Goal: Information Seeking & Learning: Learn about a topic

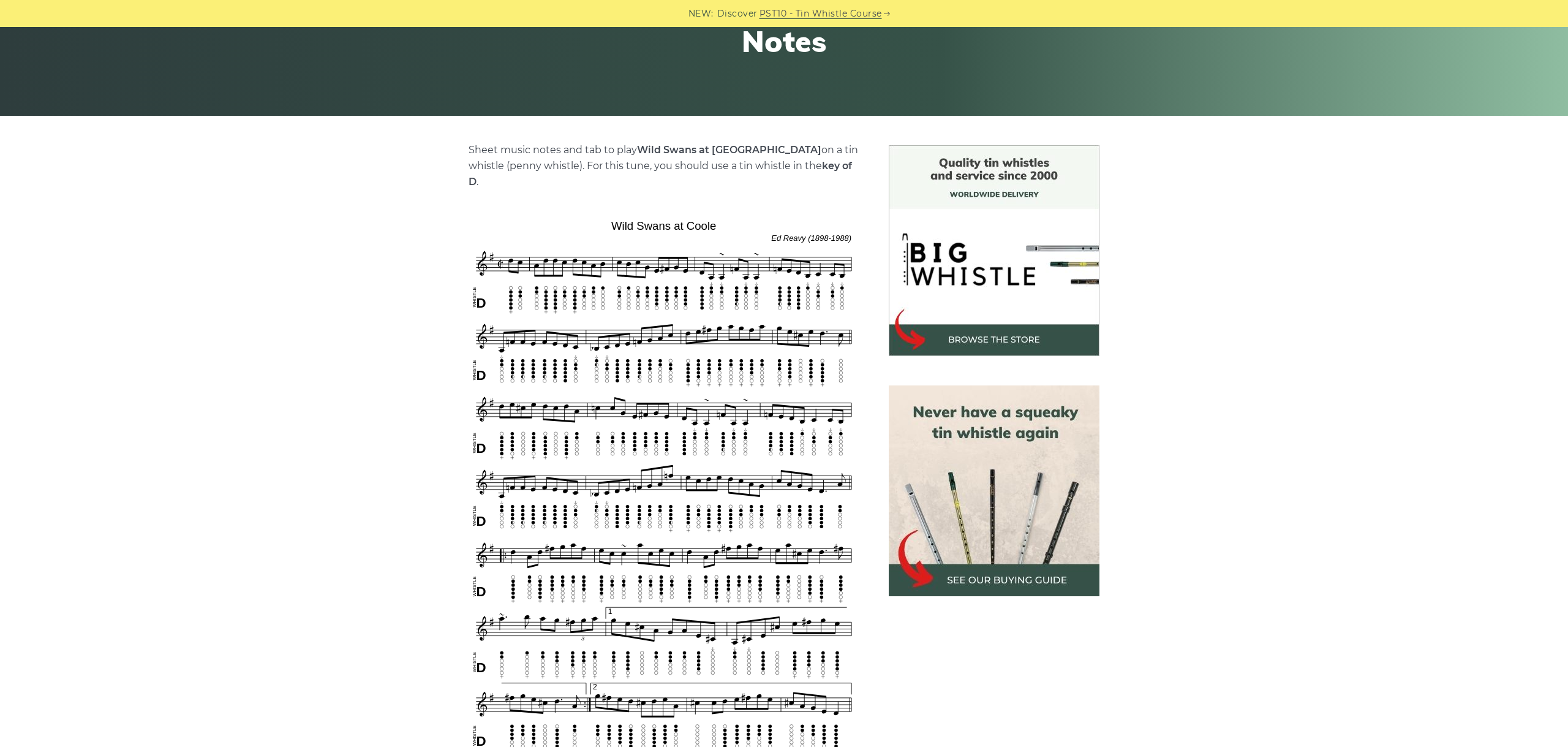
scroll to position [275, 0]
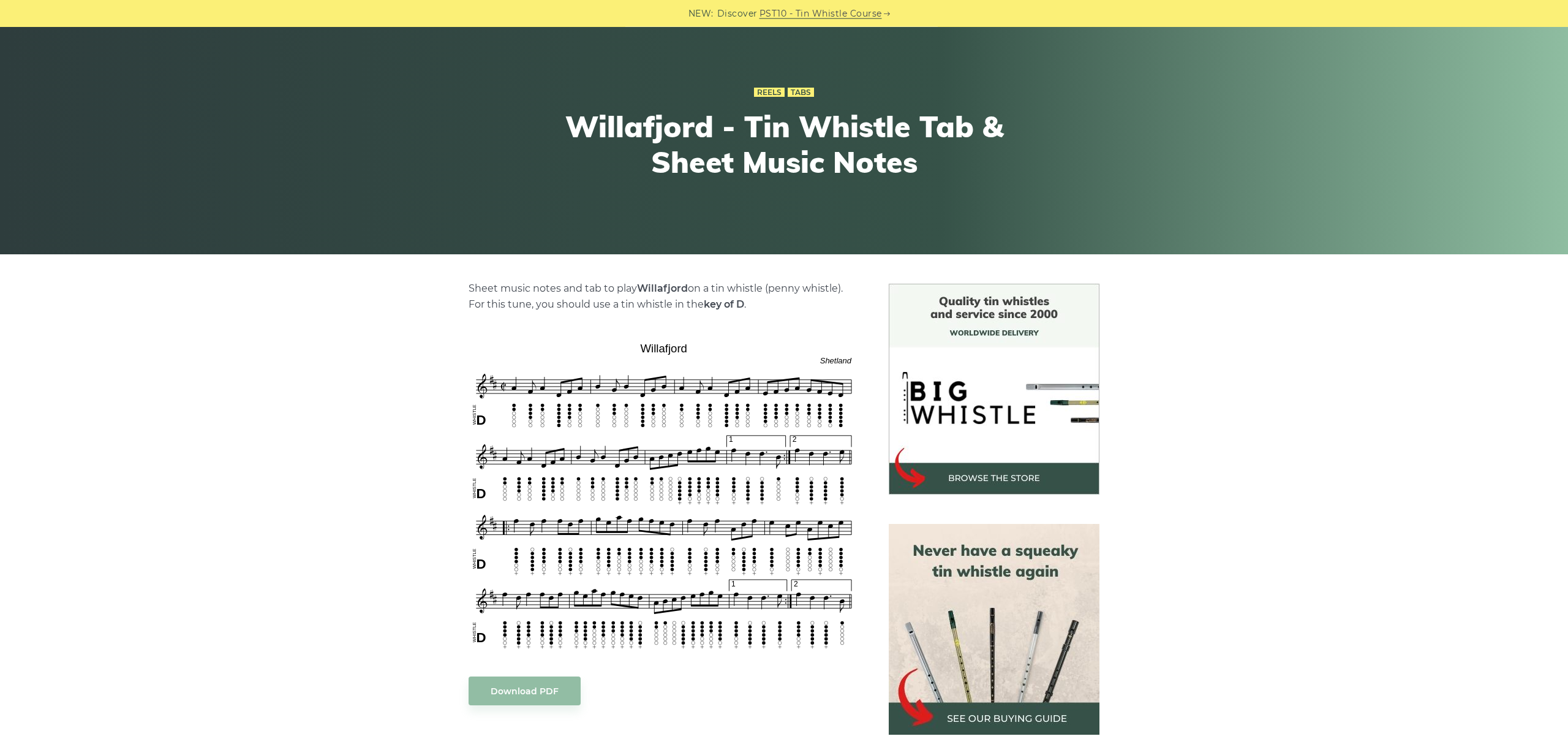
scroll to position [137, 0]
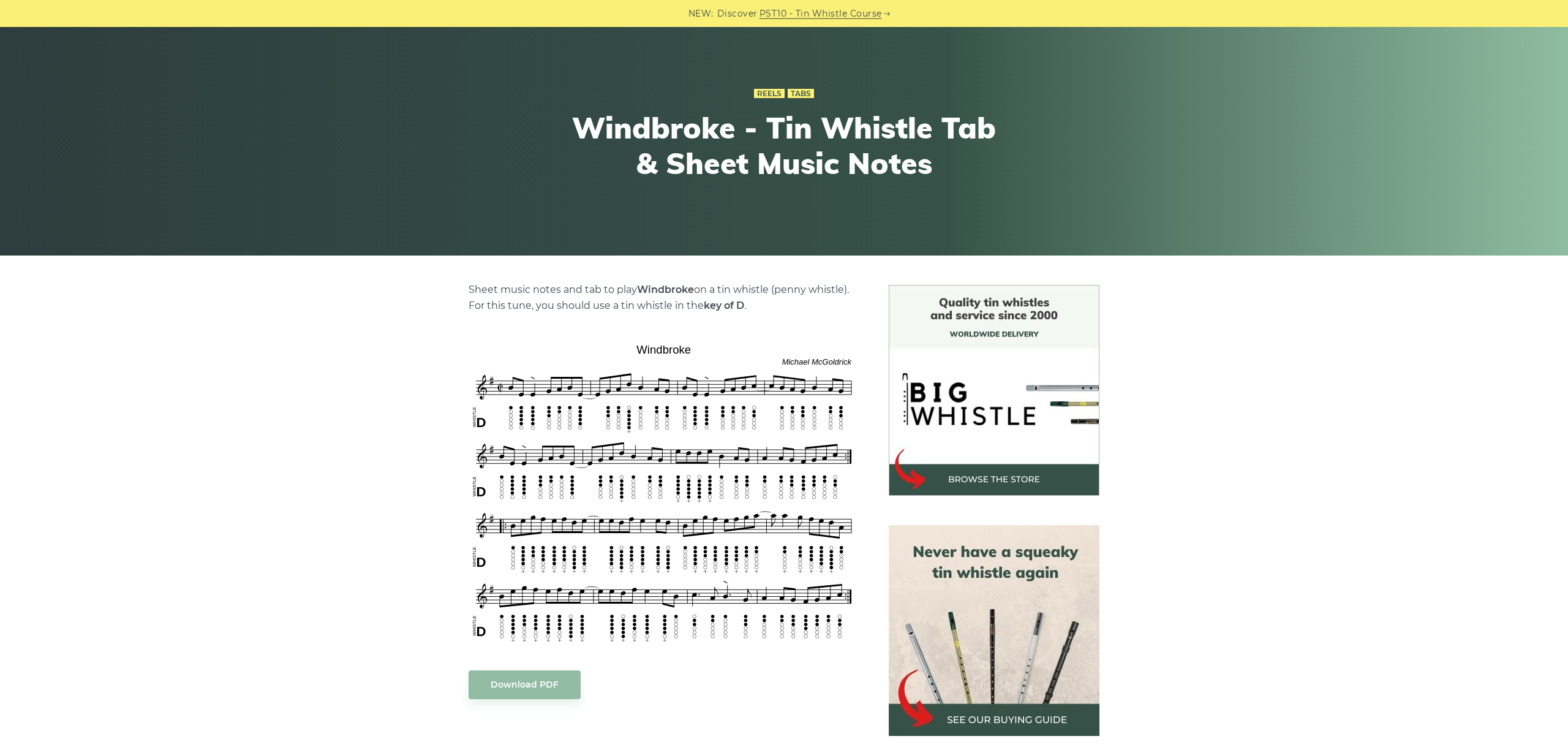
scroll to position [206, 0]
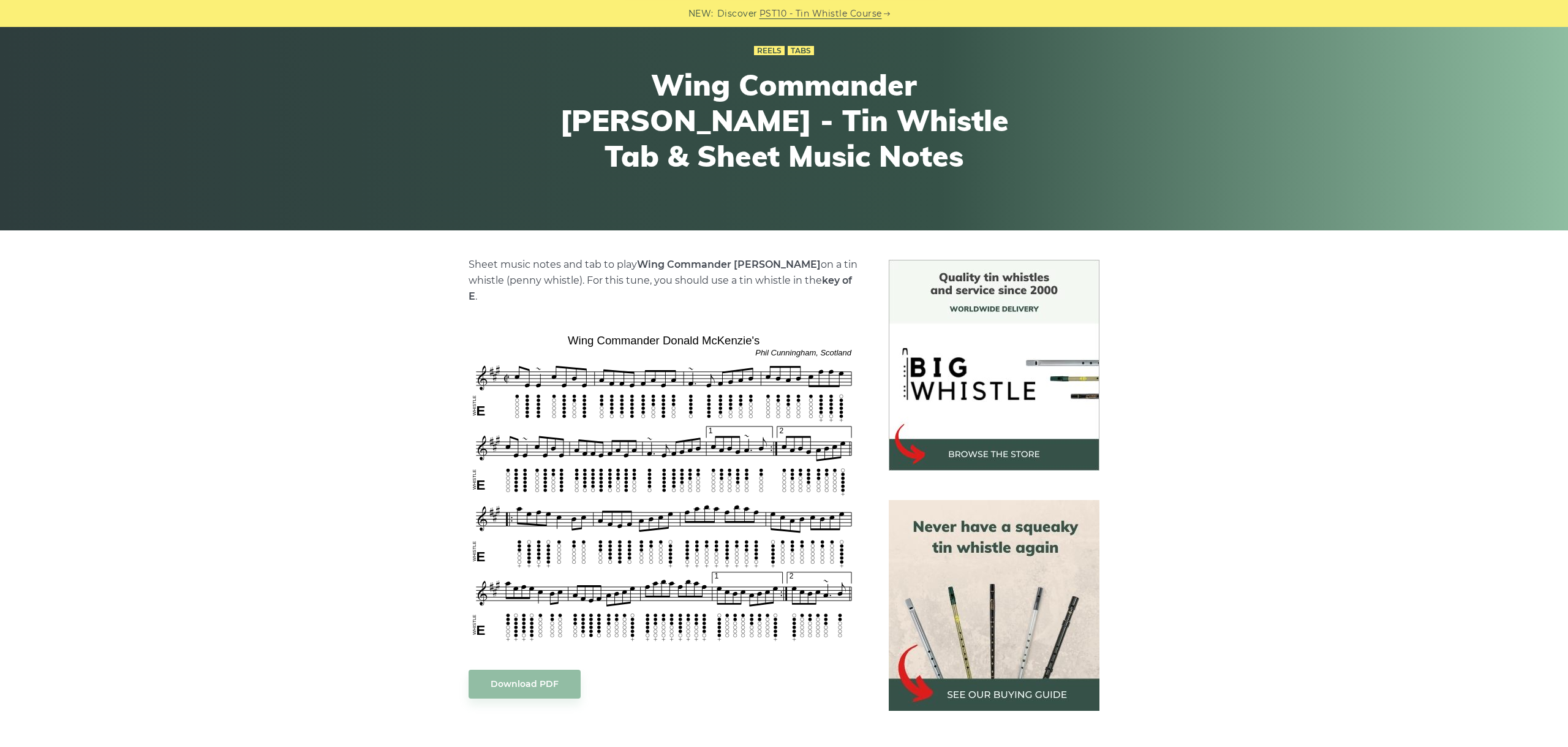
scroll to position [206, 0]
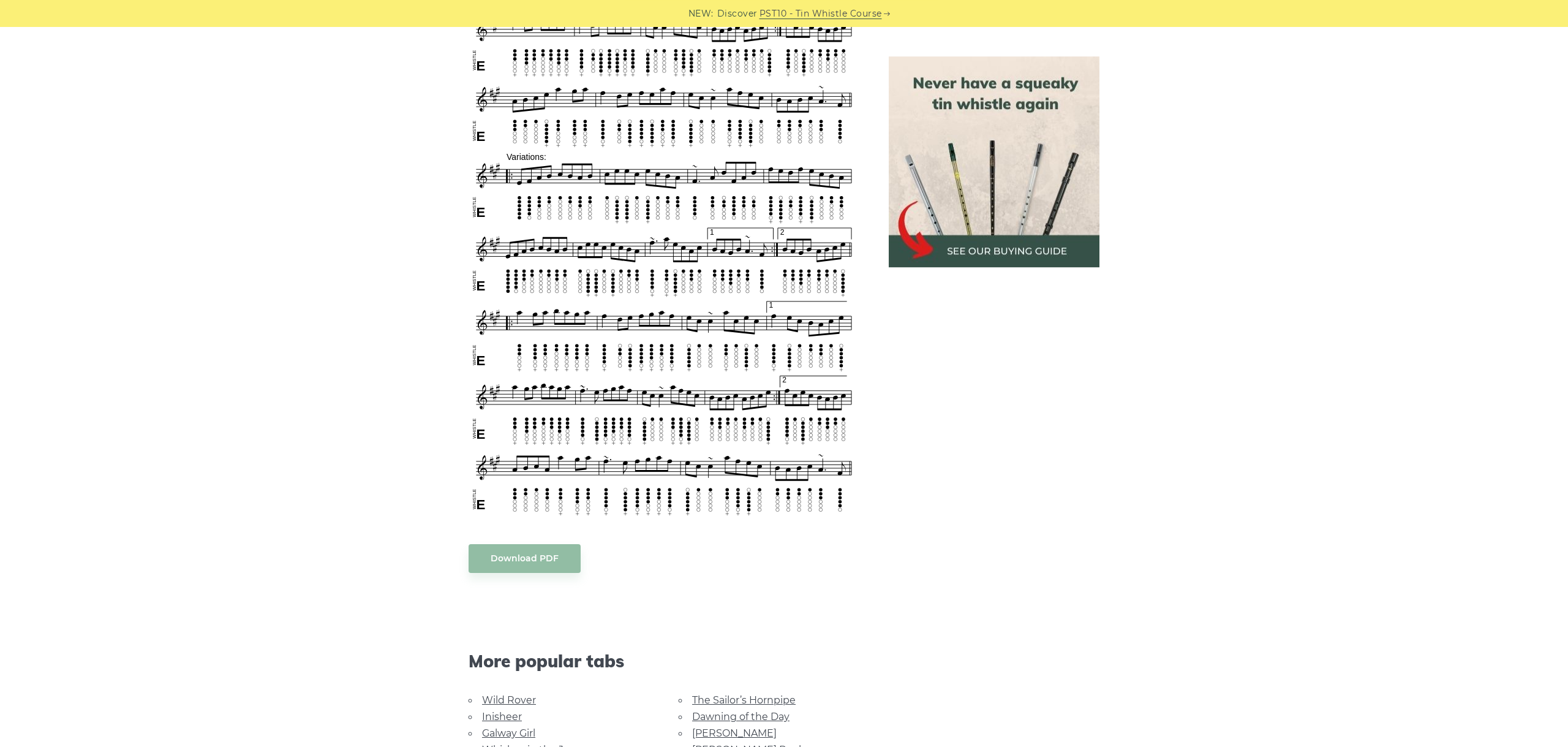
scroll to position [652, 0]
drag, startPoint x: 207, startPoint y: 569, endPoint x: 176, endPoint y: 504, distance: 72.0
click at [207, 568] on div "Sheet music notes and tab to play Wissahickon Drive on a tin whistle (penny whi…" at bounding box center [784, 337] width 1568 height 1277
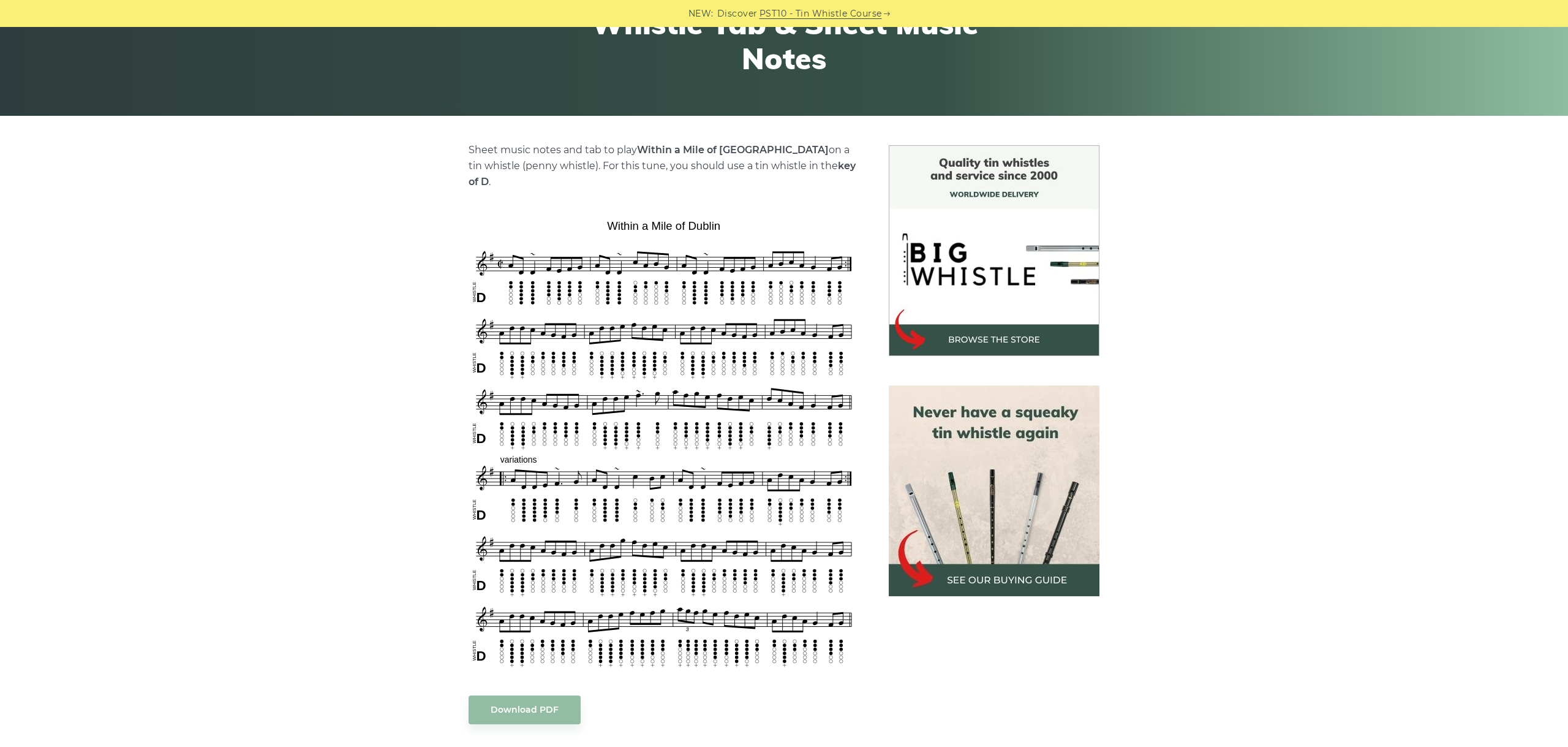
scroll to position [275, 0]
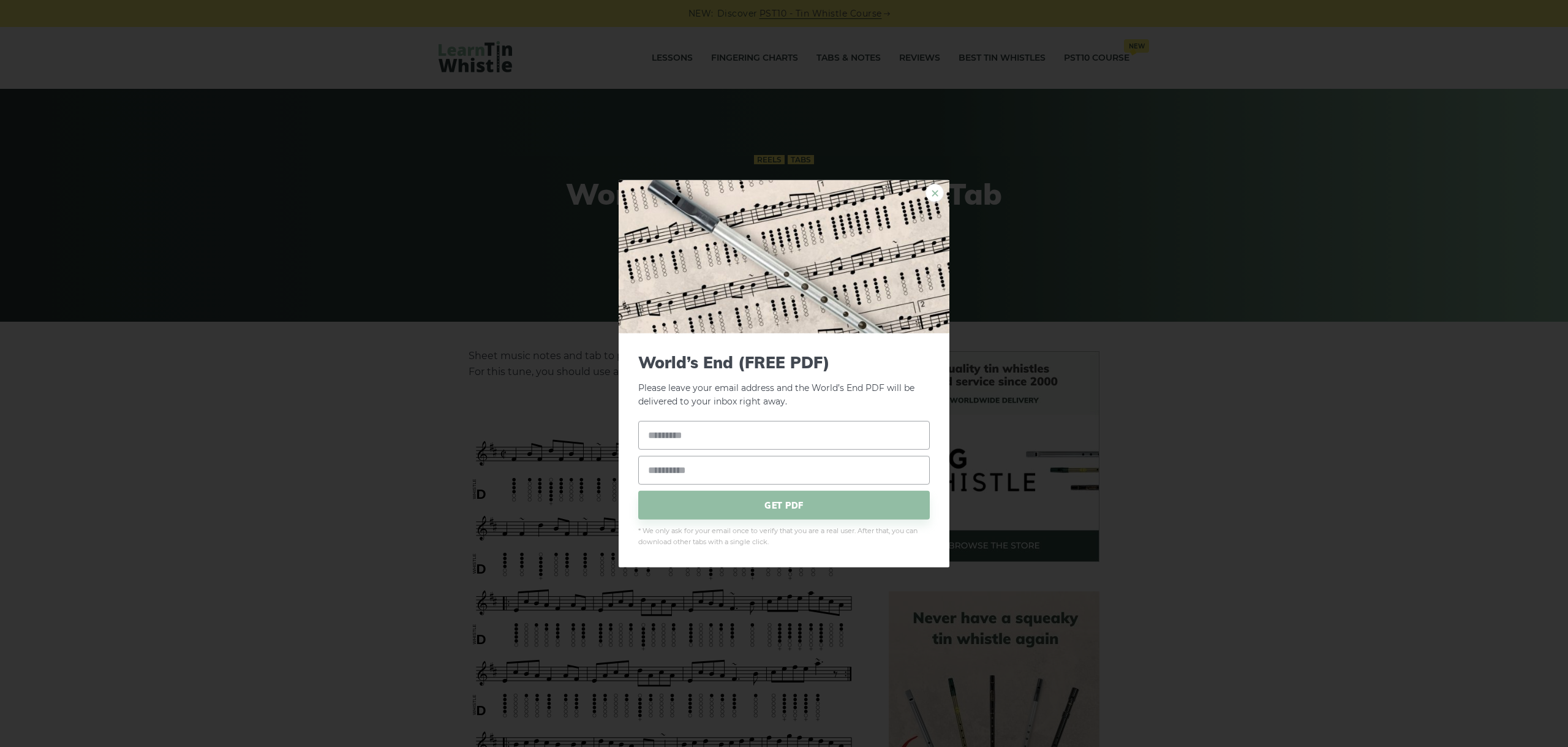
click at [930, 194] on link "×" at bounding box center [935, 192] width 18 height 18
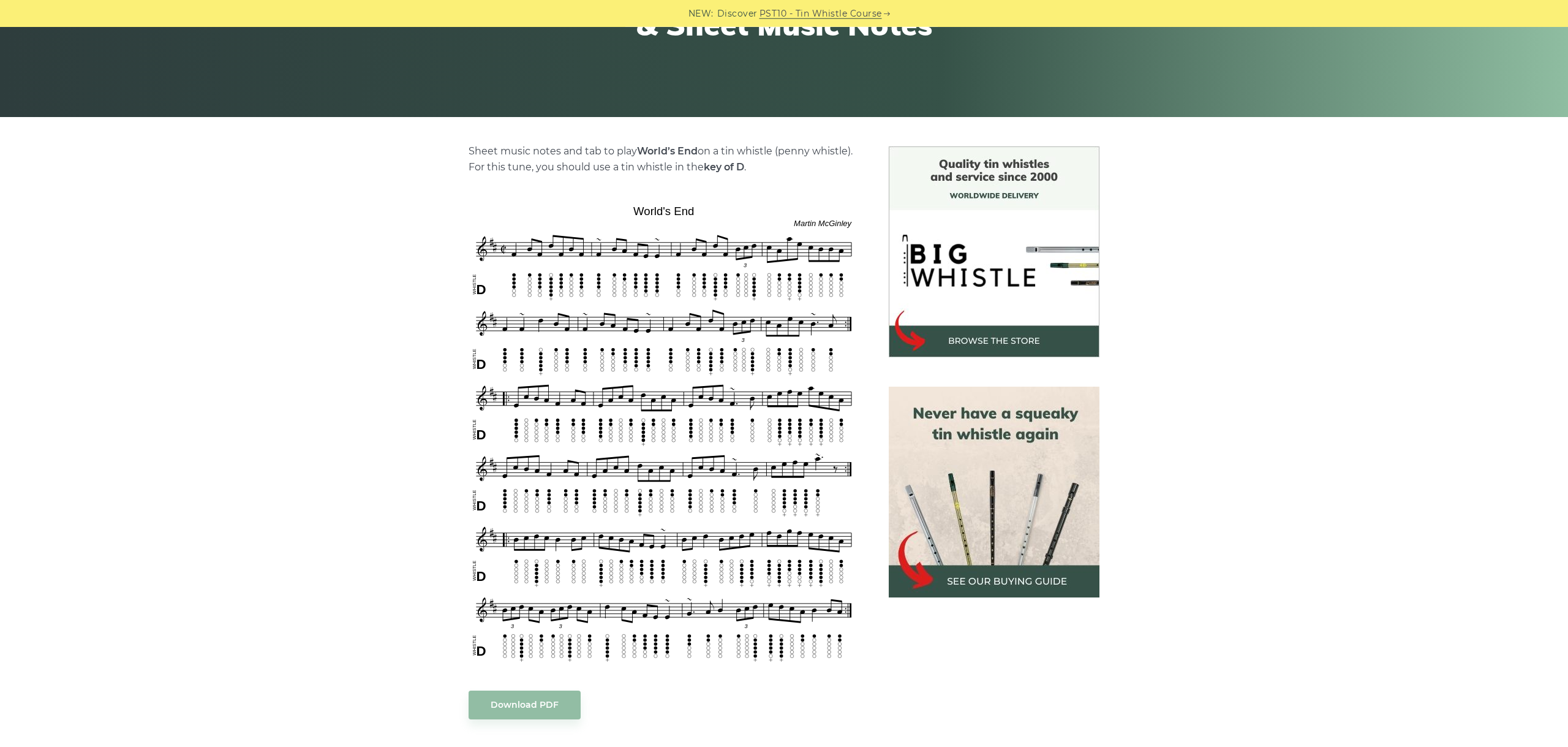
scroll to position [206, 0]
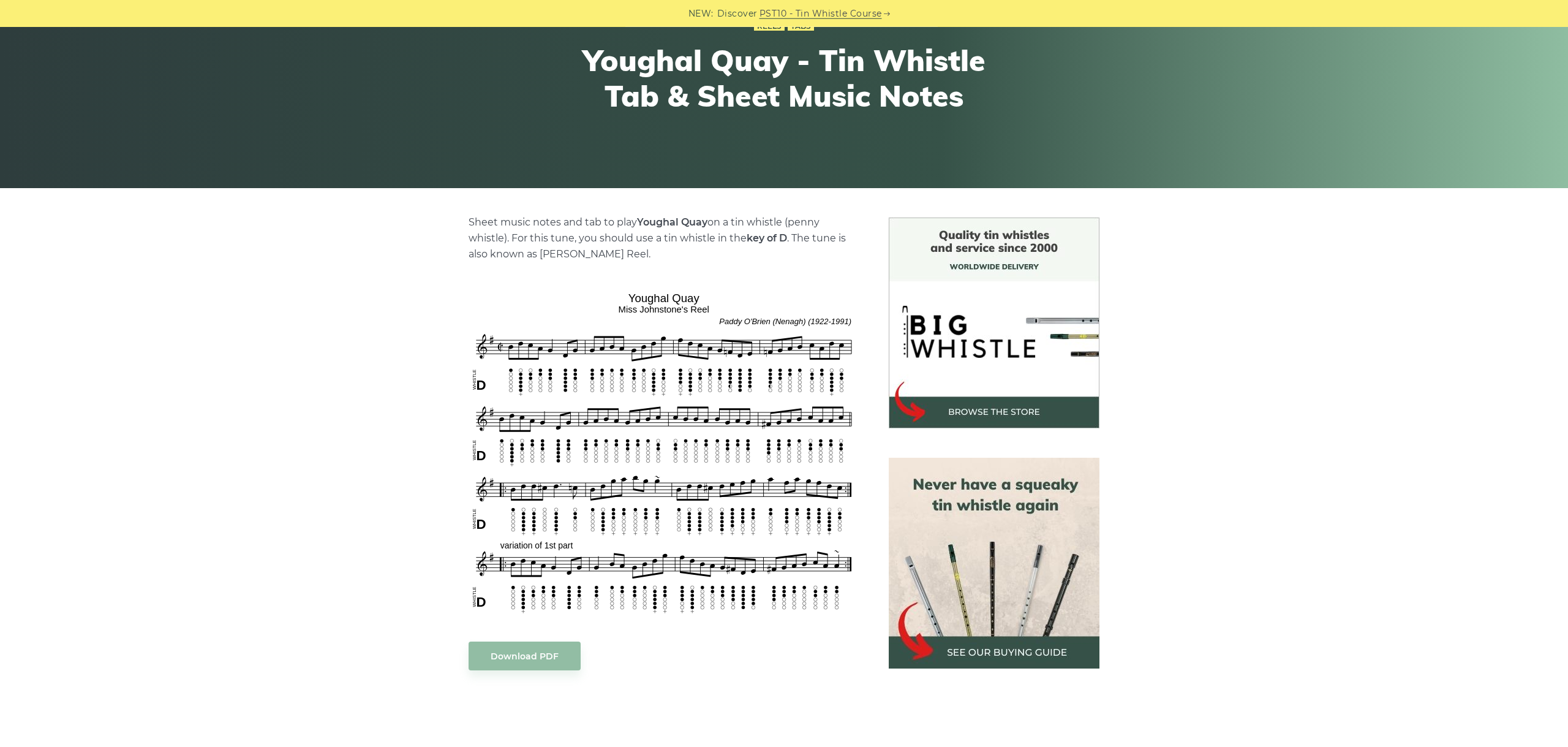
scroll to position [206, 0]
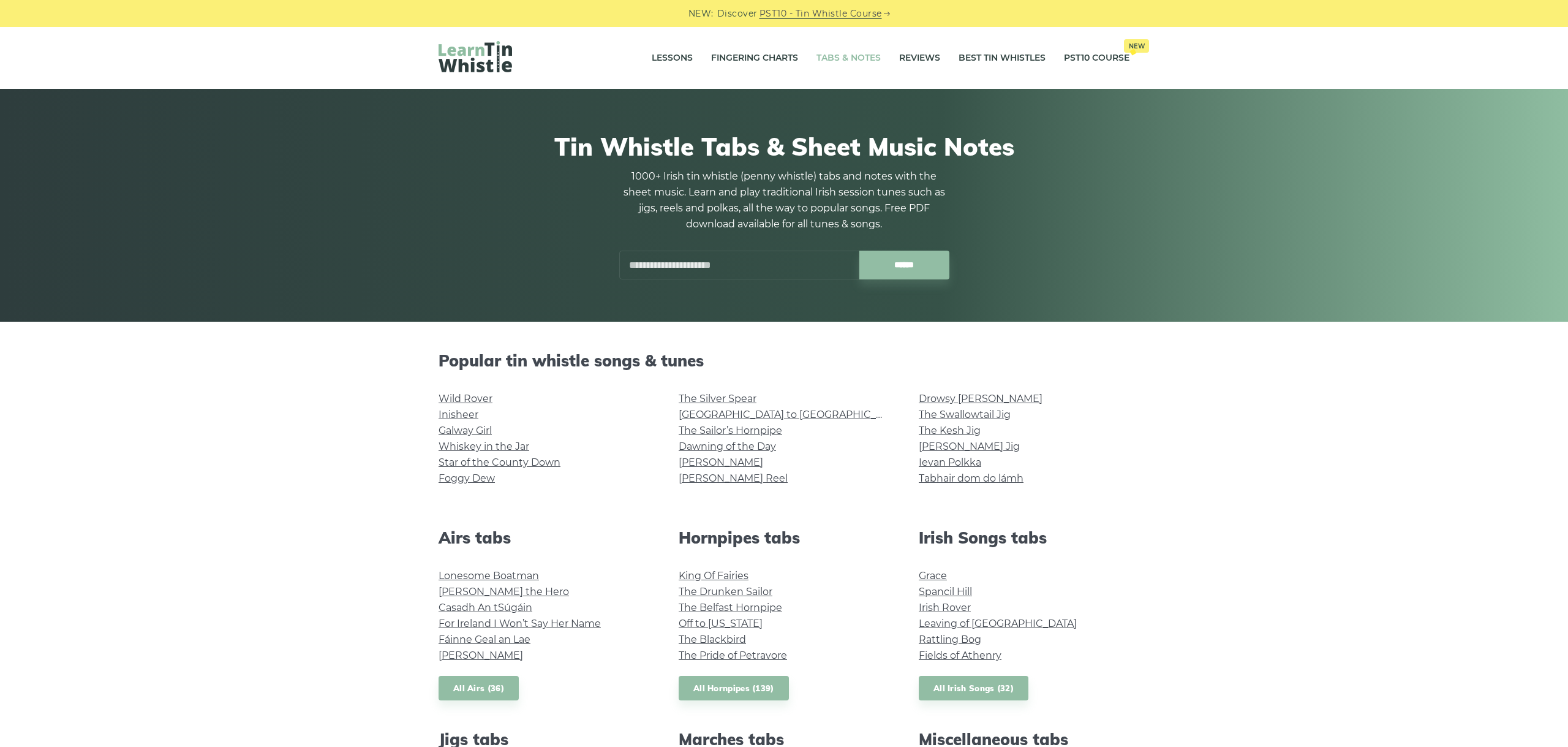
scroll to position [655, 0]
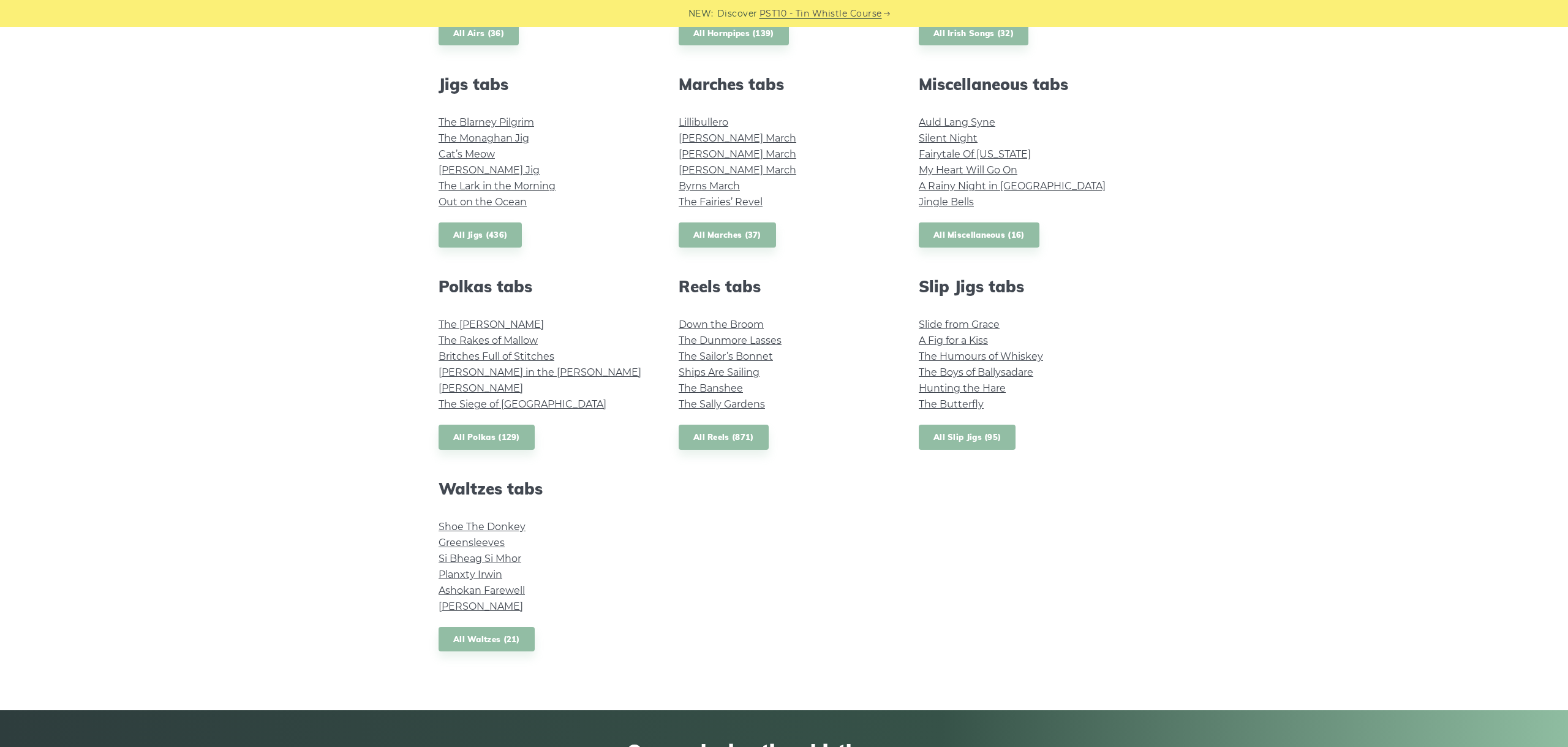
click at [994, 434] on link "All Slip Jigs (95)" at bounding box center [967, 437] width 97 height 25
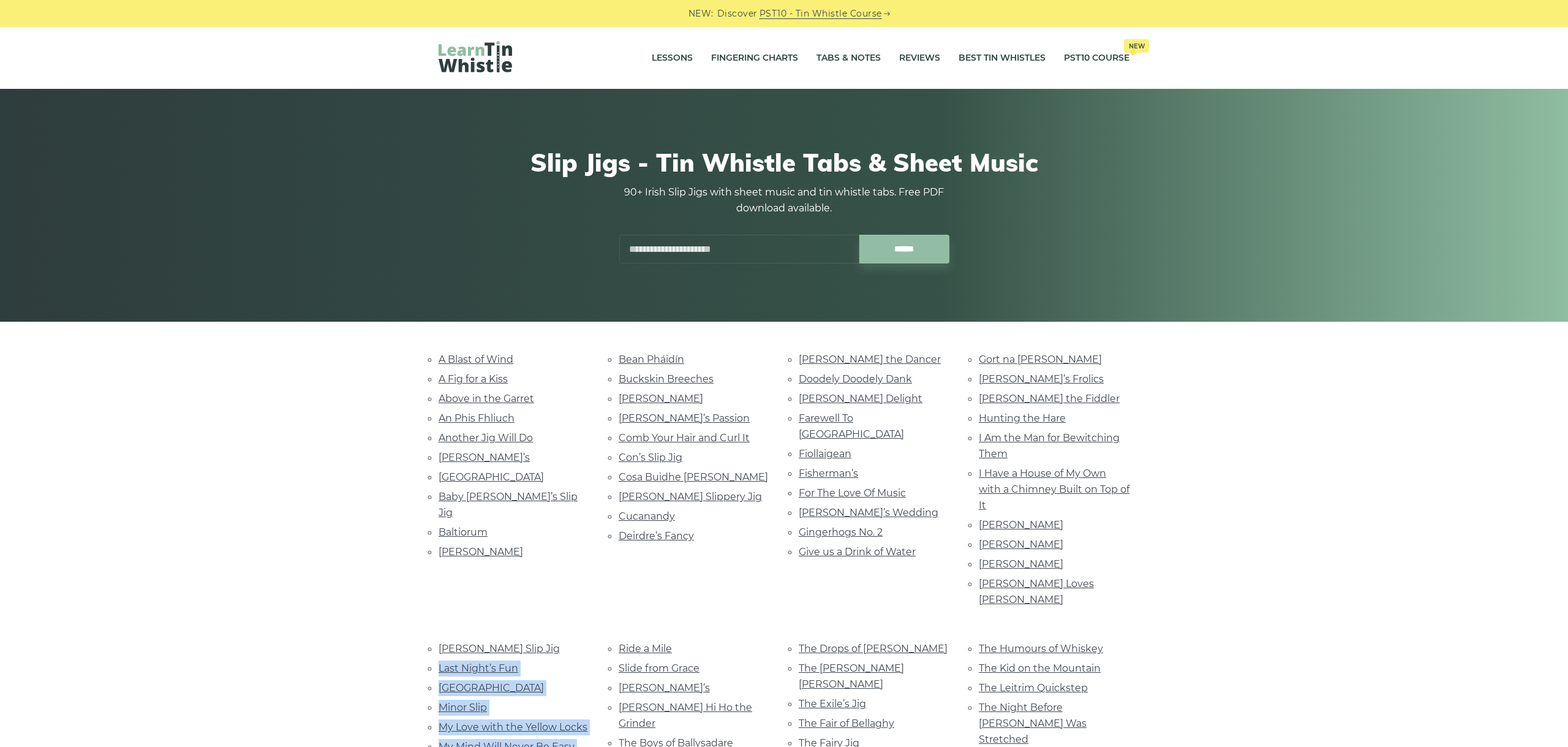
drag, startPoint x: 0, startPoint y: 665, endPoint x: 167, endPoint y: 795, distance: 211.6
click at [167, 746] on div "A Blast of Wind A Fig for a Kiss Above in the Garret An Phis Fhliuch Another Ji…" at bounding box center [784, 753] width 1568 height 804
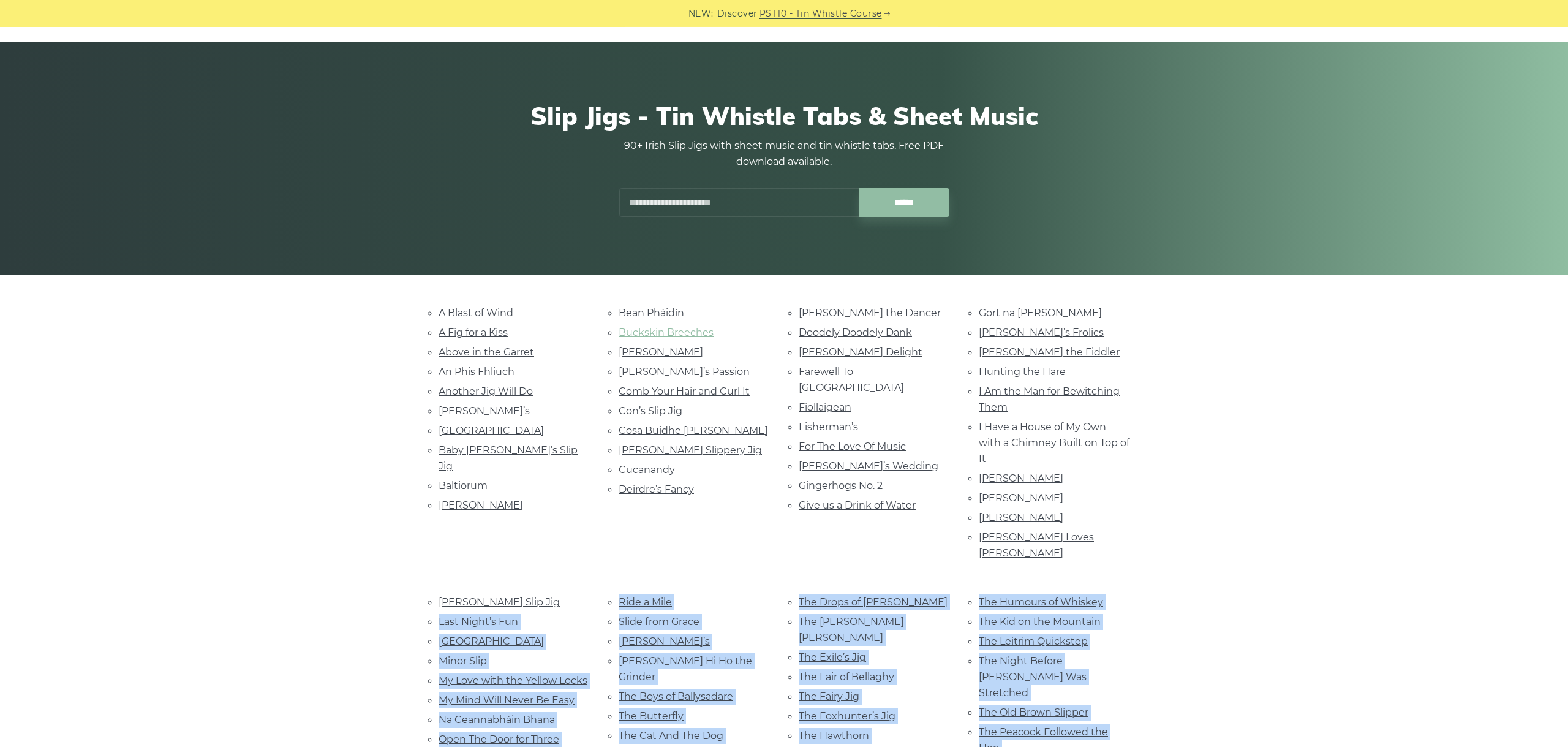
scroll to position [68, 0]
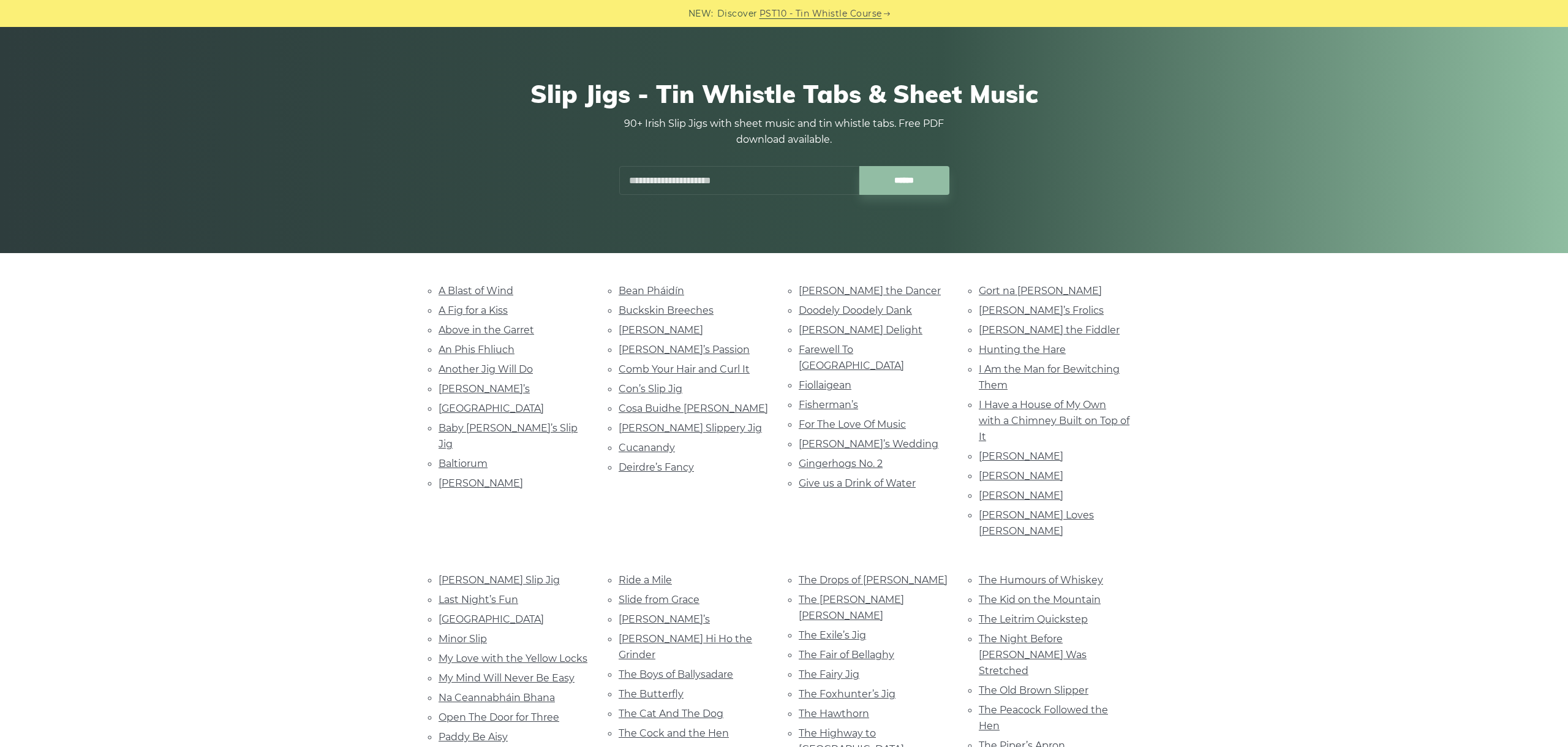
click at [495, 284] on li "A Blast of Wind" at bounding box center [514, 291] width 151 height 17
click at [490, 289] on link "A Blast of Wind" at bounding box center [476, 291] width 75 height 12
click at [476, 309] on link "A Fig for a Kiss" at bounding box center [473, 310] width 69 height 12
click at [486, 329] on link "Above in the Garret" at bounding box center [486, 330] width 96 height 12
click at [468, 348] on link "An Phis Fhliuch" at bounding box center [477, 350] width 76 height 12
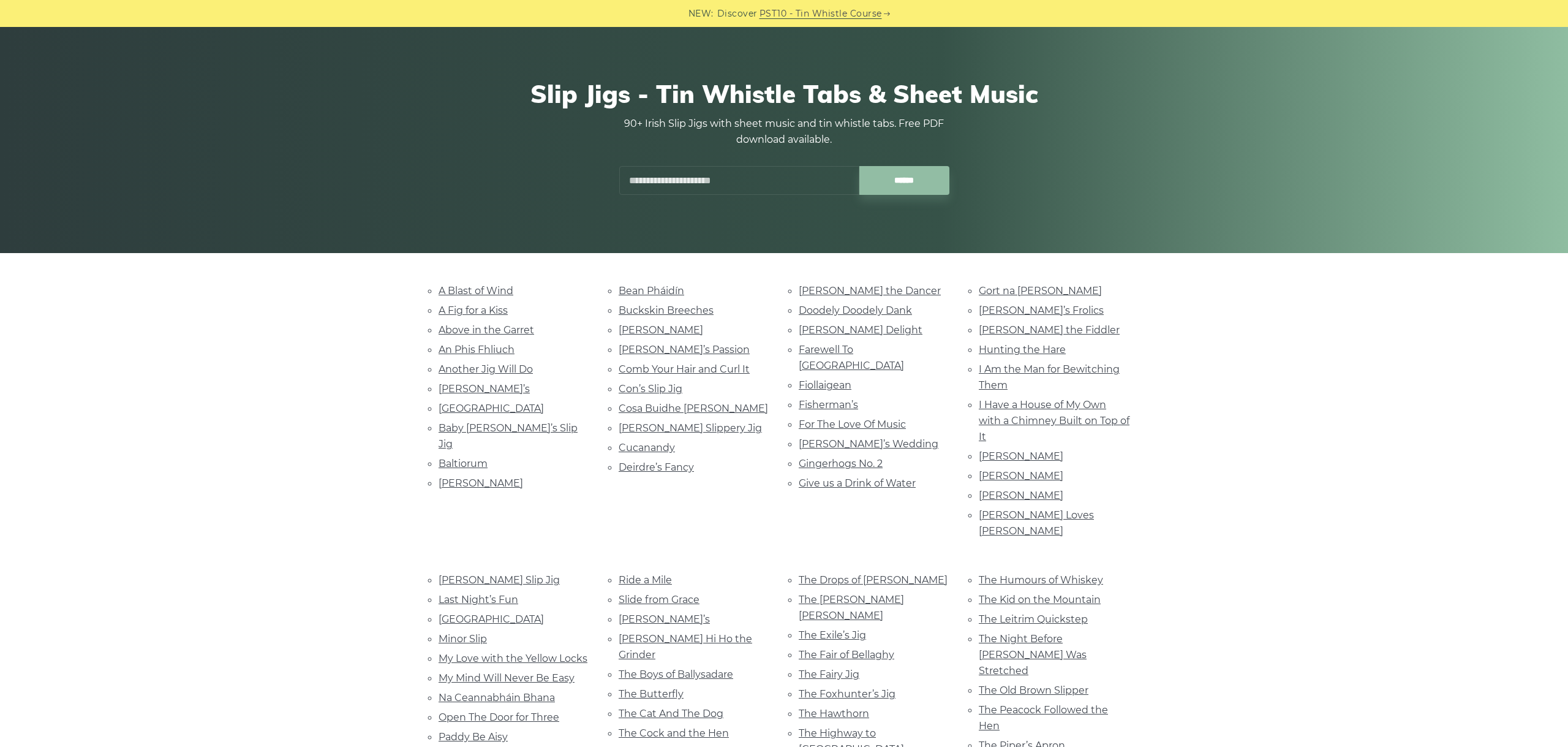
click at [517, 374] on li "Another Jig Will Do" at bounding box center [514, 369] width 151 height 17
click at [515, 363] on link "Another Jig Will Do" at bounding box center [486, 369] width 94 height 12
click at [479, 383] on link "Aodhan’s" at bounding box center [484, 389] width 91 height 12
click at [490, 408] on link "Arra Mountains" at bounding box center [491, 408] width 105 height 12
click at [501, 425] on link "Baby Rory’s Slip Jig" at bounding box center [508, 436] width 139 height 28
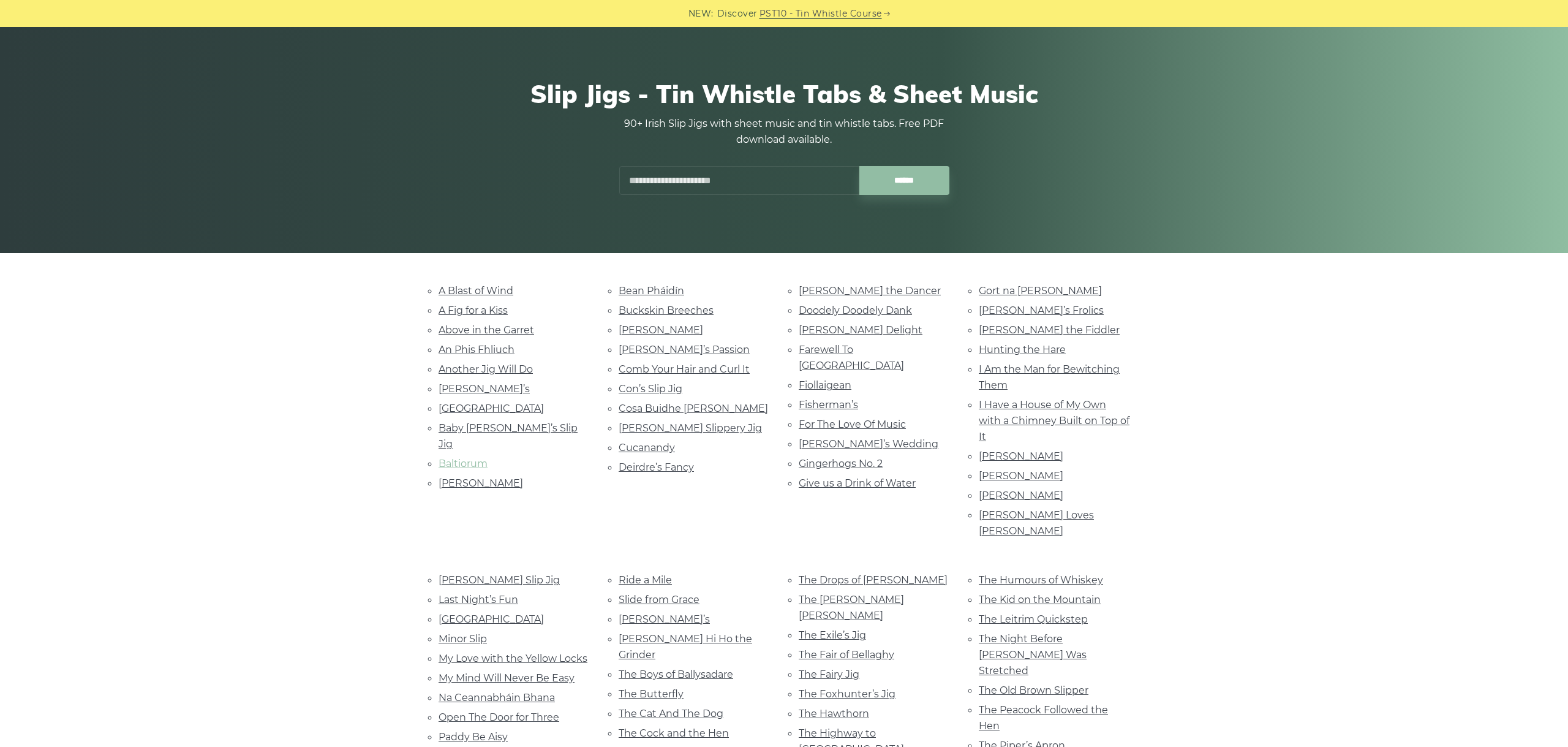
click at [475, 458] on link "Baltiorum" at bounding box center [463, 463] width 49 height 12
click at [500, 478] on link "Barney Brallaghan" at bounding box center [481, 483] width 85 height 12
drag, startPoint x: 657, startPoint y: 297, endPoint x: 655, endPoint y: 291, distance: 6.3
click at [656, 296] on li "Bean Pháidín" at bounding box center [694, 291] width 151 height 17
click at [654, 291] on link "Bean Pháidín" at bounding box center [651, 291] width 65 height 12
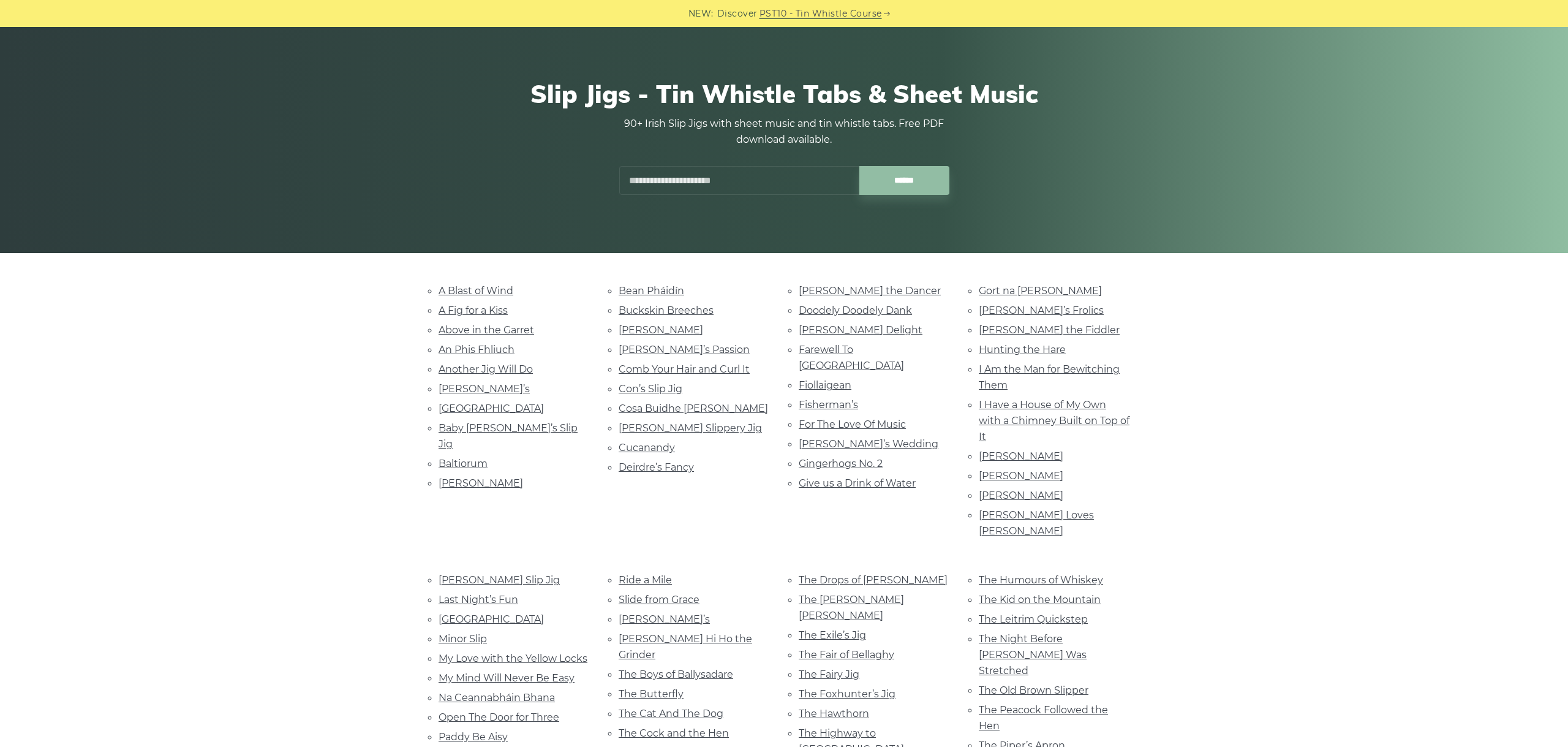
click at [652, 303] on li "Buckskin Breeches" at bounding box center [694, 310] width 151 height 17
click at [642, 306] on link "Buckskin Breeches" at bounding box center [666, 310] width 95 height 12
click at [674, 328] on link "Caitlín Ní Aedha" at bounding box center [661, 330] width 85 height 12
click at [660, 348] on link "Chloe’s Passion" at bounding box center [684, 350] width 131 height 12
click at [664, 363] on link "Comb Your Hair and Curl It" at bounding box center [684, 369] width 131 height 12
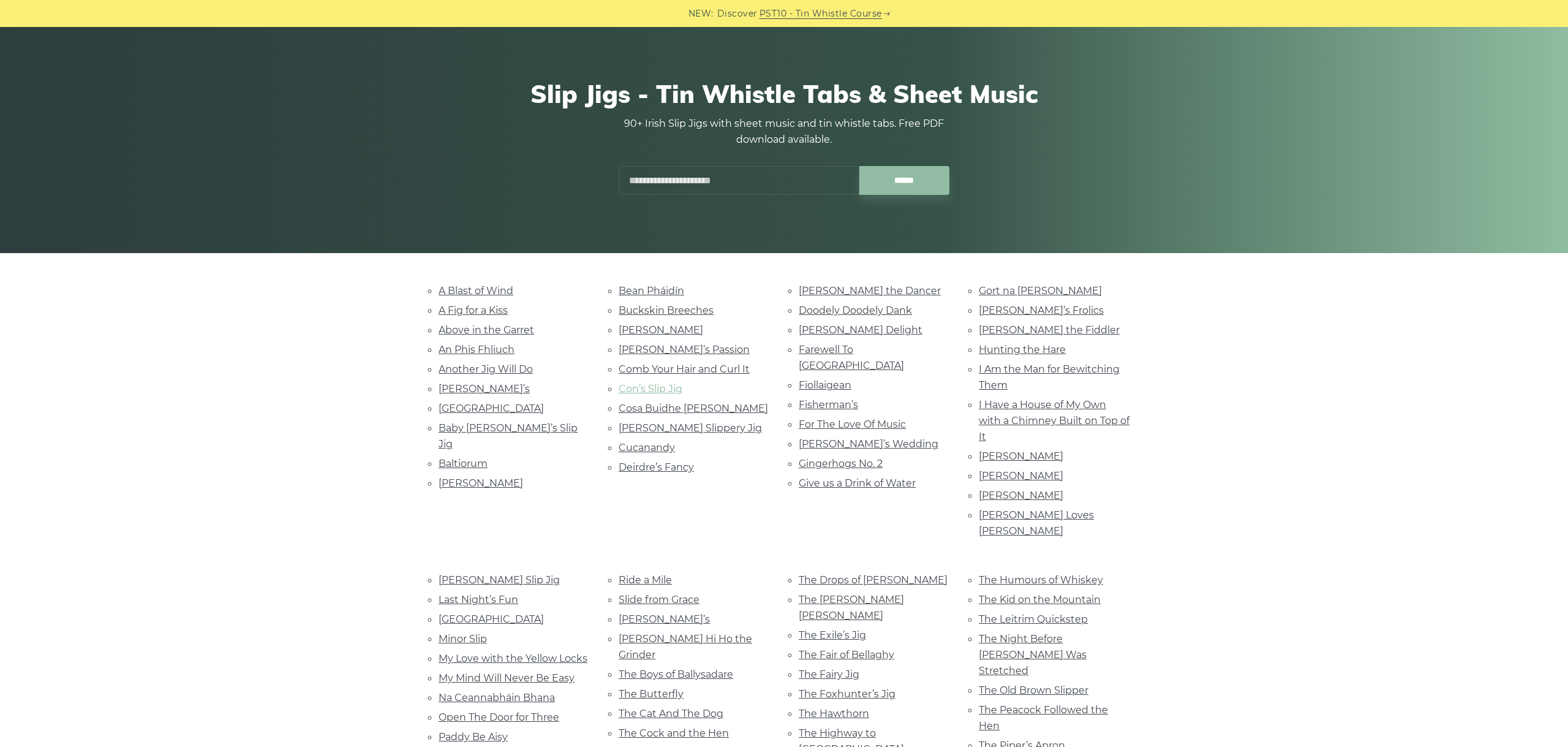
click at [653, 392] on link "Con’s Slip Jig" at bounding box center [651, 389] width 64 height 12
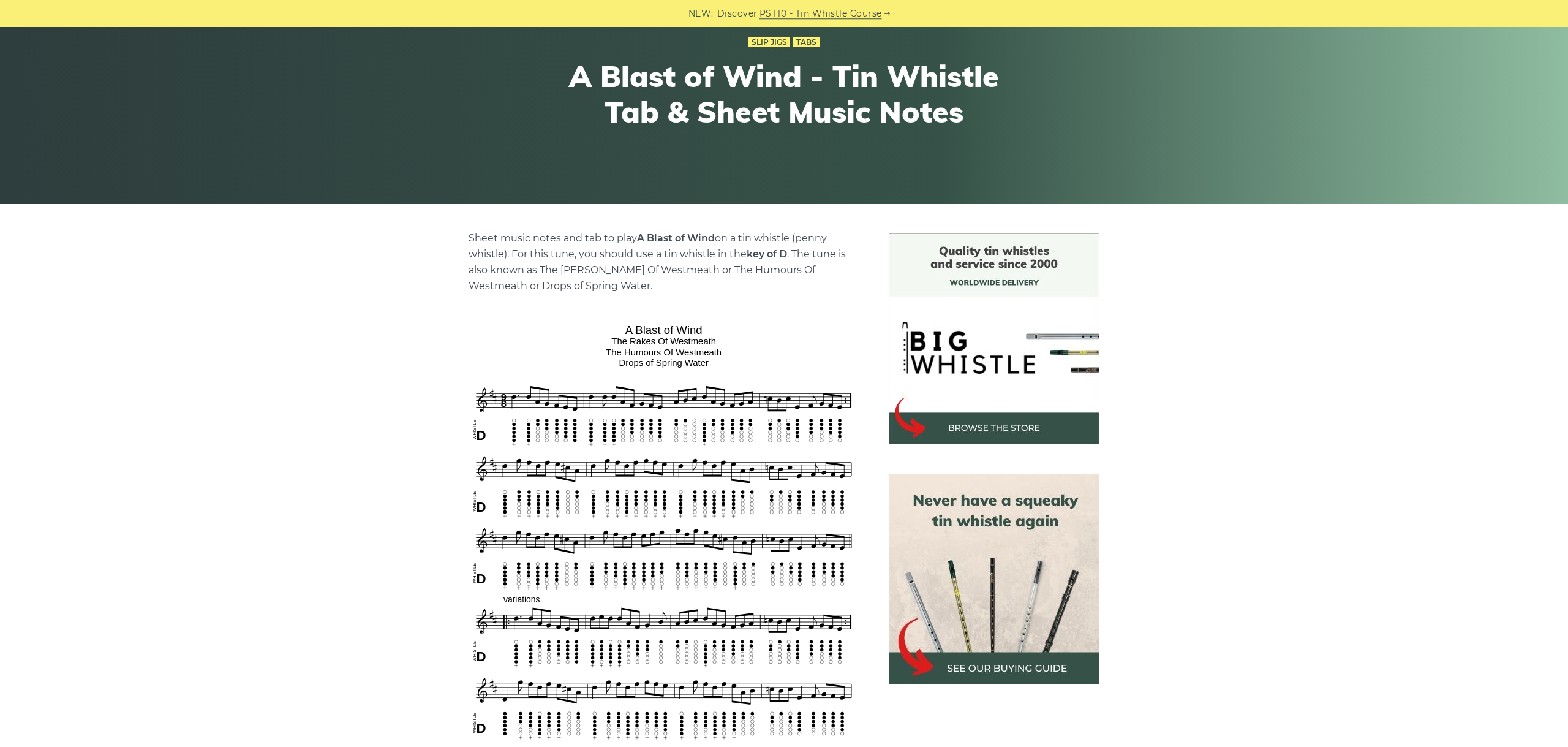
scroll to position [275, 0]
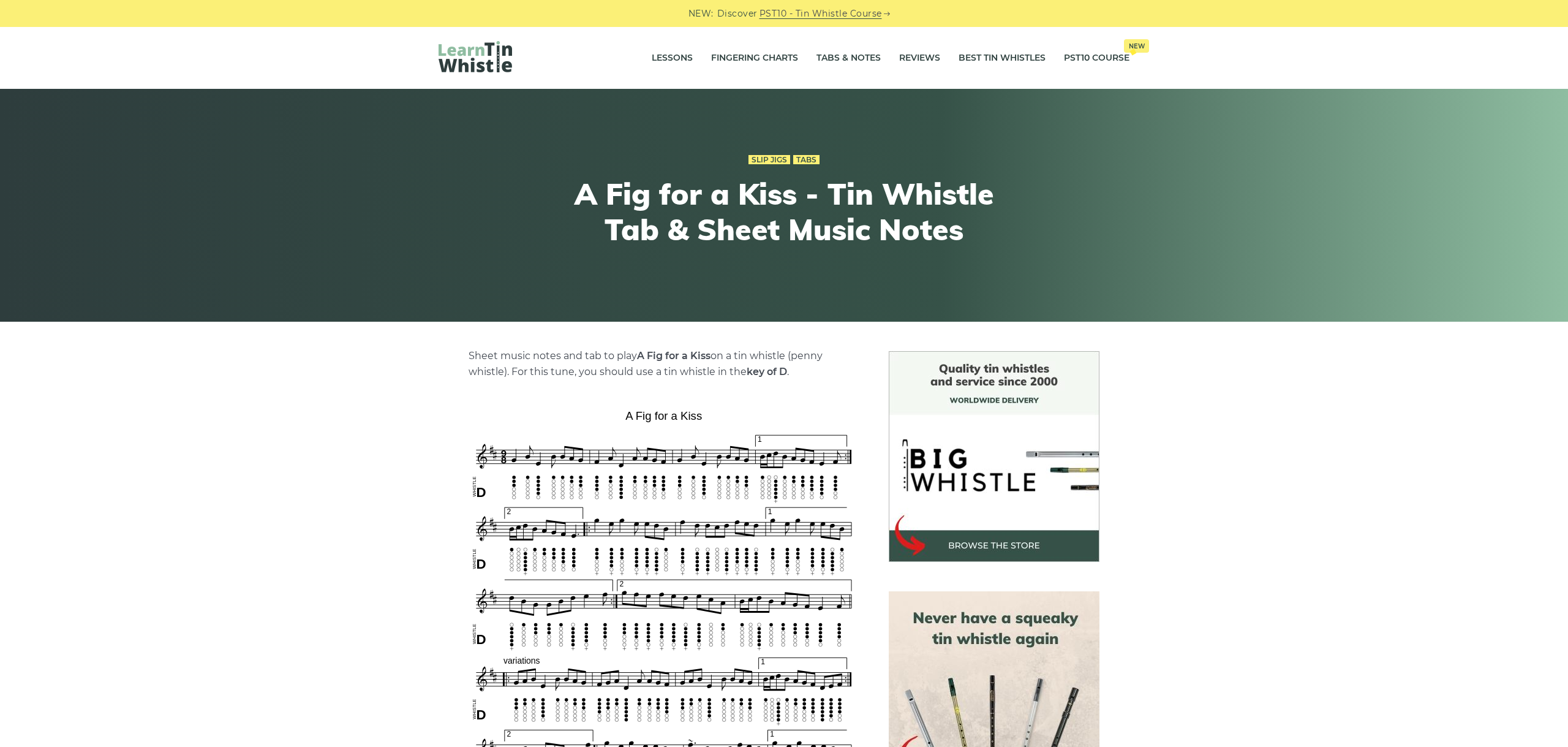
scroll to position [275, 0]
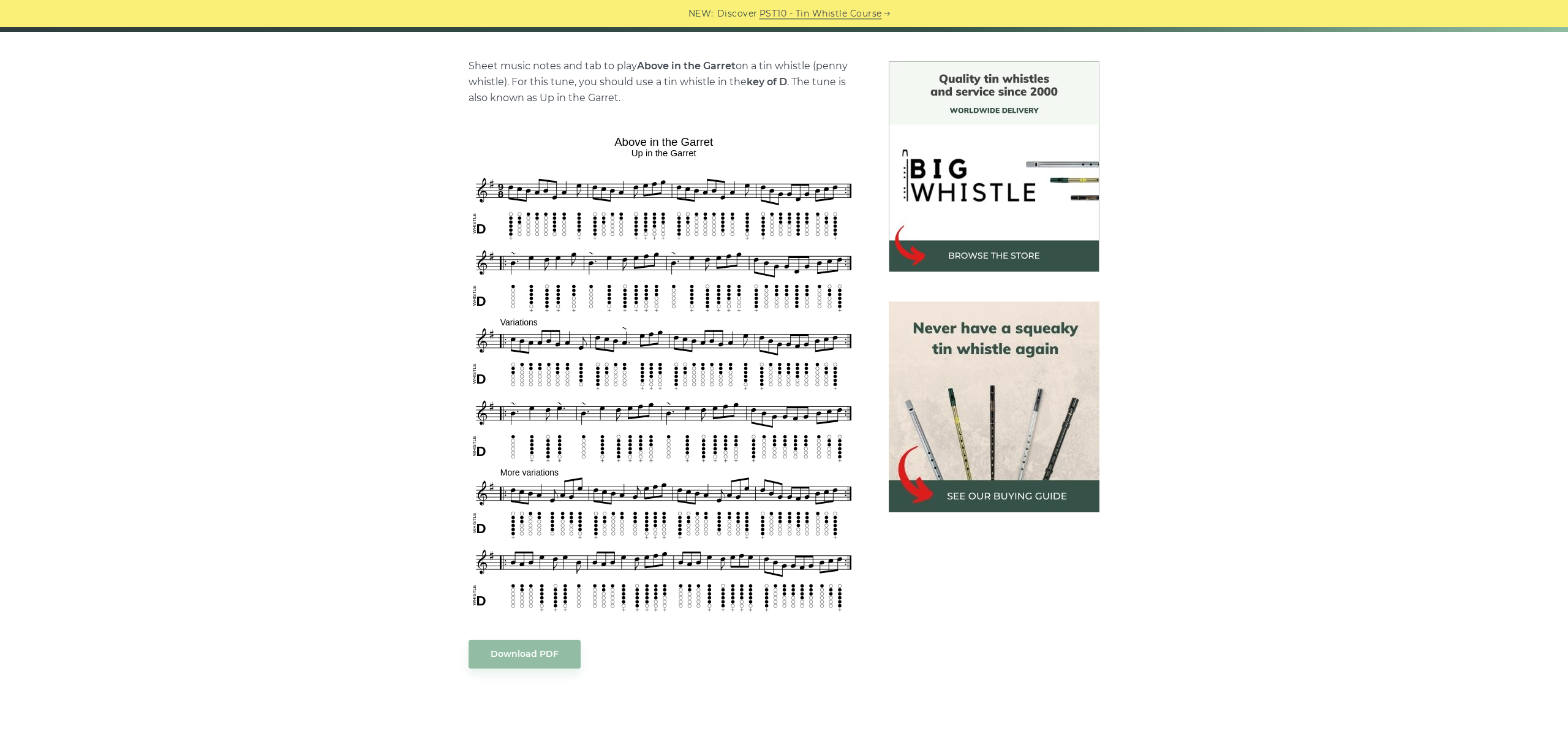
scroll to position [343, 0]
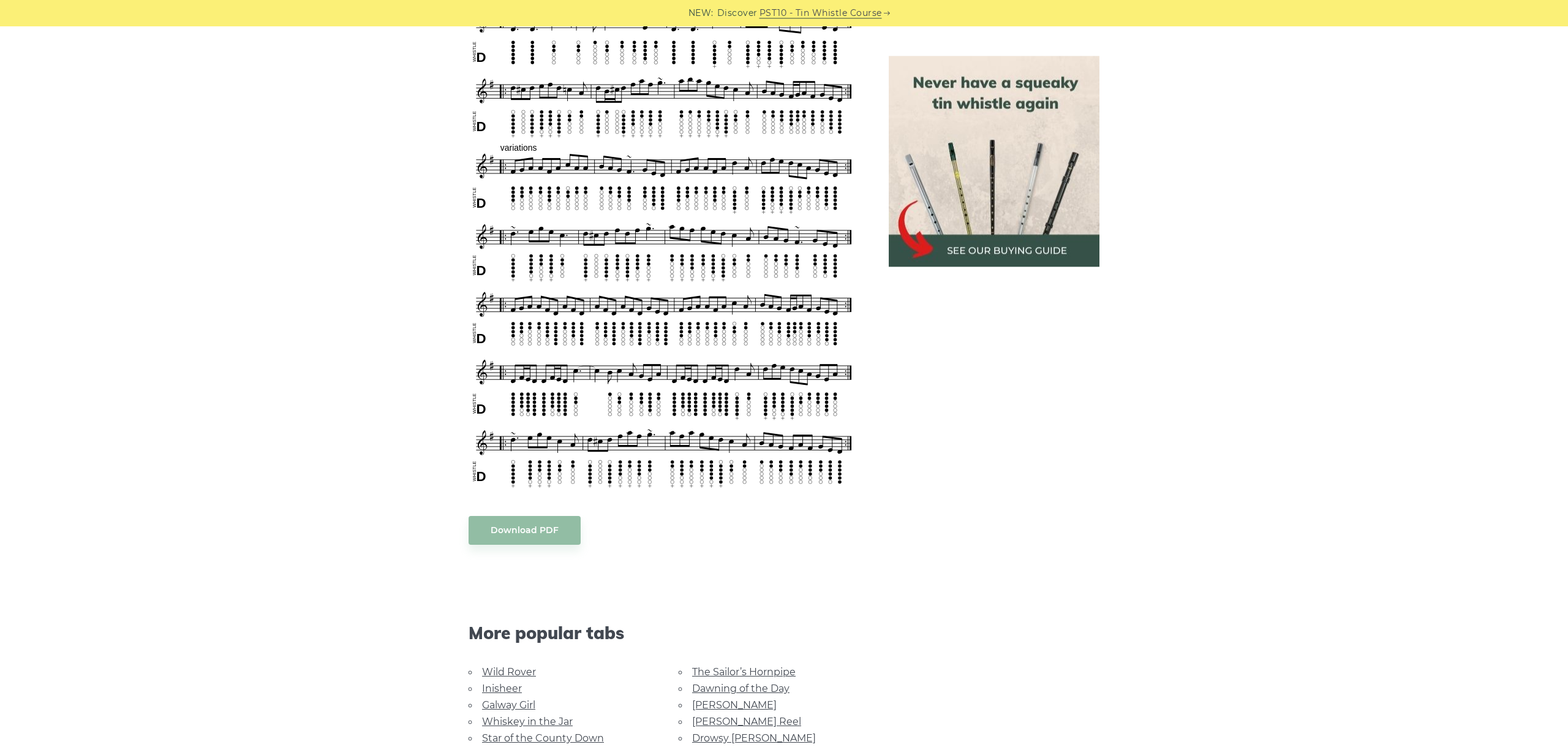
scroll to position [755, 0]
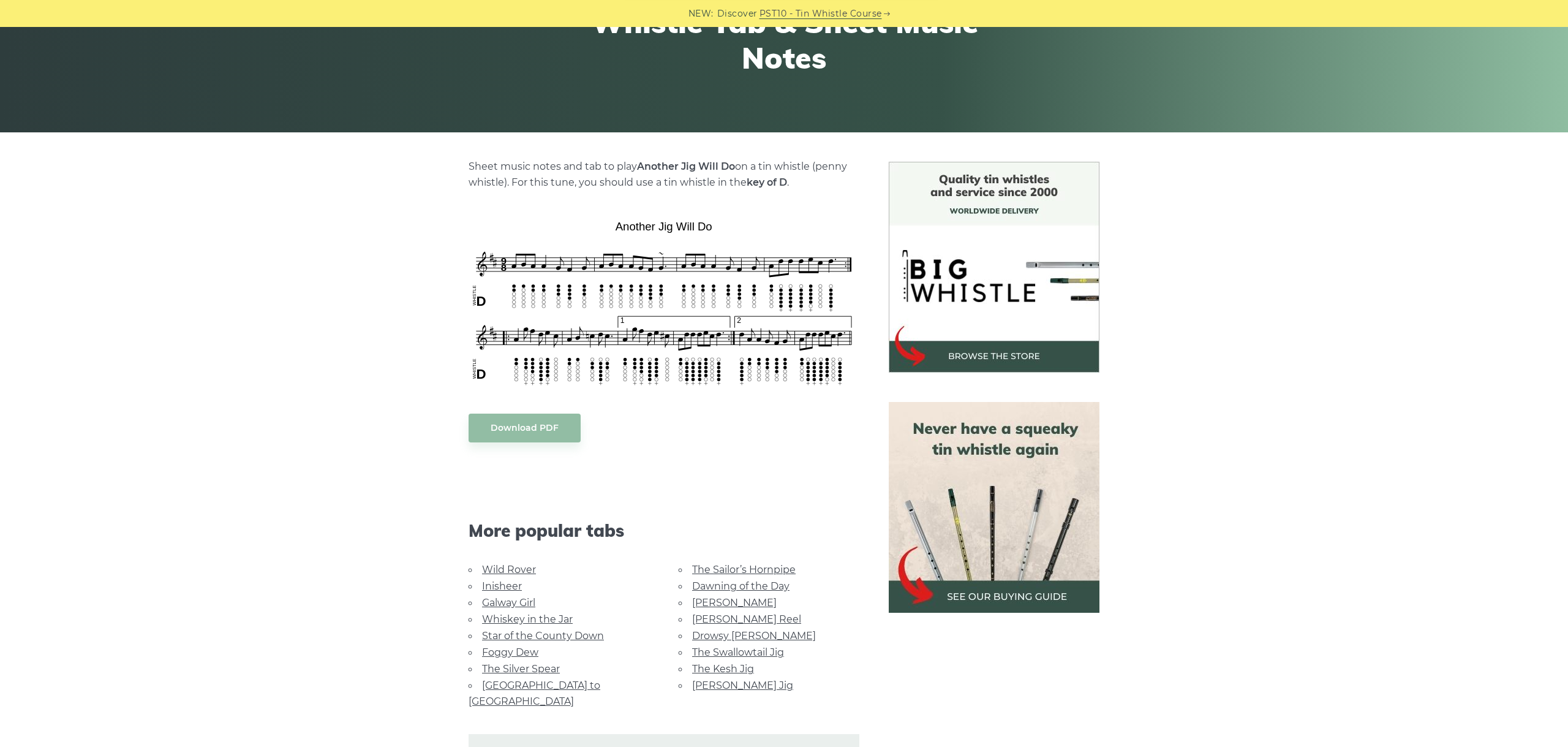
scroll to position [206, 0]
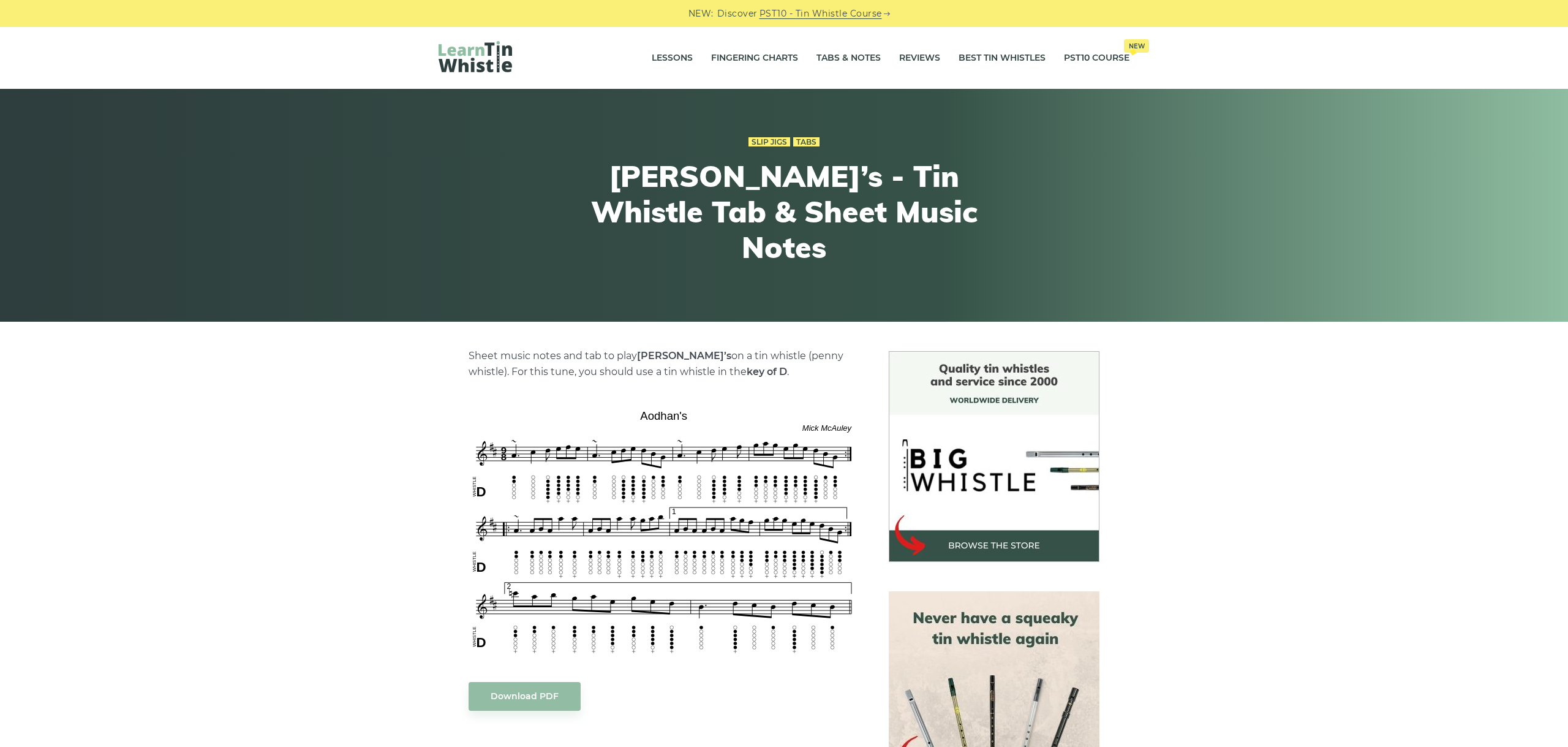
click at [162, 436] on div "Sheet music notes and tab to play Aodhan’s on a tin whistle (penny whistle). Fo…" at bounding box center [784, 733] width 1568 height 765
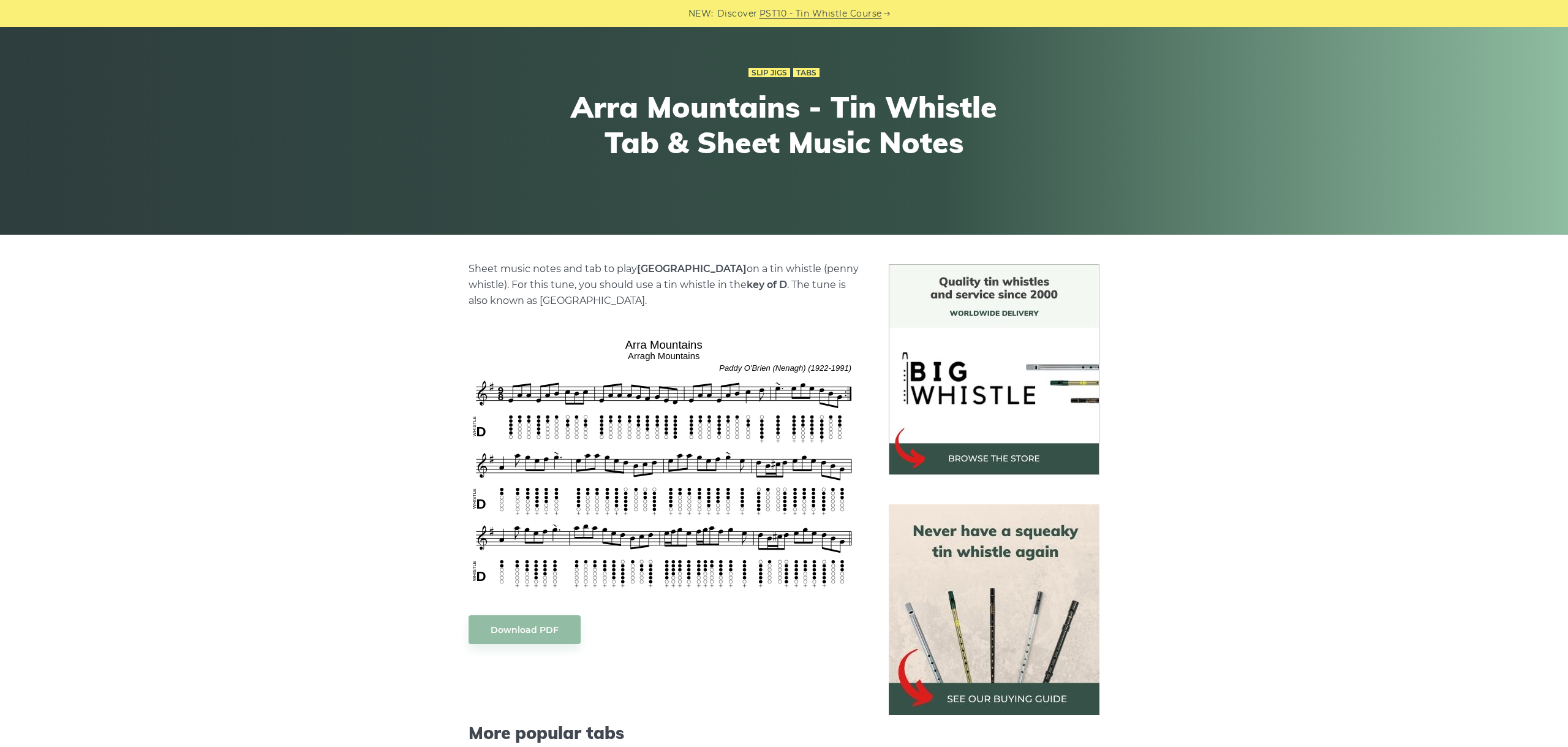
scroll to position [137, 0]
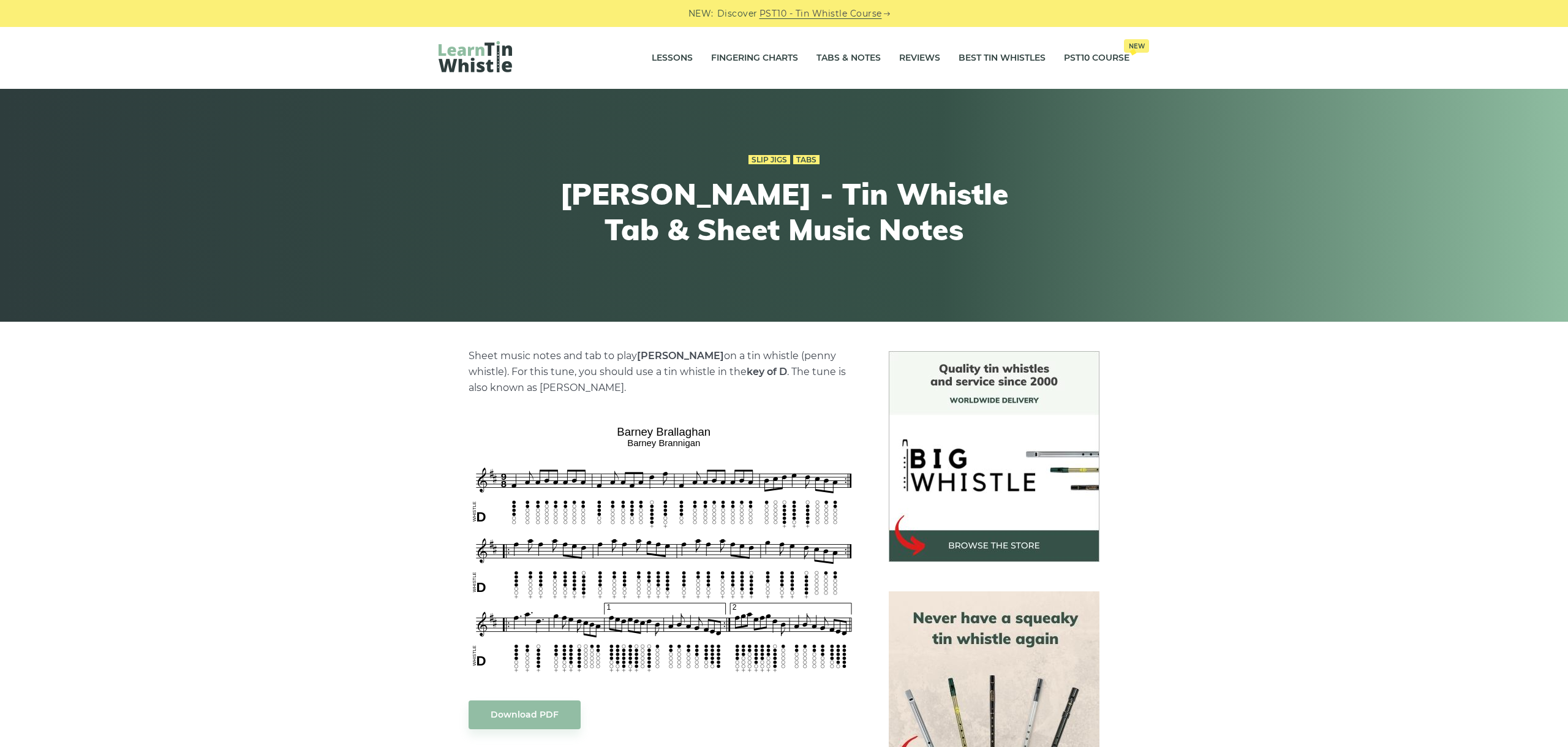
scroll to position [68, 0]
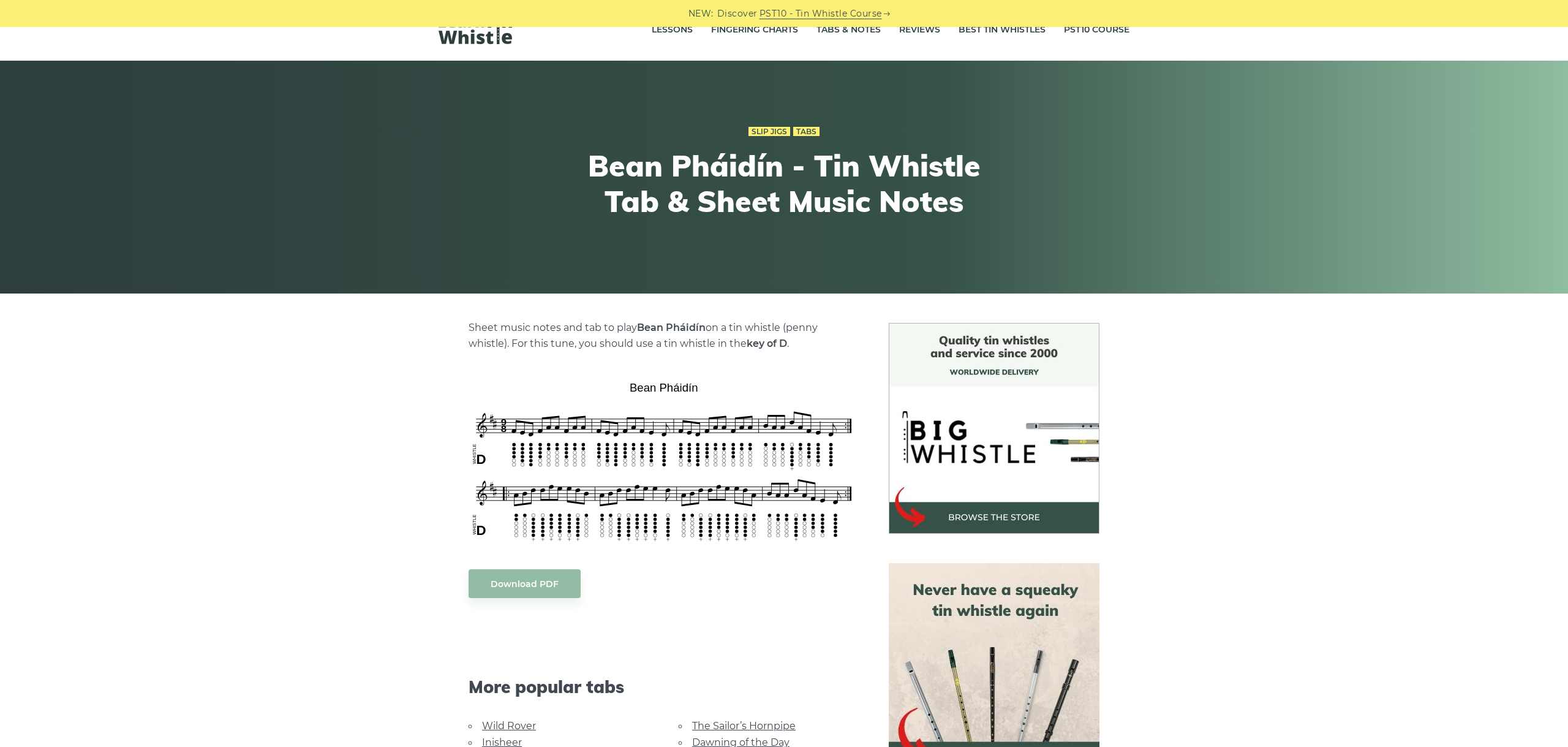
scroll to position [137, 0]
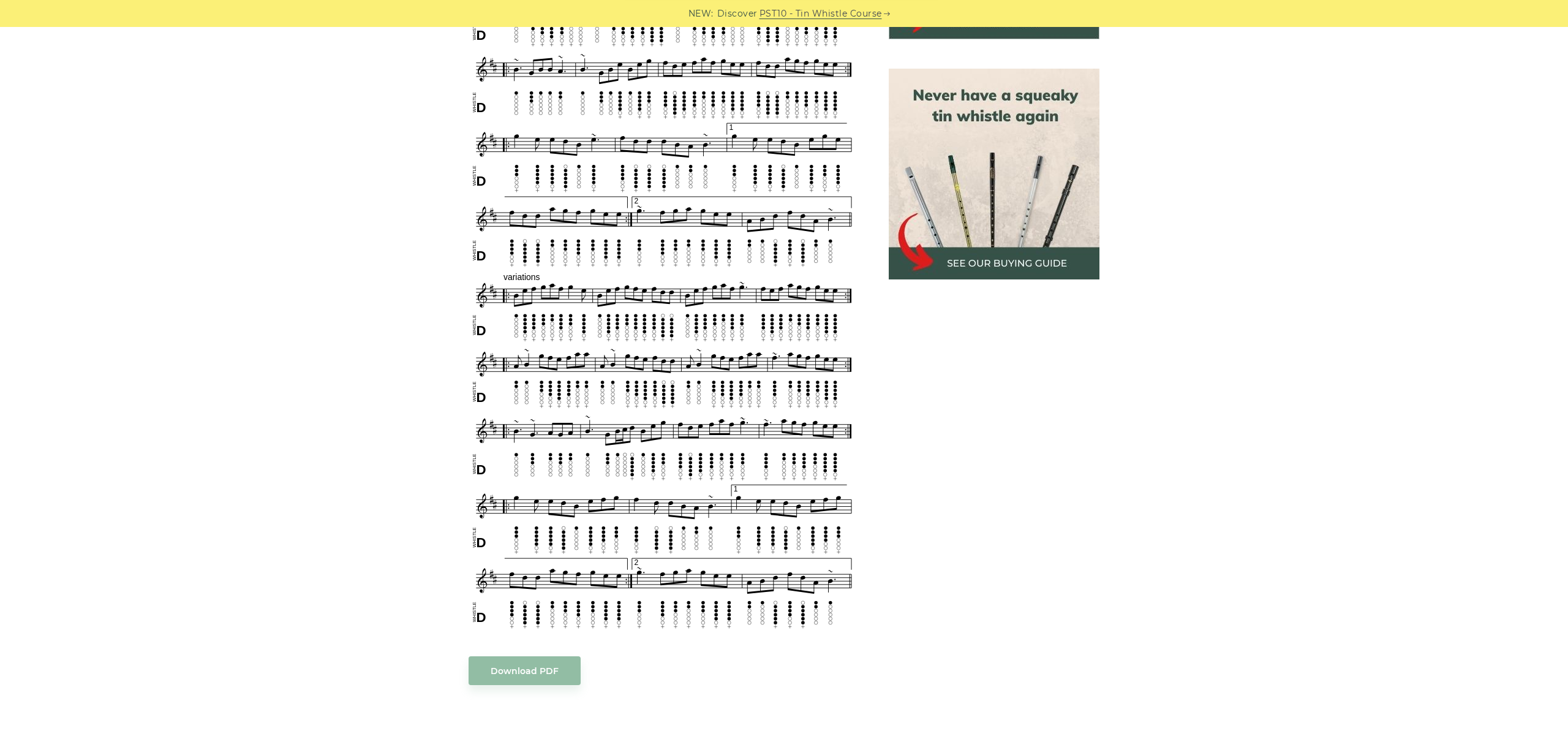
scroll to position [618, 0]
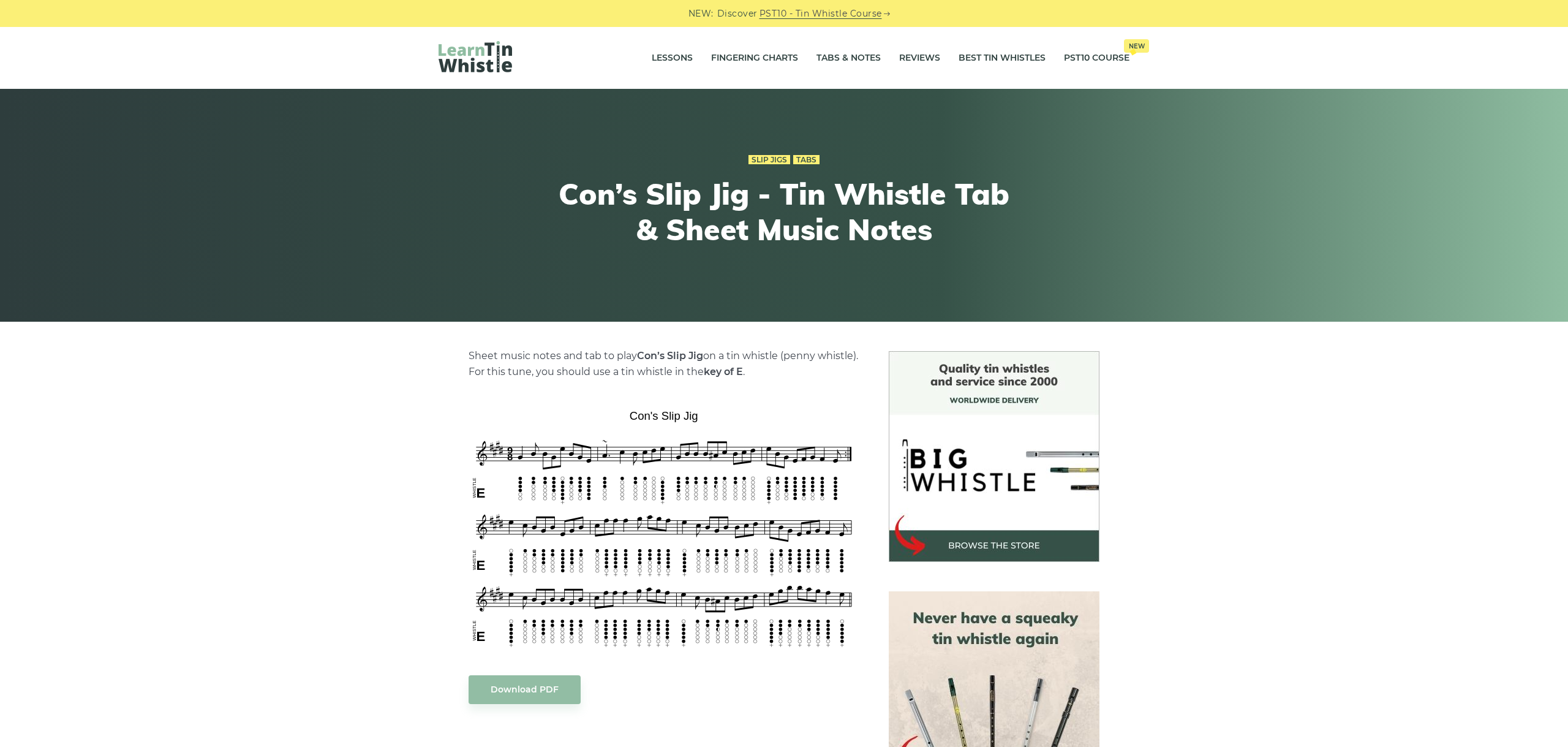
click at [342, 427] on div "Sheet music notes and tab to play Con’s Slip Jig on a tin whistle (penny whistl…" at bounding box center [784, 730] width 1568 height 759
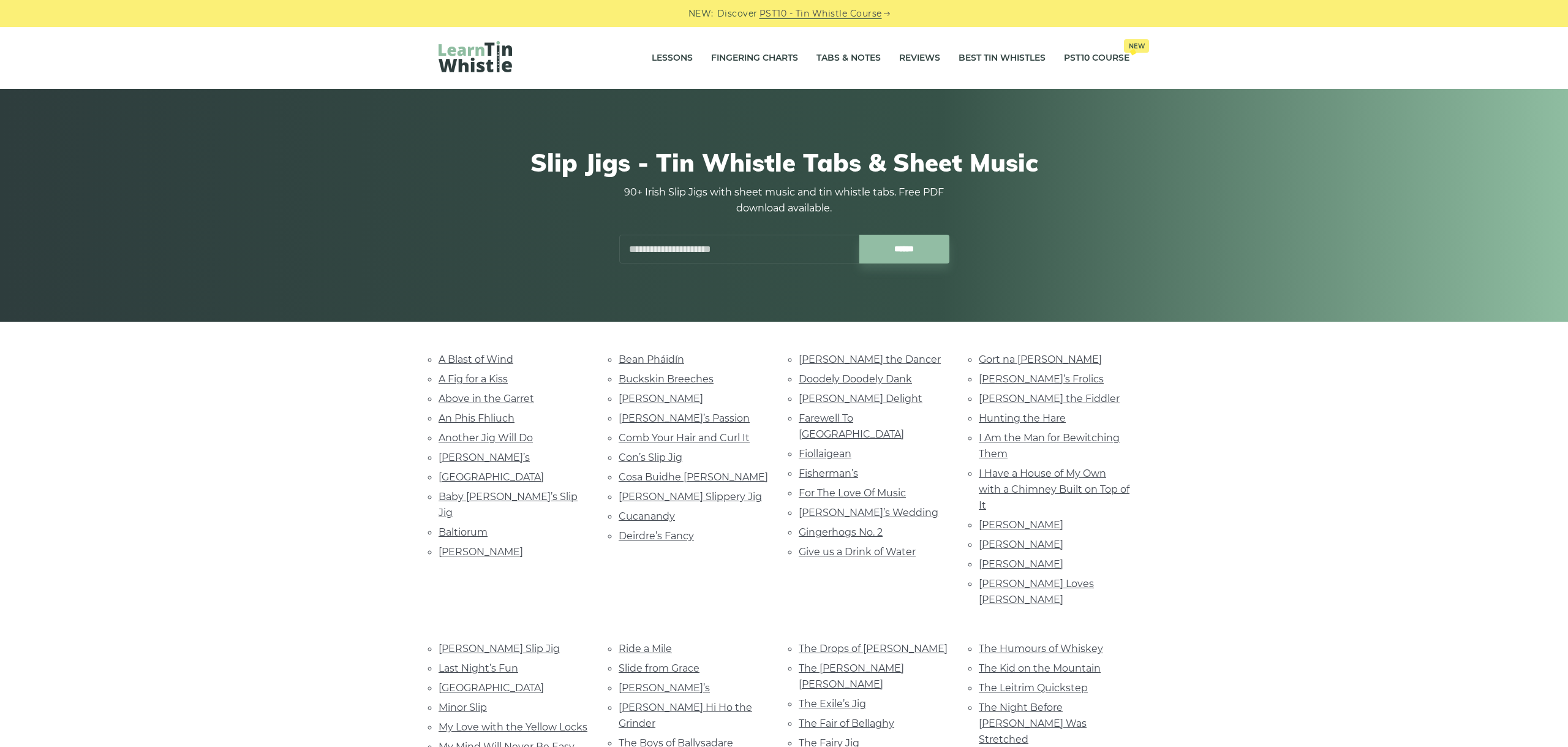
scroll to position [68, 0]
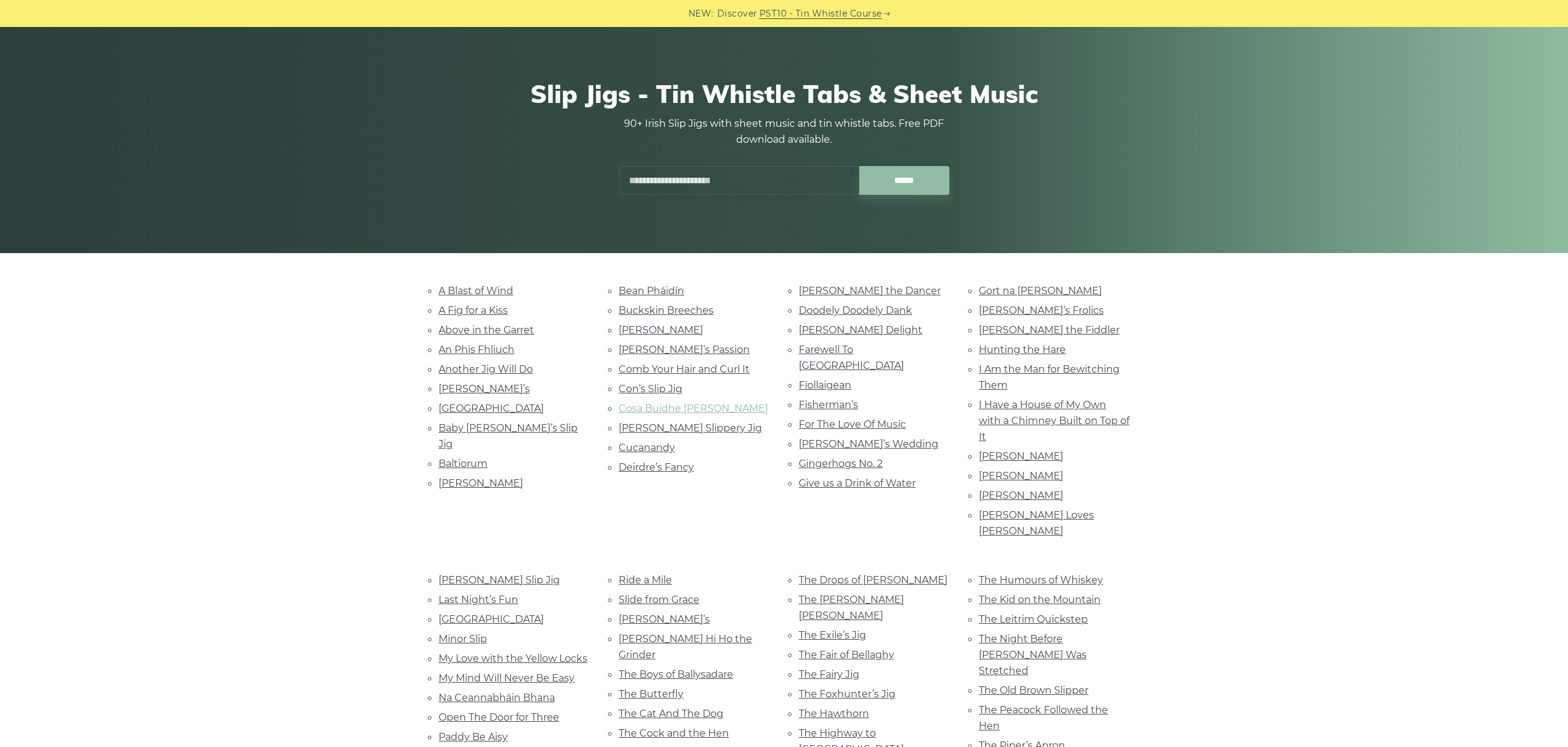
click at [676, 406] on link "Cosa Buidhe [PERSON_NAME]" at bounding box center [693, 408] width 149 height 12
click at [671, 424] on link "Cronin’s Slippery Jig" at bounding box center [691, 428] width 143 height 12
click at [649, 452] on ul "Bean Pháidín Buckskin Breeches Caitlín Ní Aedha Chloe’s Passion Comb Your Hair …" at bounding box center [694, 379] width 151 height 193
click at [642, 442] on link "Cucanandy" at bounding box center [647, 448] width 56 height 12
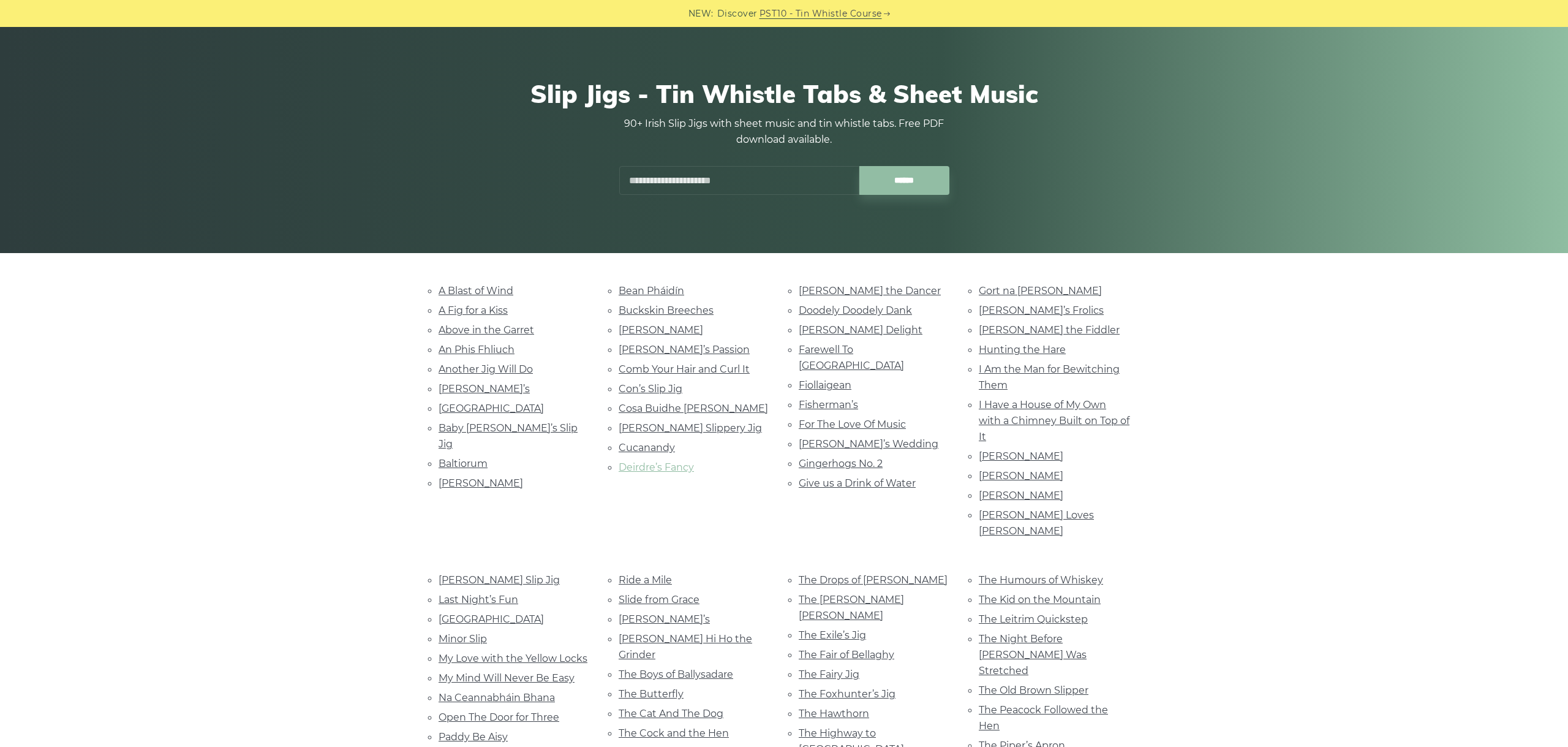
click at [666, 461] on link "Deirdre’s Fancy" at bounding box center [656, 467] width 76 height 12
click at [829, 293] on link "Dever the Dancer" at bounding box center [870, 291] width 142 height 12
click at [841, 307] on link "Doodely Doodely Dank" at bounding box center [855, 310] width 113 height 12
click at [866, 328] on link "Elizabeth Kelly’s Delight" at bounding box center [861, 330] width 124 height 12
click at [885, 346] on link "Farewell To Whalley Range" at bounding box center [851, 357] width 105 height 28
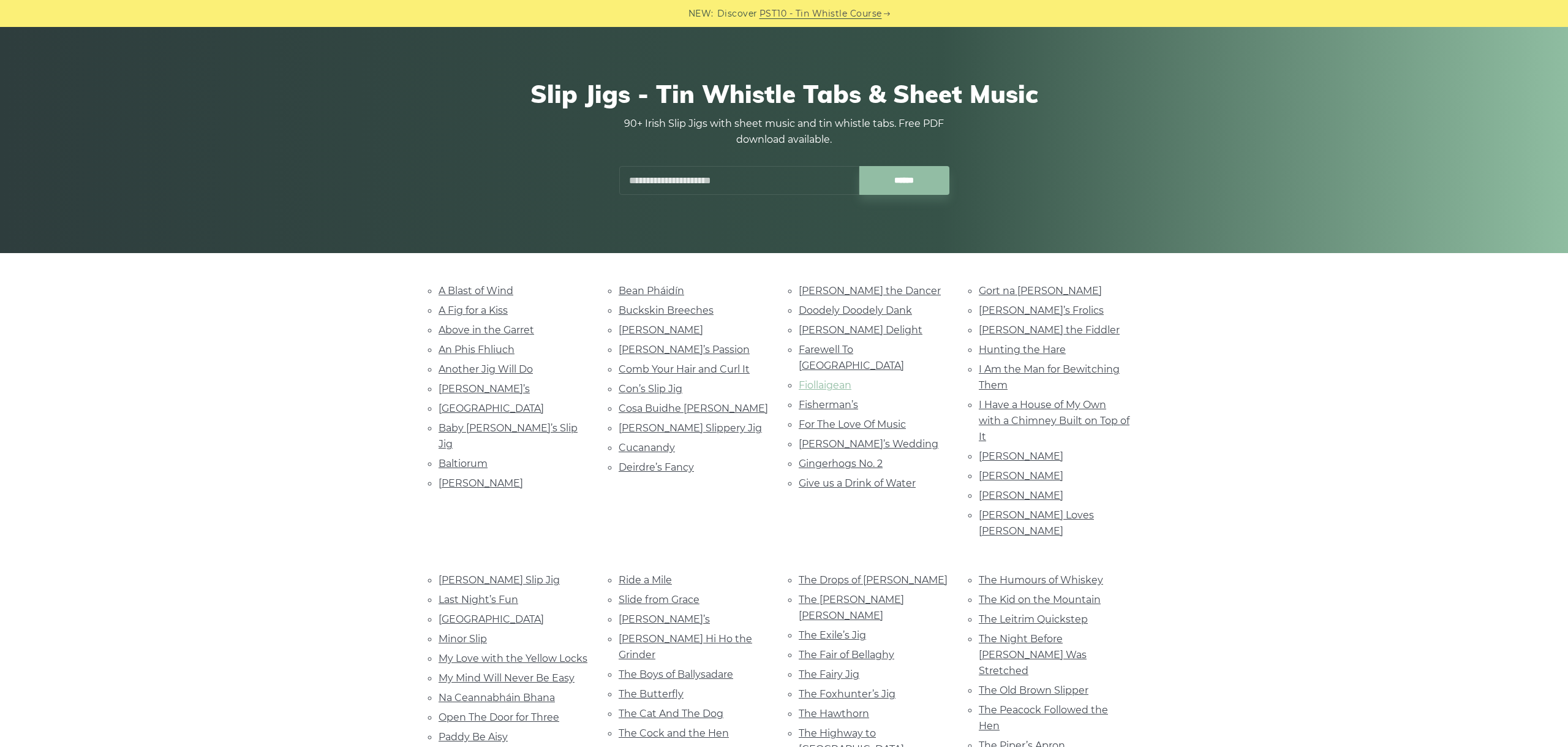
click at [835, 379] on link "Fiollaigean" at bounding box center [825, 385] width 53 height 12
click at [825, 399] on link "Fisherman’s" at bounding box center [828, 405] width 59 height 12
click at [831, 419] on link "For The Love Of Music" at bounding box center [852, 425] width 107 height 12
click at [857, 438] on link "[PERSON_NAME]’s Wedding" at bounding box center [868, 444] width 140 height 12
click at [839, 458] on link "Gingerhogs No. 2" at bounding box center [841, 463] width 84 height 12
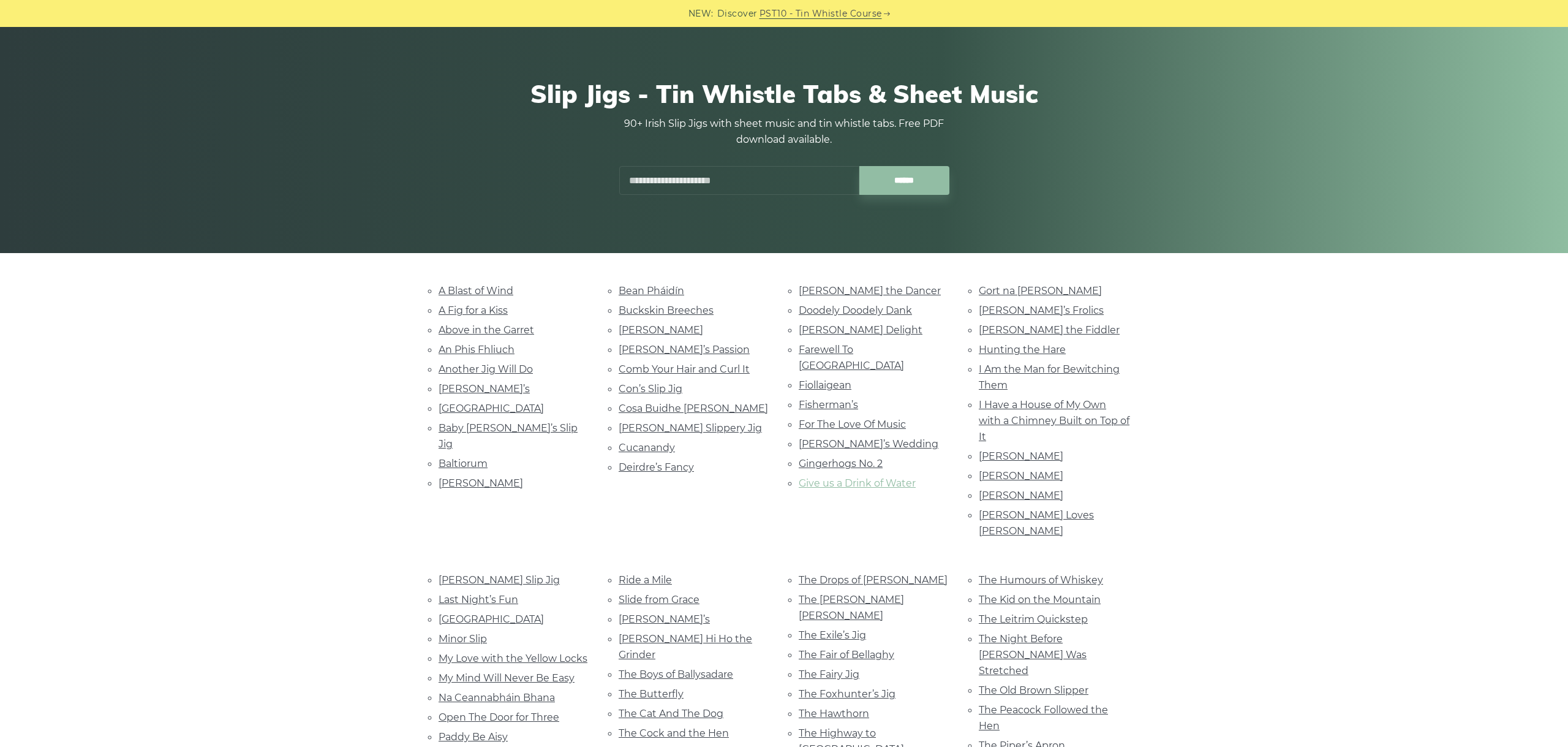
click at [848, 478] on link "Give us a Drink of Water" at bounding box center [857, 483] width 117 height 12
click at [1007, 289] on link "Gort na Mona" at bounding box center [1040, 291] width 123 height 12
click at [1018, 309] on link "Gusty’s Frolics" at bounding box center [1041, 310] width 125 height 12
click at [1213, 326] on div "A Blast of Wind A Fig for a Kiss Above in the Garret An Phis Fhliuch Another Ji…" at bounding box center [784, 684] width 1568 height 804
click at [1038, 325] on link "Hardiman the Fiddler" at bounding box center [1049, 330] width 141 height 12
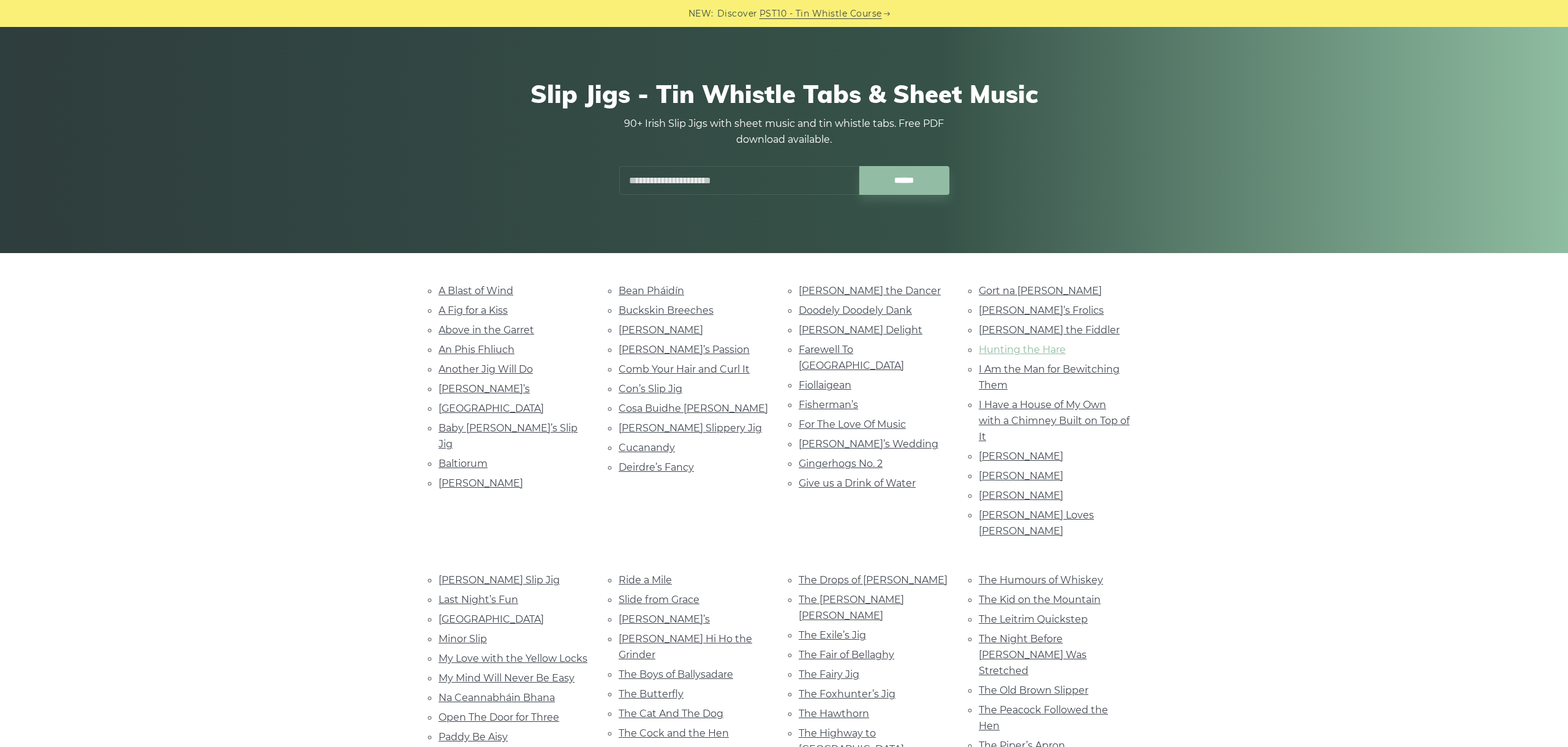
click at [1029, 348] on link "Hunting the Hare" at bounding box center [1022, 350] width 87 height 12
click at [1003, 363] on link "I Am the Man for Bewitching Them" at bounding box center [1049, 377] width 141 height 28
click at [1015, 400] on link "I Have a House of My Own with a Chimney Built on Top of It" at bounding box center [1054, 420] width 151 height 43
click at [1016, 454] on link "James Byrne’s" at bounding box center [1021, 456] width 85 height 12
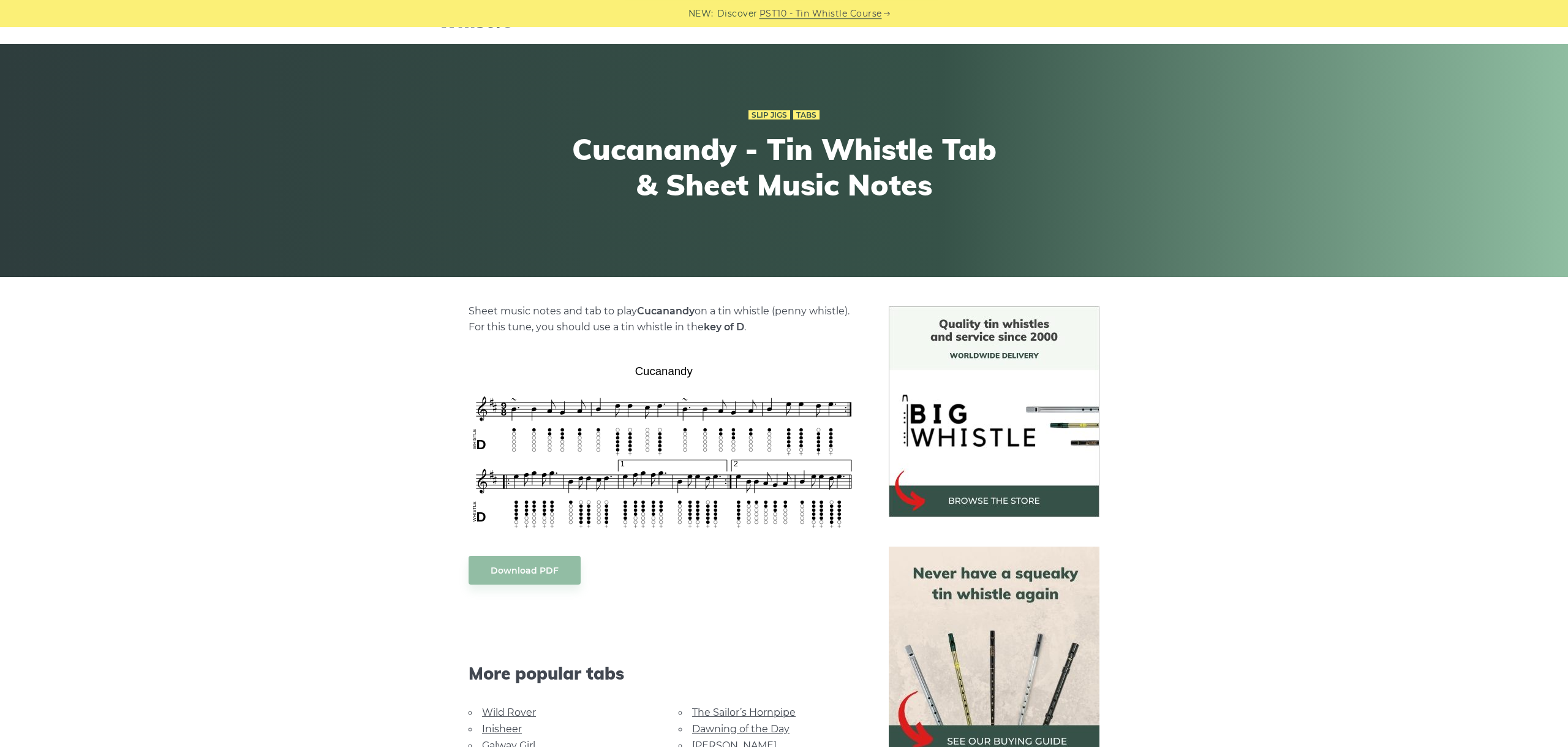
scroll to position [68, 0]
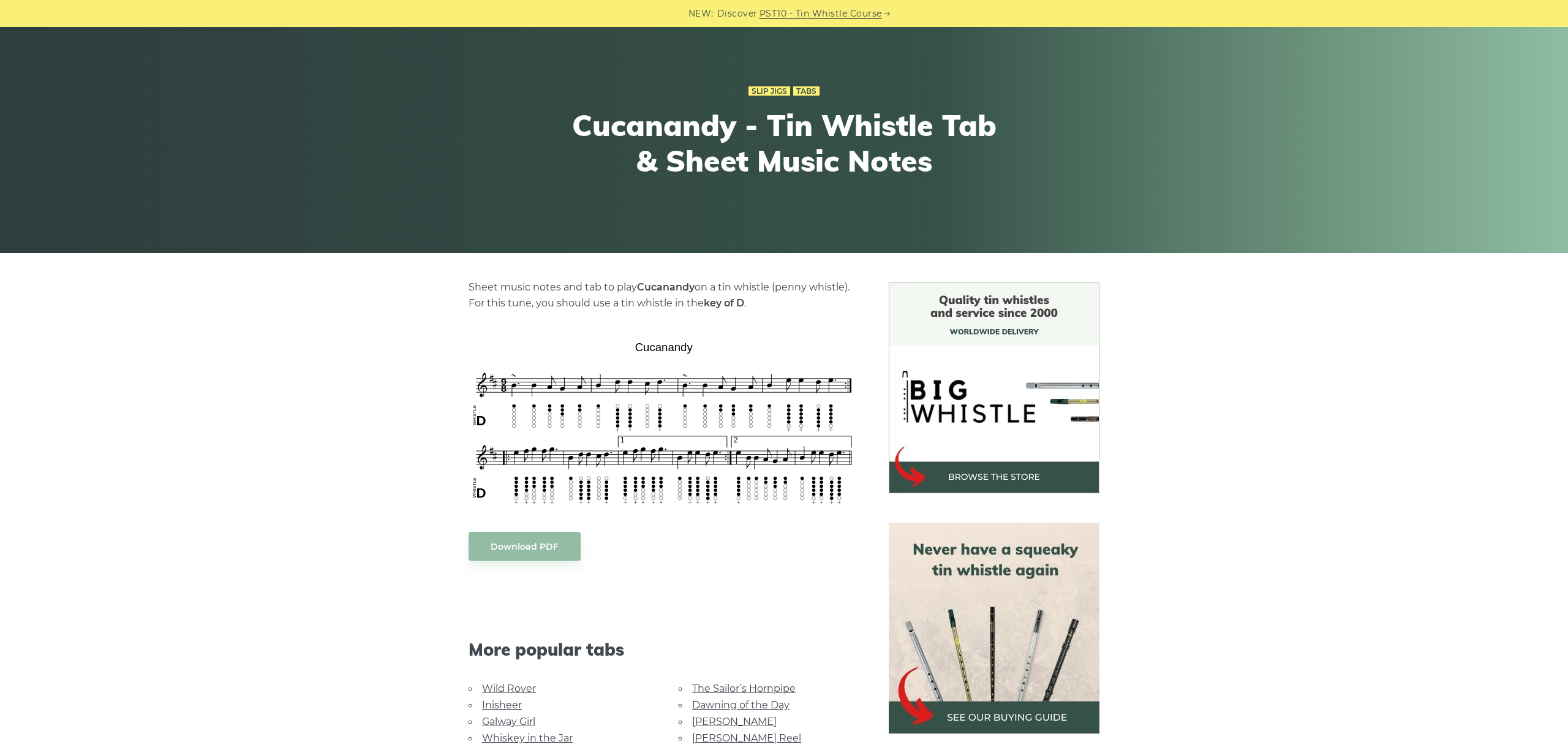
click at [378, 428] on div "Sheet music notes and tab to play Cucanandy on a tin whistle (penny whistle). F…" at bounding box center [784, 624] width 1568 height 684
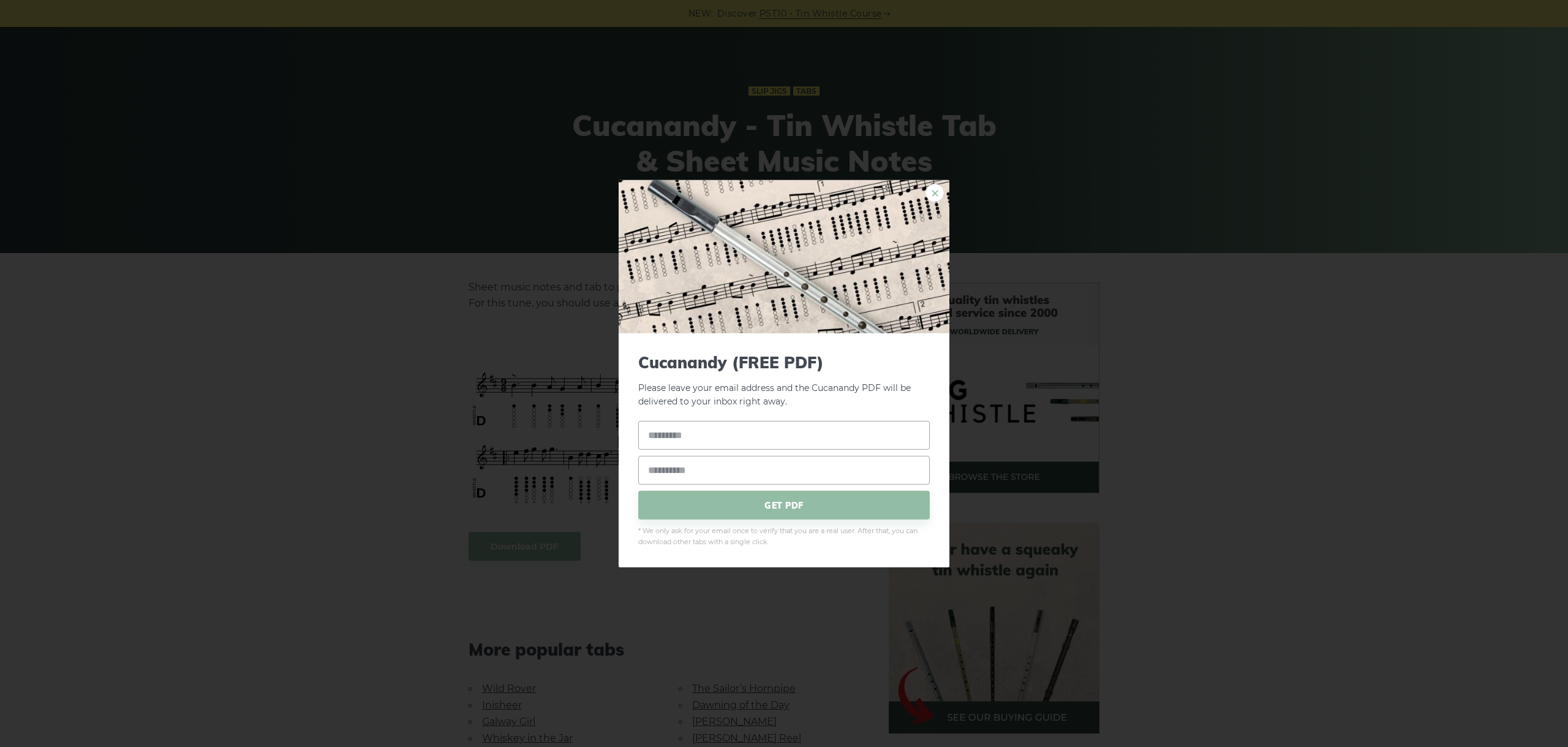
click at [932, 191] on link "×" at bounding box center [935, 192] width 18 height 18
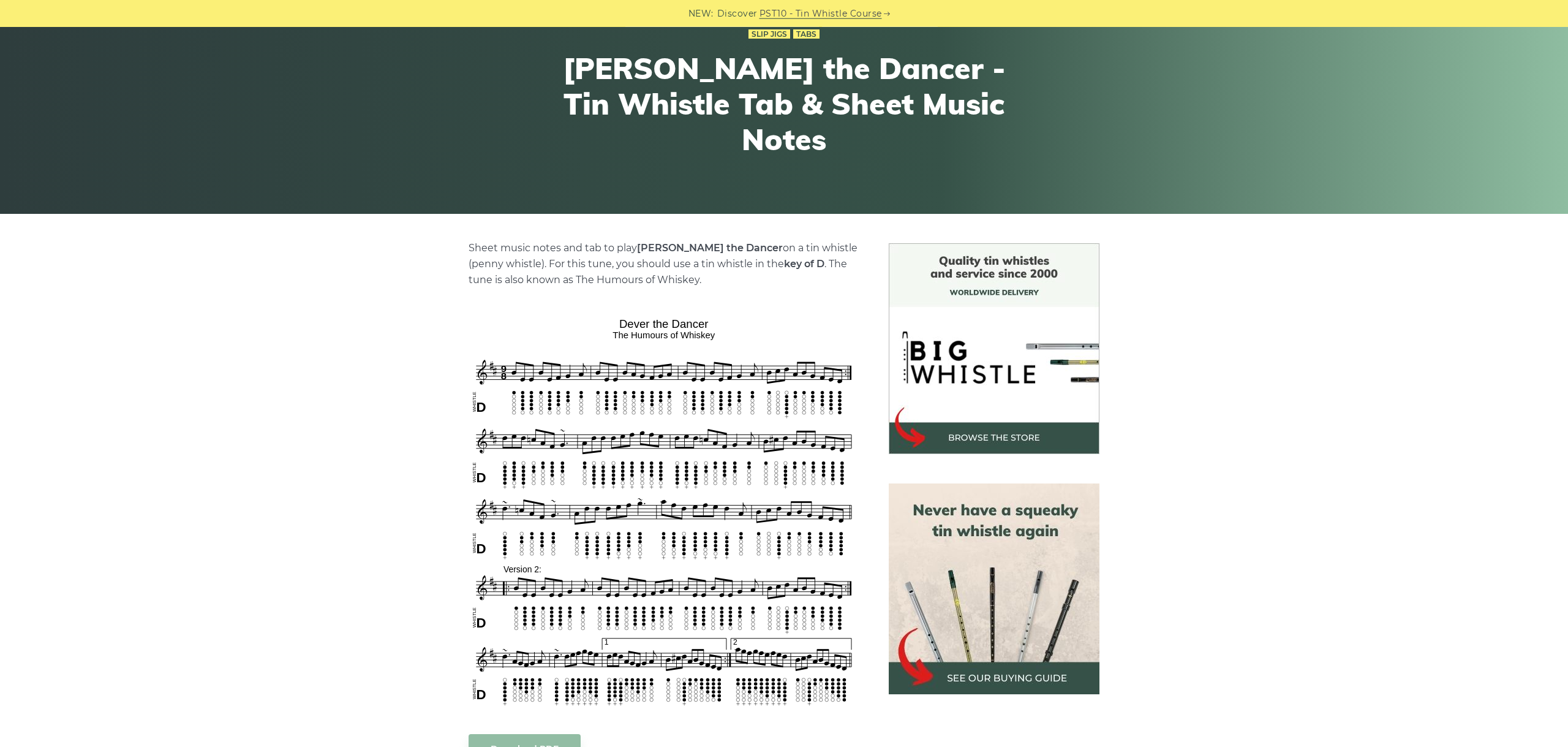
scroll to position [275, 0]
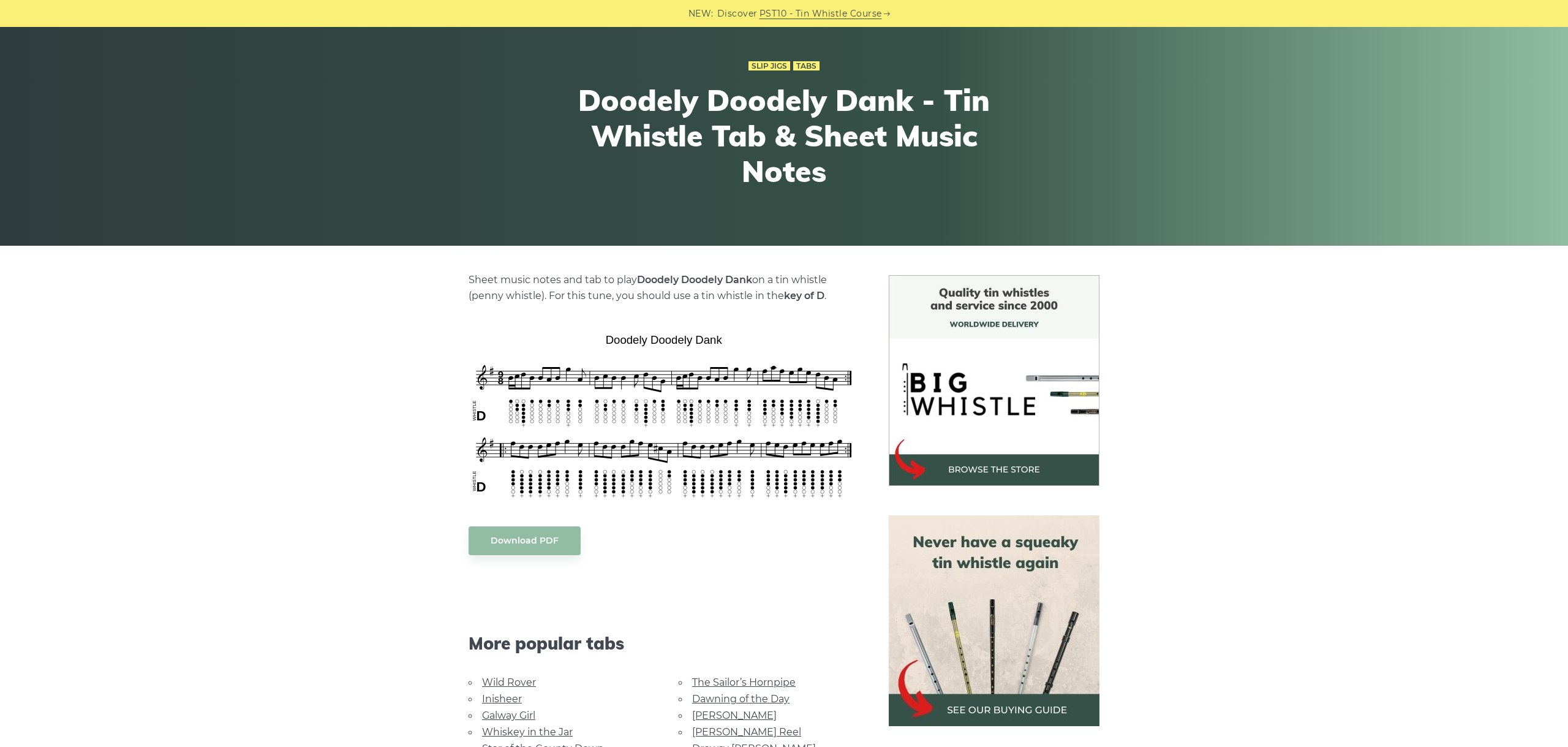
scroll to position [137, 0]
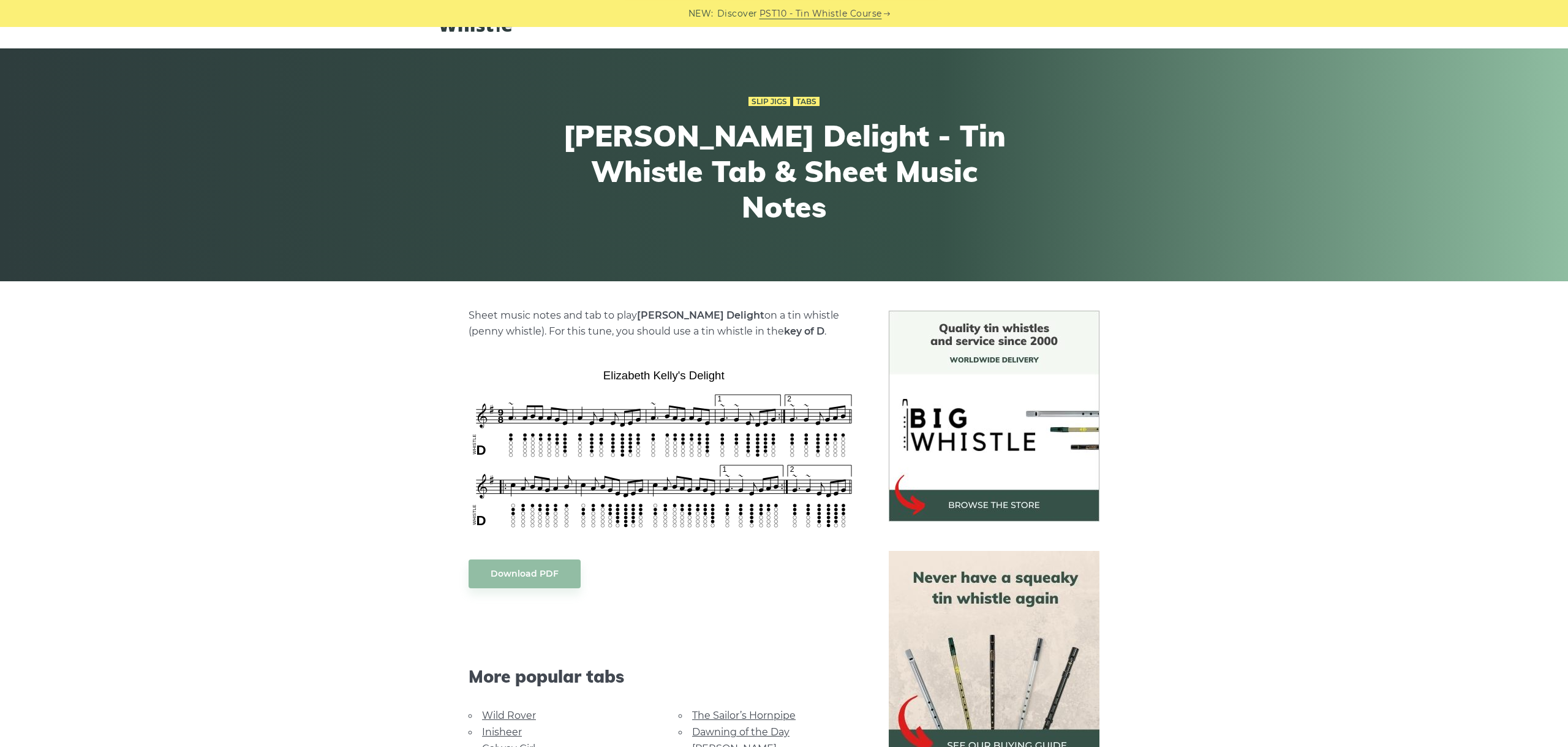
scroll to position [68, 0]
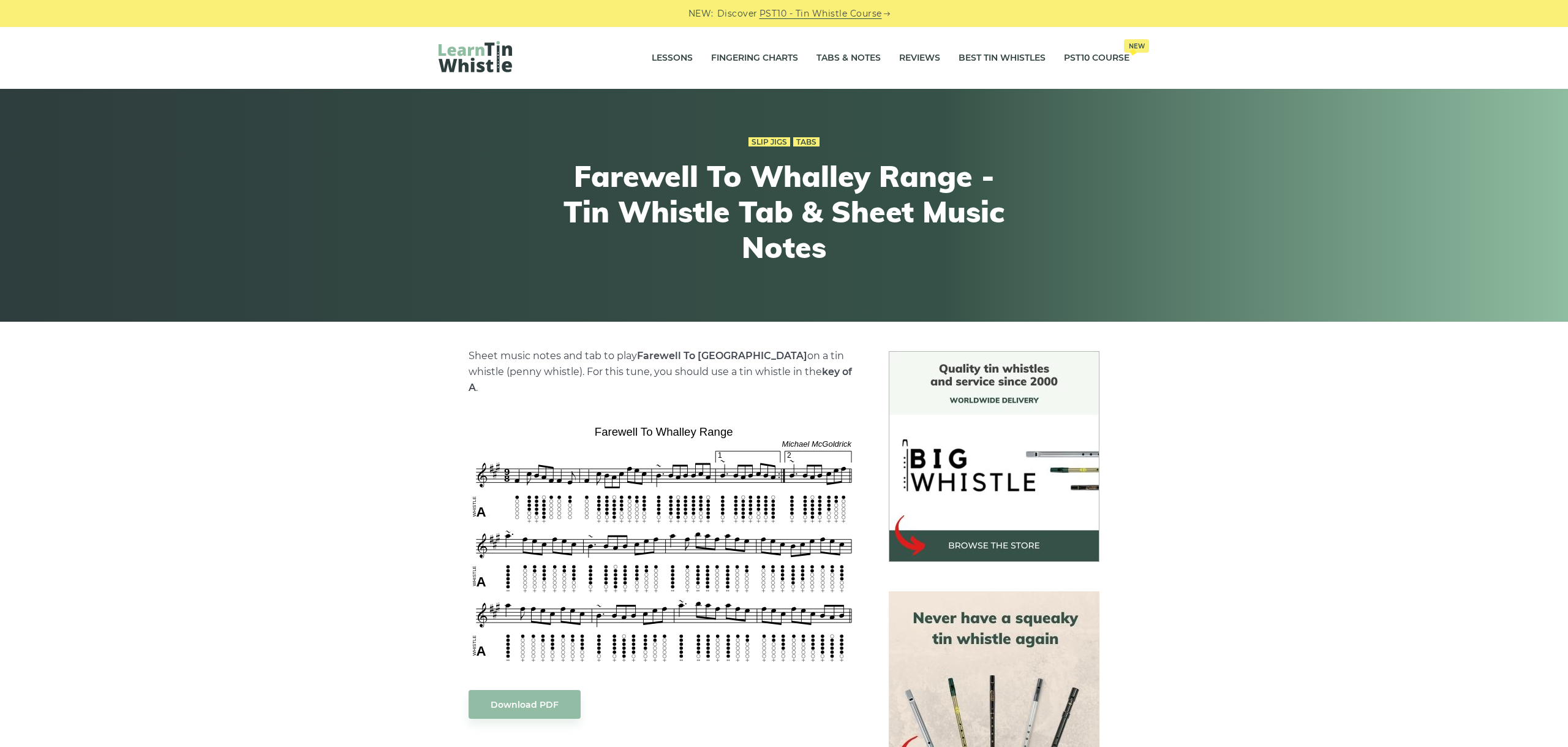
click at [461, 400] on div "Sheet music notes and tab to play Farewell To Whalley Range on a tin whistle (p…" at bounding box center [664, 737] width 420 height 773
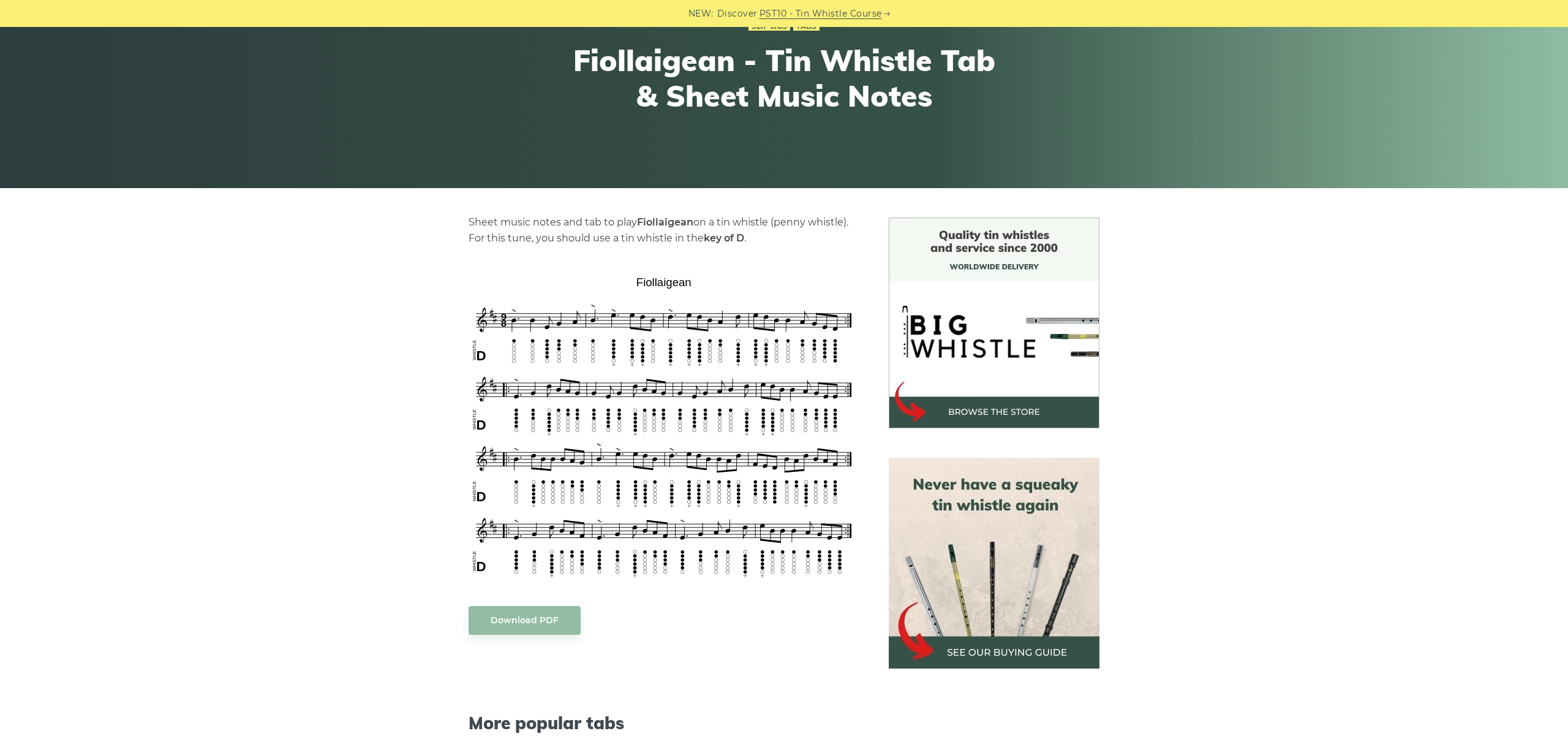
scroll to position [137, 0]
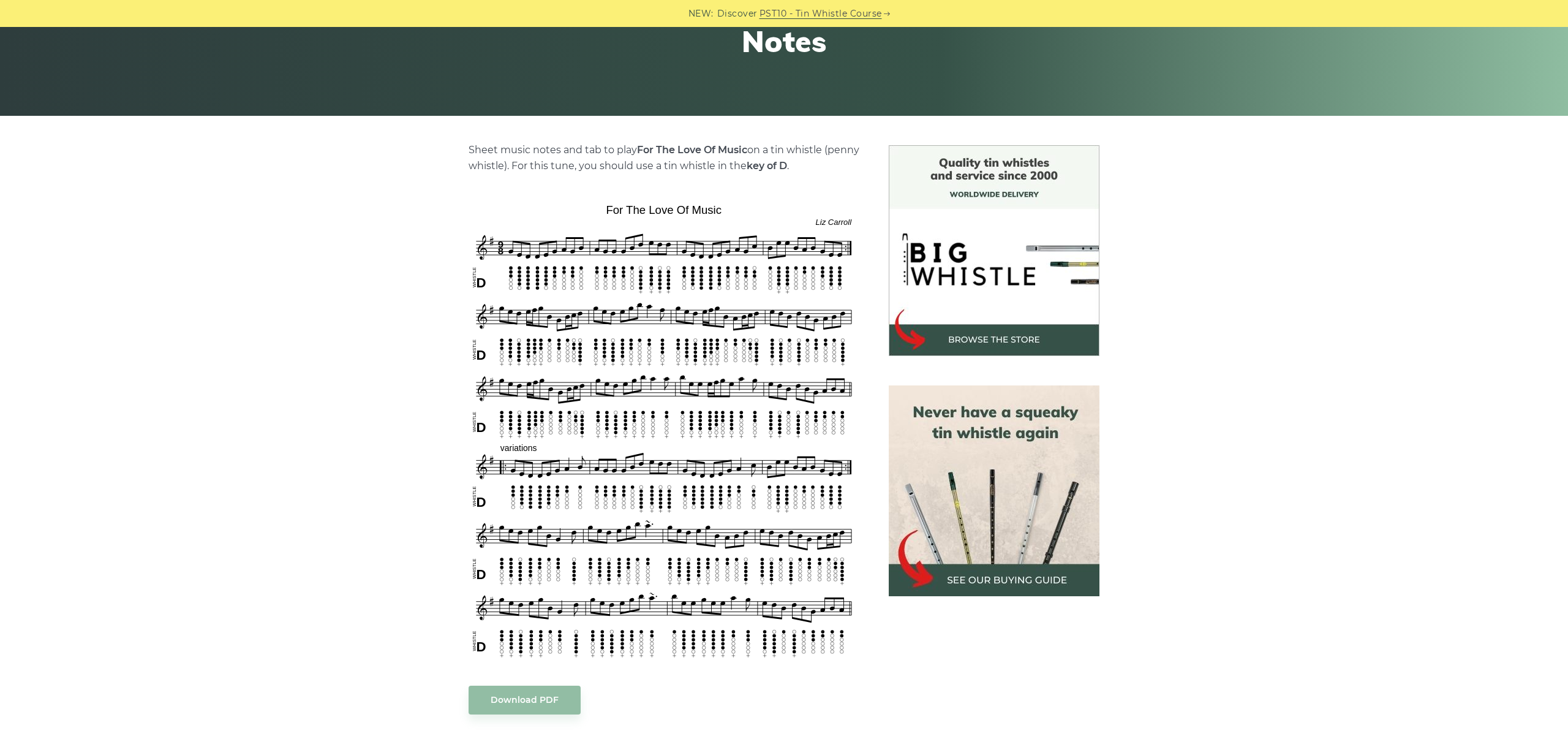
scroll to position [275, 0]
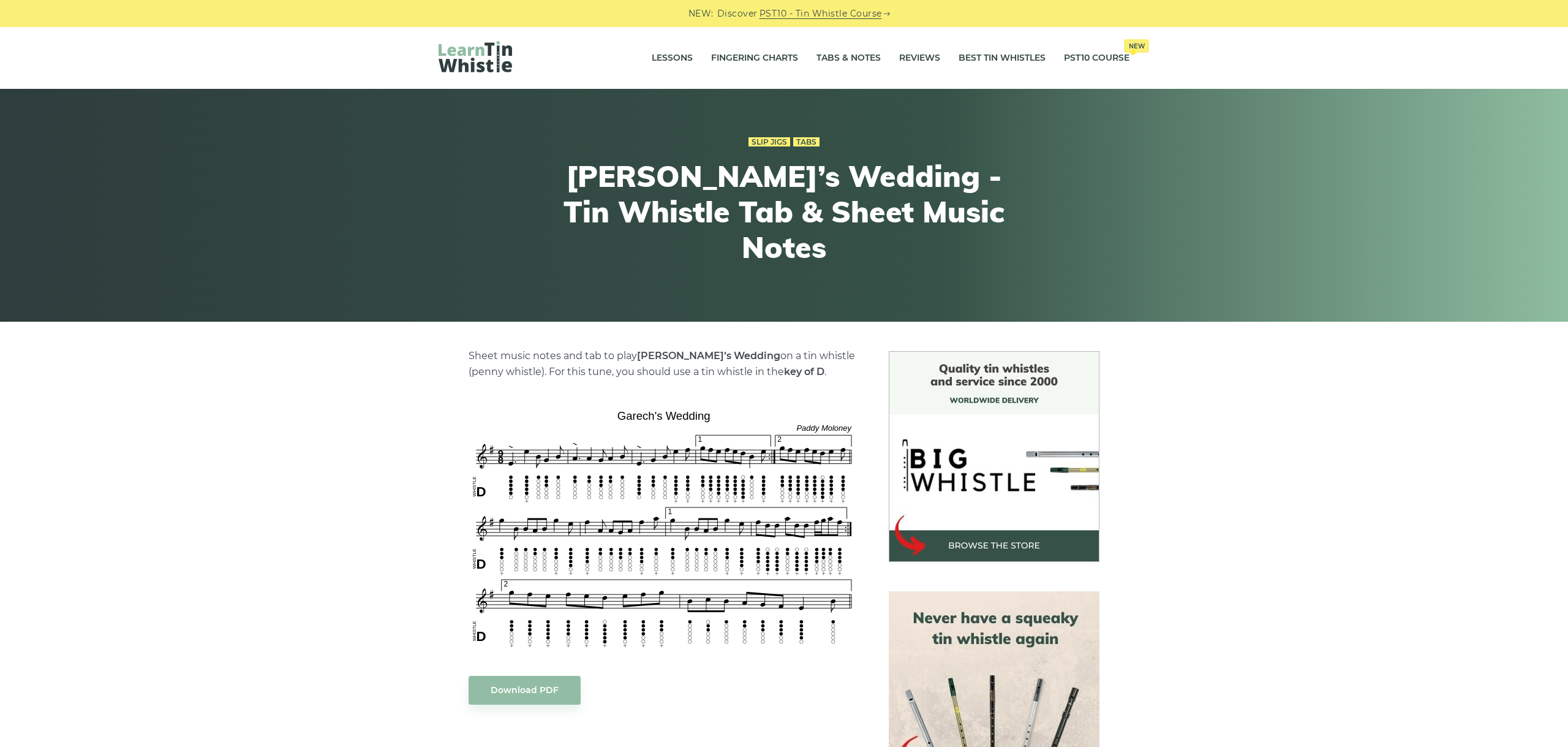
scroll to position [137, 0]
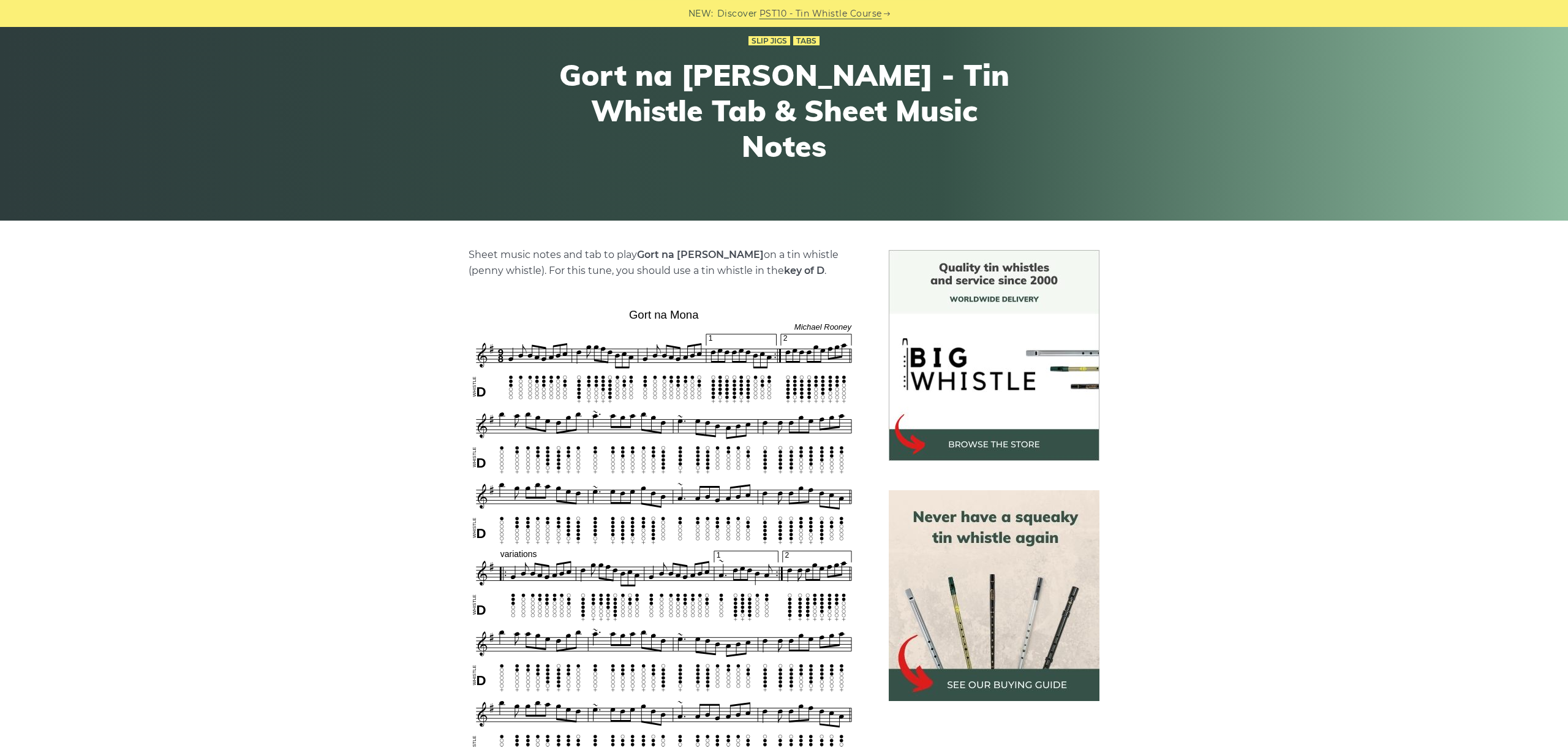
scroll to position [206, 0]
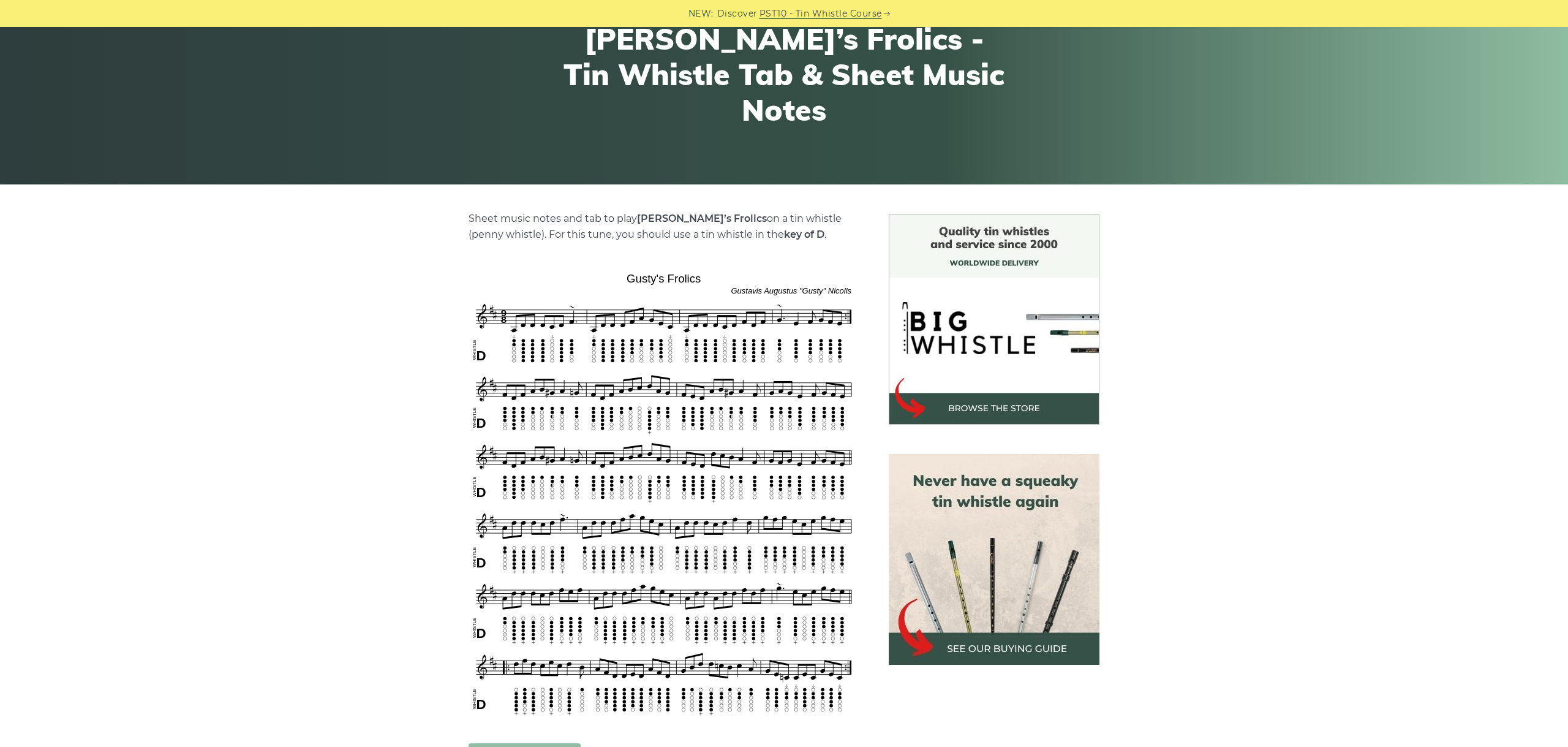
scroll to position [206, 0]
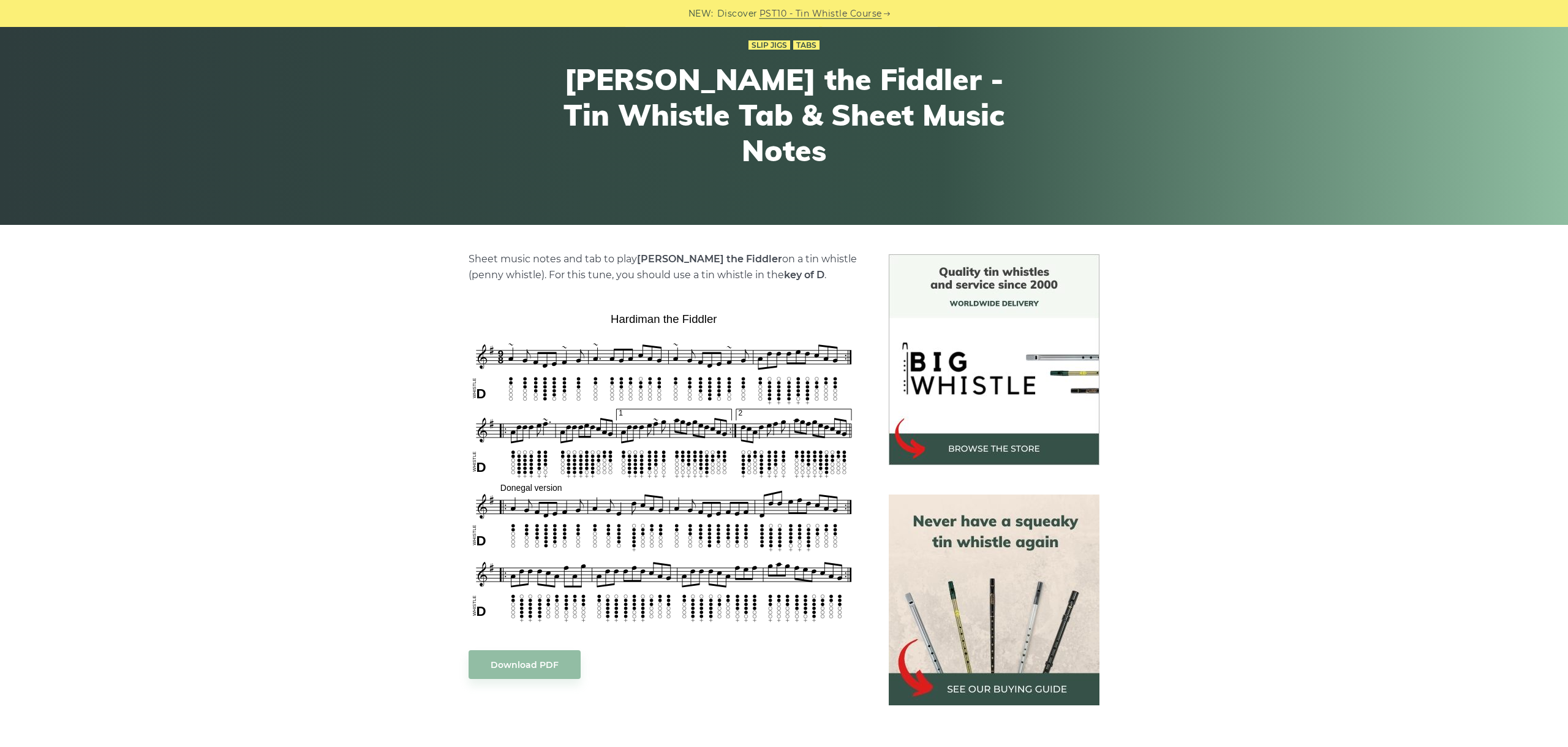
scroll to position [137, 0]
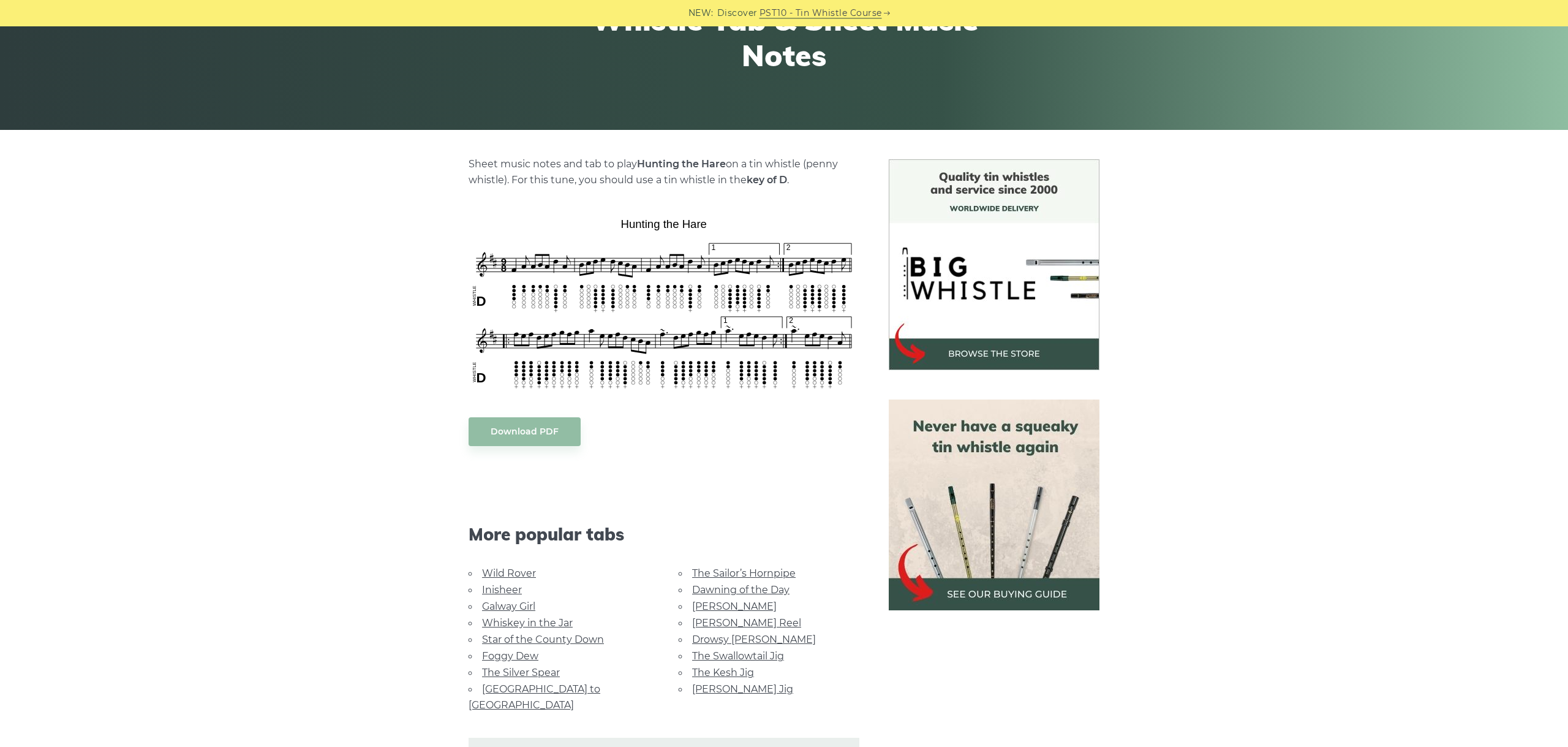
scroll to position [206, 0]
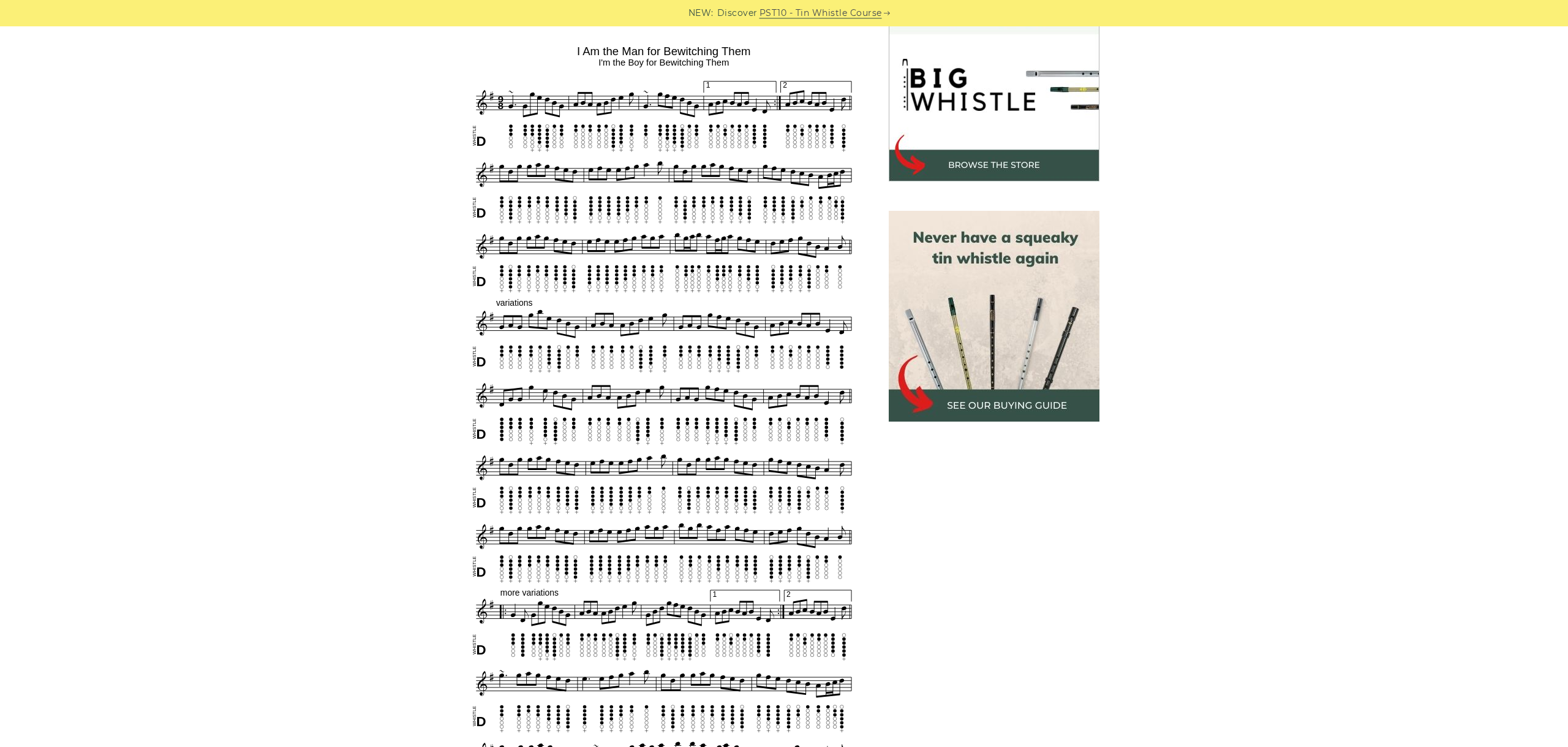
scroll to position [388, 0]
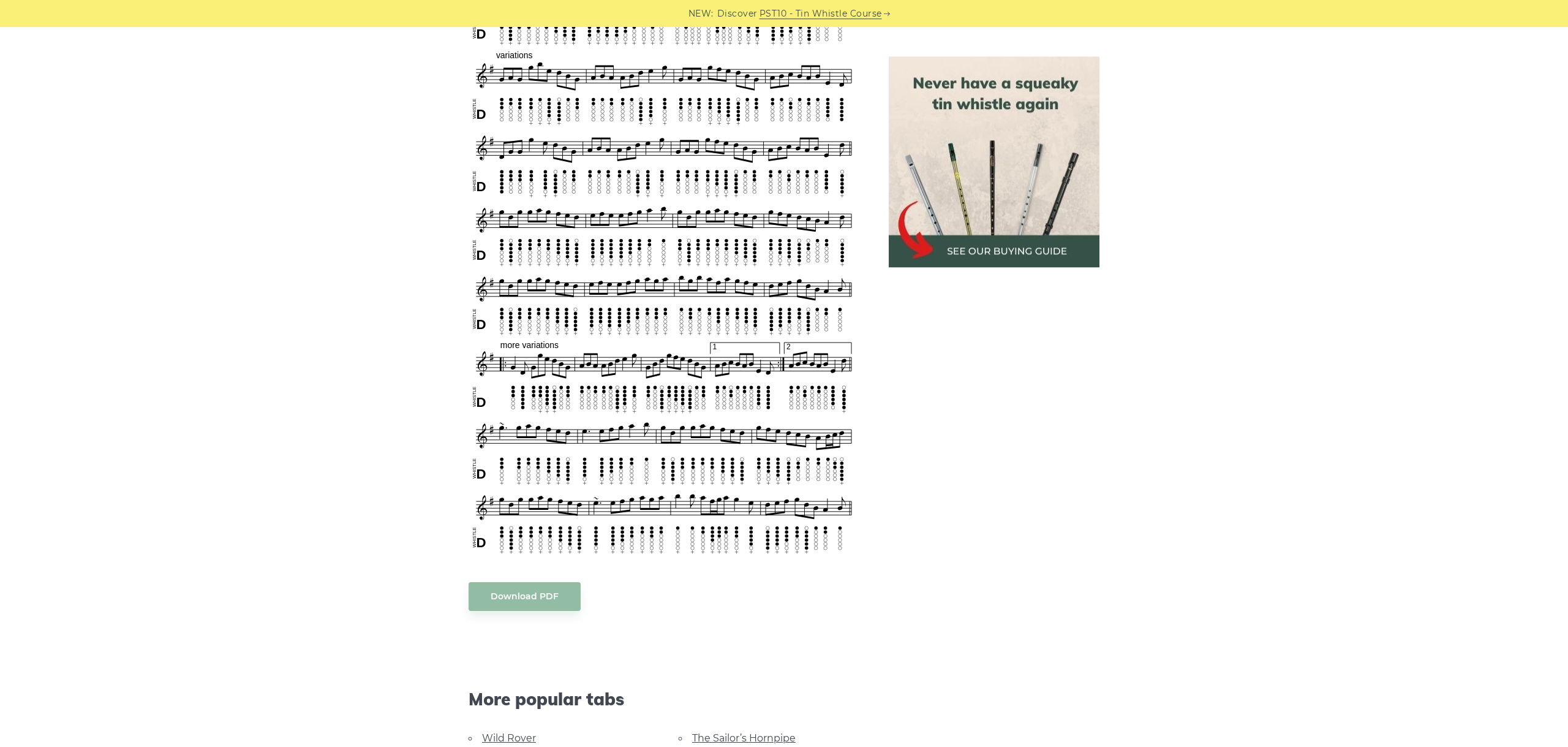
scroll to position [662, 0]
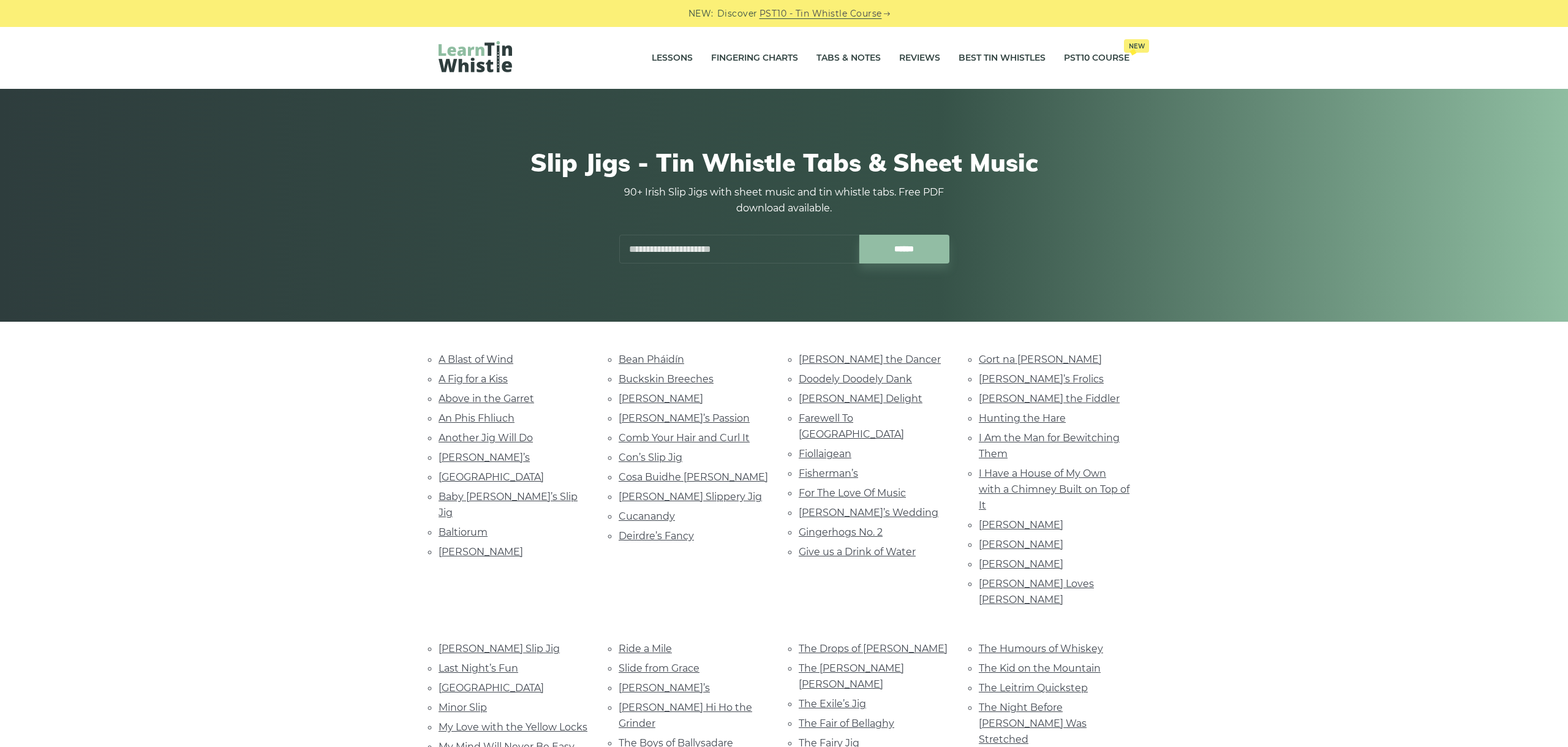
scroll to position [68, 0]
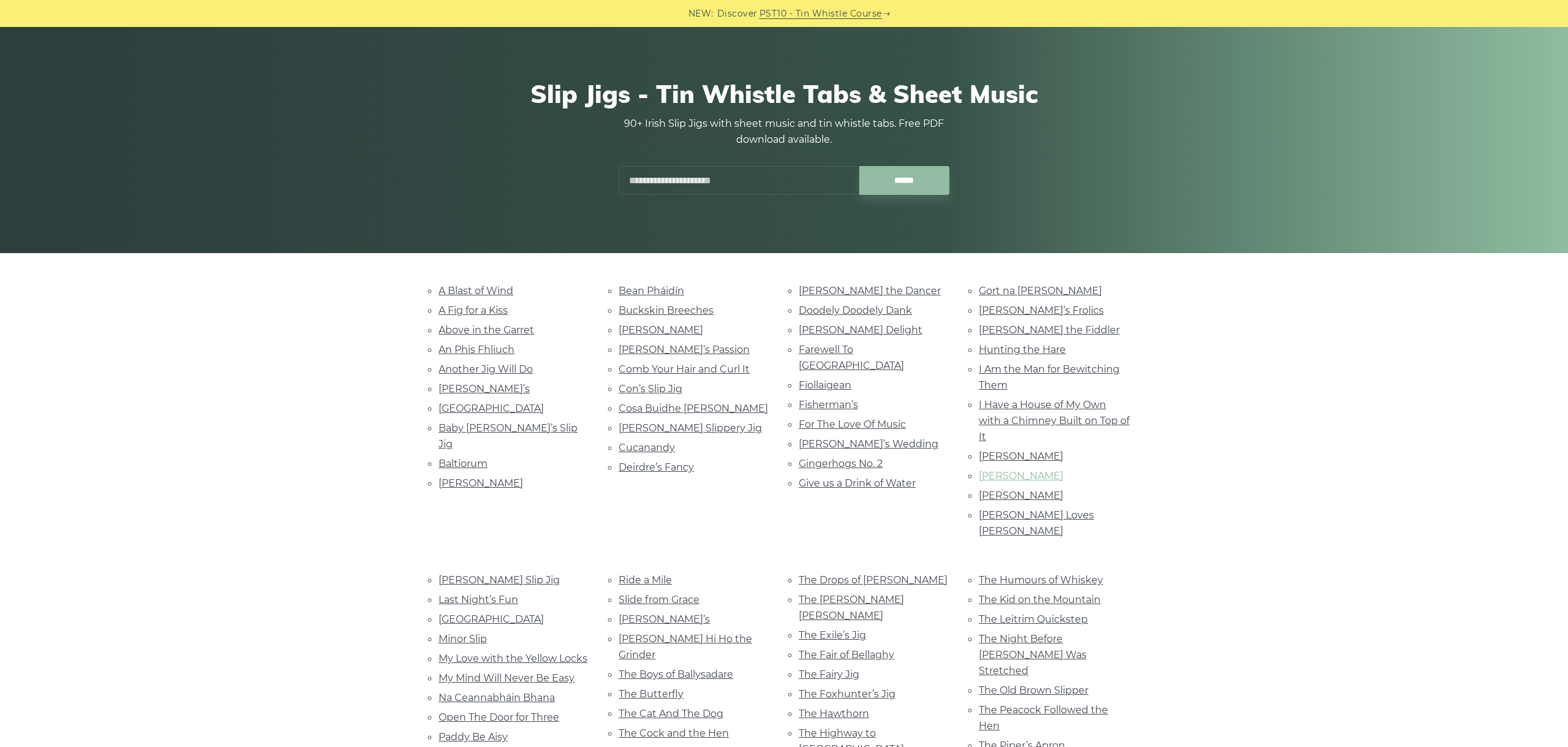
click at [1001, 475] on link "[PERSON_NAME]" at bounding box center [1021, 476] width 85 height 12
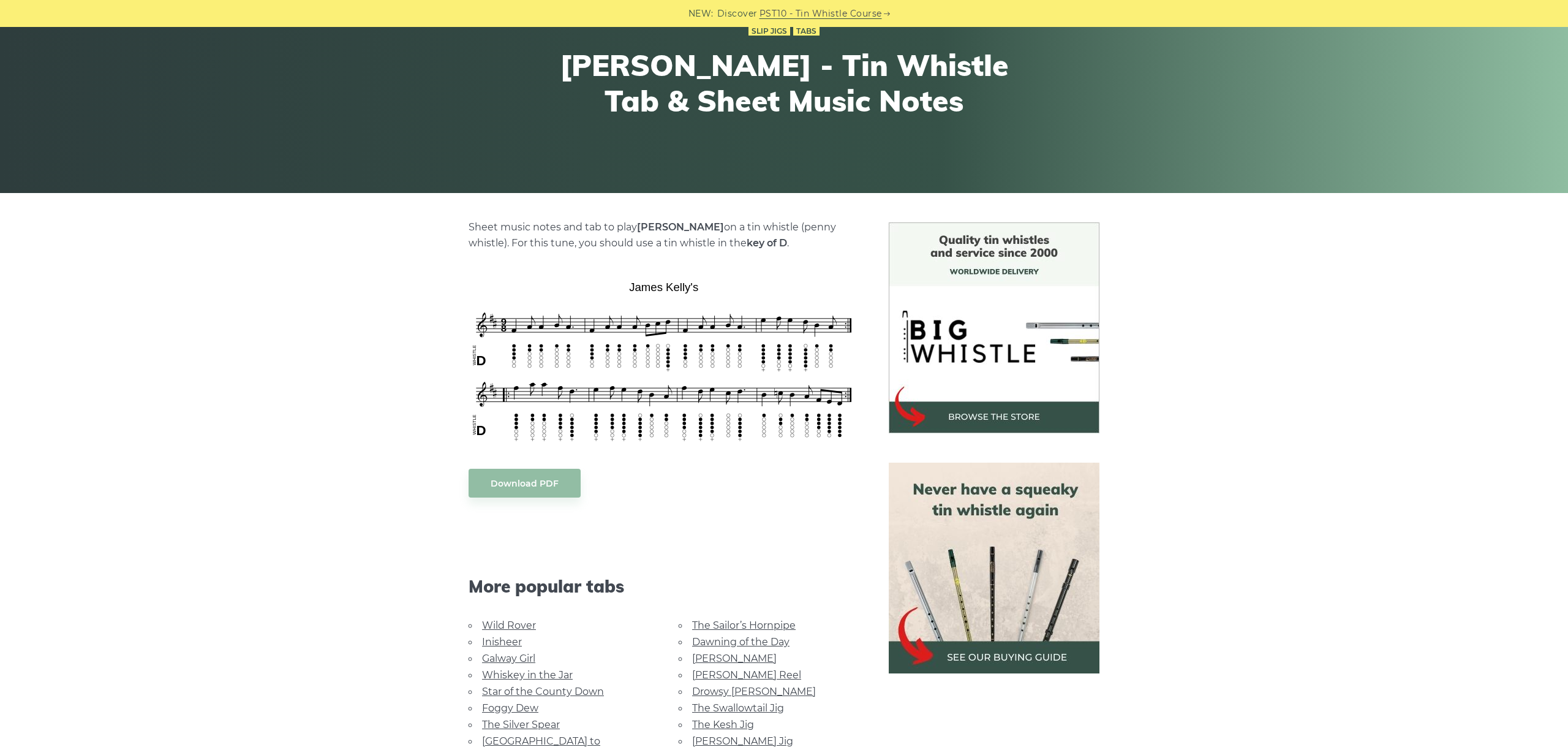
scroll to position [137, 0]
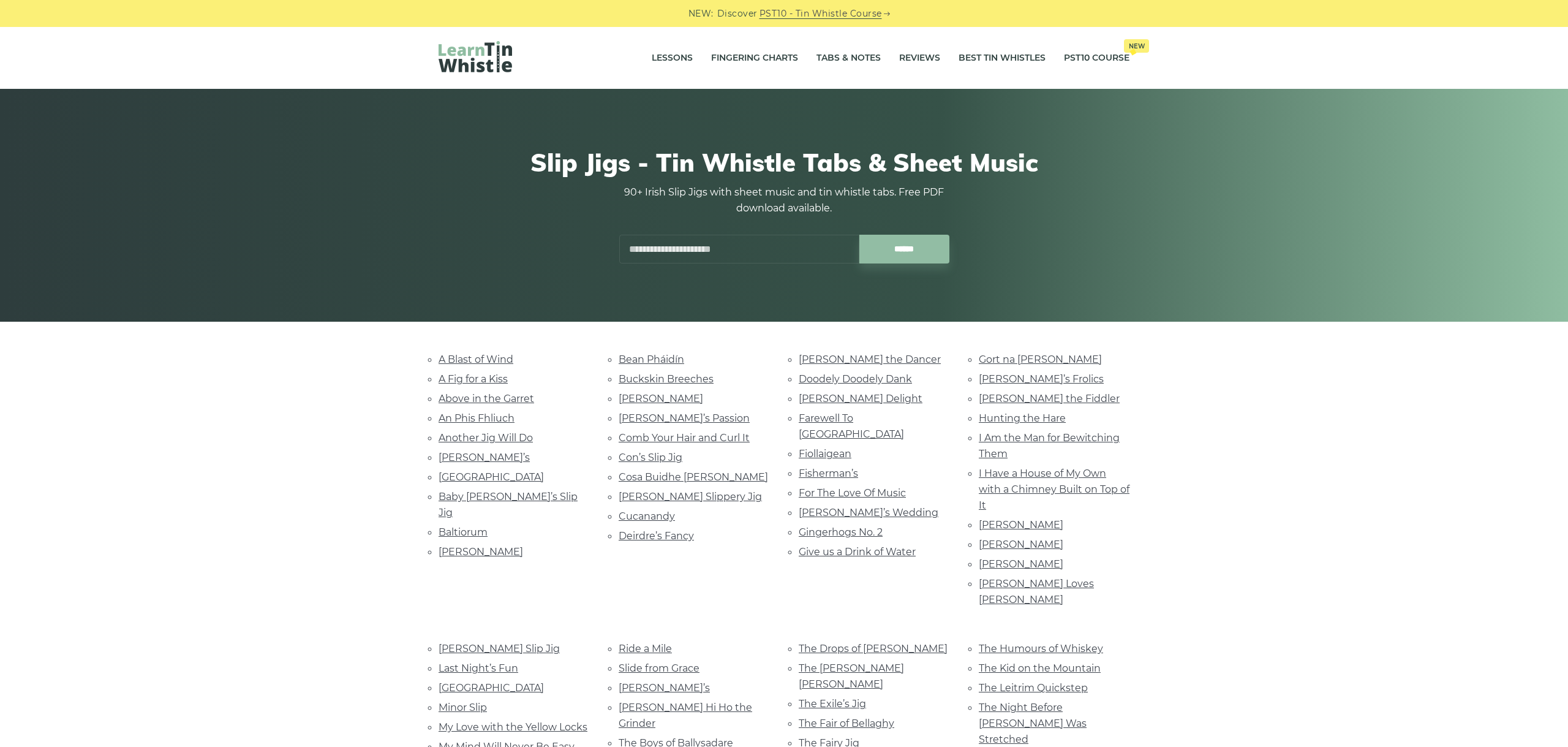
scroll to position [68, 0]
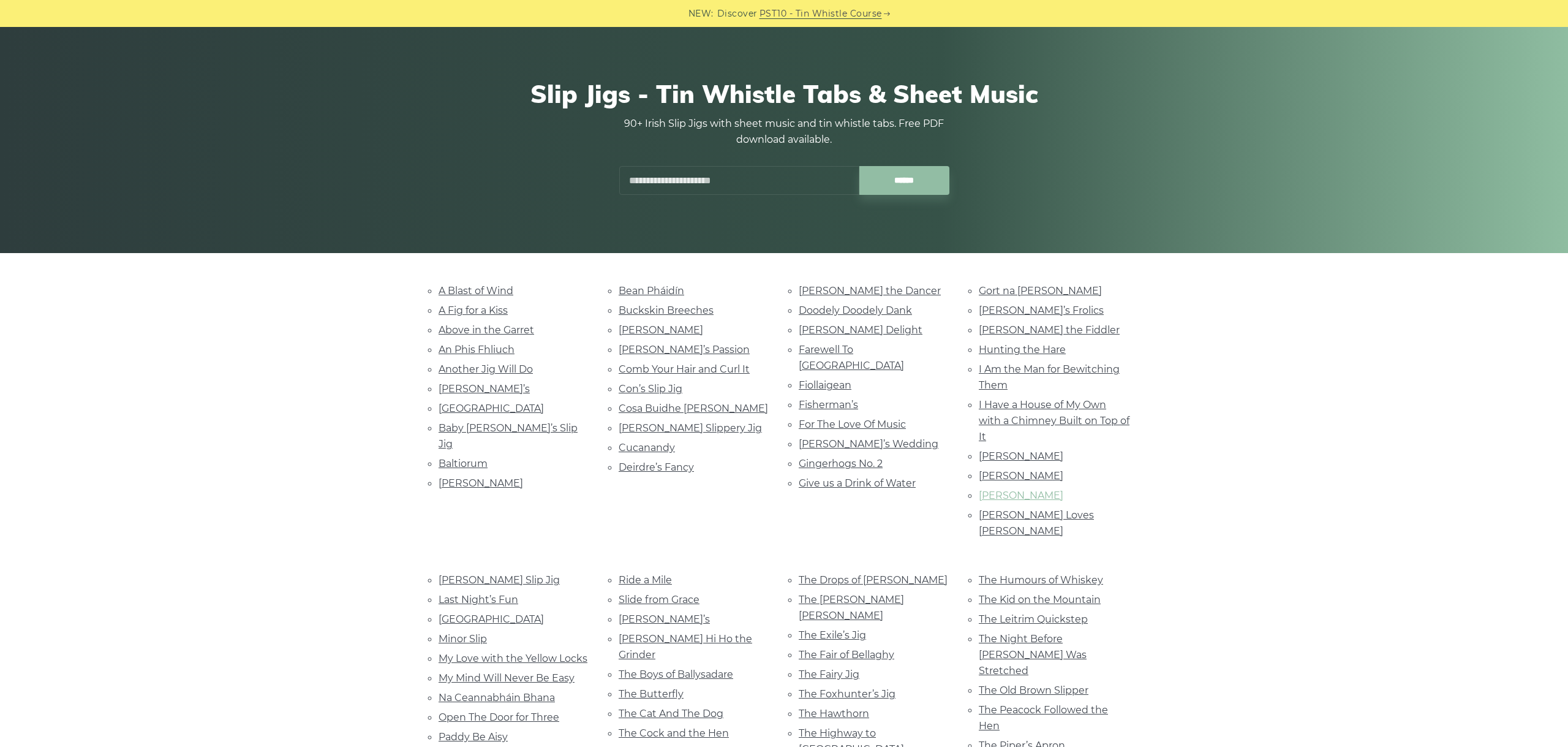
click at [1021, 490] on link "Joe Kilmurray’s" at bounding box center [1021, 496] width 85 height 12
click at [1051, 509] on link "Johnny Loves Molly" at bounding box center [1036, 523] width 115 height 28
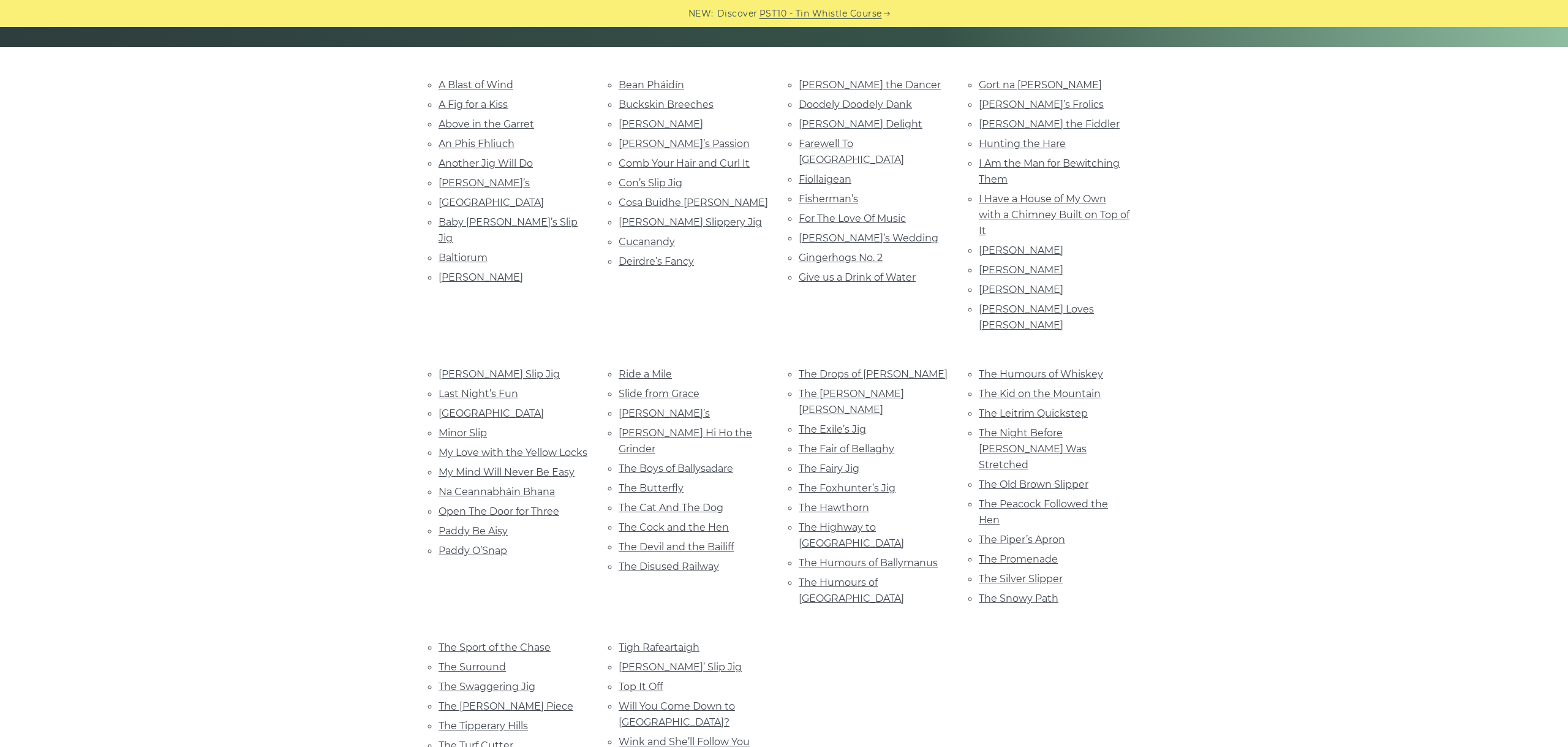
click at [373, 310] on div "A Blast of Wind A Fig for a Kiss Above in the Garret An Phis Fhliuch Another Ji…" at bounding box center [784, 479] width 1568 height 804
click at [498, 368] on link "Larry Redican’s Slip Jig" at bounding box center [499, 374] width 121 height 12
click at [476, 388] on link "Last Night’s Fun" at bounding box center [478, 394] width 79 height 12
click at [293, 289] on div "A Blast of Wind A Fig for a Kiss Above in the Garret An Phis Fhliuch Another Ji…" at bounding box center [784, 479] width 1568 height 804
click at [468, 407] on link "Leitrim Town" at bounding box center [491, 413] width 105 height 12
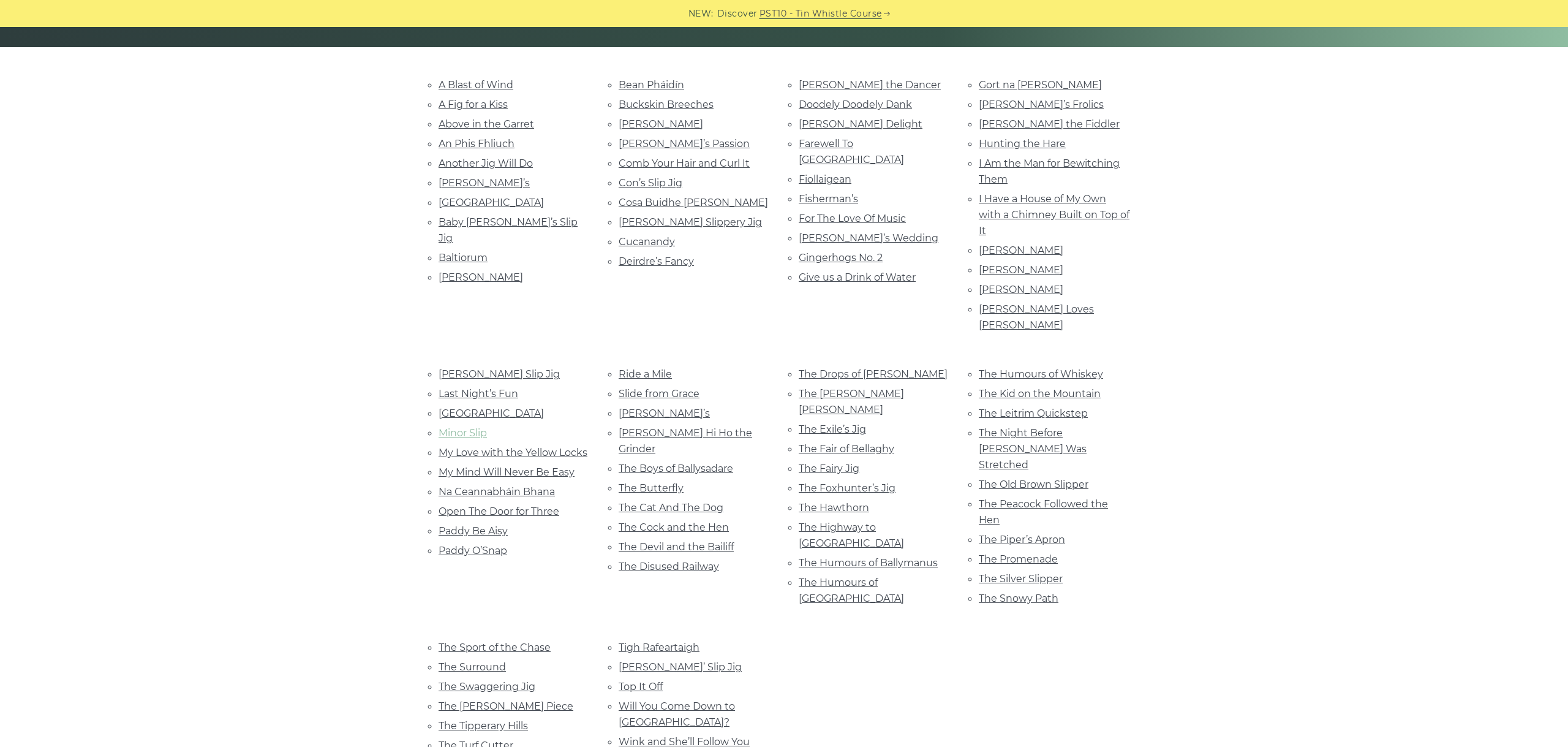
click at [461, 427] on link "Minor Slip" at bounding box center [463, 433] width 48 height 12
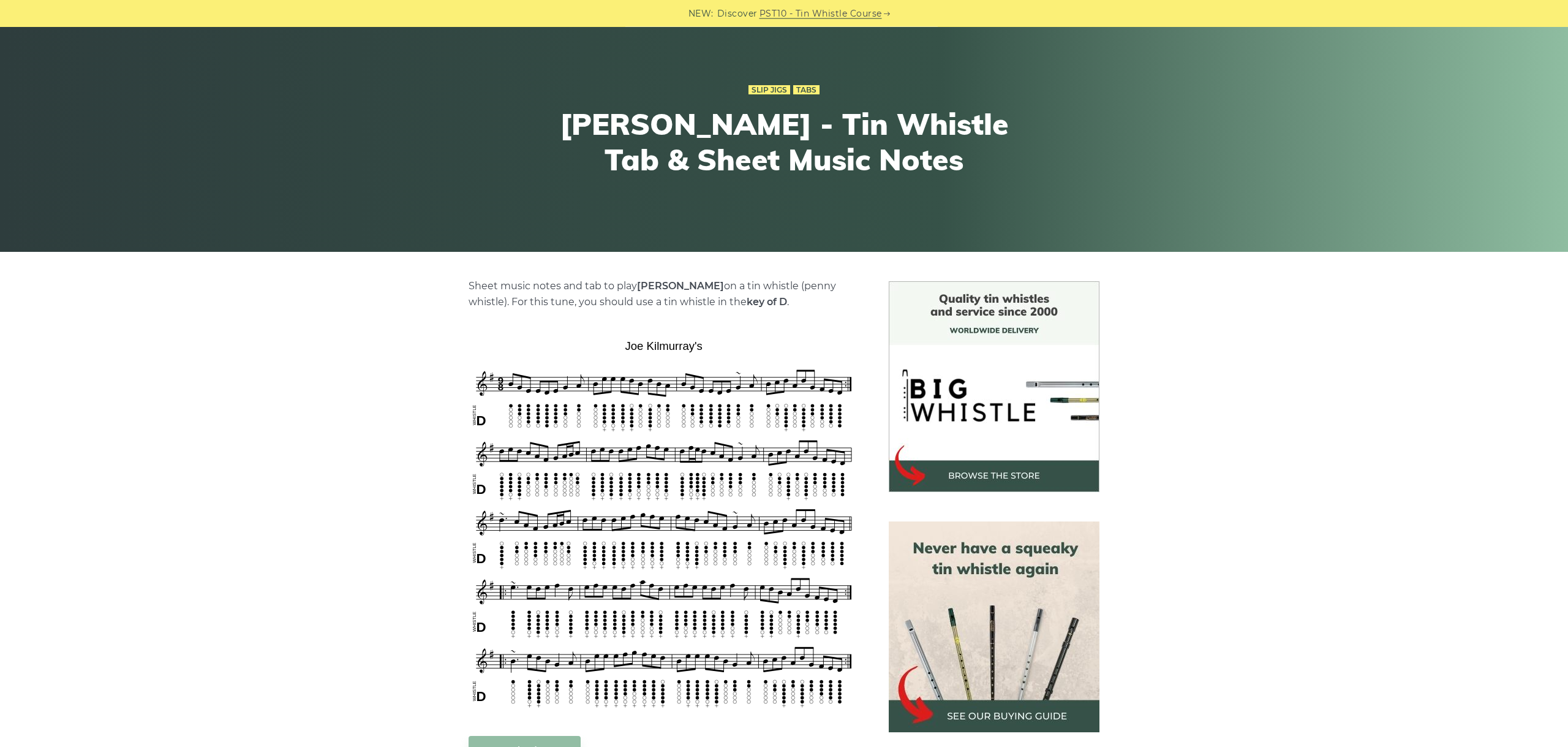
scroll to position [206, 0]
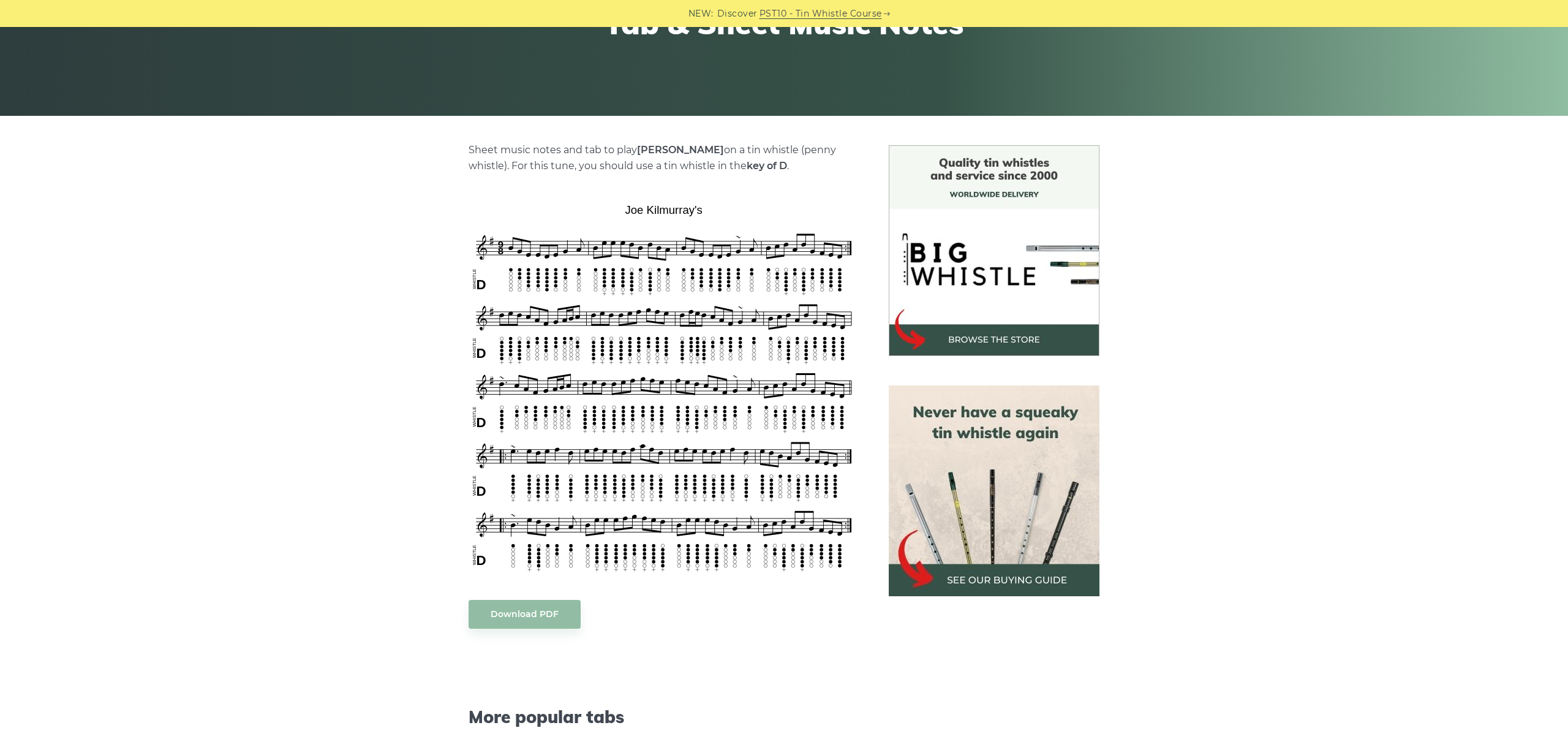
drag, startPoint x: 501, startPoint y: 188, endPoint x: 490, endPoint y: 138, distance: 51.2
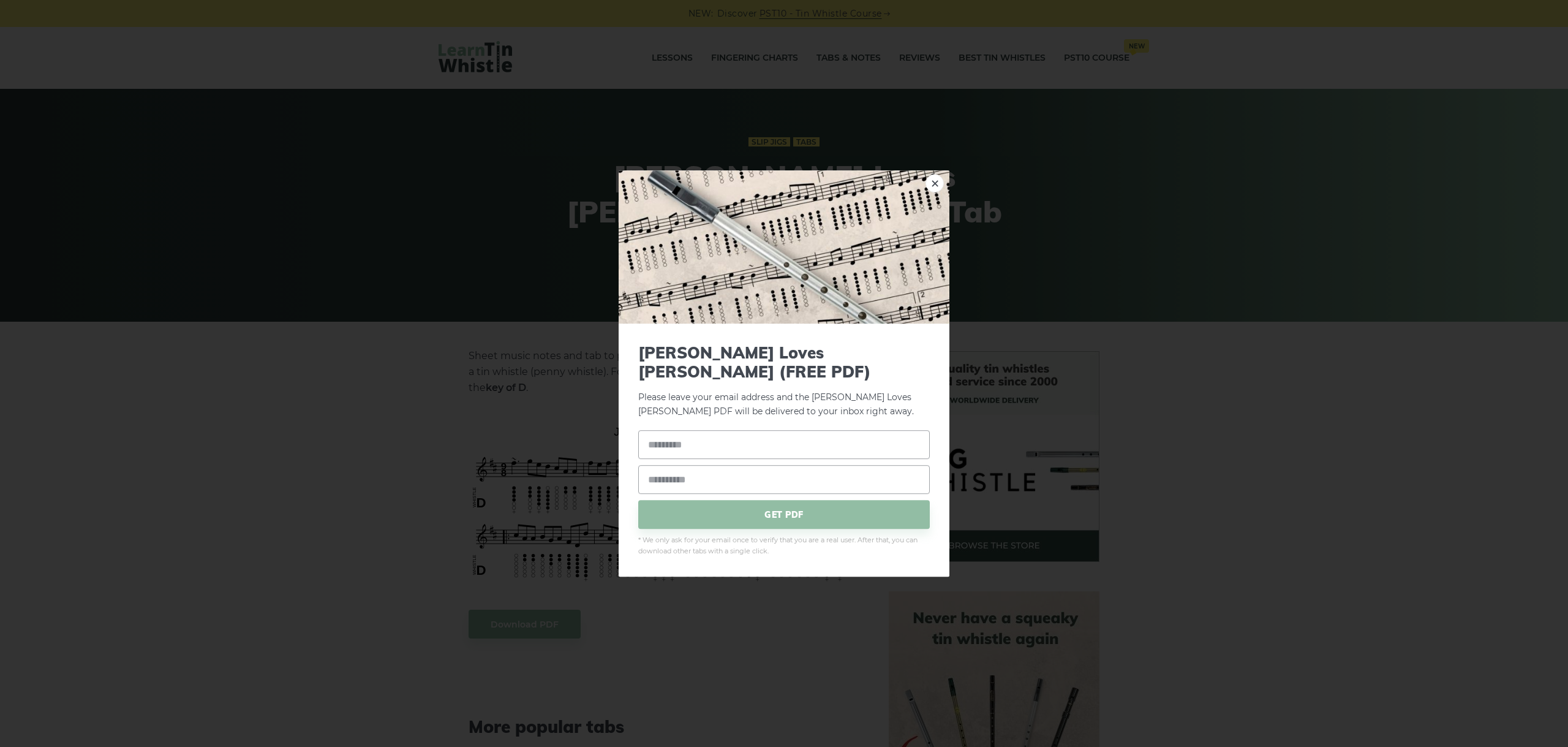
drag, startPoint x: 799, startPoint y: 476, endPoint x: 341, endPoint y: 85, distance: 602.2
click at [353, 406] on div "× [PERSON_NAME] Loves [PERSON_NAME] (FREE PDF) Please leave your email address …" at bounding box center [784, 374] width 1568 height 747
click at [353, 405] on div "× Johnny Loves Molly (FREE PDF) Please leave your email address and the Johnny …" at bounding box center [784, 374] width 1568 height 747
click at [936, 193] on link "×" at bounding box center [935, 183] width 18 height 18
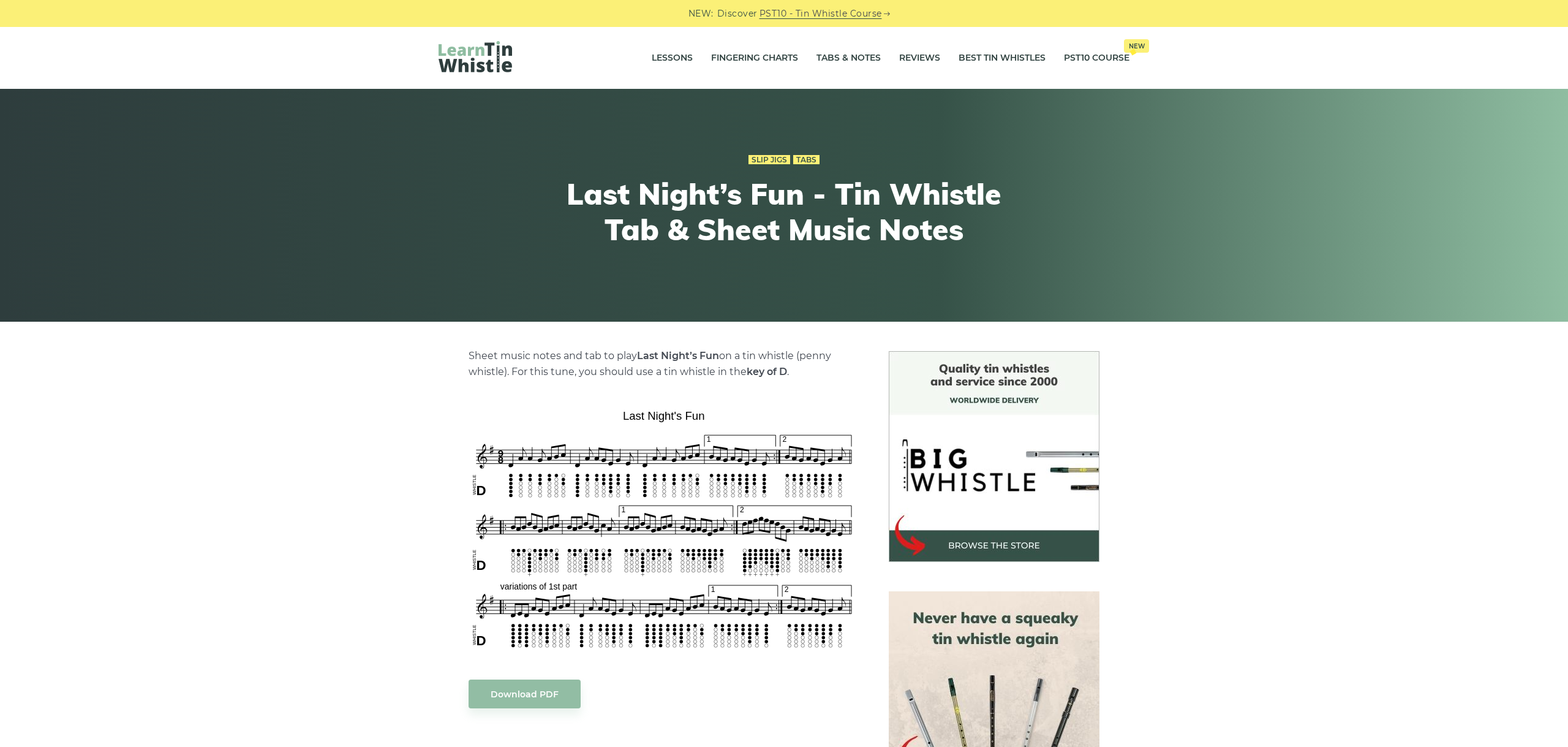
scroll to position [68, 0]
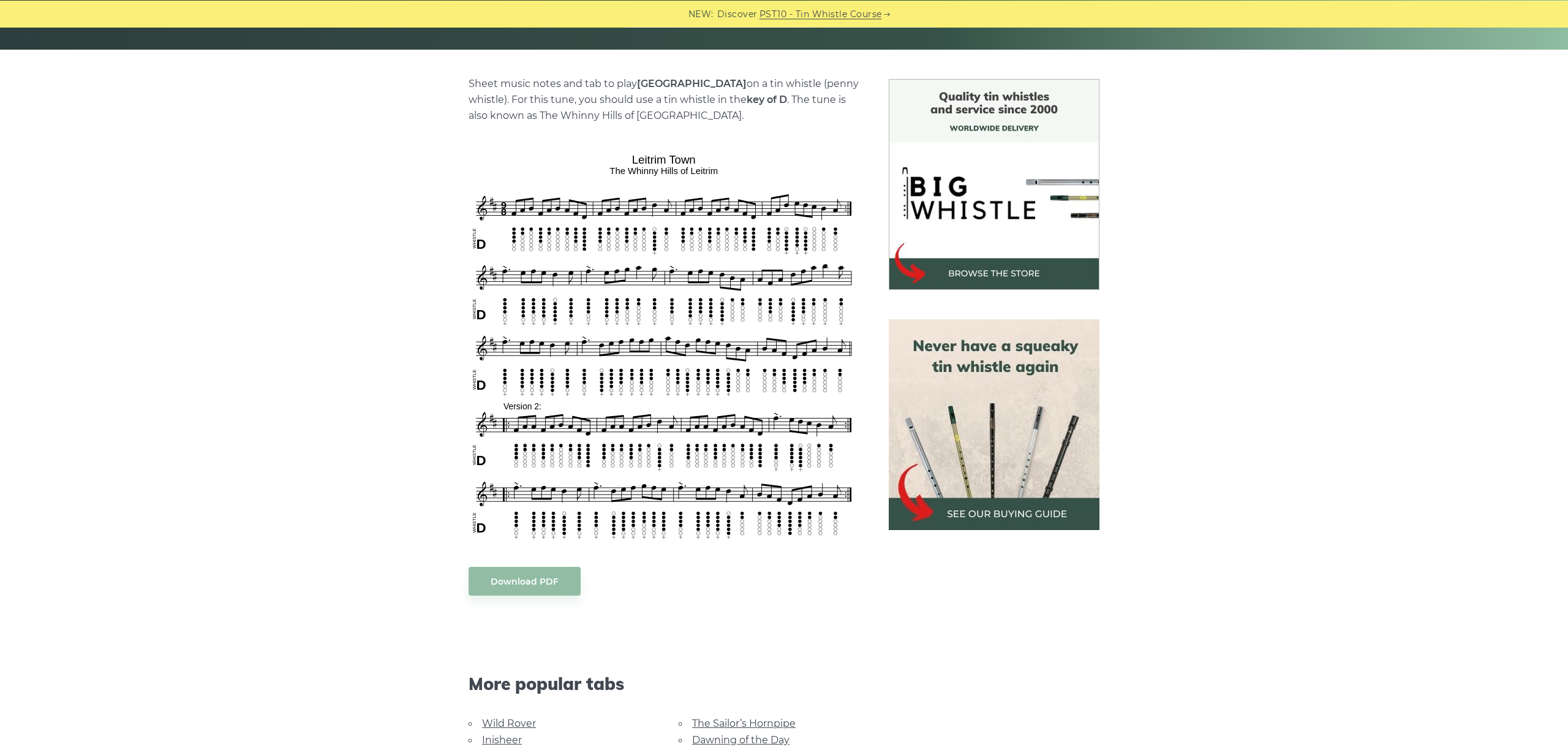
scroll to position [275, 0]
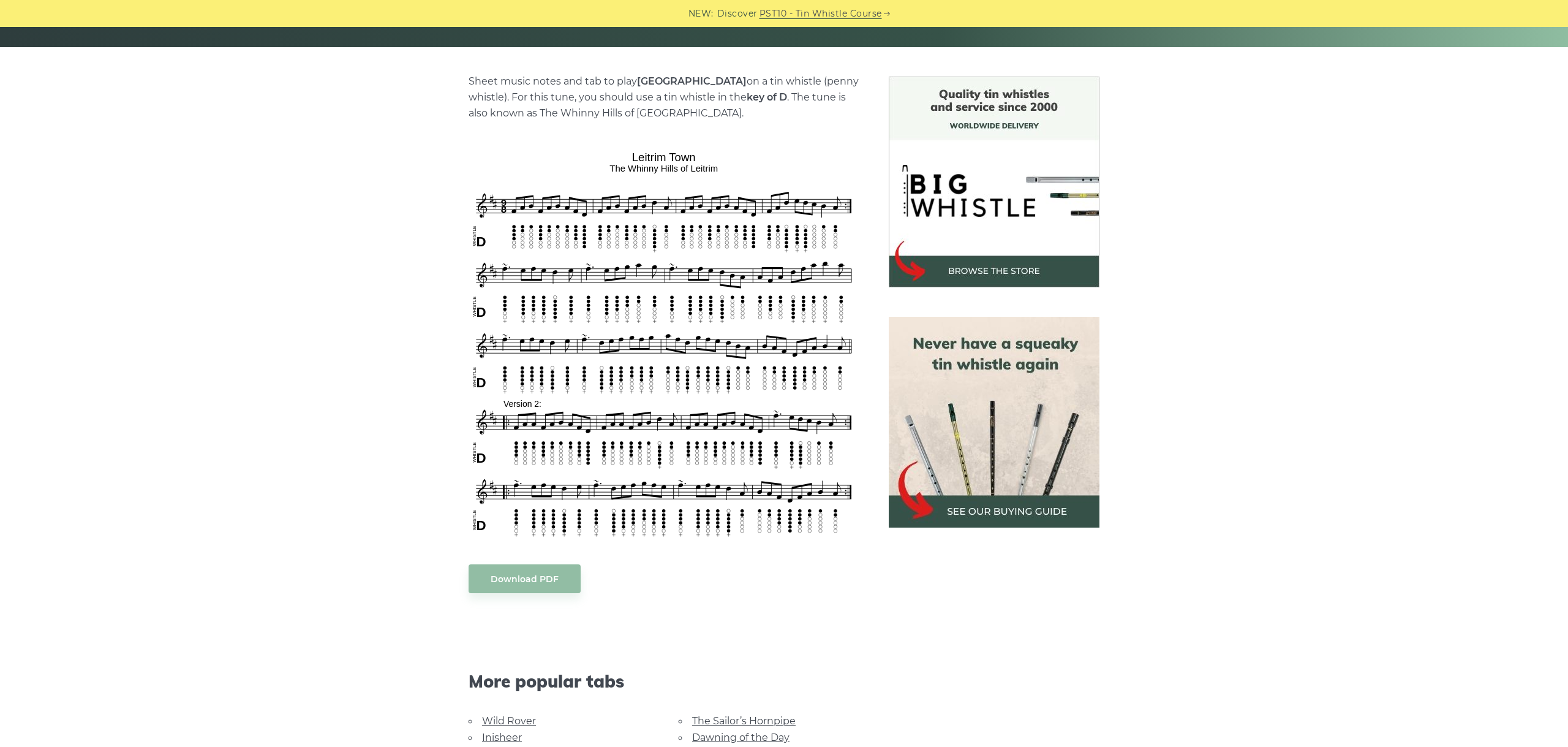
drag, startPoint x: 466, startPoint y: 154, endPoint x: 499, endPoint y: 207, distance: 62.4
click at [499, 207] on div "Sheet music notes and tab to play Leitrim Town on a tin whistle (penny whistle)…" at bounding box center [664, 538] width 420 height 923
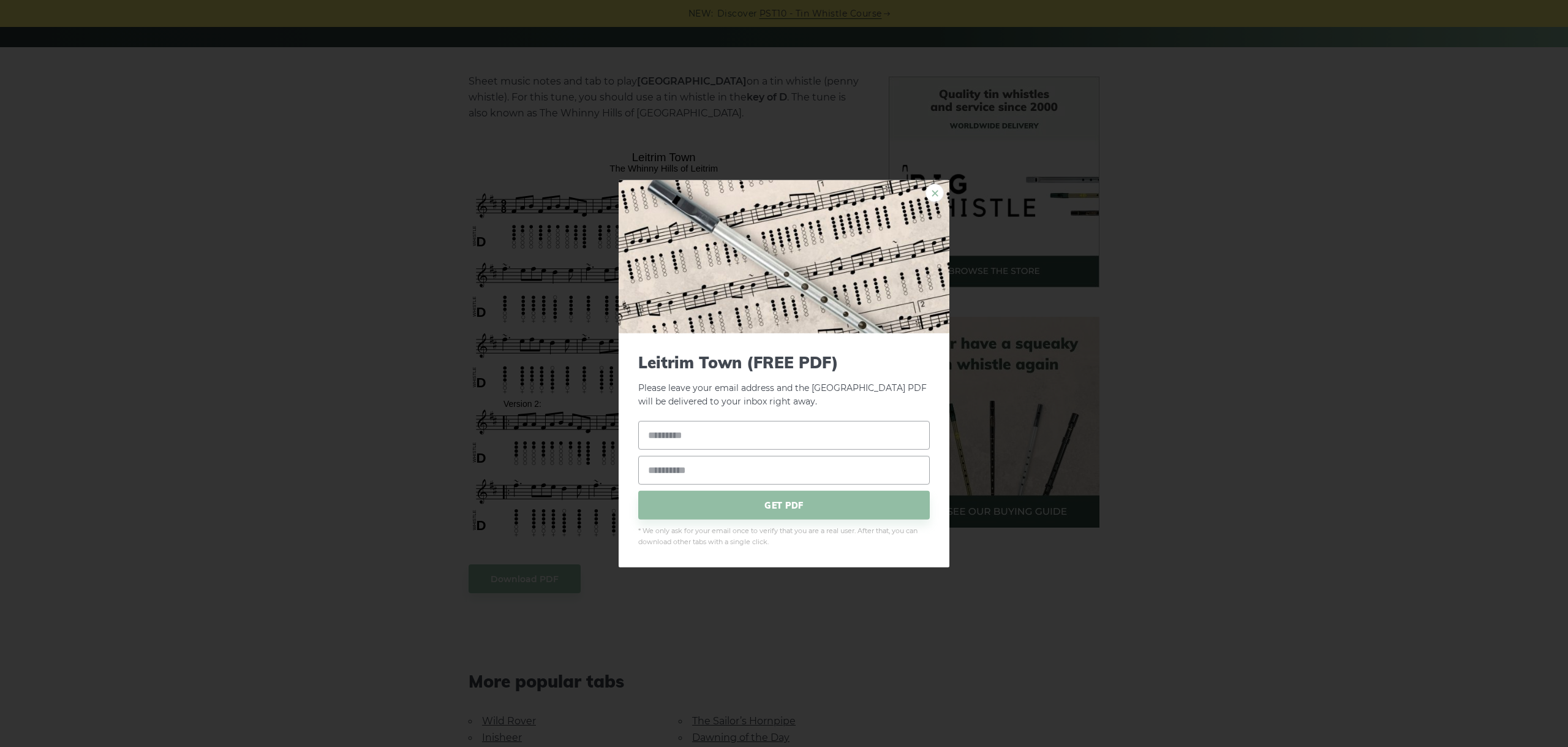
click at [933, 194] on link "×" at bounding box center [935, 192] width 18 height 18
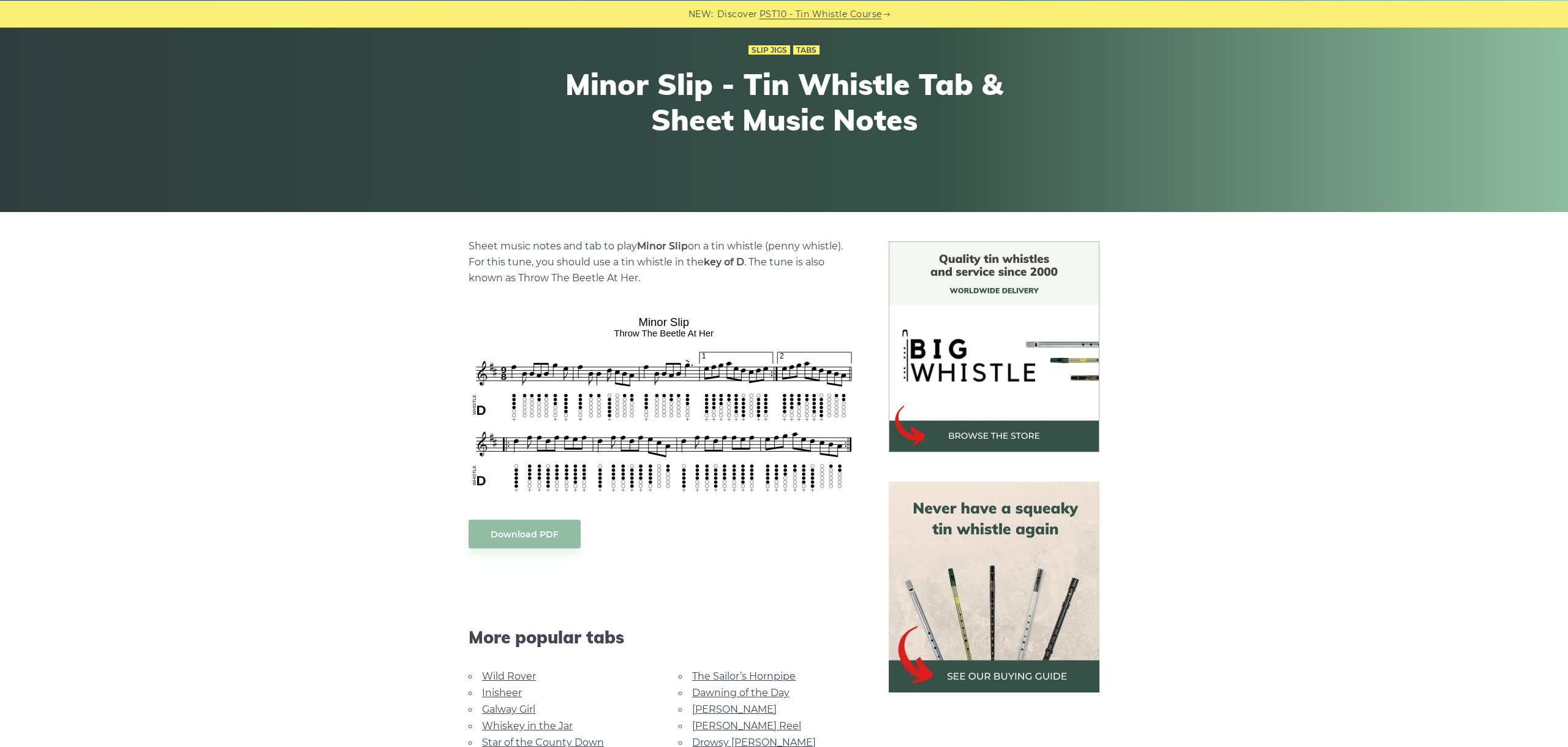
scroll to position [137, 0]
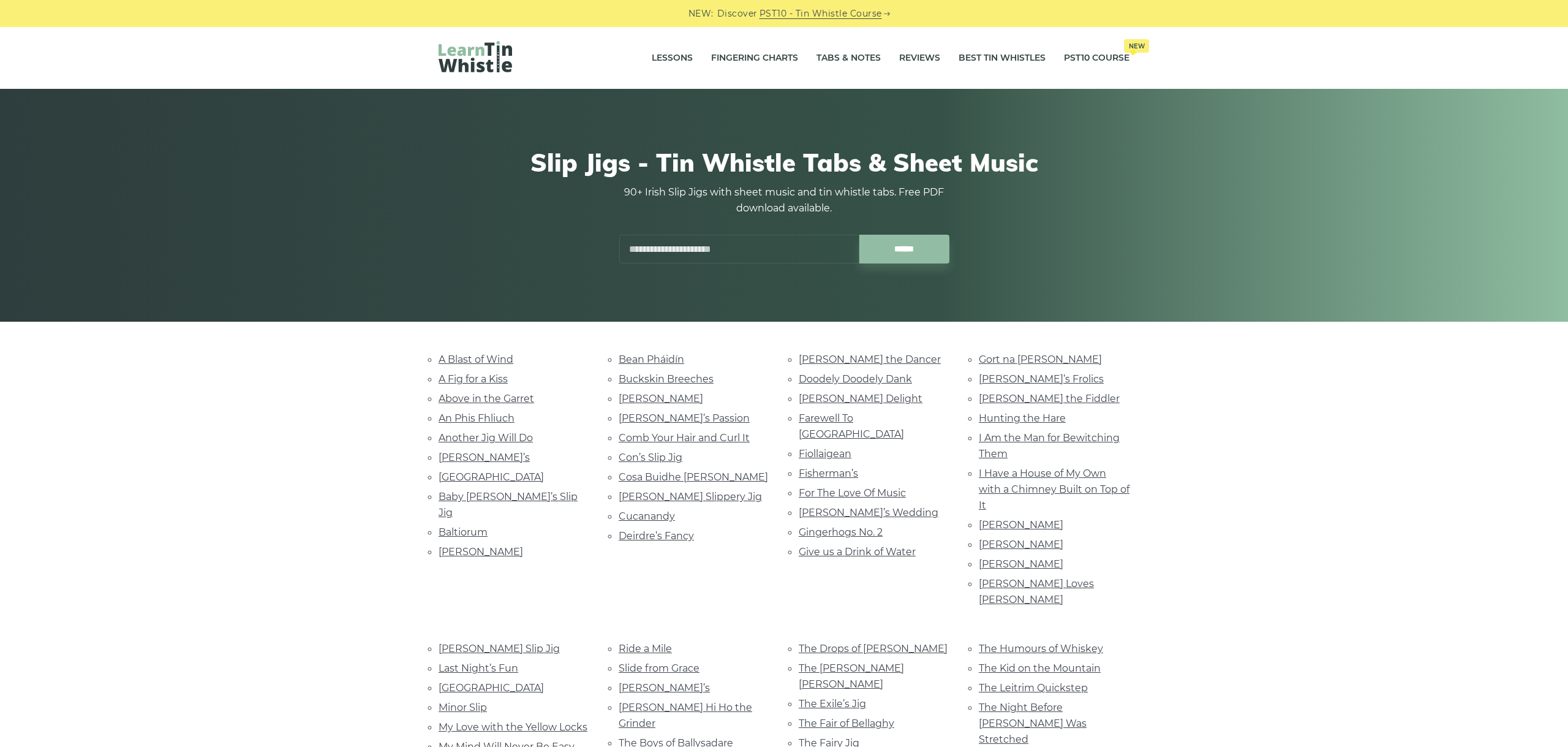
scroll to position [275, 0]
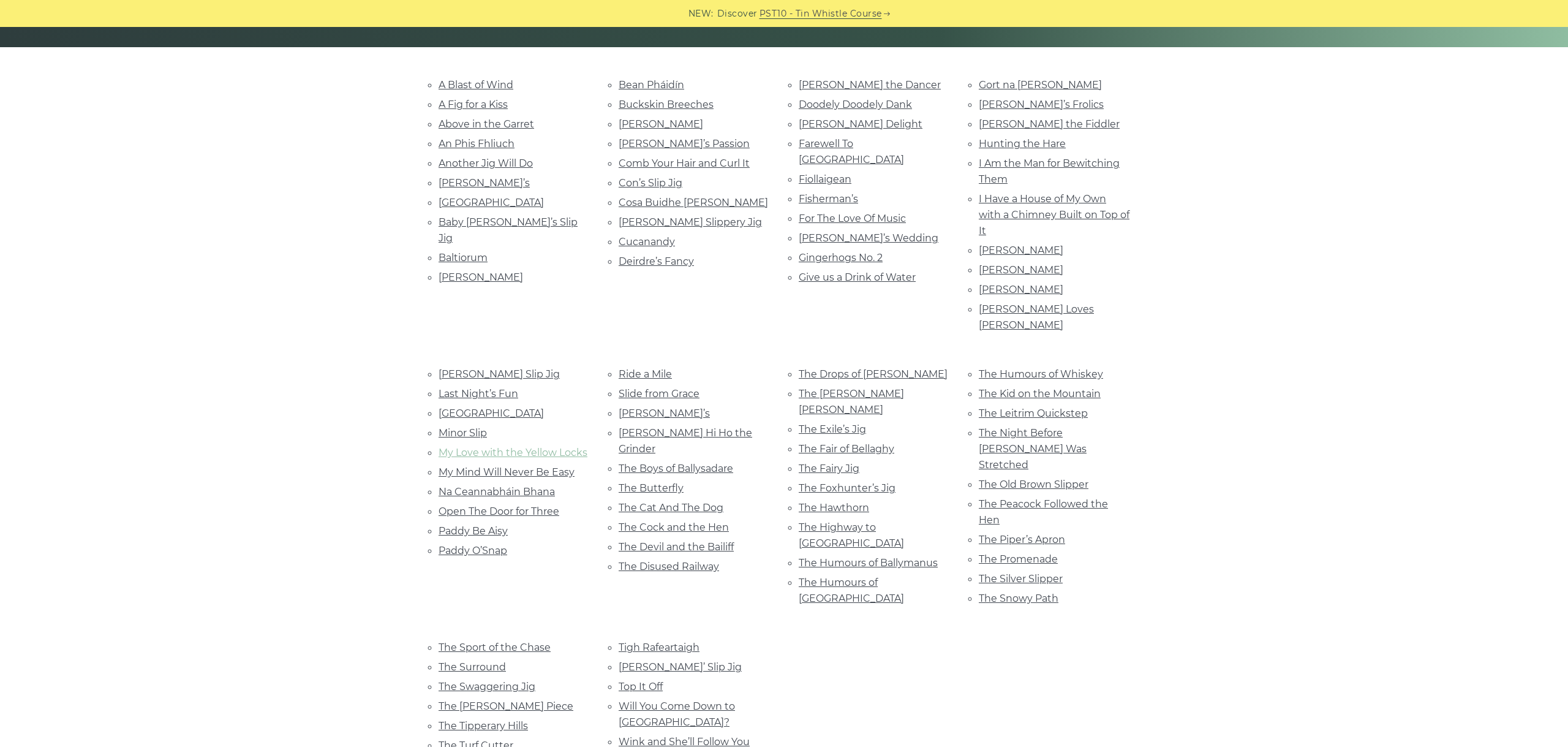
click at [501, 447] on link "My Love with the Yellow Locks" at bounding box center [513, 452] width 149 height 12
click at [494, 467] on link "My Mind Will Never Be Easy" at bounding box center [507, 472] width 136 height 12
click at [314, 341] on div "A Blast of Wind A Fig for a Kiss Above in the Garret An Phis Fhliuch Another Ji…" at bounding box center [784, 479] width 1568 height 804
click at [472, 486] on link "Na Ceannabháin Bhana" at bounding box center [497, 492] width 116 height 12
click at [516, 505] on link "Open The Door for Three" at bounding box center [499, 511] width 121 height 12
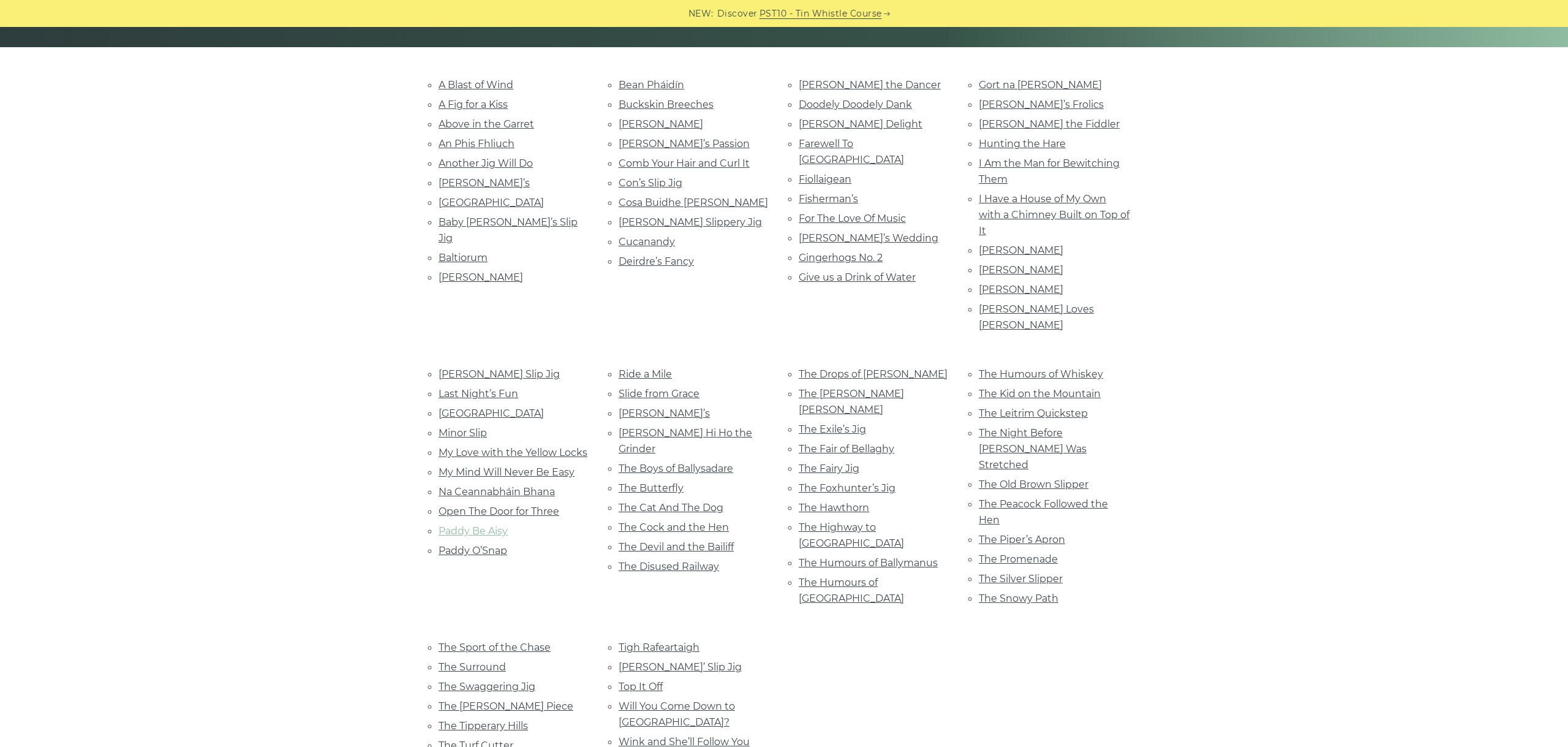
click at [477, 525] on link "Paddy Be Aisy" at bounding box center [473, 531] width 69 height 12
click at [490, 545] on link "Paddy O’Snap" at bounding box center [473, 551] width 68 height 12
click at [649, 368] on link "Ride a Mile" at bounding box center [645, 374] width 53 height 12
click at [658, 388] on link "Slide from Grace" at bounding box center [659, 394] width 81 height 12
click at [647, 407] on link "Soggy’s" at bounding box center [664, 413] width 91 height 12
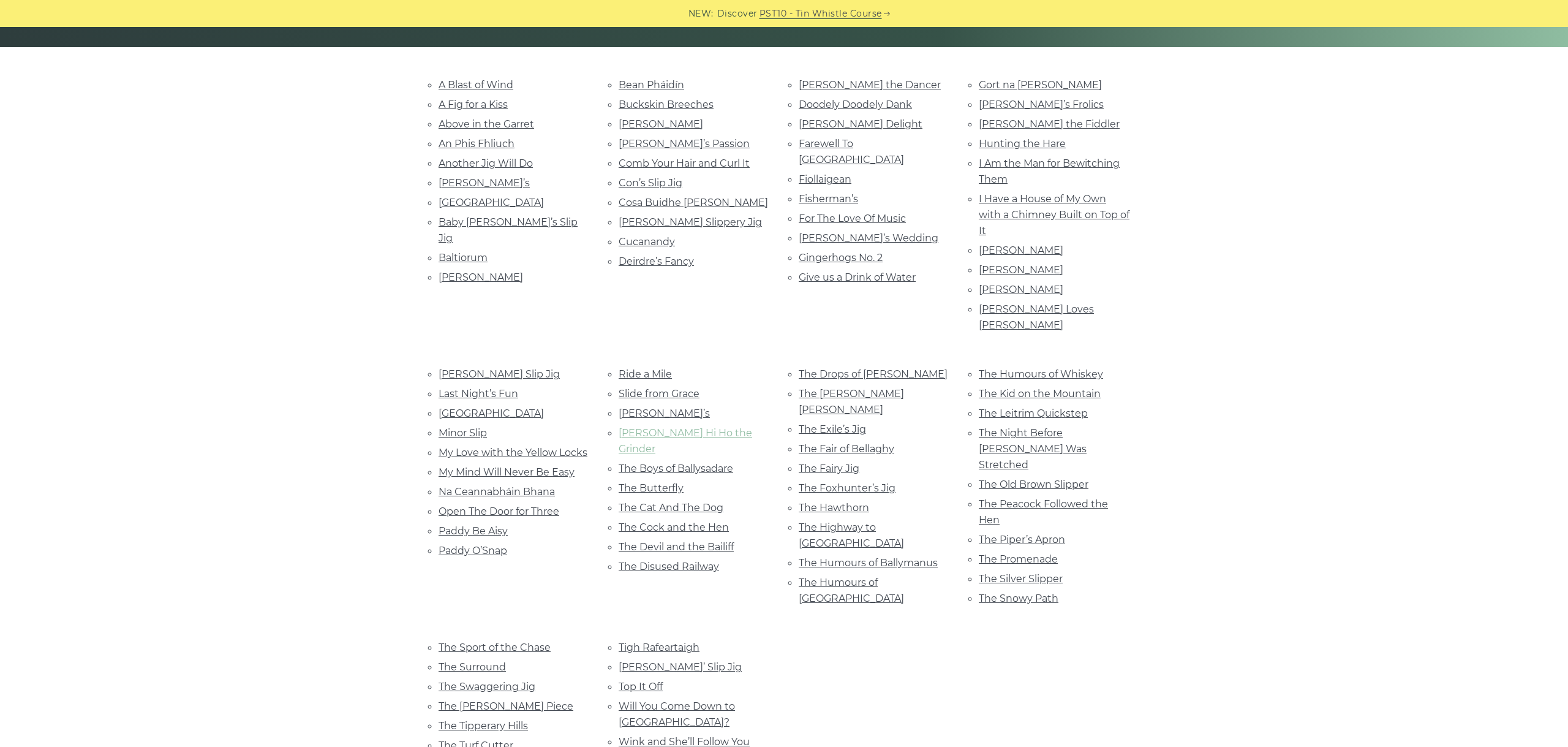
click at [702, 427] on link "Terry Hi Ho the Grinder" at bounding box center [685, 441] width 134 height 28
click at [653, 463] on link "The Boys of Ballysadare" at bounding box center [676, 468] width 114 height 12
click at [666, 482] on link "The Butterfly" at bounding box center [651, 488] width 65 height 12
click at [655, 501] on link "The Cat And The Dog" at bounding box center [671, 507] width 105 height 12
click at [667, 521] on link "The Cock and the Hen" at bounding box center [674, 527] width 110 height 12
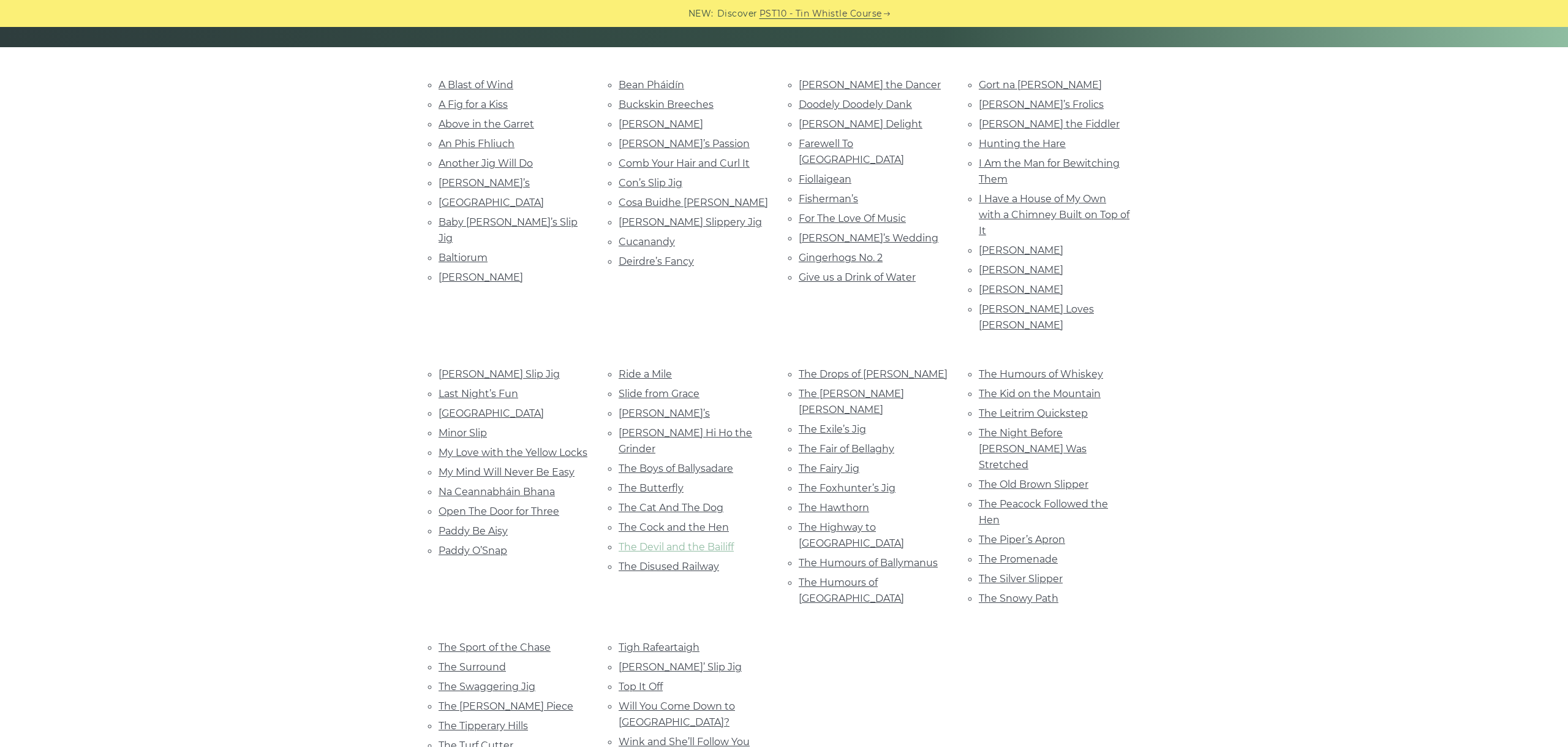
click at [702, 541] on link "The Devil and the Bailiff" at bounding box center [676, 547] width 115 height 12
click at [676, 561] on link "The Disused Railway" at bounding box center [669, 567] width 100 height 12
click at [835, 368] on link "The Drops of Brandy" at bounding box center [873, 374] width 149 height 12
click at [869, 388] on link "The Dusty Miller" at bounding box center [851, 401] width 105 height 28
click at [823, 423] on link "The Exile’s Jig" at bounding box center [832, 429] width 67 height 12
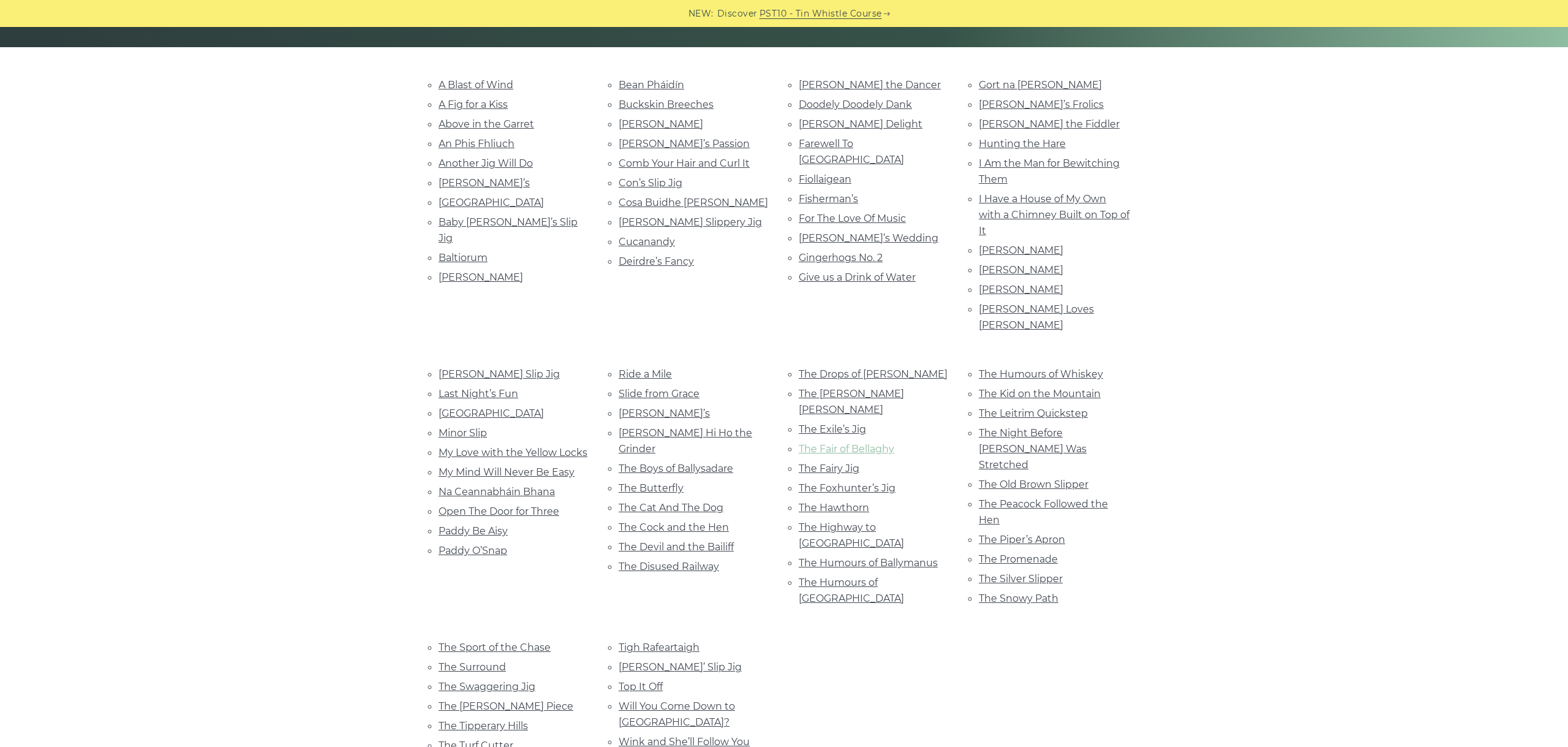
click at [872, 443] on link "The Fair of Bellaghy" at bounding box center [846, 448] width 96 height 12
click at [831, 463] on link "The Fairy Jig" at bounding box center [829, 468] width 61 height 12
click at [838, 482] on link "The Foxhunter’s Jig" at bounding box center [847, 488] width 97 height 12
click at [815, 573] on div "A Blast of Wind A Fig for a Kiss Above in the Garret An Phis Fhliuch Aodhan’s" at bounding box center [784, 479] width 720 height 804
click at [821, 501] on link "The Hawthorn" at bounding box center [833, 507] width 70 height 12
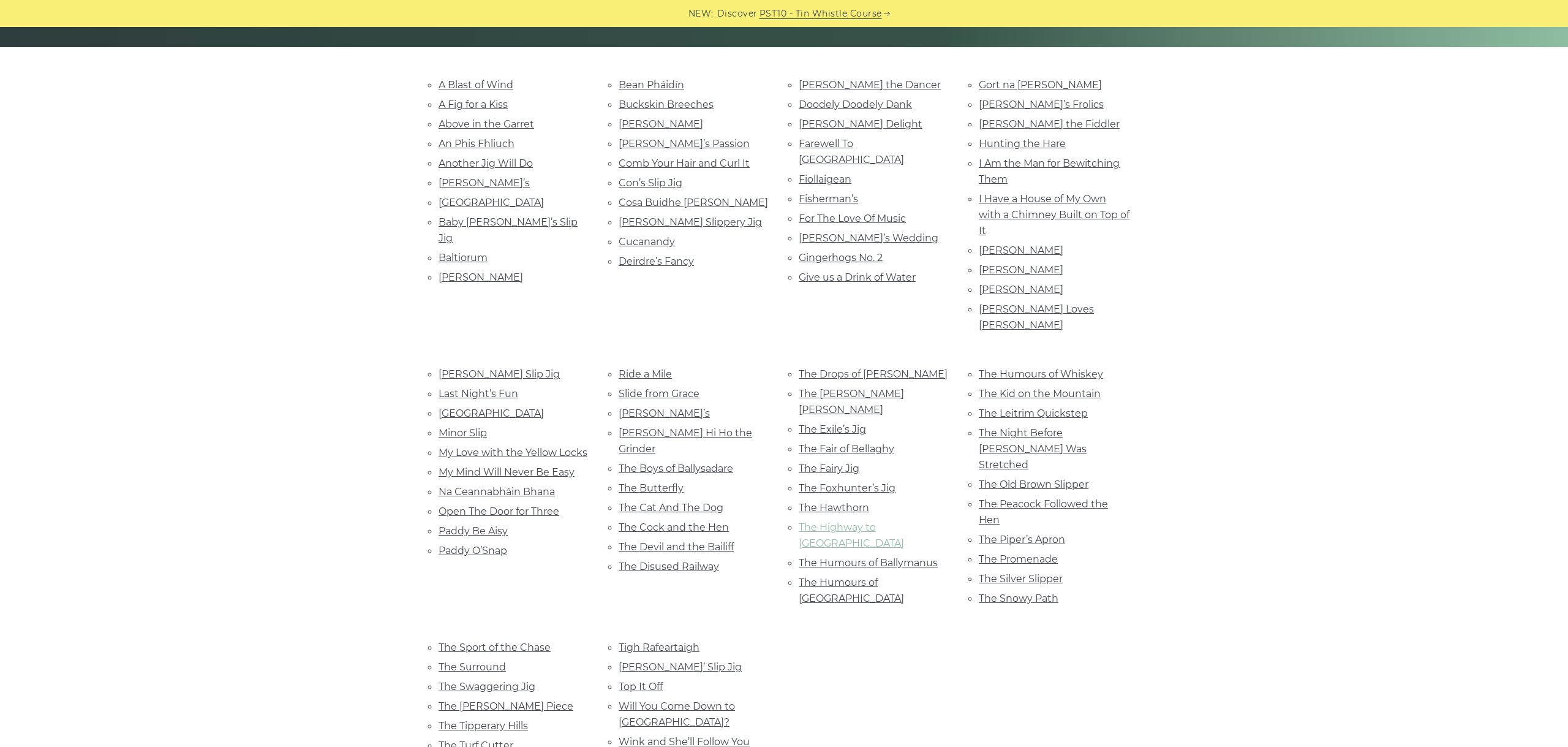
click at [900, 521] on link "The Highway to [GEOGRAPHIC_DATA]" at bounding box center [851, 535] width 105 height 28
click at [897, 557] on link "The Humours of Ballymanus" at bounding box center [868, 563] width 139 height 12
click at [856, 576] on link "The Humours of Derrykissane" at bounding box center [851, 590] width 105 height 28
click at [1379, 249] on div "A Blast of Wind A Fig for a Kiss Above in the Garret An Phis Fhliuch Another Ji…" at bounding box center [784, 479] width 1568 height 804
click at [1023, 368] on link "The Humours of Whiskey" at bounding box center [1041, 374] width 124 height 12
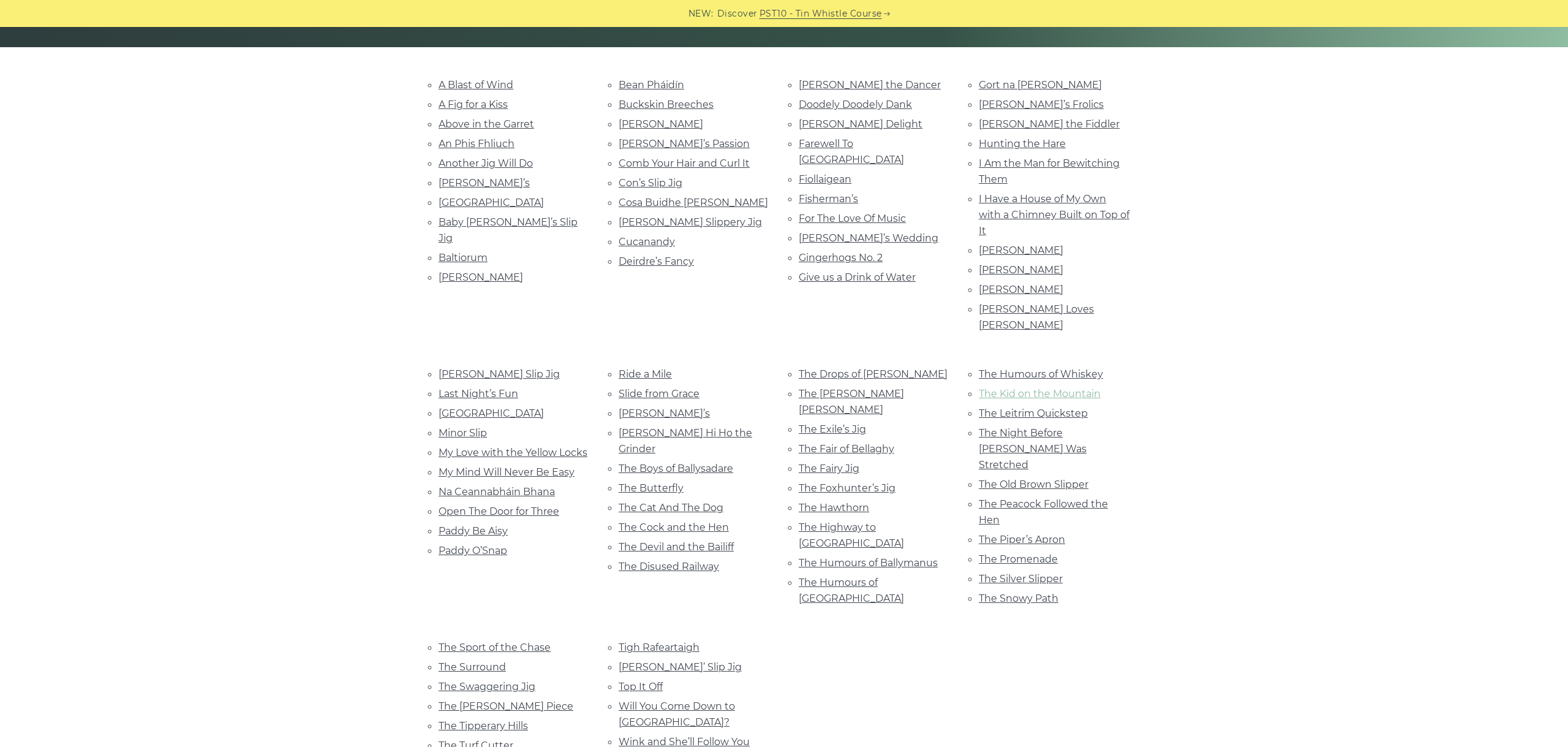
click at [1068, 388] on link "The Kid on the Mountain" at bounding box center [1040, 394] width 122 height 12
click at [1041, 407] on link "The Leitrim Quickstep" at bounding box center [1033, 413] width 109 height 12
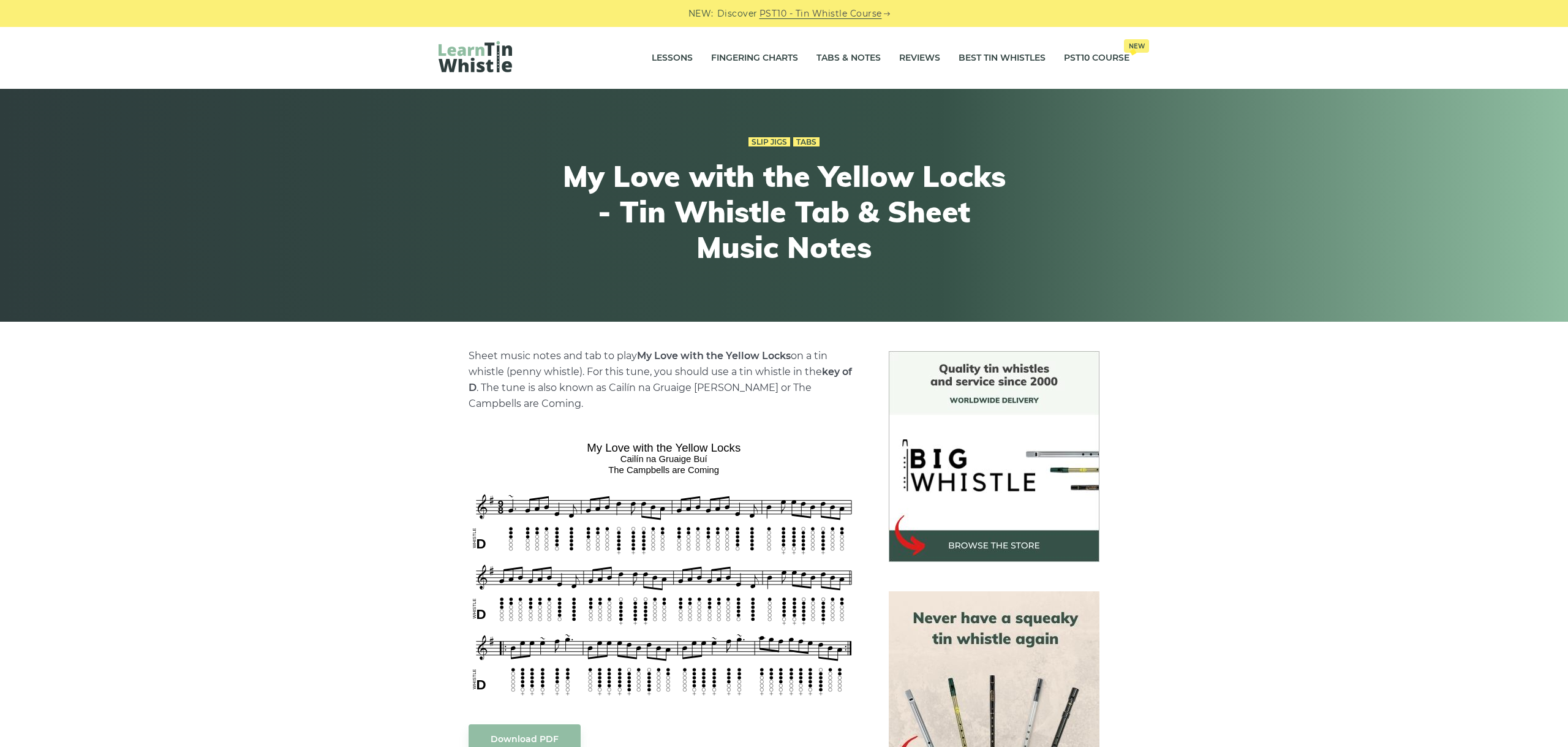
click at [350, 397] on div "Sheet music notes and tab to play My Love with the Yellow Locks on a tin whistl…" at bounding box center [784, 755] width 1568 height 808
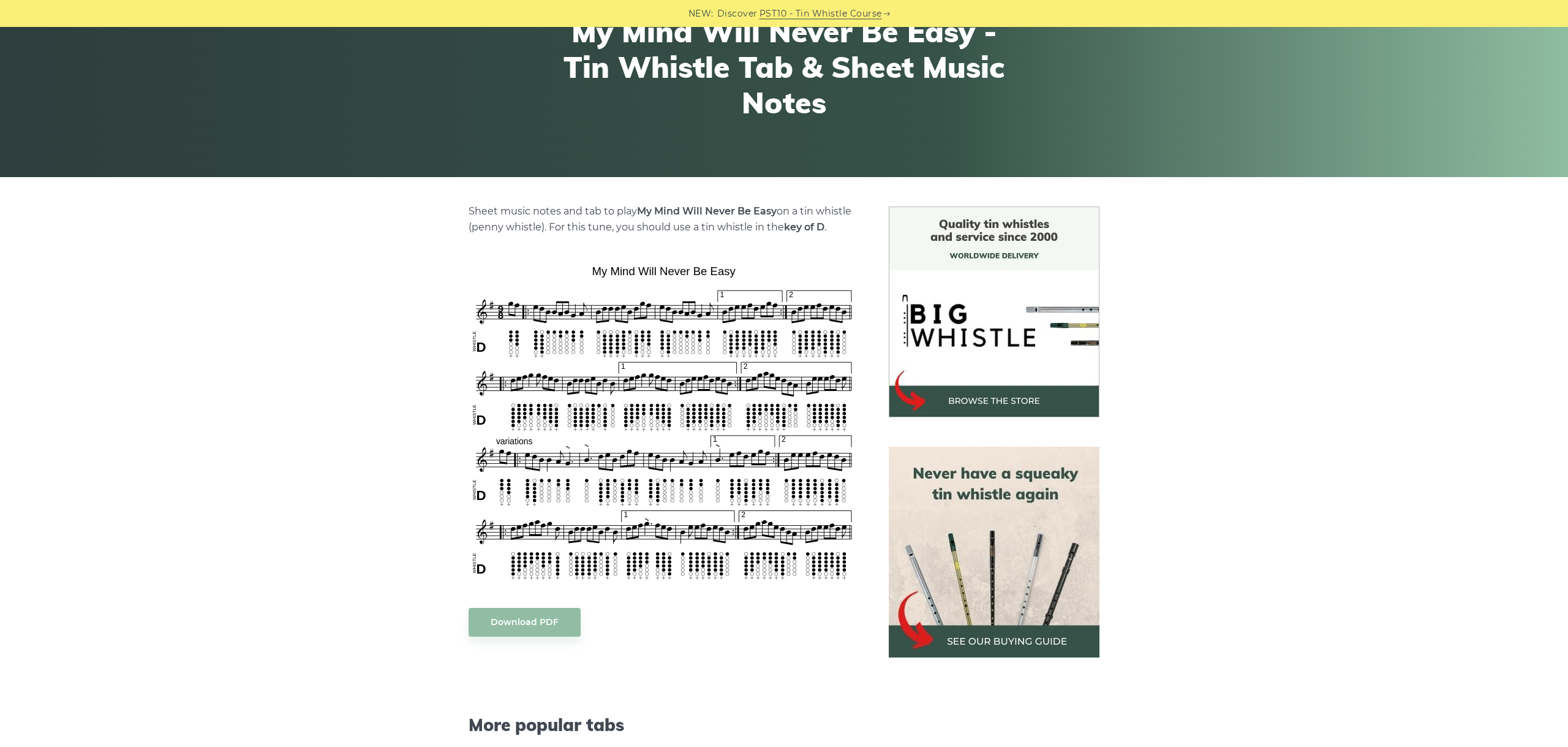
scroll to position [206, 0]
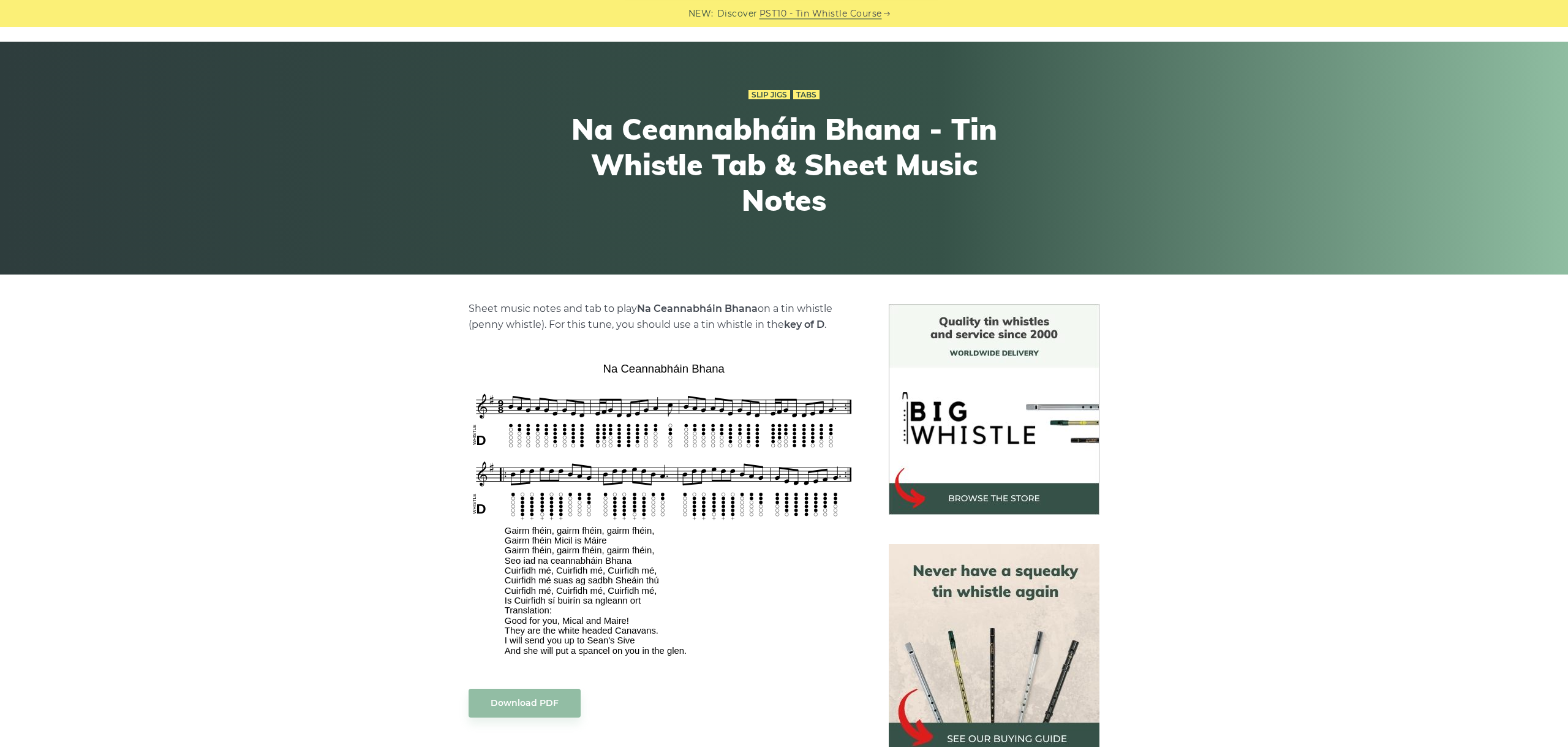
scroll to position [68, 0]
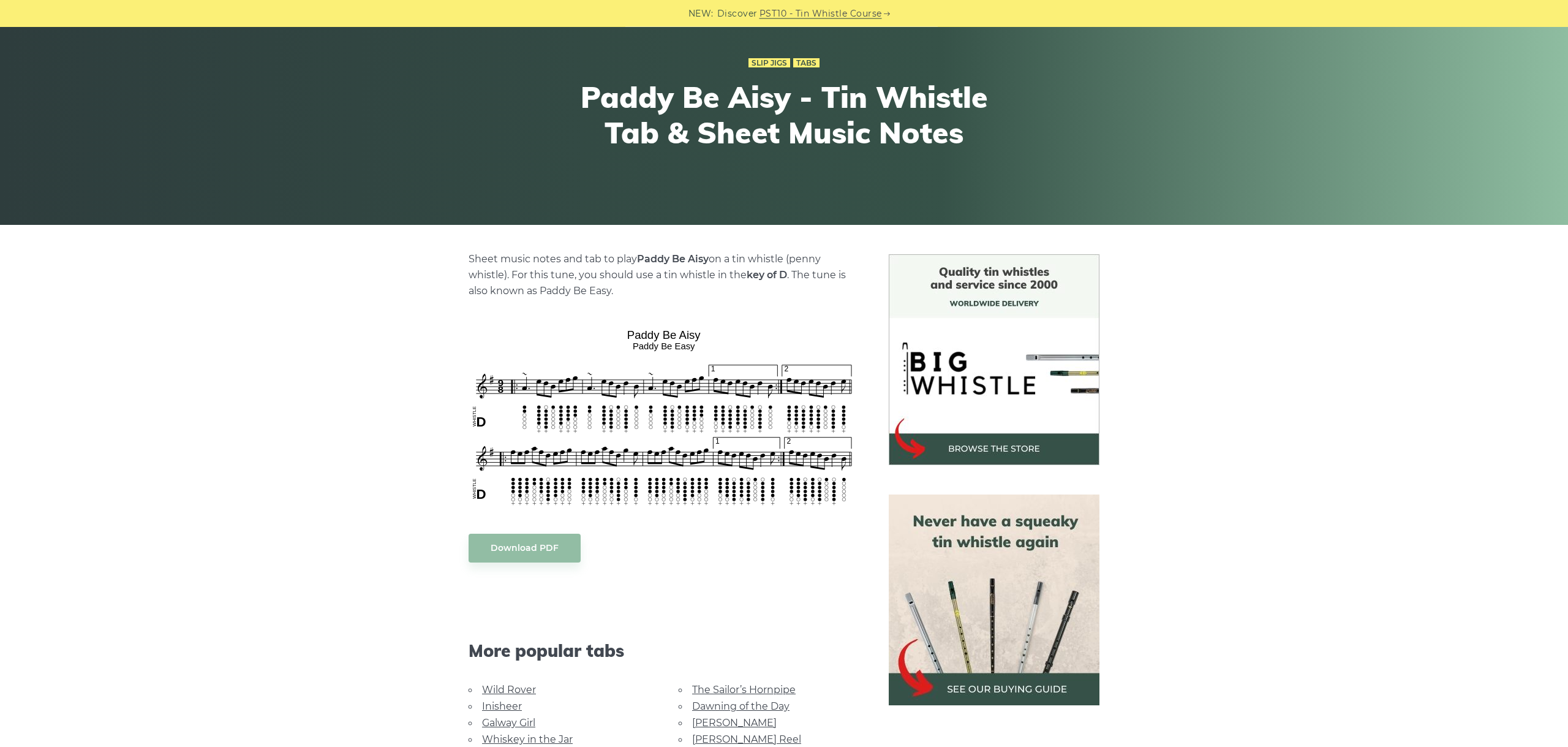
scroll to position [137, 0]
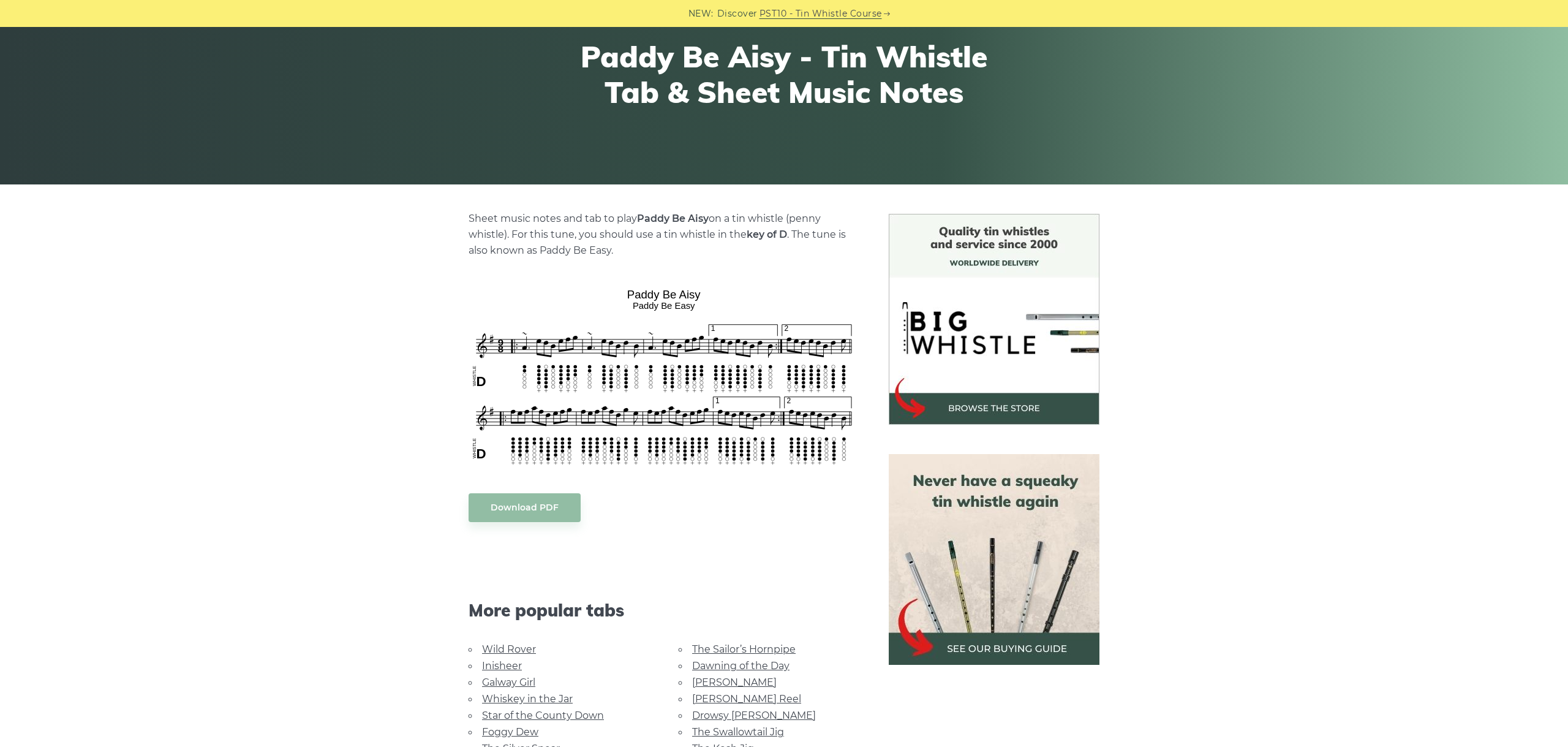
click at [424, 314] on div "Sheet music notes and tab to play Paddy Be Aisy on a tin whistle (penny whistle…" at bounding box center [784, 571] width 720 height 714
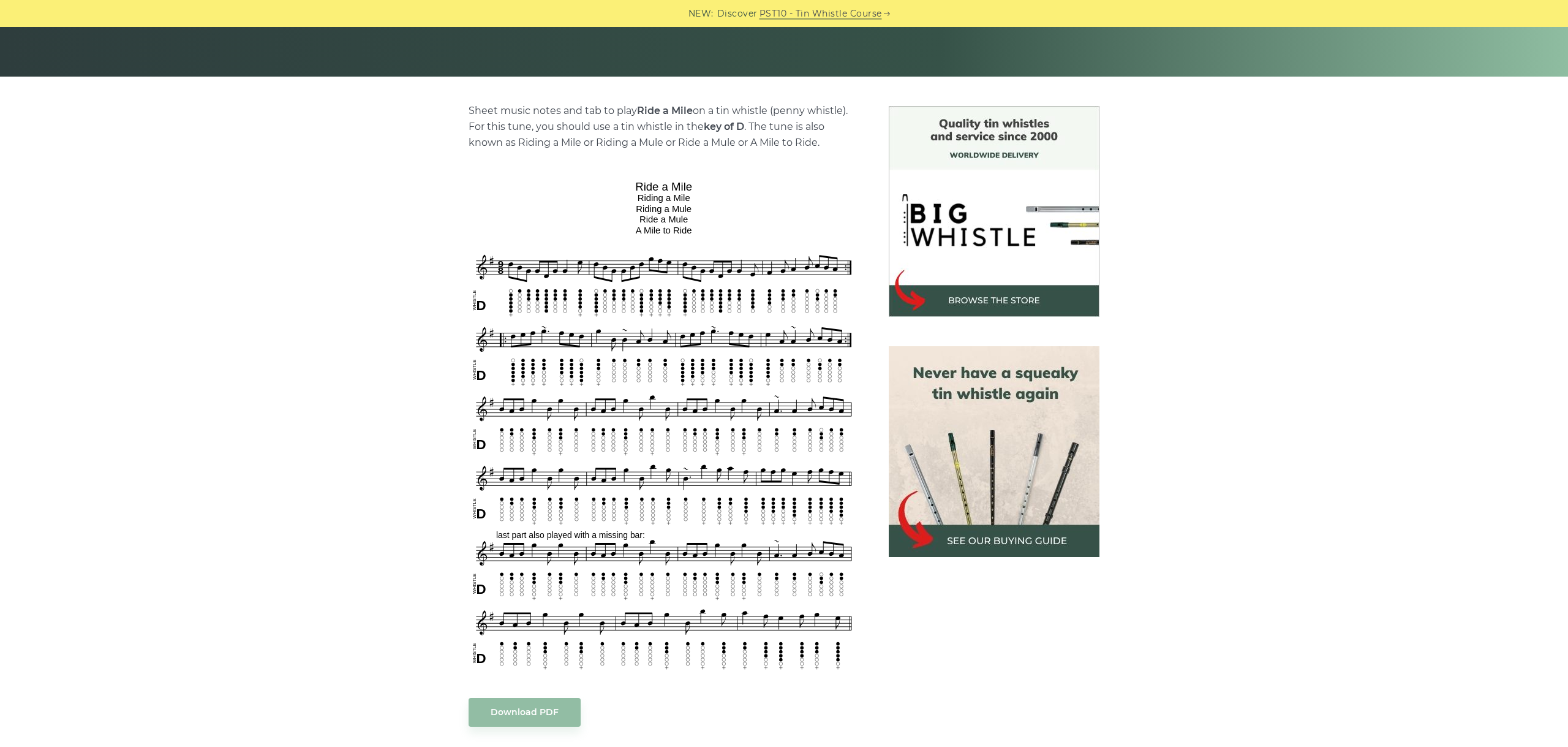
scroll to position [206, 0]
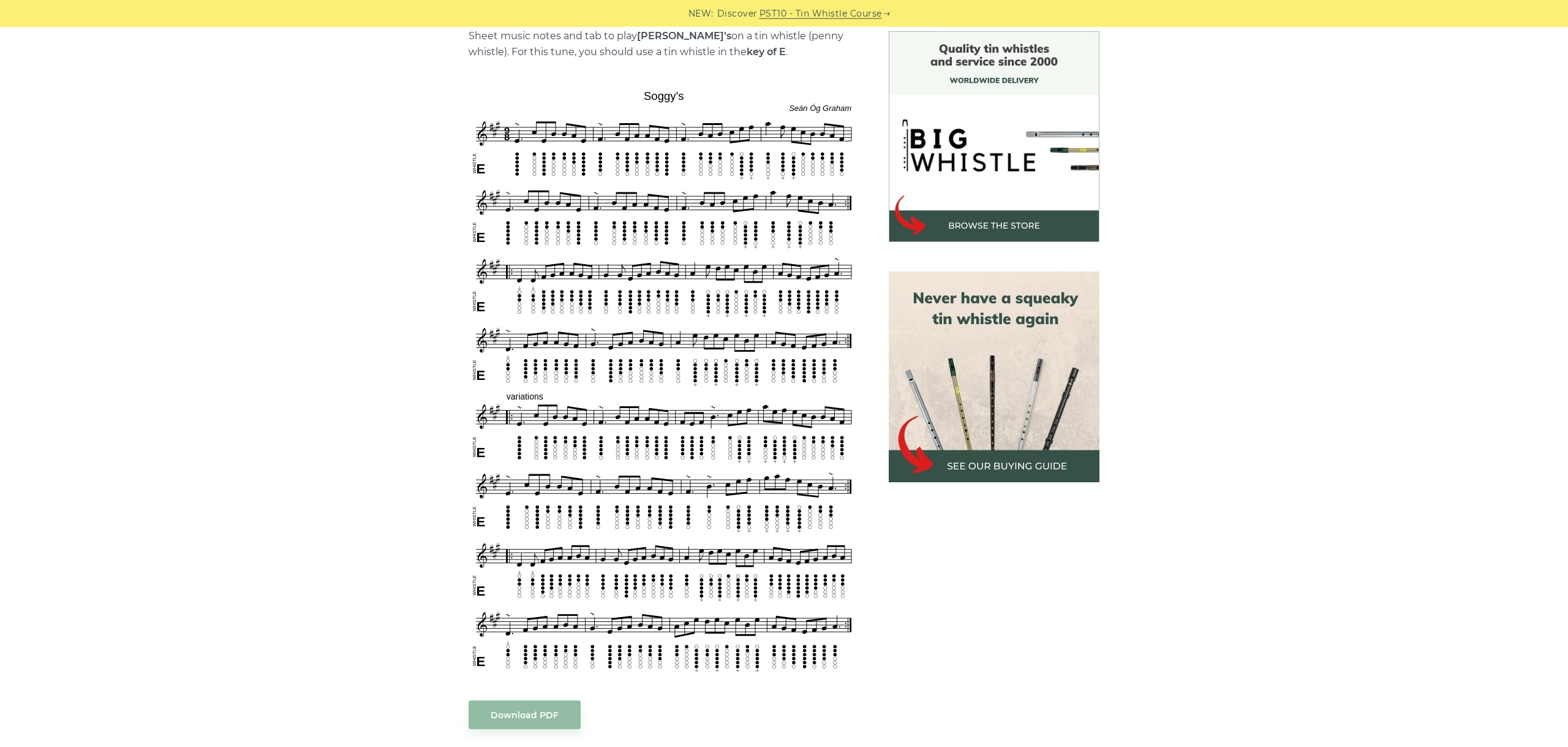
scroll to position [343, 0]
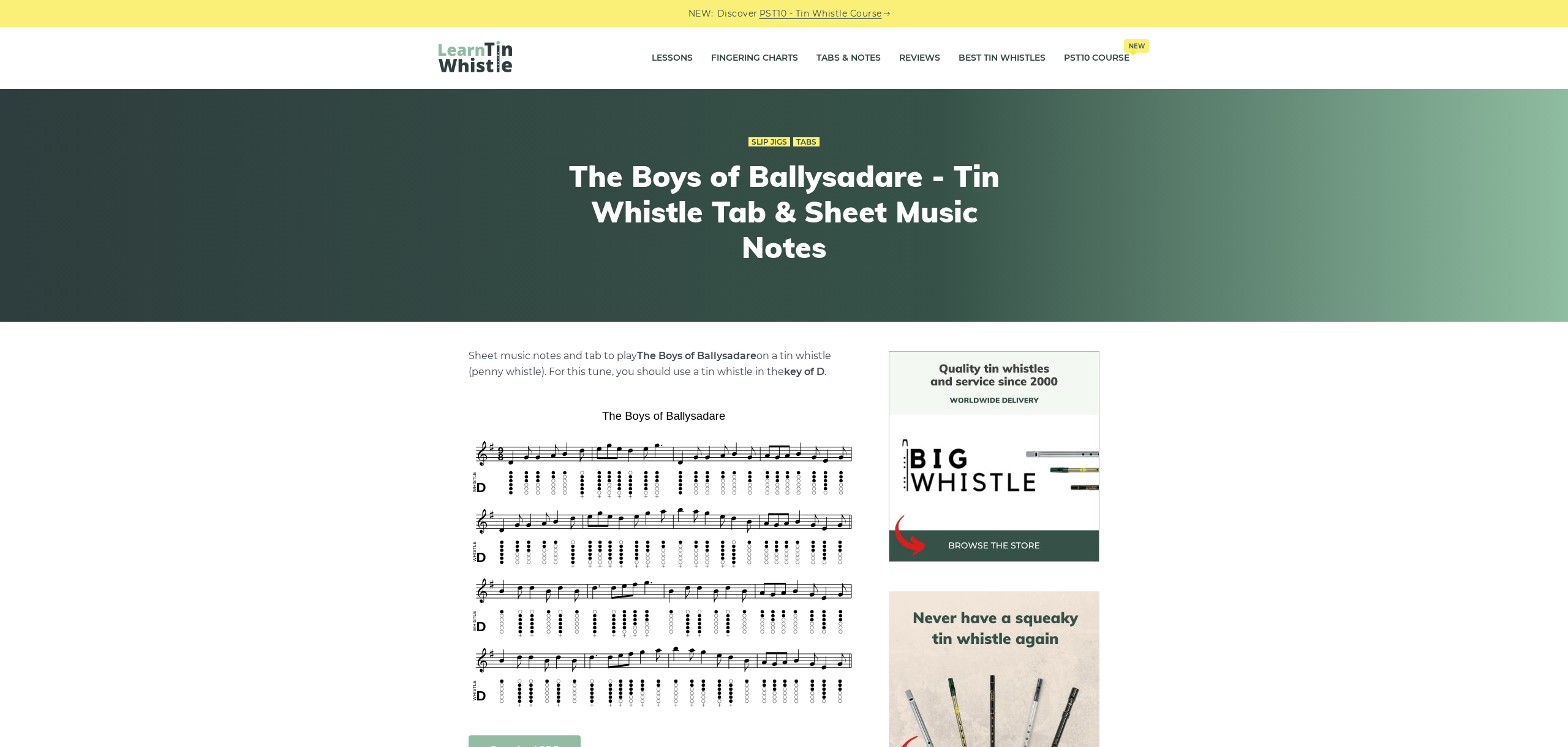
click at [419, 385] on div "Sheet music notes and tab to play The Boys of Ballysadare on a tin whistle (pen…" at bounding box center [784, 760] width 749 height 819
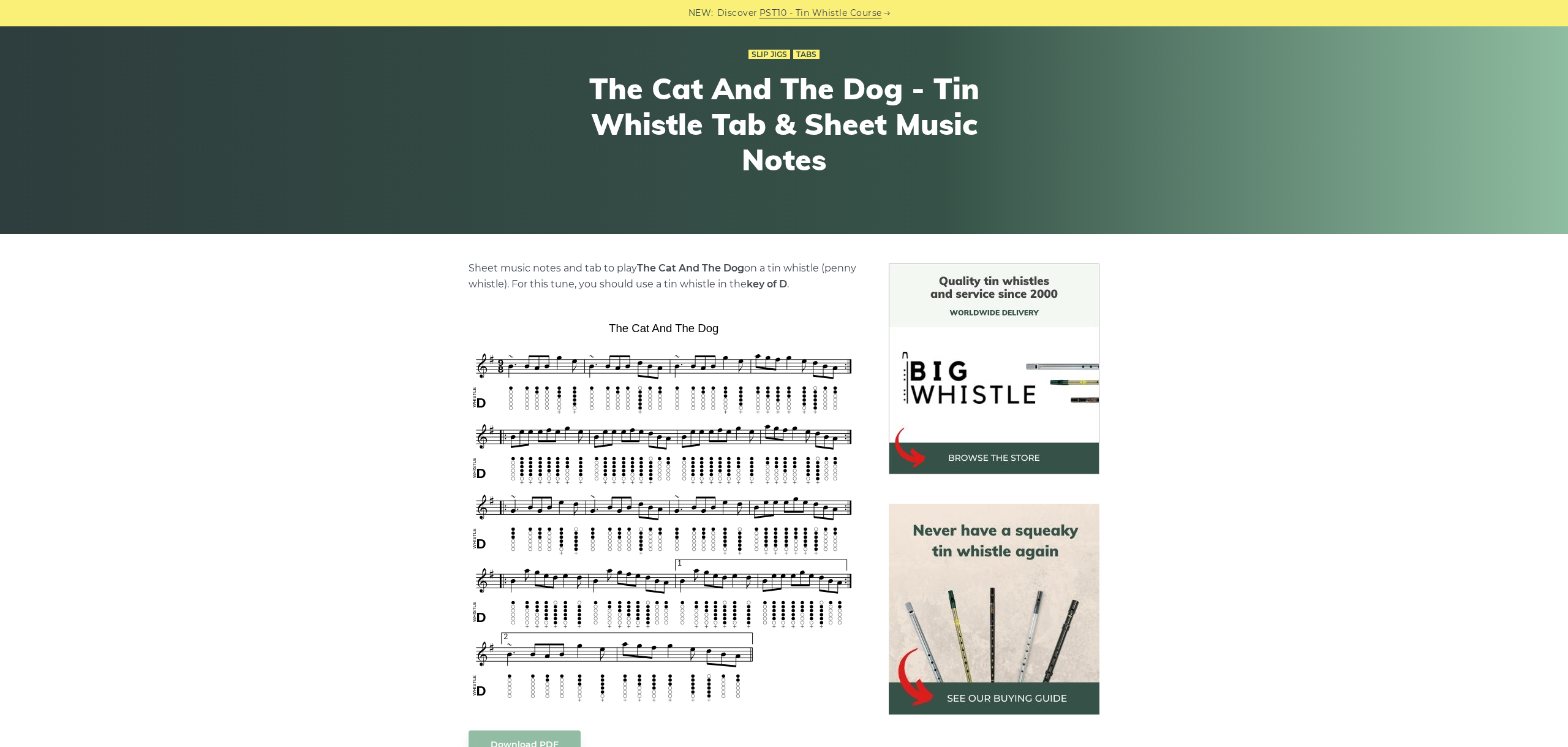
scroll to position [275, 0]
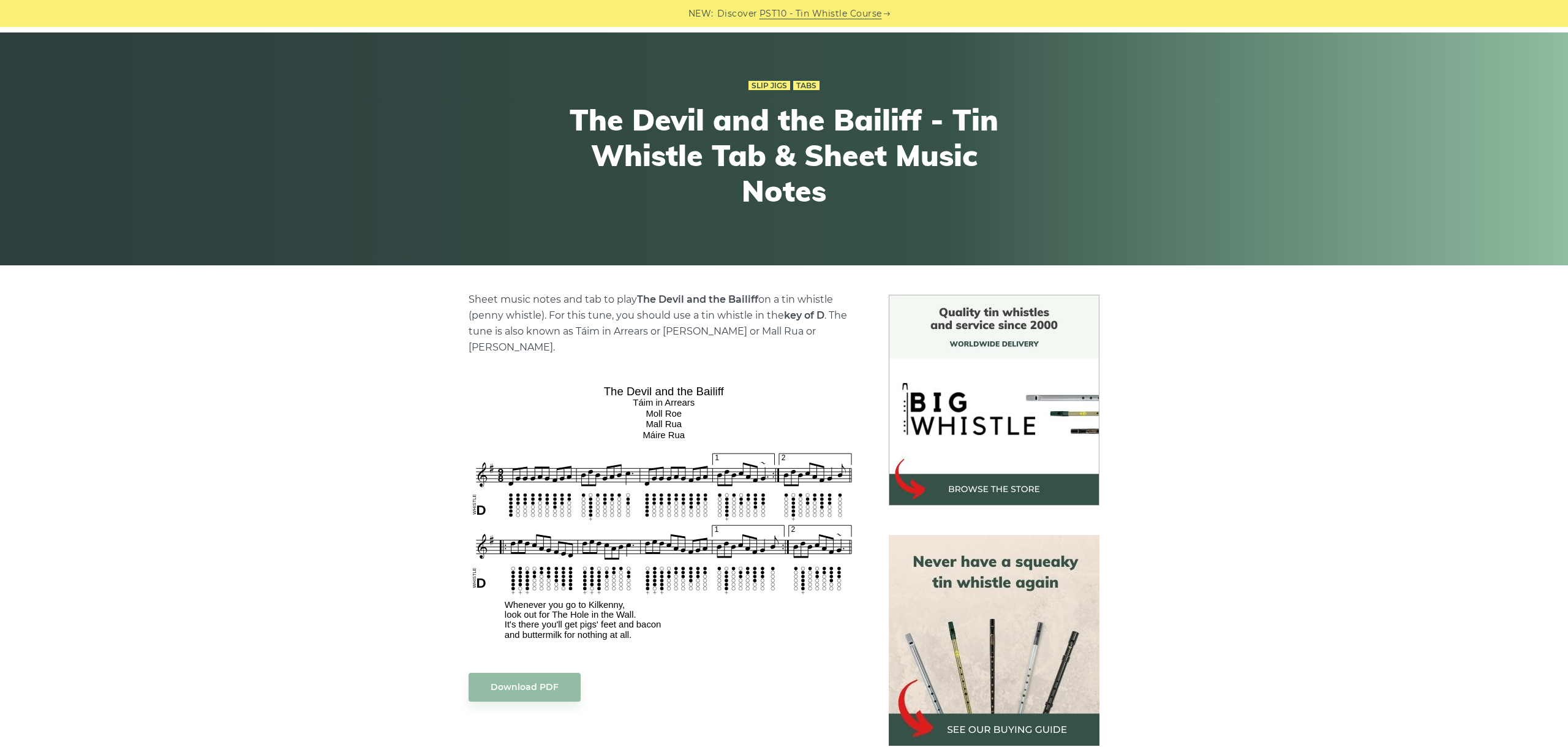
scroll to position [137, 0]
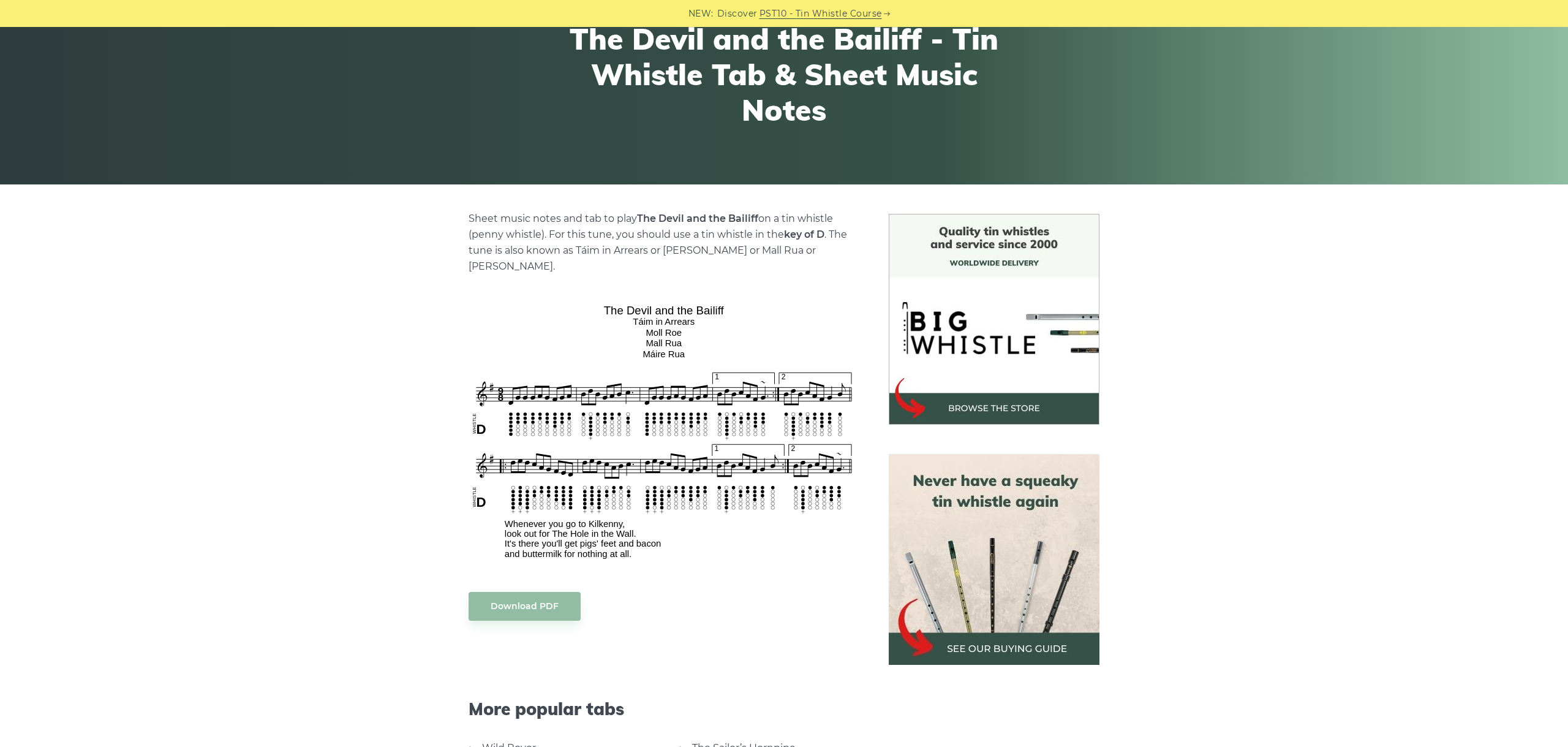
click at [374, 316] on div "Sheet music notes and tab to play The Devil and the Bailiff on a tin whistle (p…" at bounding box center [784, 620] width 1568 height 812
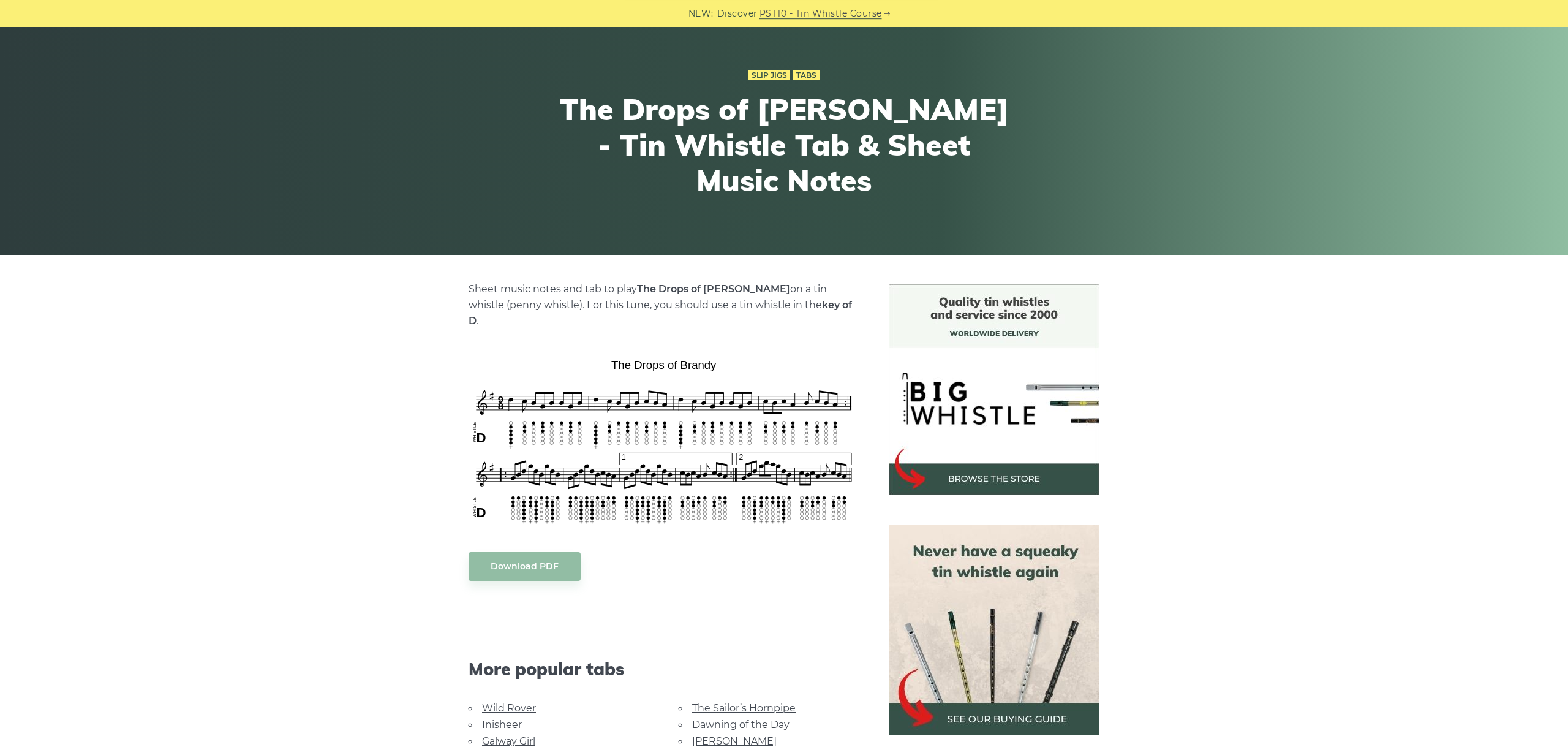
scroll to position [68, 0]
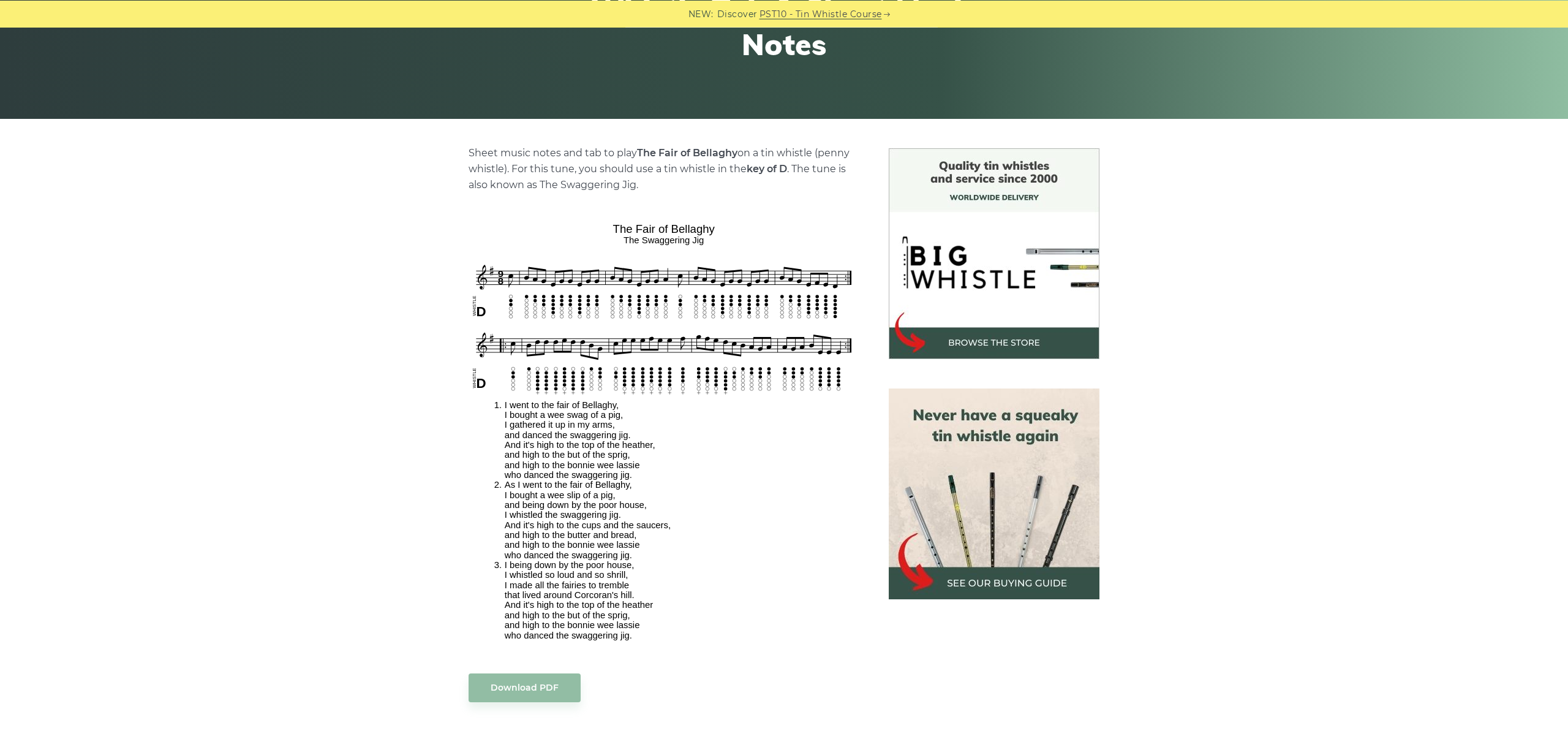
scroll to position [206, 0]
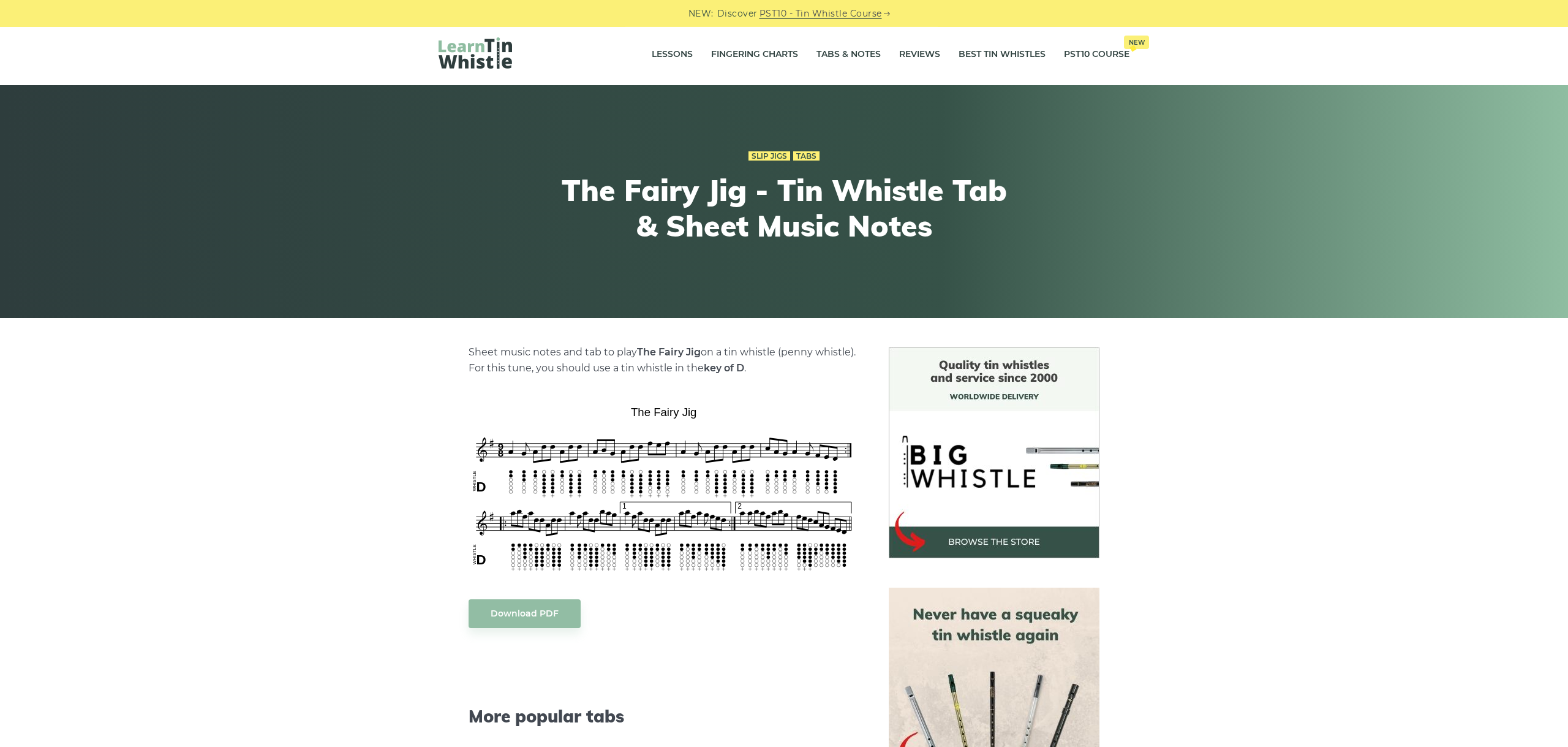
scroll to position [68, 0]
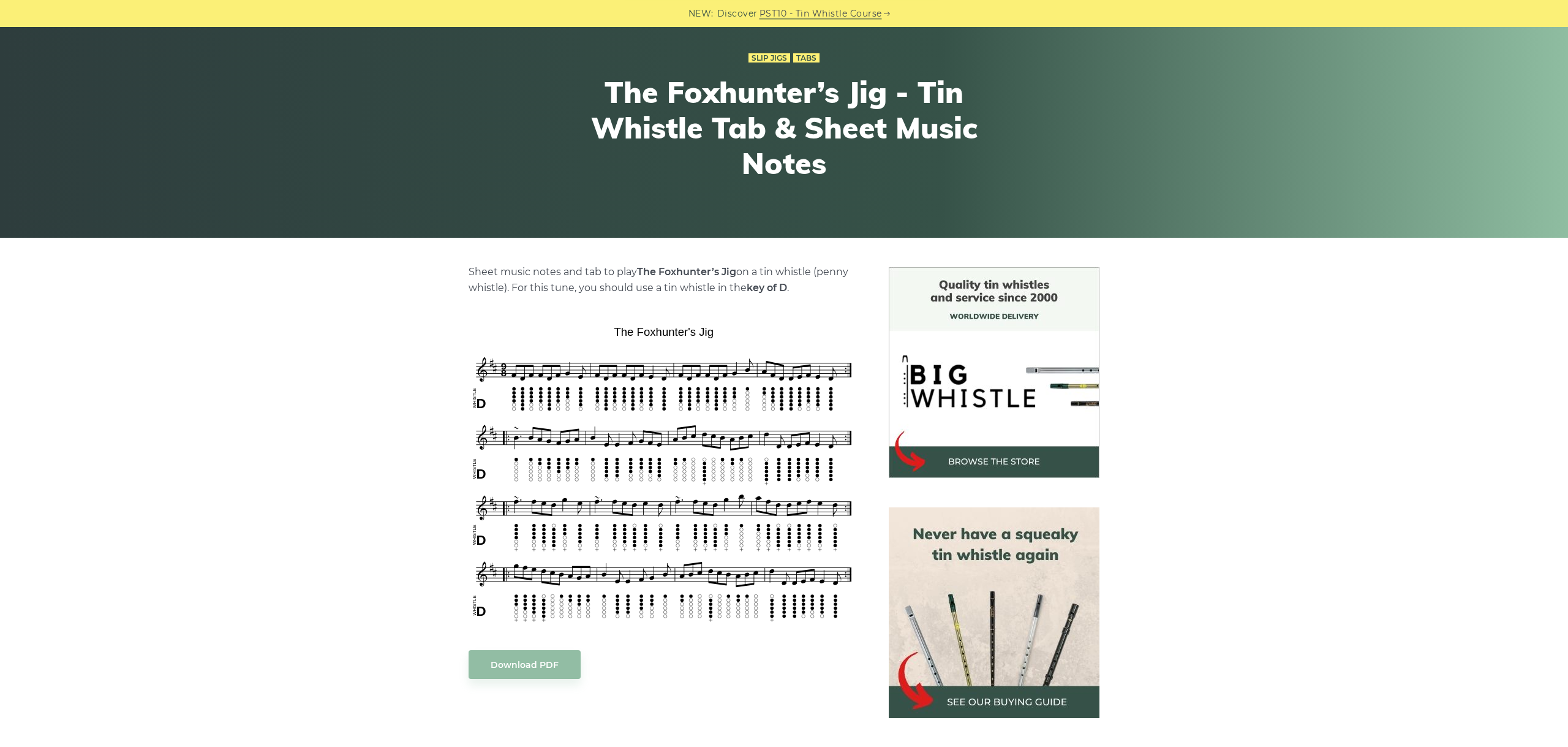
scroll to position [137, 0]
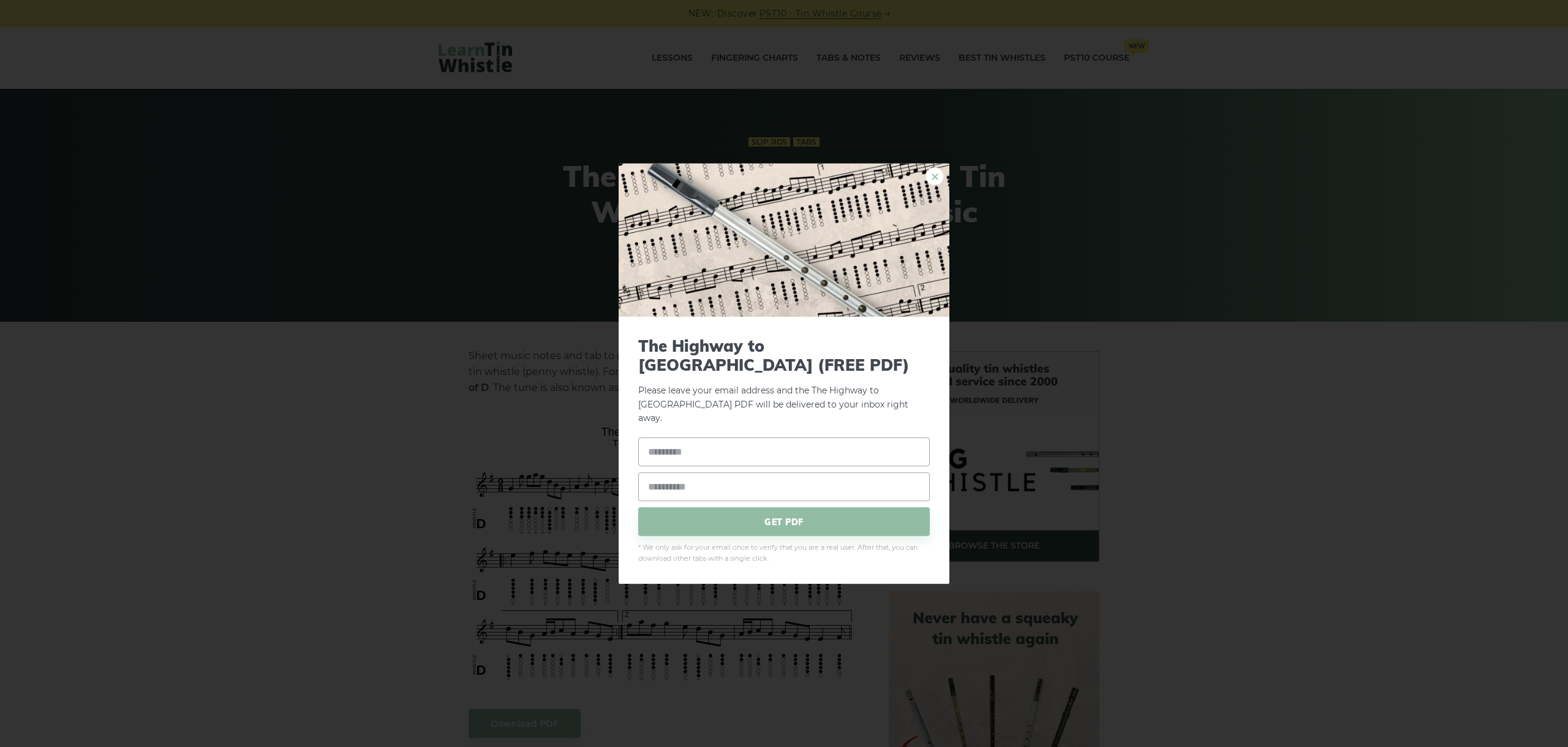
click at [929, 182] on link "×" at bounding box center [935, 176] width 18 height 18
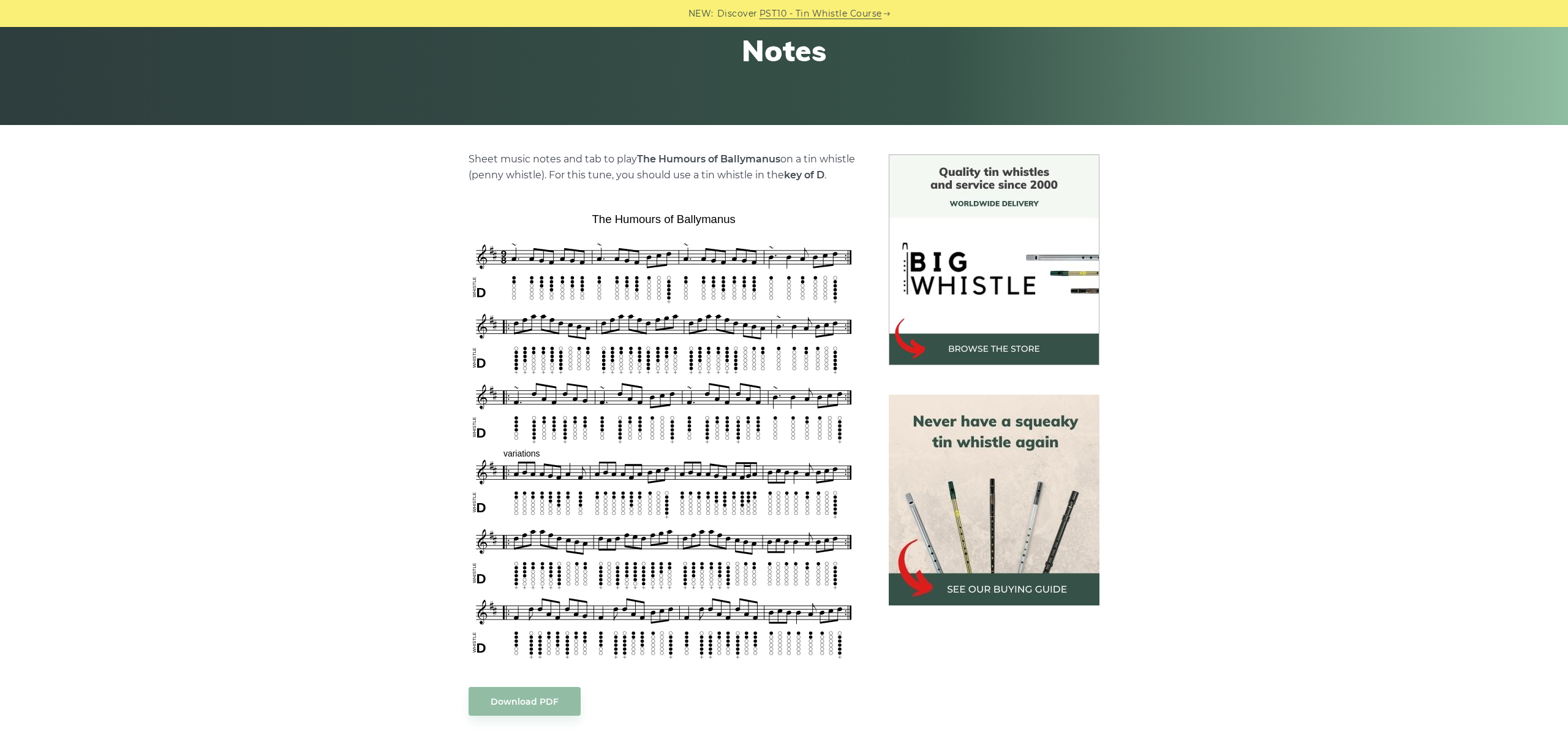
scroll to position [206, 0]
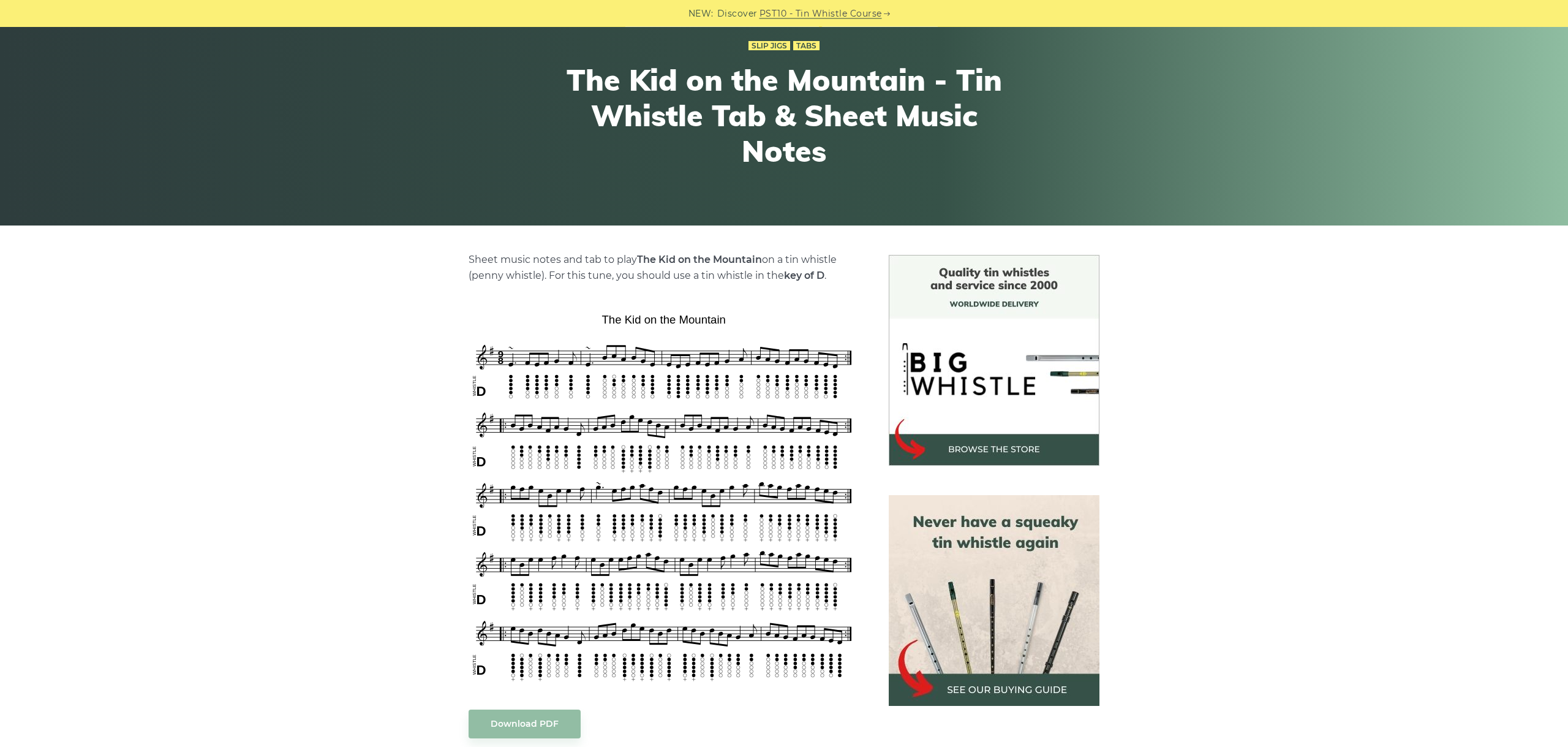
scroll to position [137, 0]
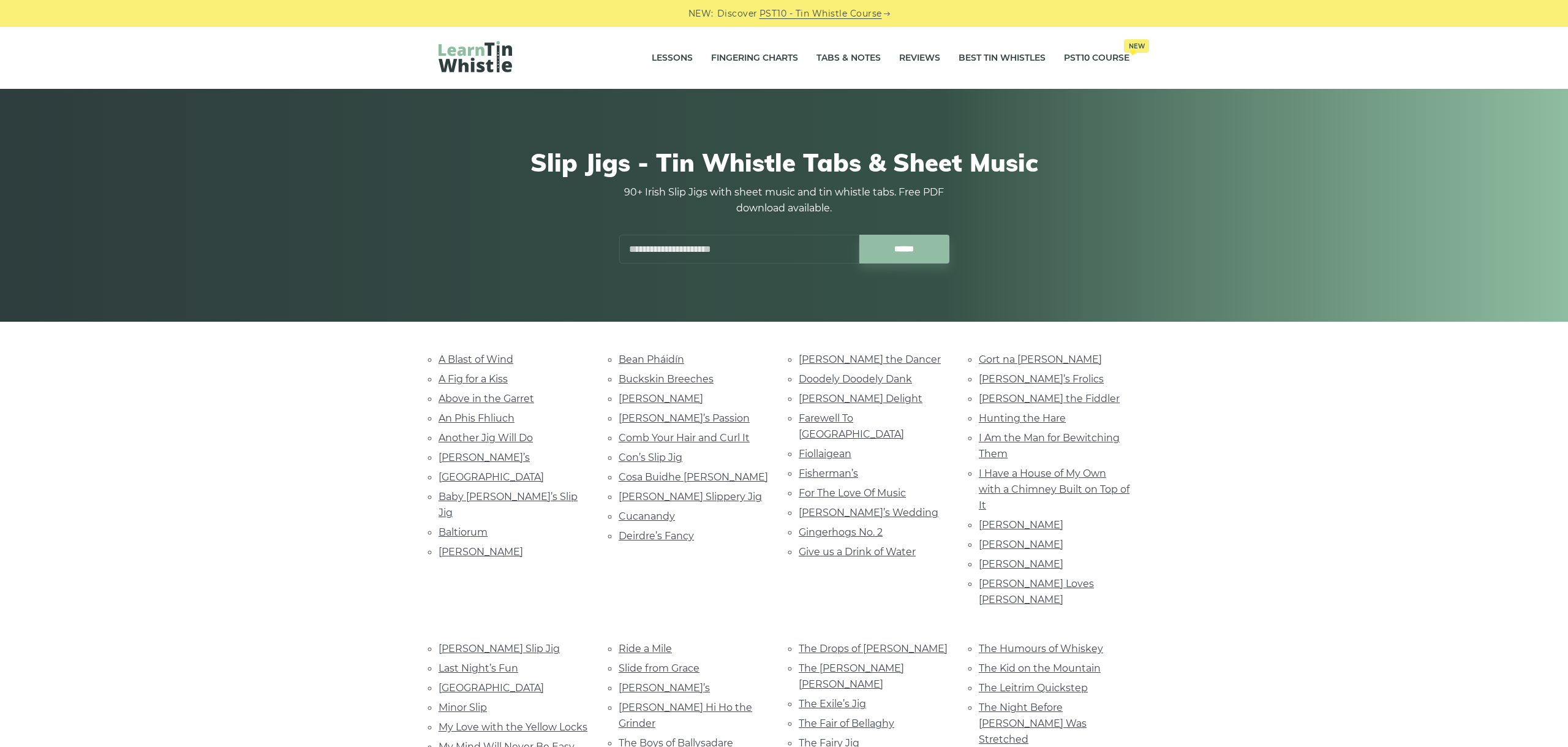
scroll to position [275, 0]
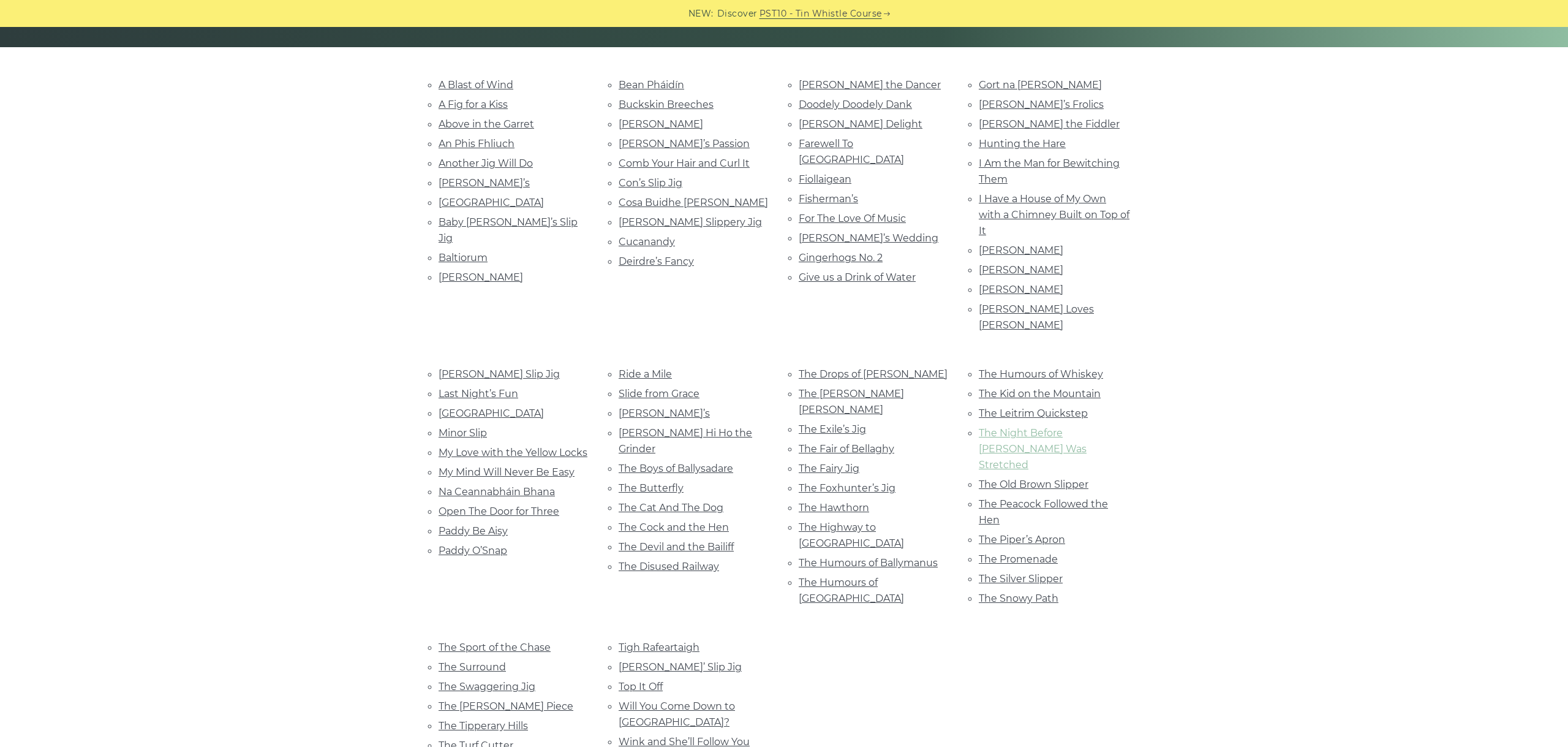
click at [1045, 427] on link "The Night Before Larry Was Stretched" at bounding box center [1032, 448] width 108 height 43
click at [1018, 478] on link "The Old Brown Slipper" at bounding box center [1034, 484] width 110 height 12
click at [1021, 498] on link "The Peacock Followed the Hen" at bounding box center [1043, 512] width 129 height 28
click at [1019, 534] on link "The Piper’s Apron" at bounding box center [1022, 540] width 87 height 12
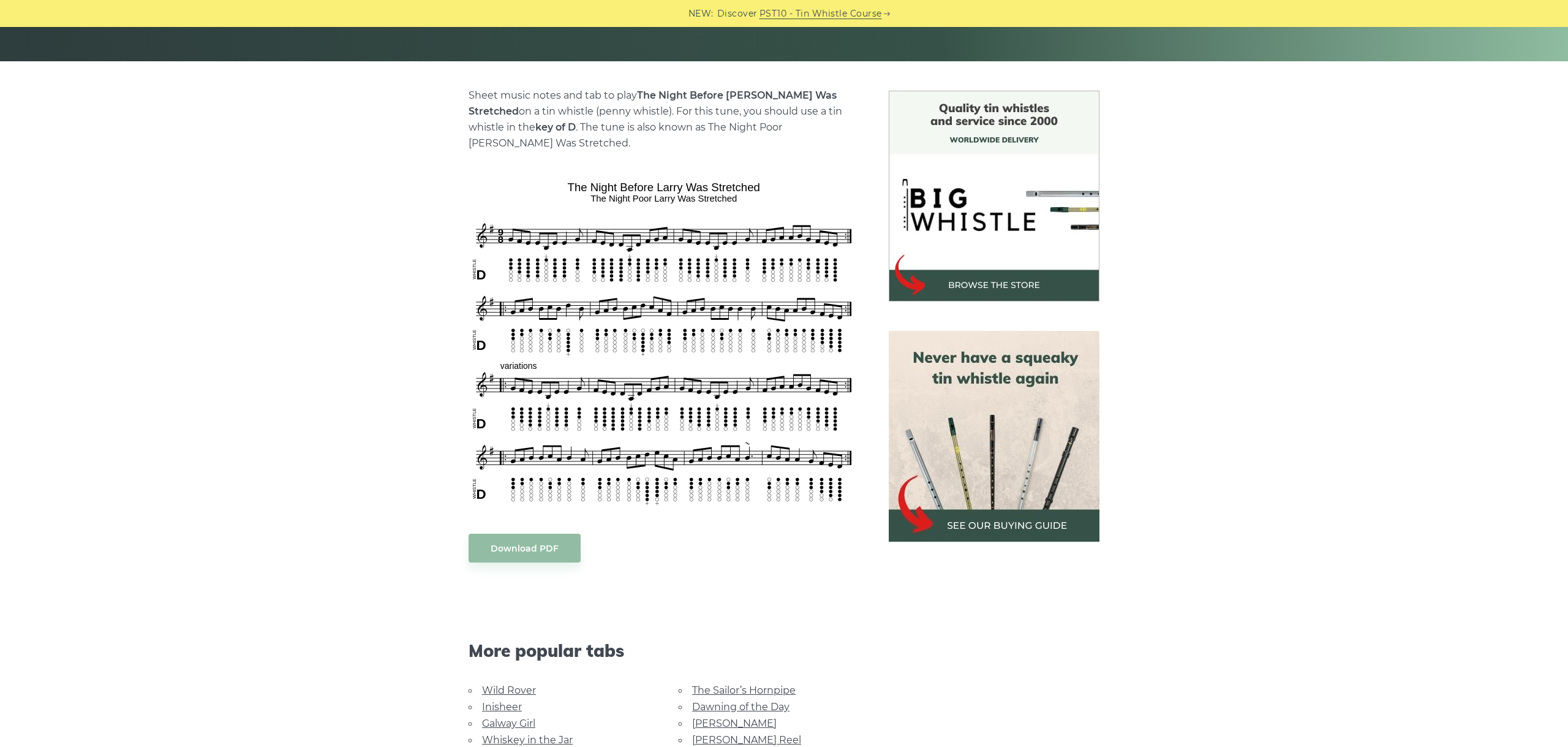
scroll to position [275, 0]
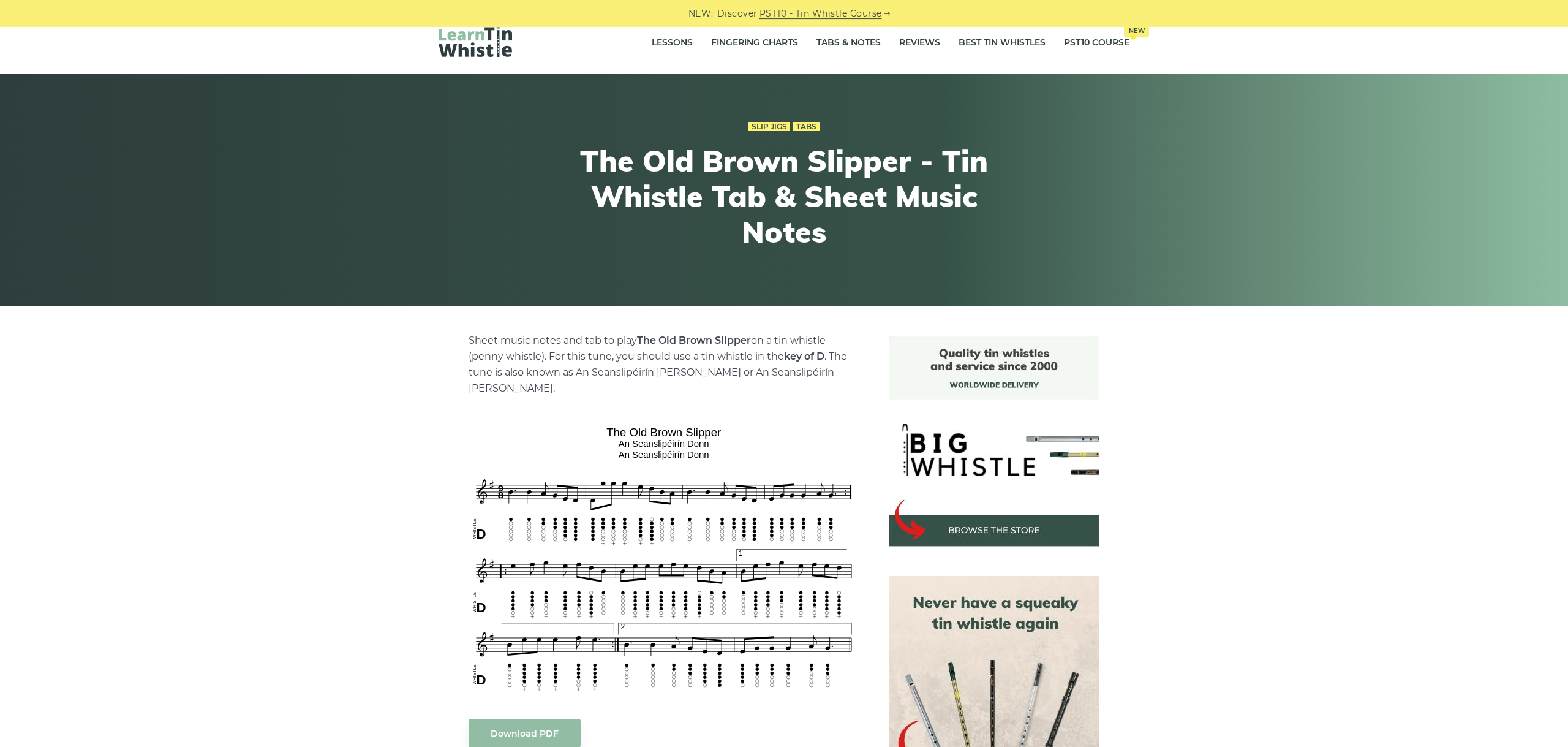
scroll to position [137, 0]
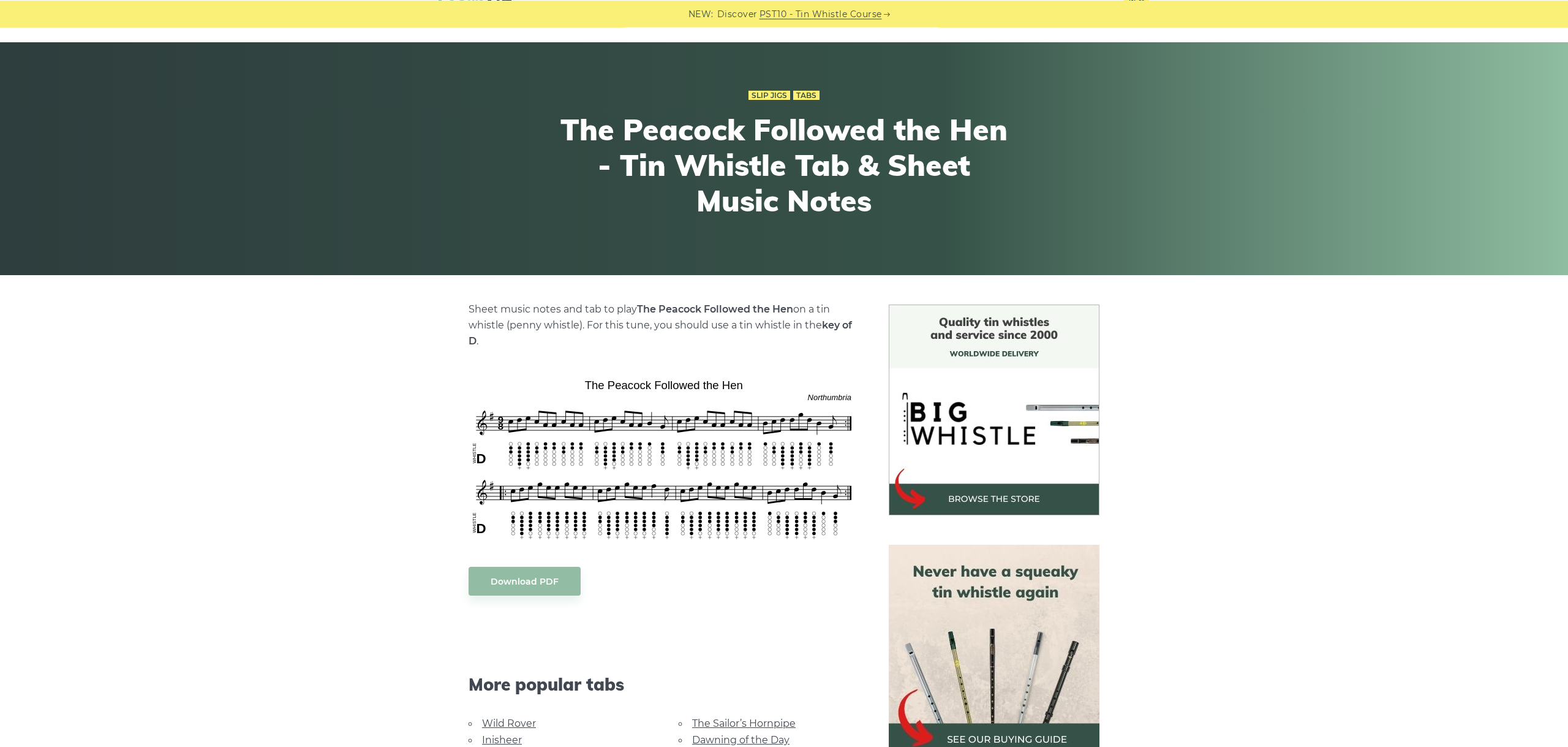
scroll to position [68, 0]
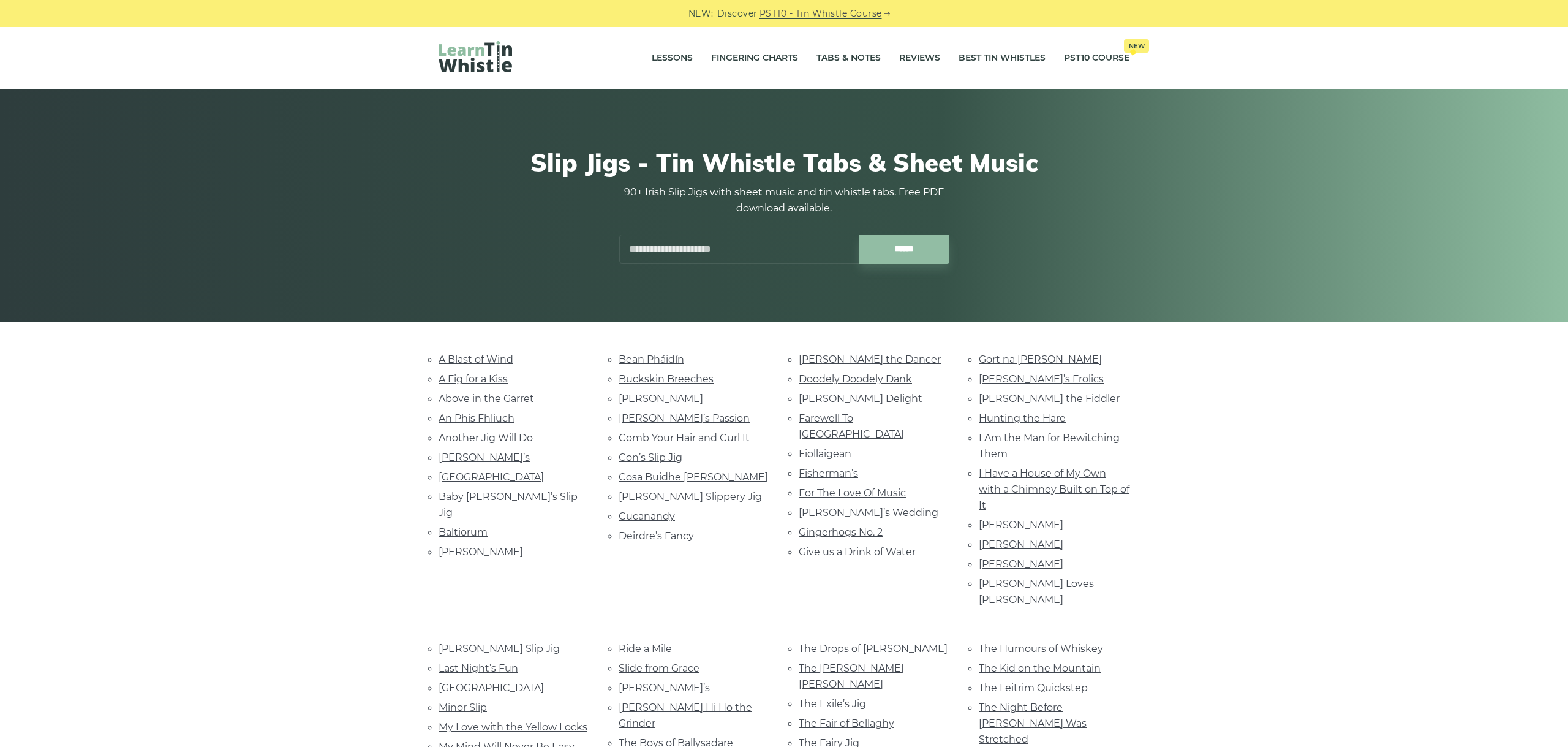
scroll to position [275, 0]
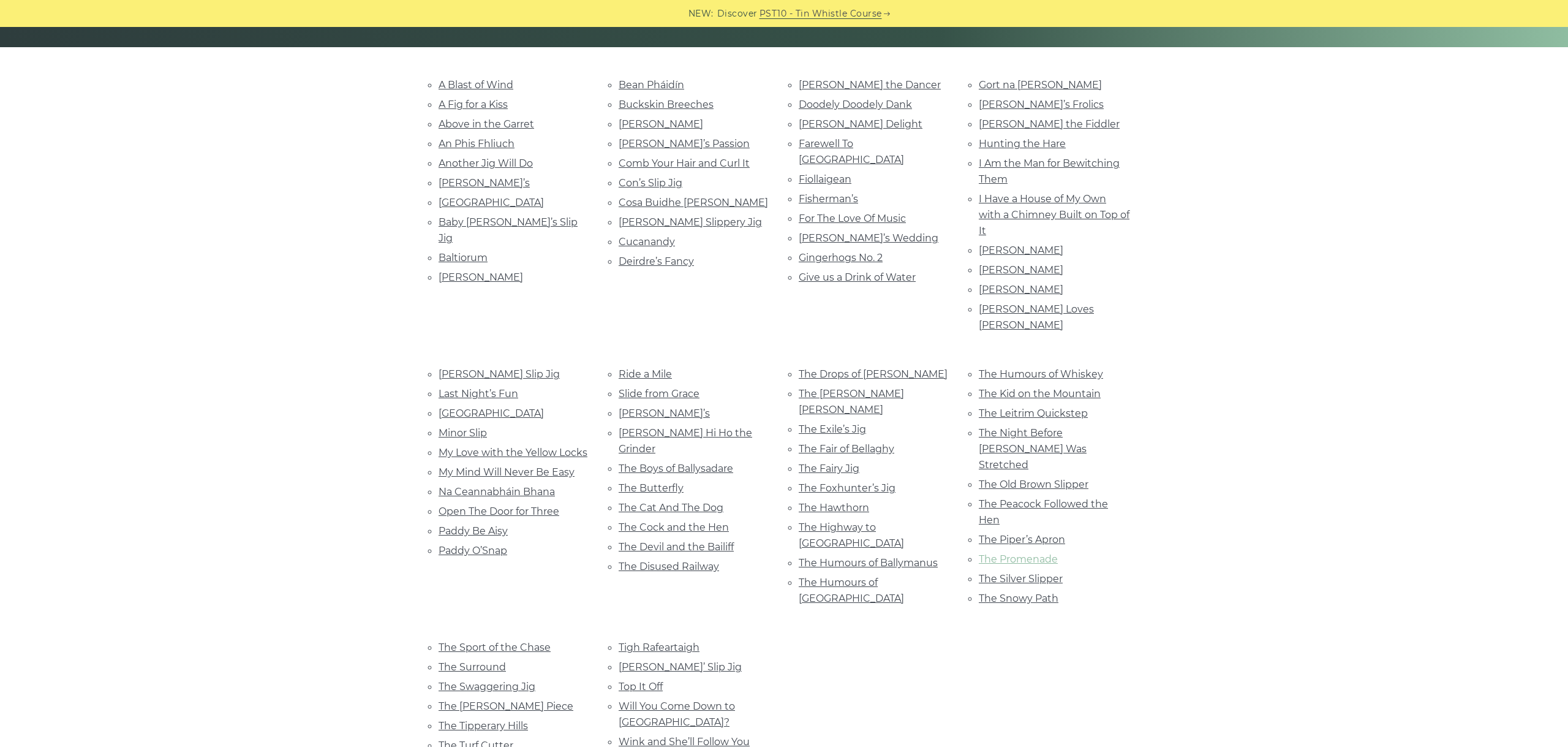
click at [1021, 553] on link "The Promenade" at bounding box center [1018, 559] width 79 height 12
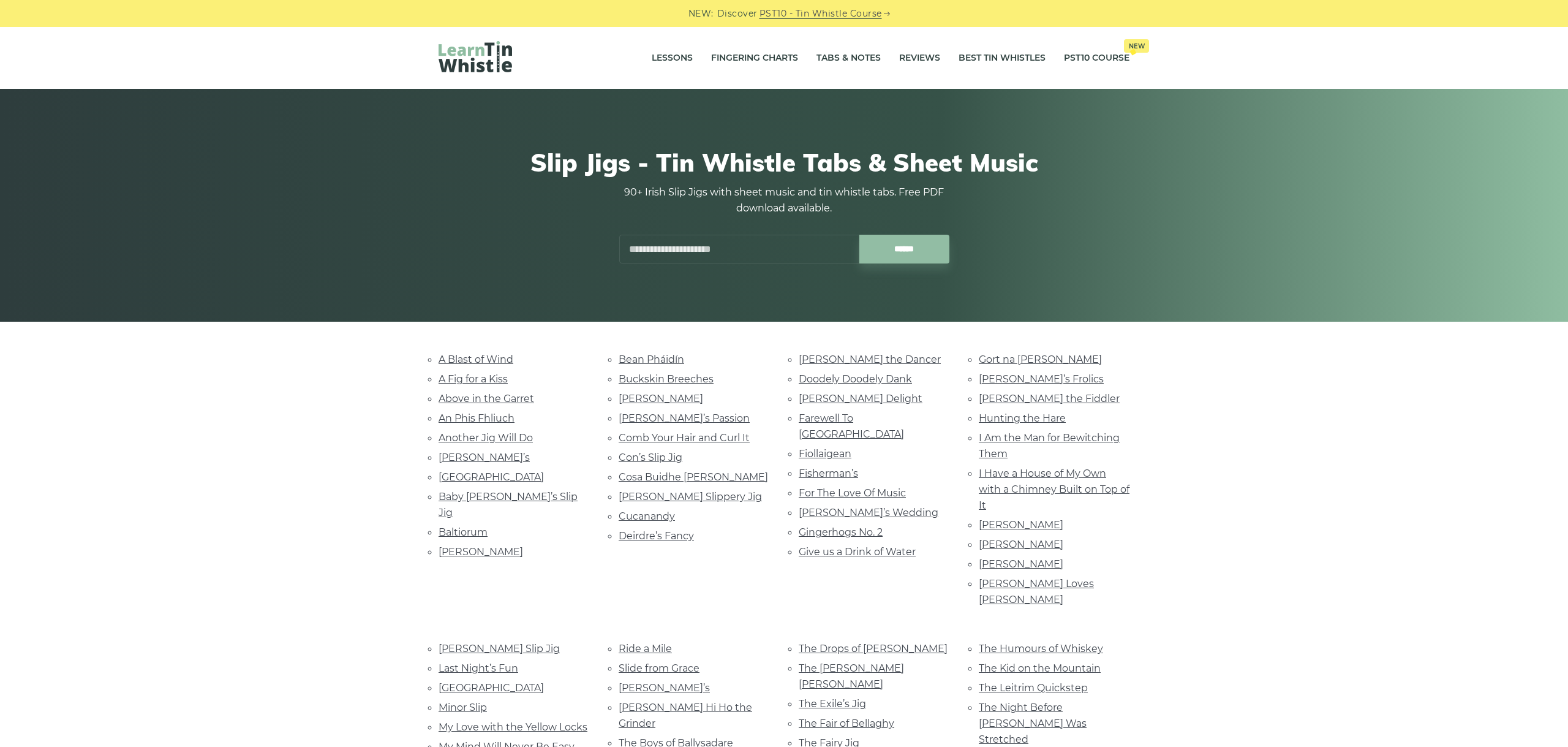
scroll to position [275, 0]
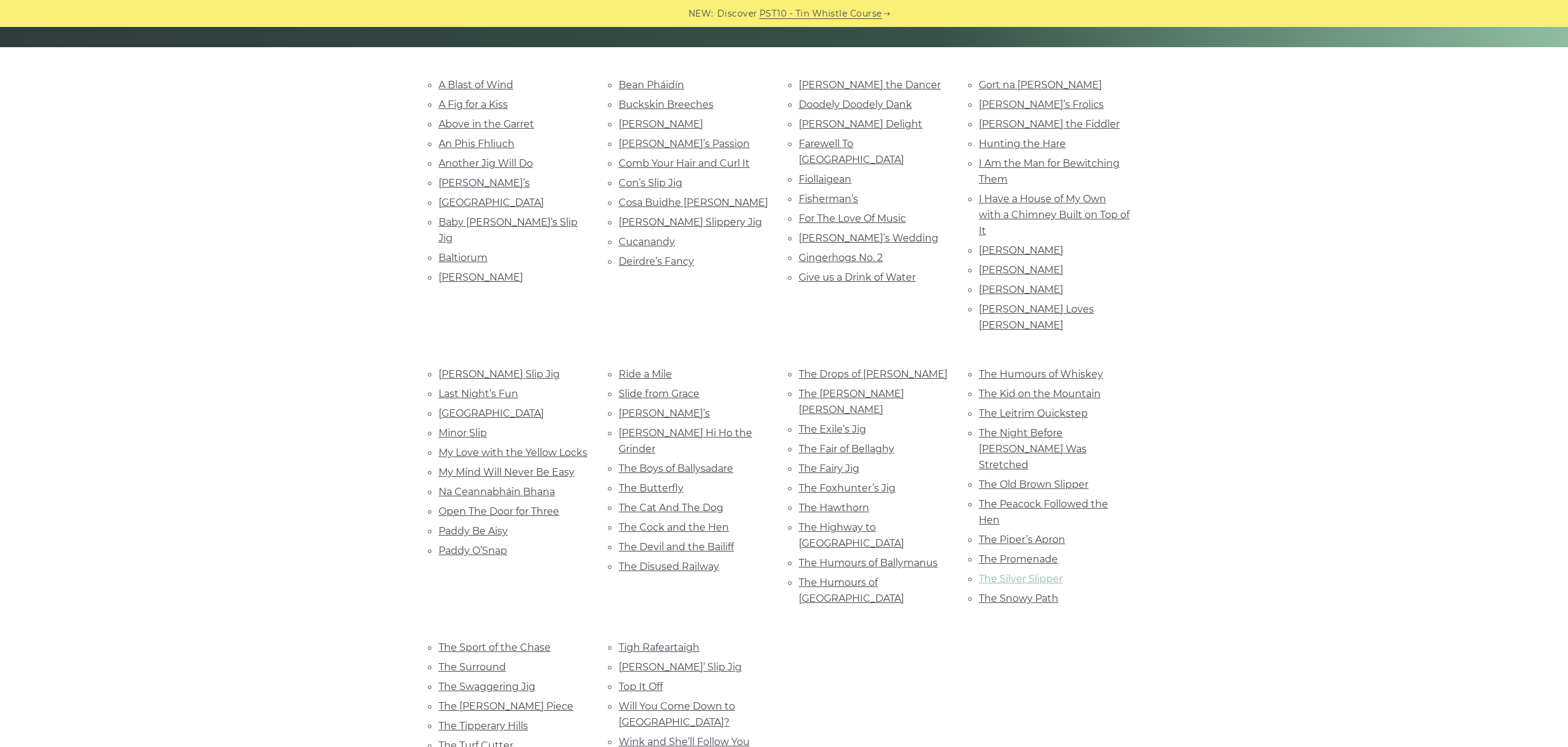
click at [1032, 573] on link "The Silver Slipper" at bounding box center [1021, 578] width 84 height 12
click at [1027, 593] on link "The Snowy Path" at bounding box center [1018, 598] width 79 height 12
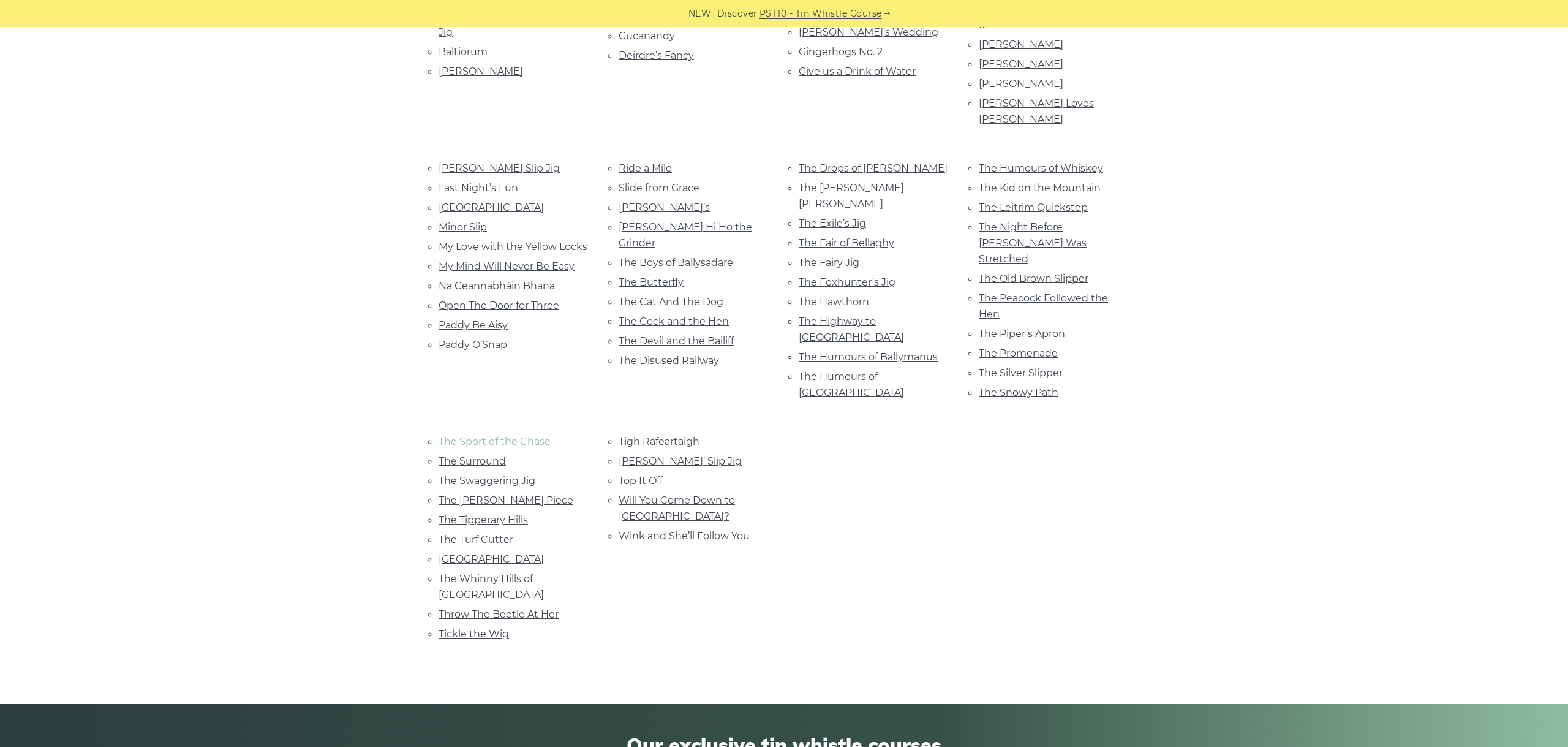
click at [505, 436] on link "The Sport of the Chase" at bounding box center [495, 441] width 112 height 12
click at [466, 455] on link "The Surround" at bounding box center [472, 461] width 67 height 12
click at [488, 475] on link "The Swaggering Jig" at bounding box center [487, 481] width 97 height 12
click at [495, 494] on link "The Tenpenny Piece" at bounding box center [506, 500] width 135 height 12
click at [490, 514] on link "The Tipperary Hills" at bounding box center [483, 520] width 89 height 12
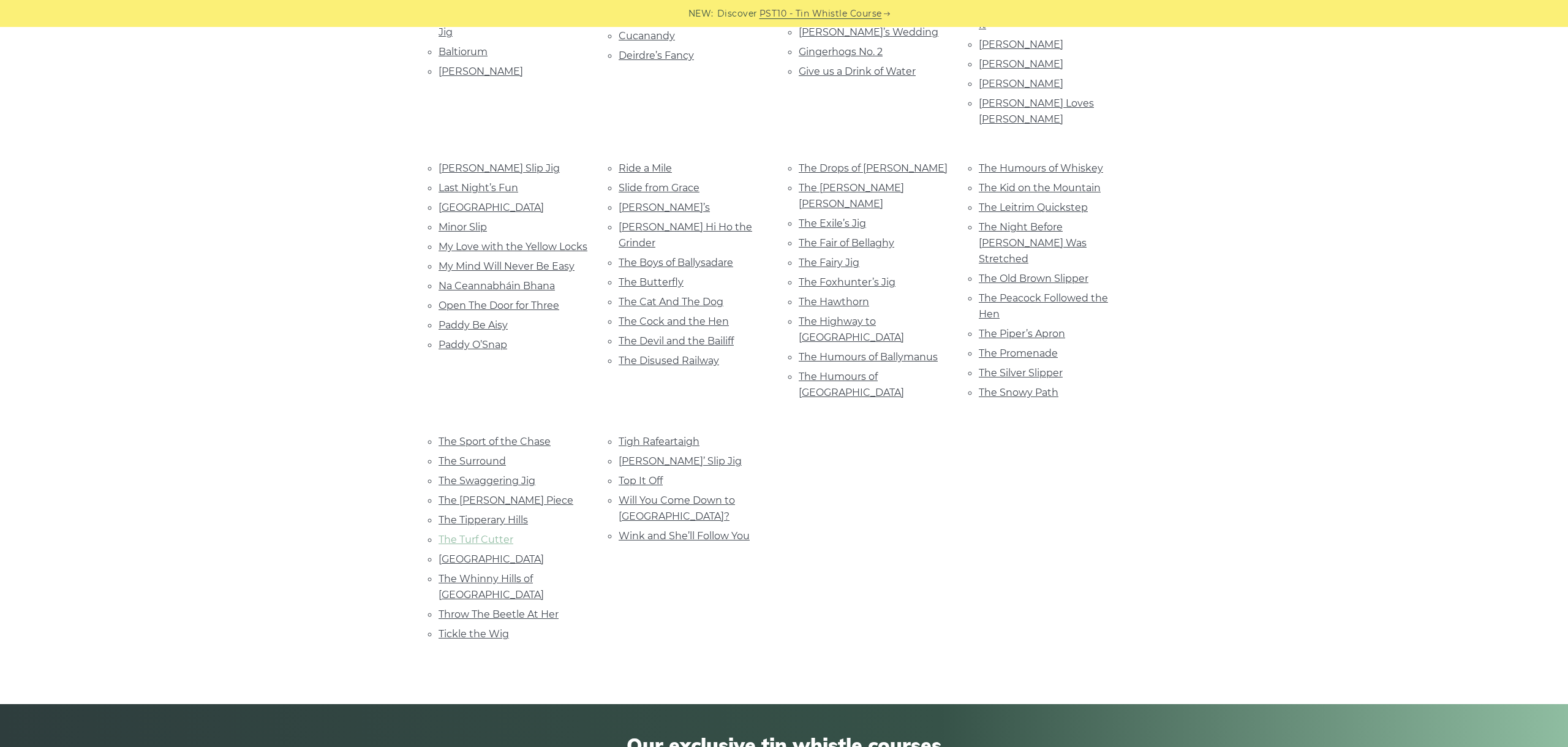
click at [492, 534] on link "The Turf Cutter" at bounding box center [476, 540] width 75 height 12
click at [497, 551] on li "The Turnpike Way" at bounding box center [514, 559] width 151 height 17
click at [490, 553] on link "The Turnpike Way" at bounding box center [491, 559] width 105 height 12
click at [507, 573] on link "The Whinny Hills of Leitrim" at bounding box center [491, 586] width 105 height 28
click at [478, 608] on link "Throw The Beetle At Her" at bounding box center [499, 614] width 120 height 12
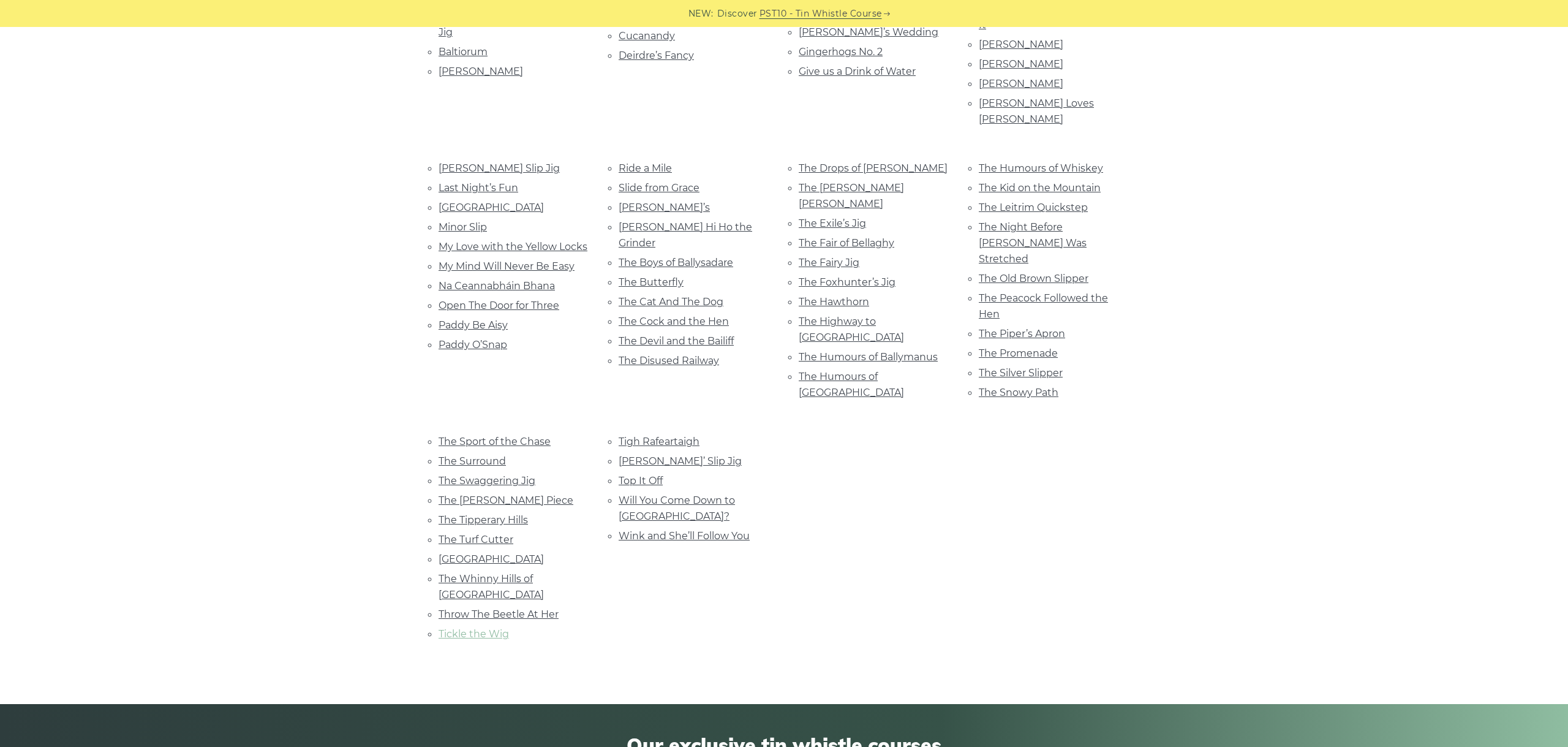
click at [478, 628] on link "Tickle the Wig" at bounding box center [474, 634] width 70 height 12
click at [634, 436] on link "Tigh Rafeartaigh" at bounding box center [659, 441] width 81 height 12
click at [688, 455] on link "Tommy Potts’ Slip Jig" at bounding box center [680, 461] width 123 height 12
click at [643, 475] on link "Top It Off" at bounding box center [641, 481] width 44 height 12
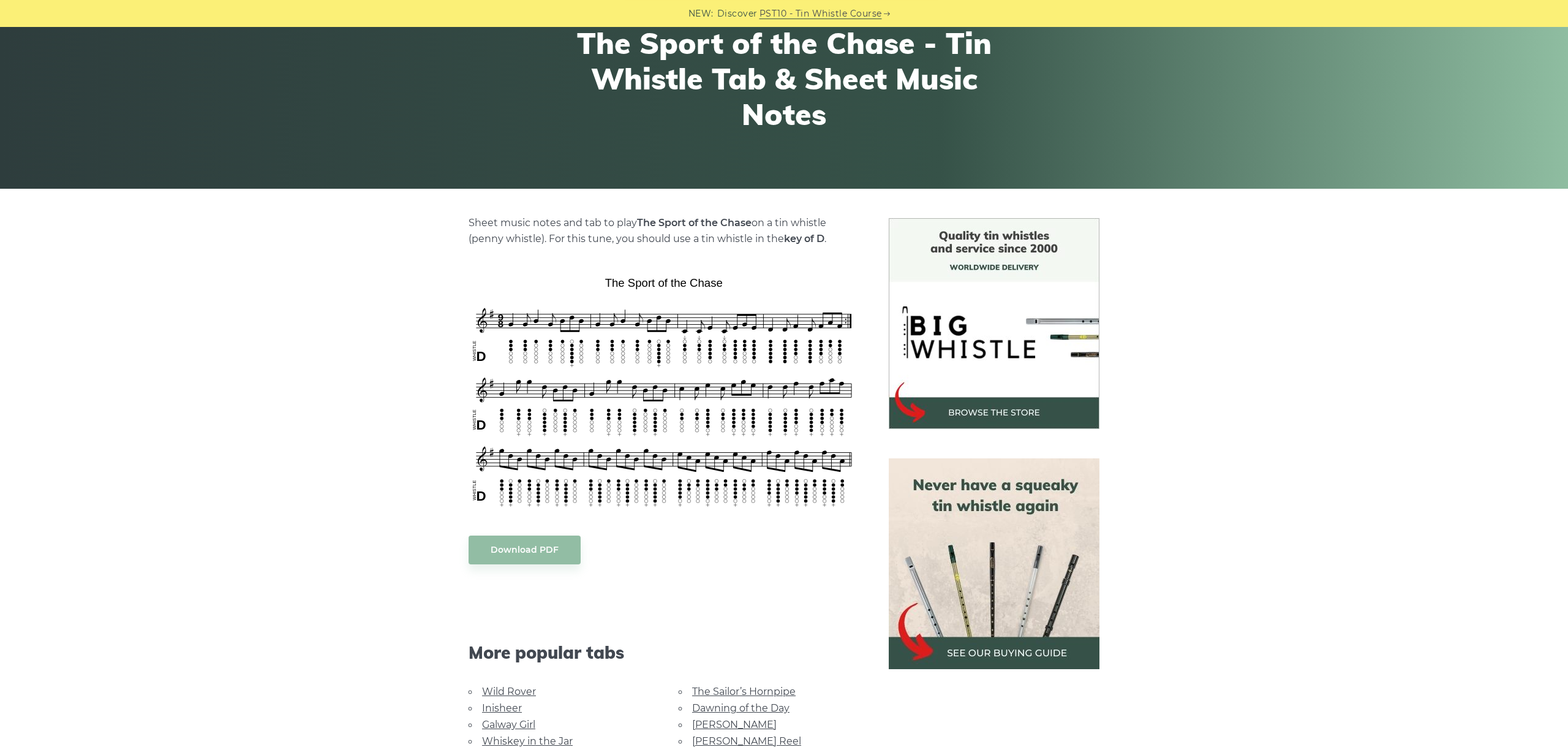
scroll to position [137, 0]
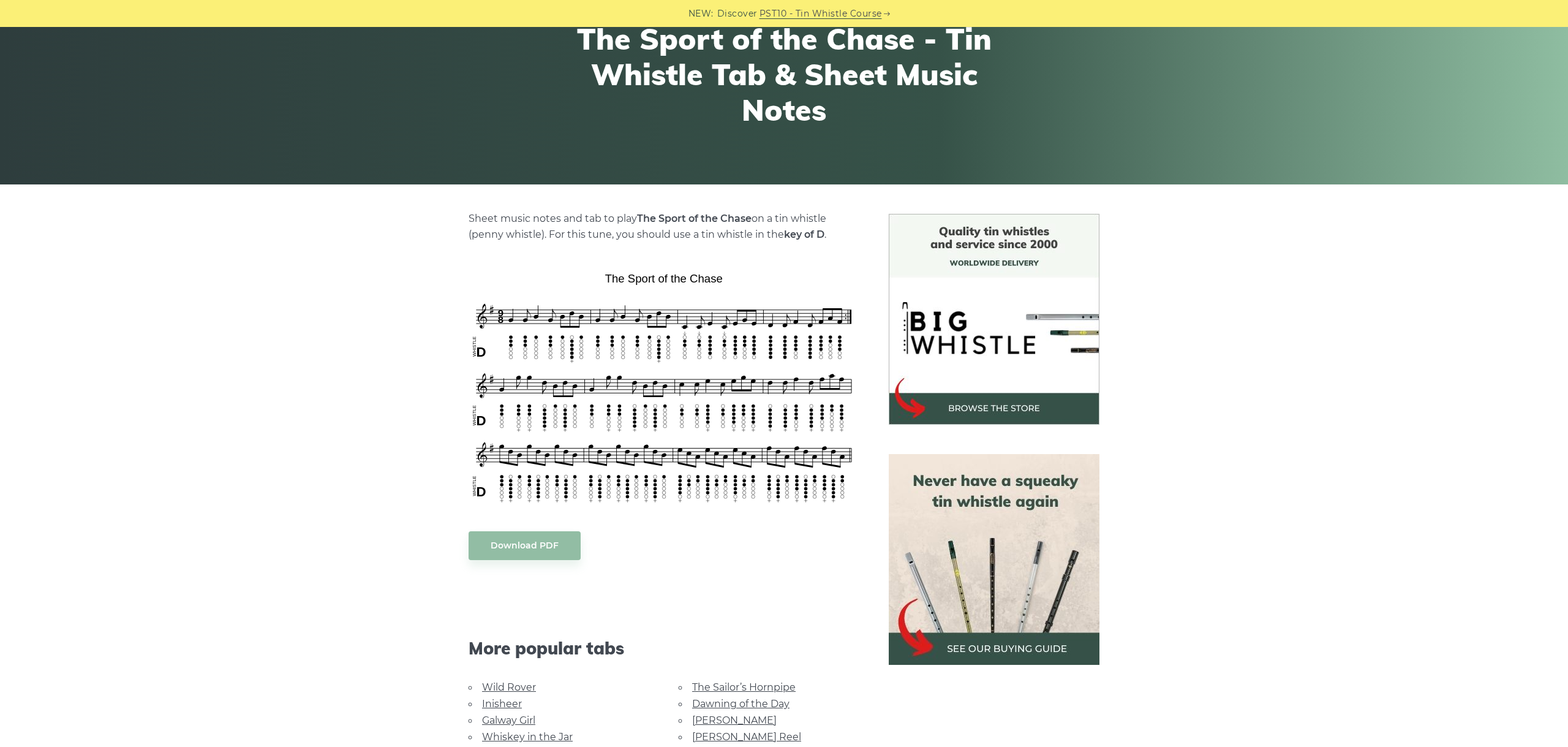
click at [322, 301] on div "Sheet music notes and tab to play The Sport of the Chase on a tin whistle (penn…" at bounding box center [784, 589] width 1568 height 752
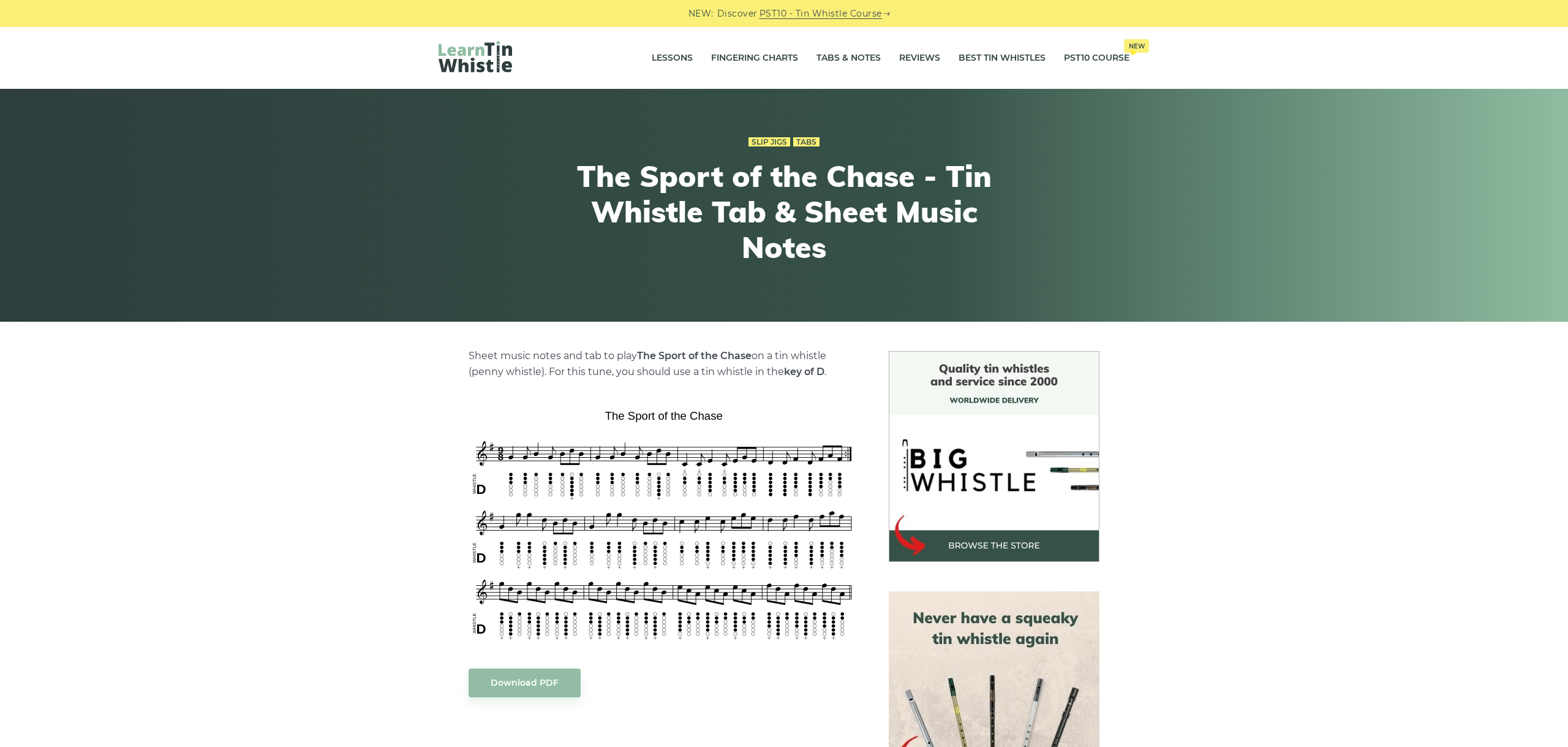
scroll to position [137, 0]
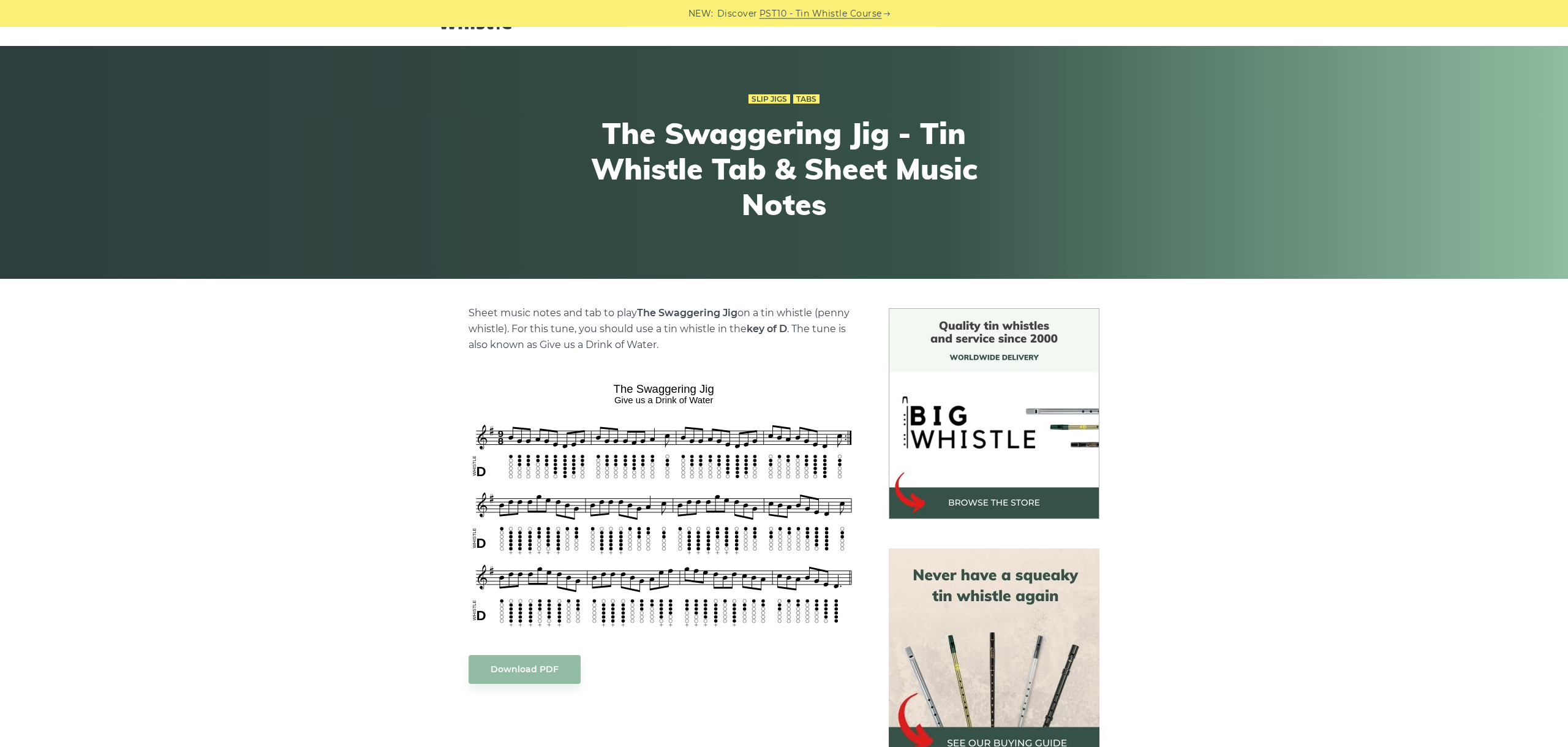
scroll to position [68, 0]
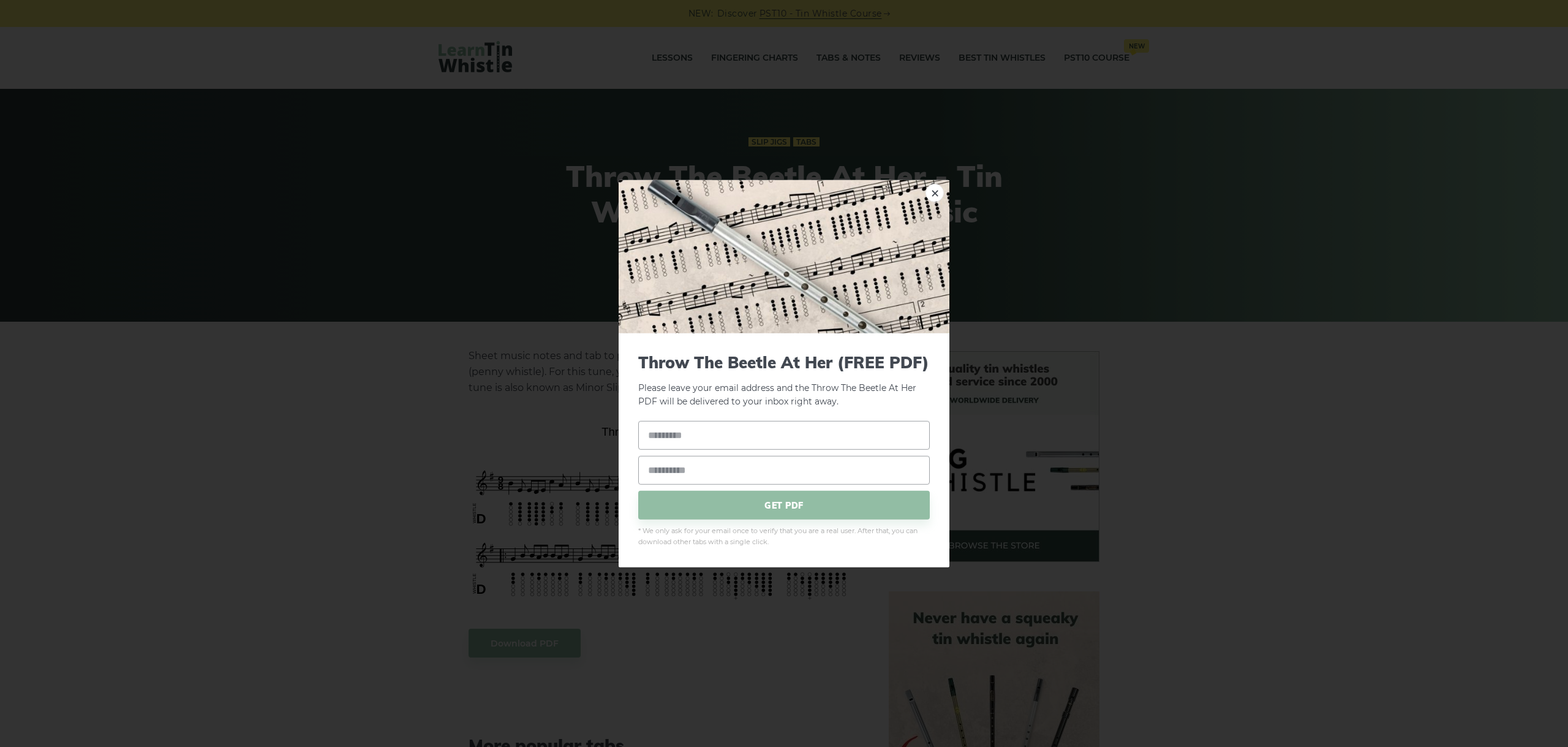
click at [934, 189] on link "×" at bounding box center [935, 192] width 18 height 18
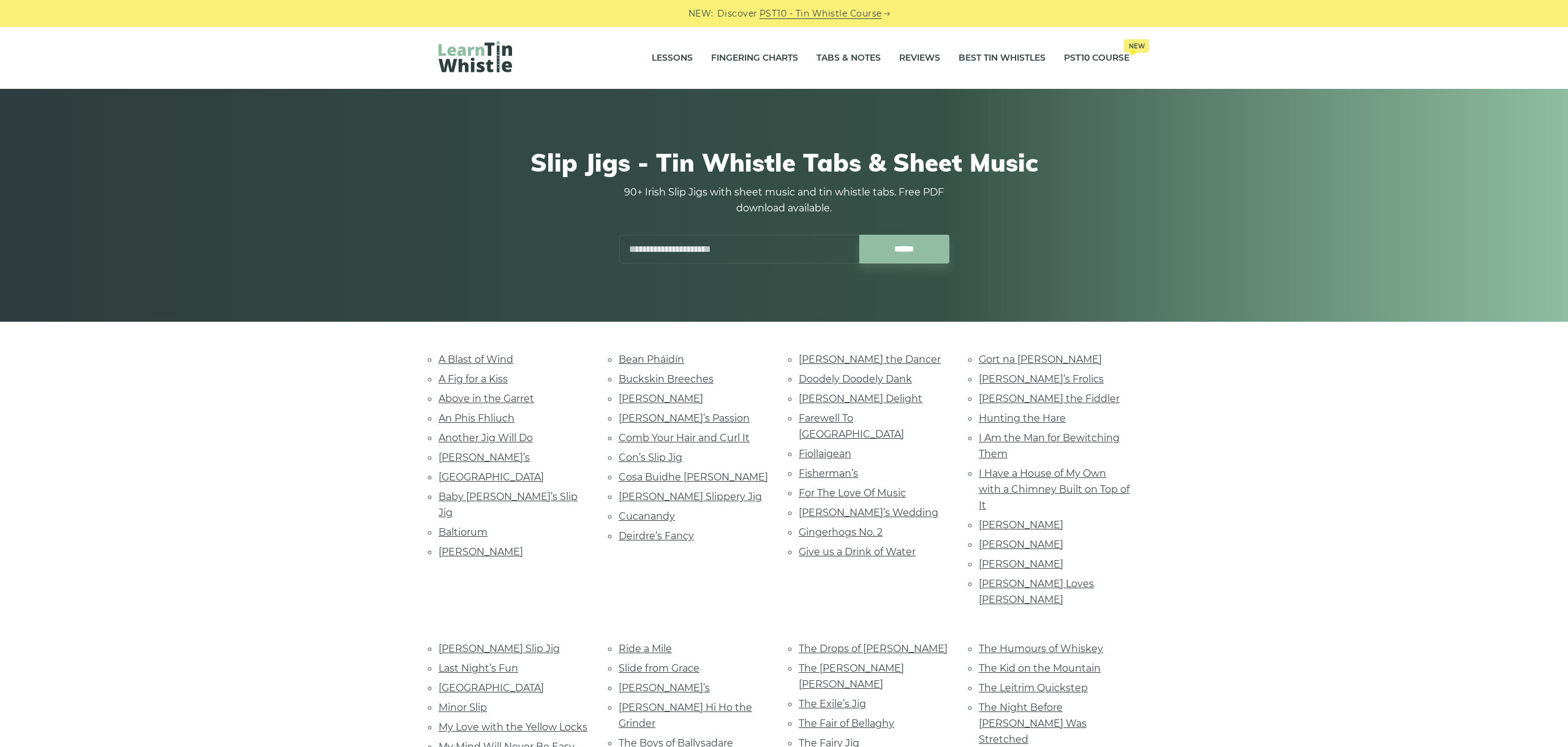
scroll to position [480, 0]
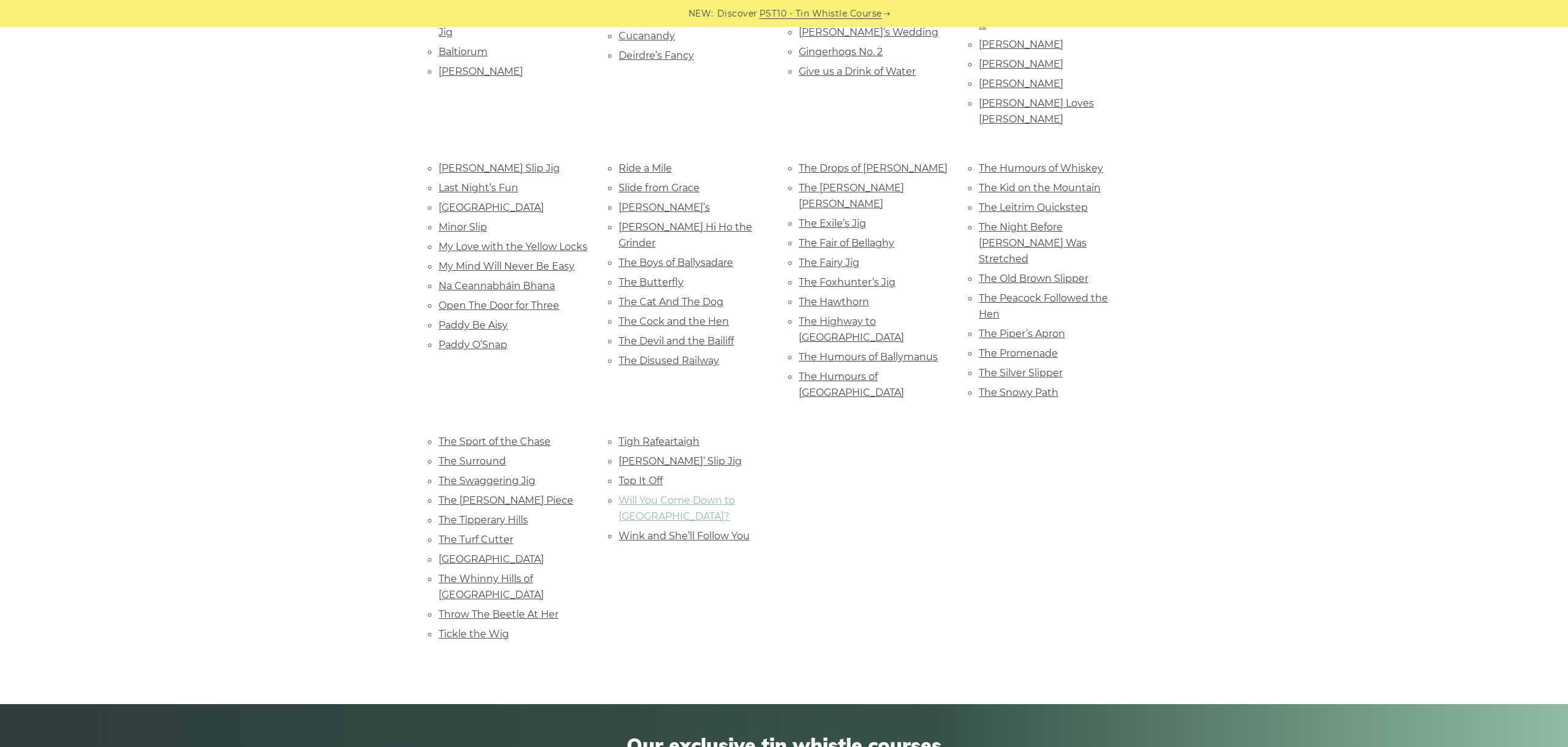
click at [718, 494] on link "Will You Come Down to Limerick?" at bounding box center [677, 508] width 116 height 28
click at [688, 527] on li "Wink and She’ll Follow You" at bounding box center [694, 536] width 151 height 17
click at [689, 530] on link "Wink and She’ll Follow You" at bounding box center [684, 536] width 131 height 12
click at [291, 596] on div "A Blast of Wind A Fig for a Kiss Above in the Garret An Phis Fhliuch Another Ji…" at bounding box center [784, 273] width 1568 height 804
click at [899, 461] on div "A Blast of Wind A Fig for a Kiss Above in the Garret An Phis Fhliuch Aodhan’s" at bounding box center [784, 273] width 720 height 804
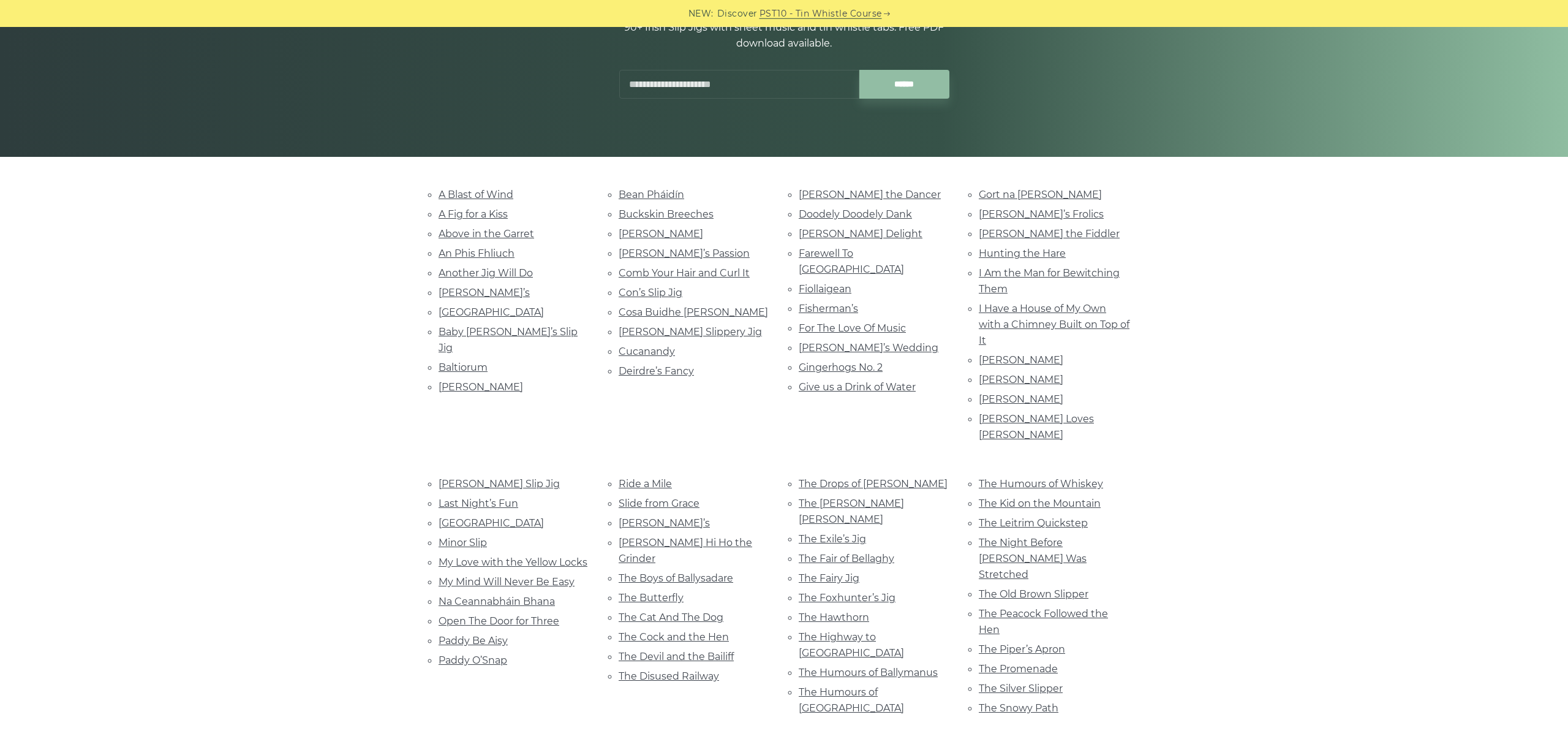
scroll to position [137, 0]
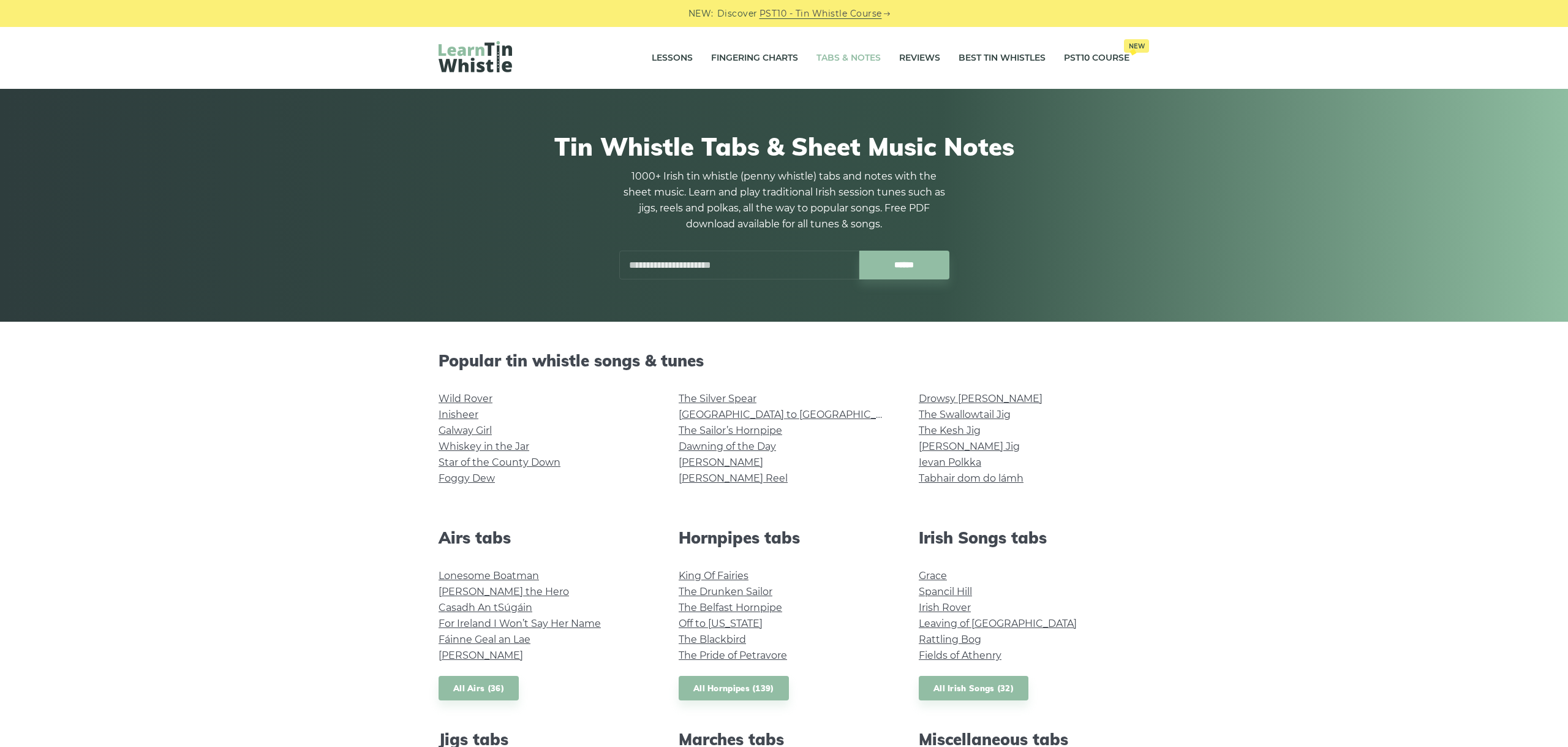
scroll to position [655, 0]
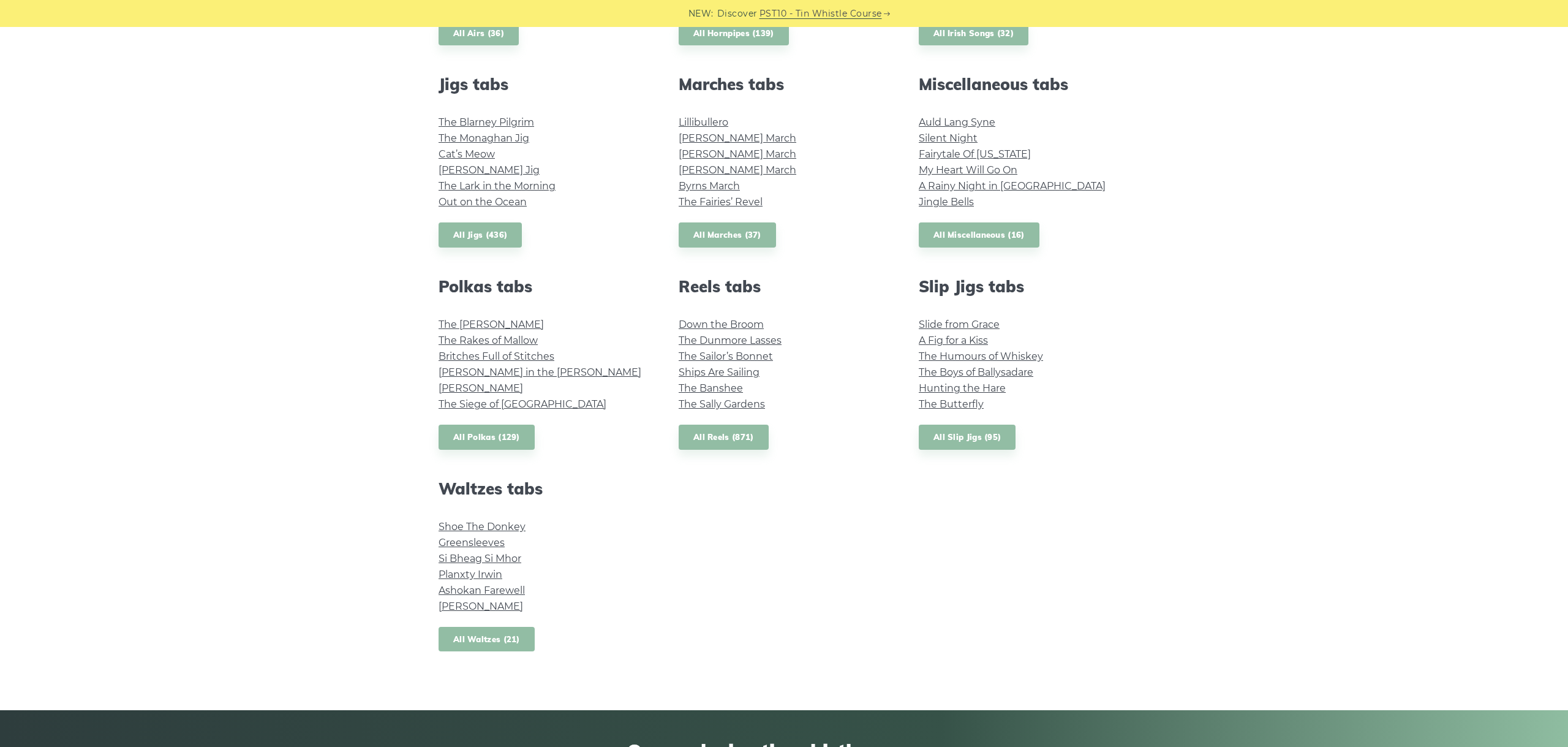
click at [490, 635] on link "All Waltzes (21)" at bounding box center [486, 639] width 96 height 25
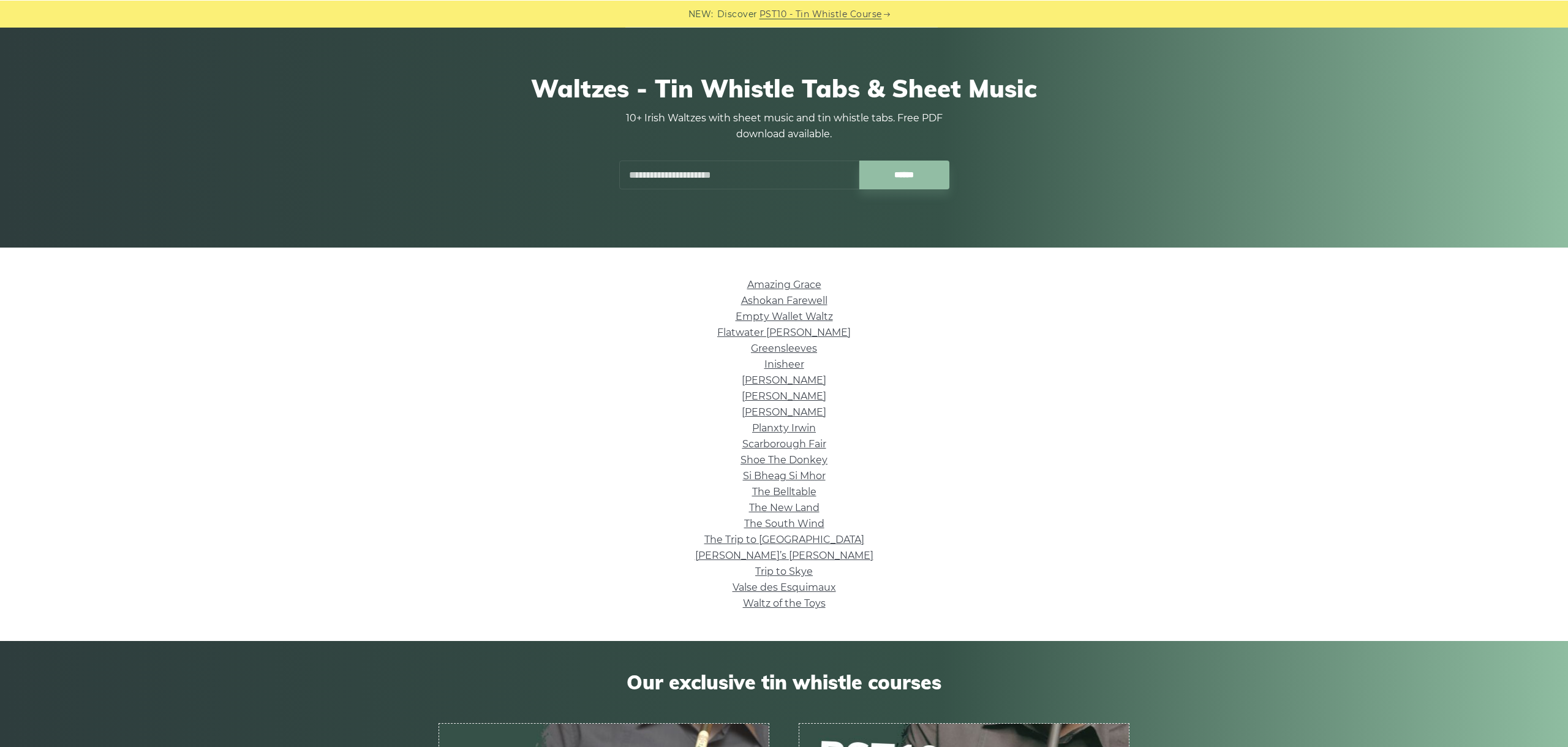
scroll to position [137, 0]
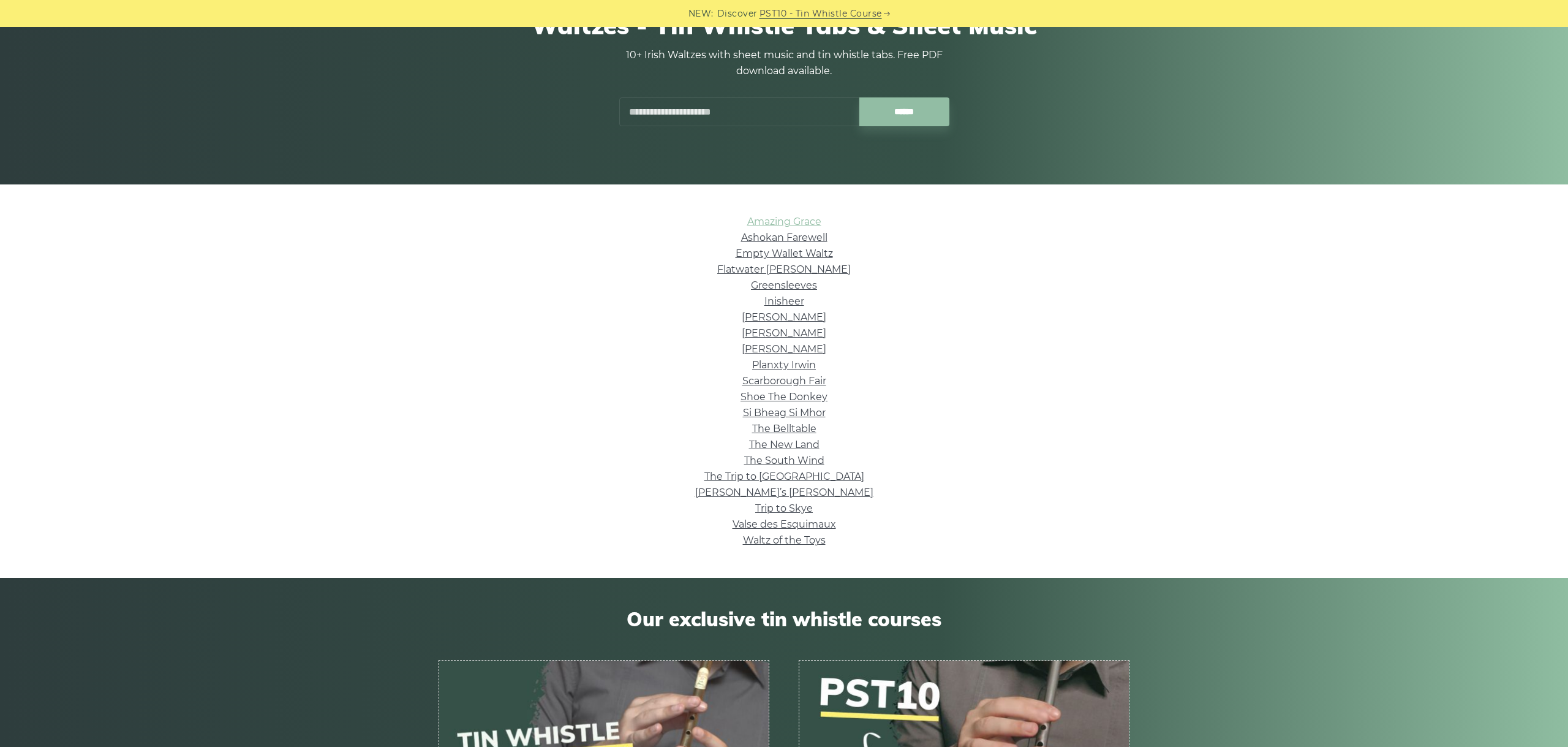
click at [797, 222] on link "Amazing Grace" at bounding box center [784, 222] width 74 height 12
click at [781, 240] on link "Ashokan Farewell" at bounding box center [784, 237] width 87 height 12
click at [769, 255] on link "Empty Wallet Waltz" at bounding box center [784, 253] width 98 height 12
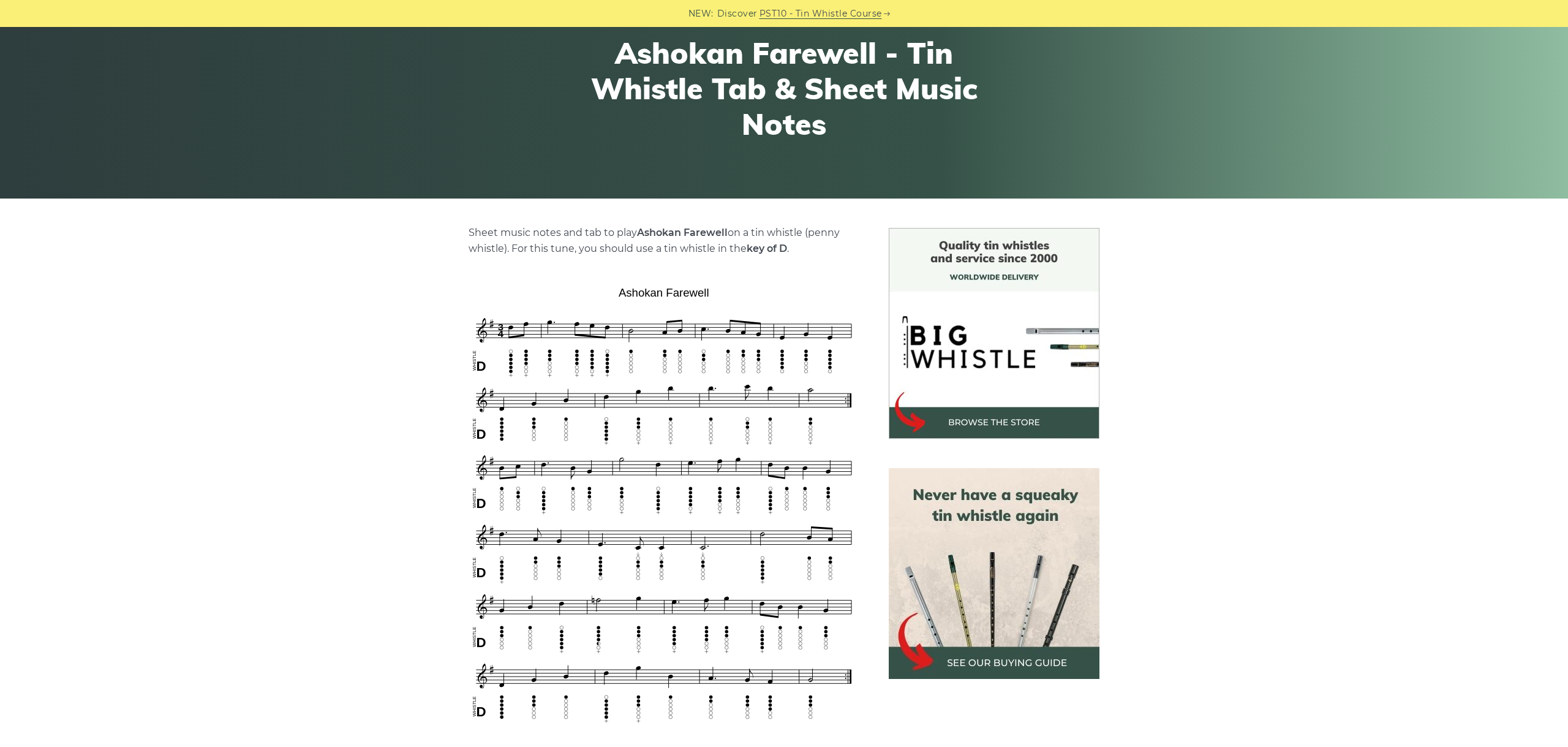
scroll to position [206, 0]
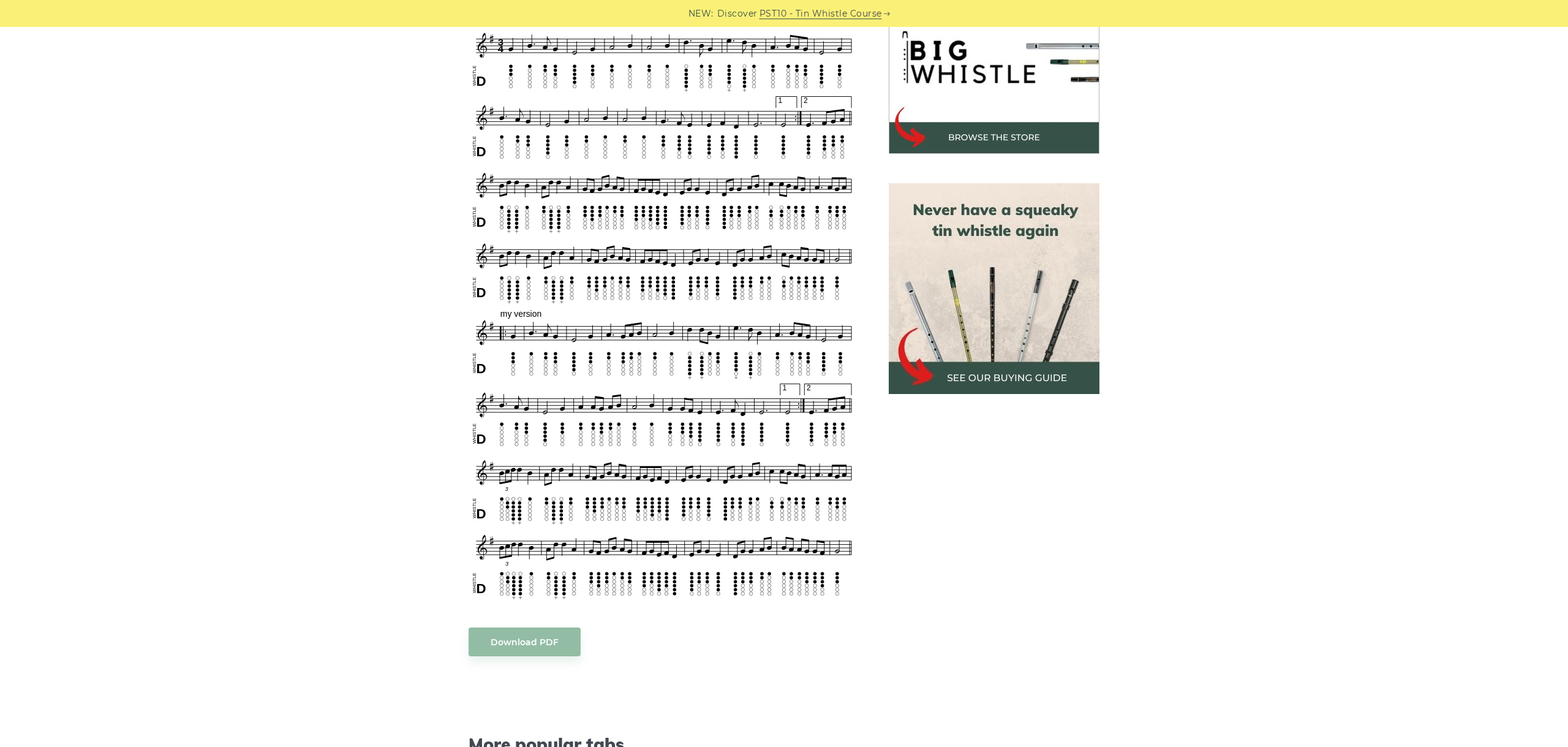
scroll to position [343, 0]
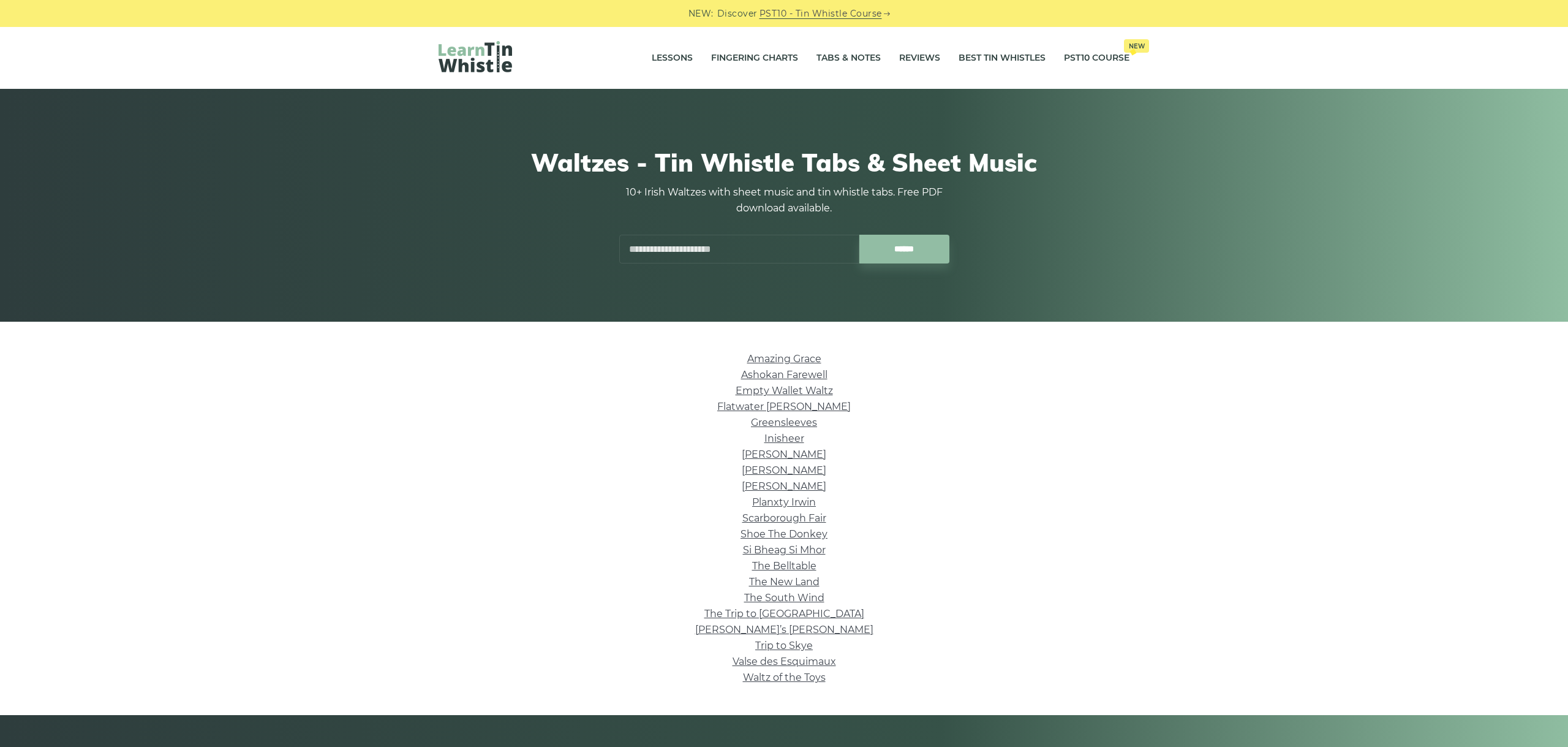
scroll to position [137, 0]
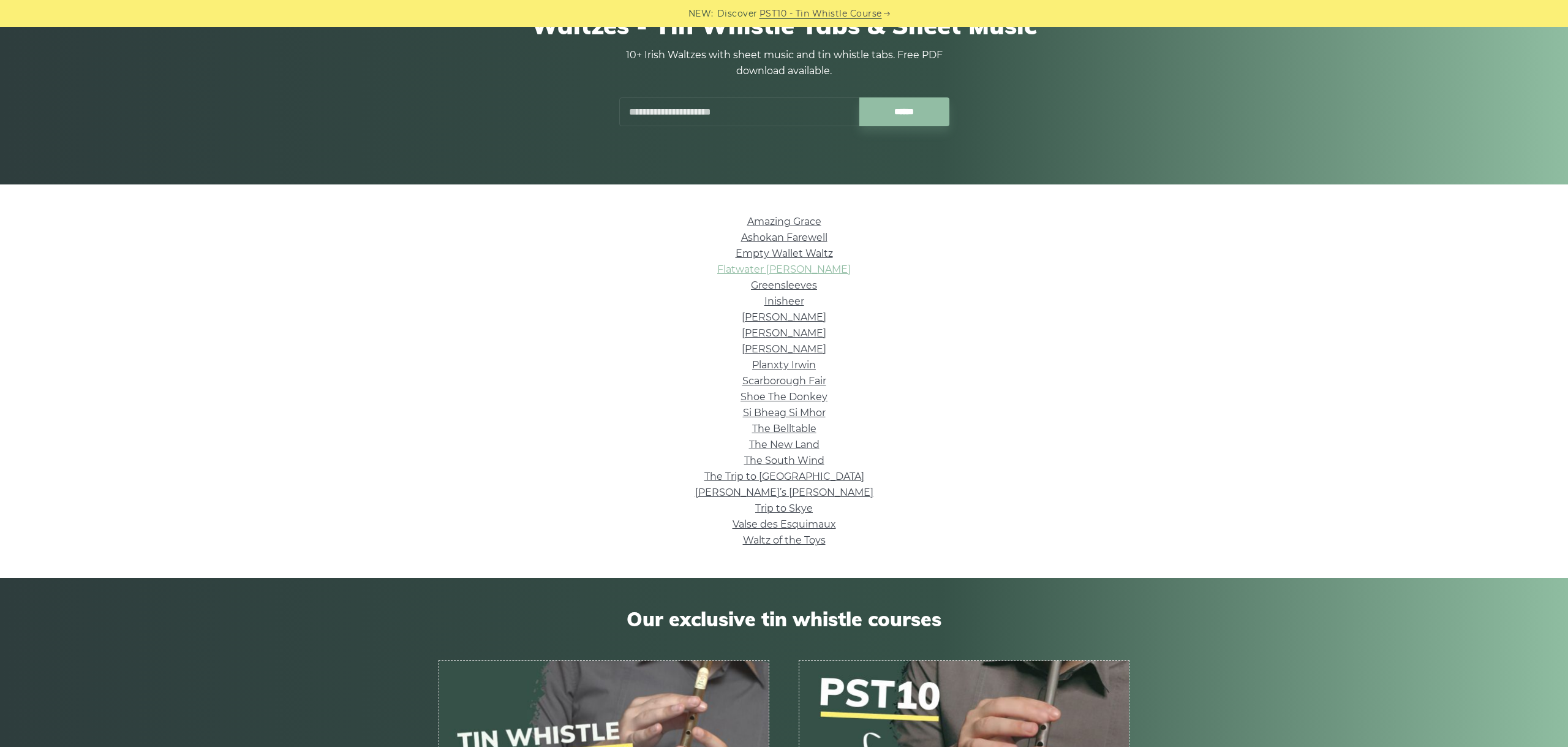
click at [779, 270] on link "Flatwater [PERSON_NAME]" at bounding box center [784, 269] width 134 height 12
click at [784, 280] on link "Greensleeves" at bounding box center [784, 285] width 66 height 12
click at [782, 304] on link "Inisheer" at bounding box center [784, 301] width 40 height 12
click at [772, 313] on link "Margaret’s Waltz" at bounding box center [784, 317] width 85 height 12
click at [795, 326] on li "Mrs. Kinney’s" at bounding box center [784, 333] width 691 height 16
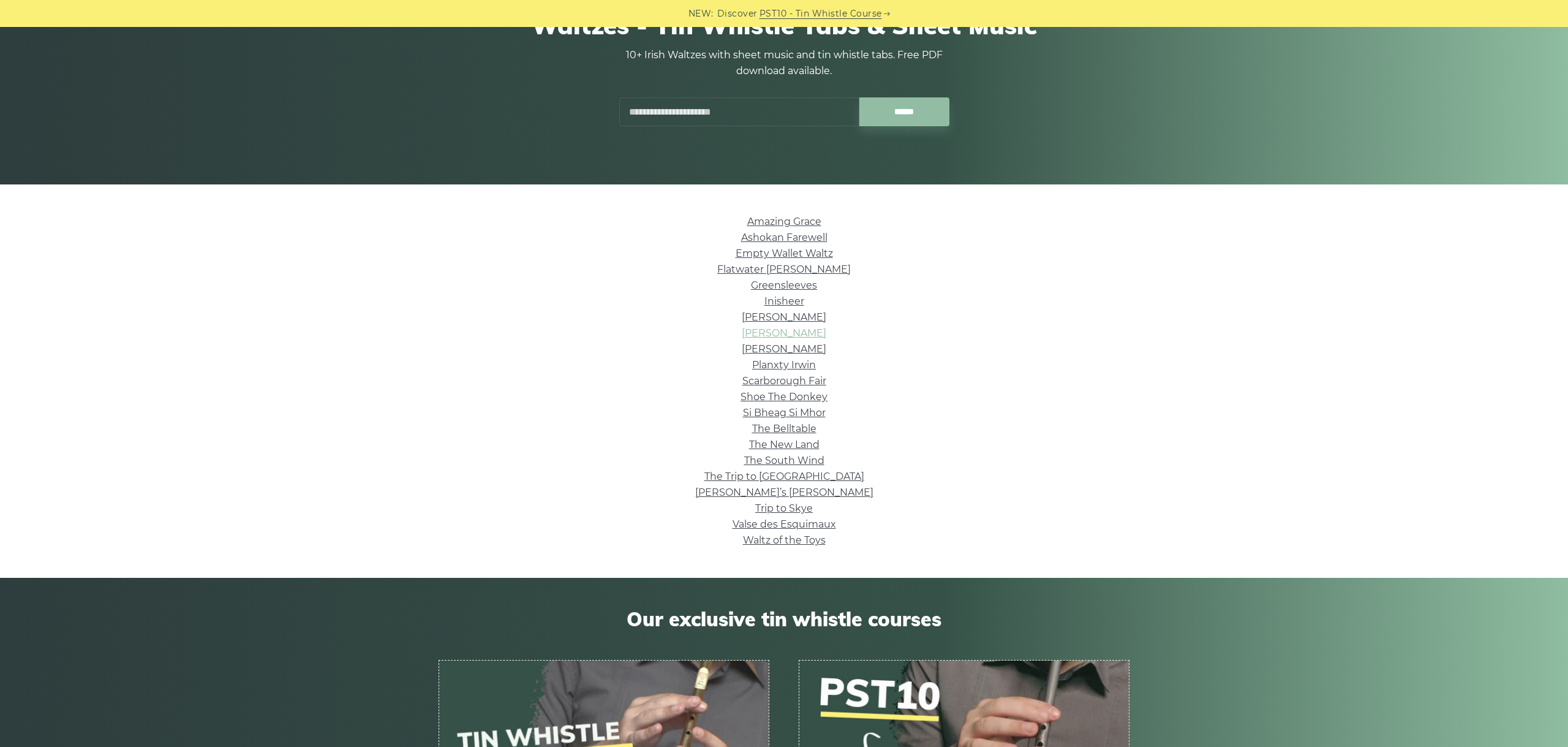
click at [792, 333] on link "Mrs. Kinney’s" at bounding box center [784, 333] width 85 height 12
click at [779, 351] on link "Nerissa" at bounding box center [784, 349] width 85 height 12
click at [806, 366] on link "Planxty Irwin" at bounding box center [784, 365] width 64 height 12
click at [791, 375] on link "Scarborough Fair" at bounding box center [784, 381] width 84 height 12
click at [789, 390] on li "Shoe The Donkey" at bounding box center [784, 397] width 691 height 16
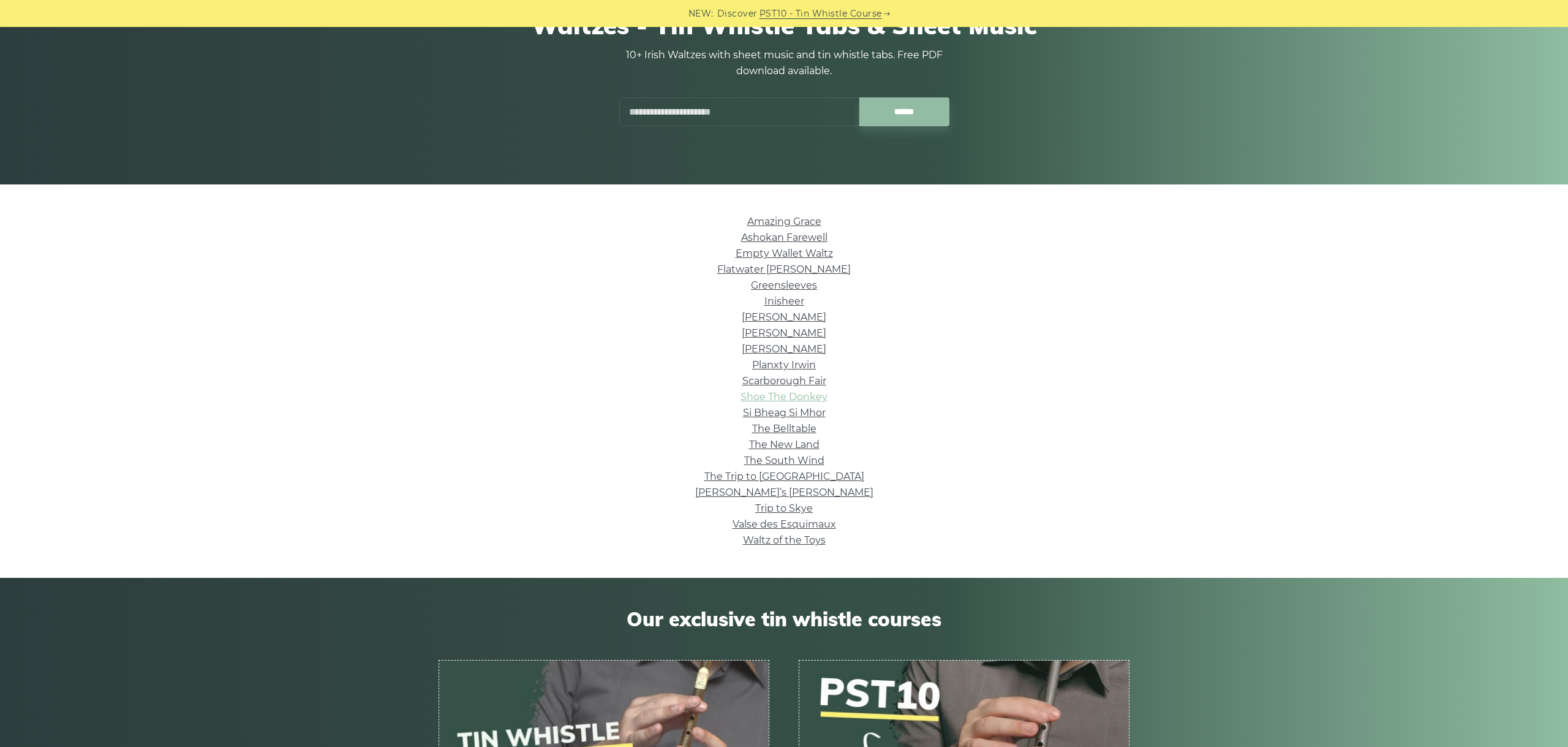
click at [782, 399] on link "Shoe The Donkey" at bounding box center [784, 397] width 87 height 12
click at [795, 411] on link "Si­ Bheag Si­ Mhor" at bounding box center [784, 413] width 83 height 12
click at [760, 426] on link "The Belltable" at bounding box center [784, 428] width 65 height 12
click at [769, 443] on link "The New Land" at bounding box center [784, 445] width 70 height 12
click at [793, 456] on link "The South Wind" at bounding box center [784, 460] width 80 height 12
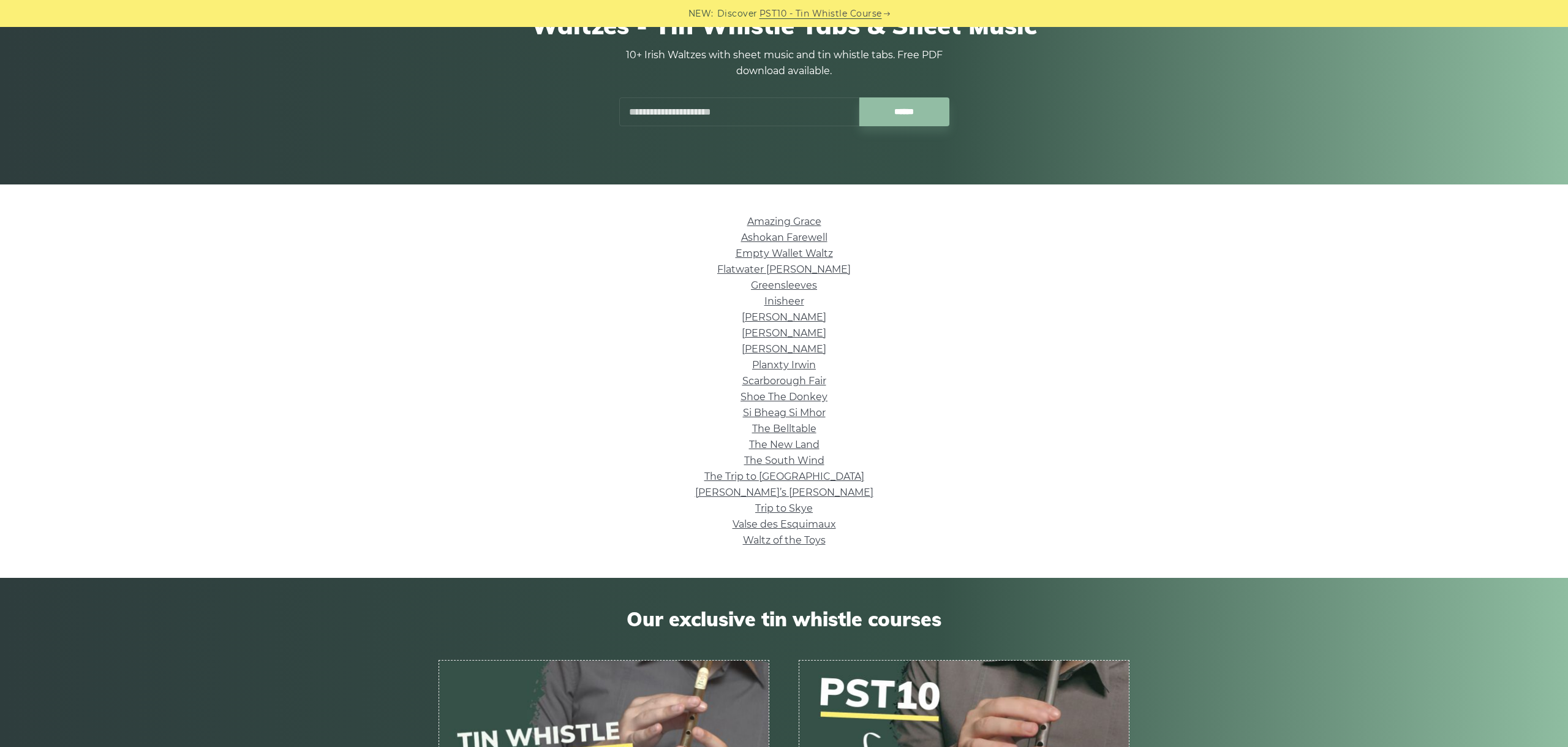
click at [928, 514] on li "Trip to Skye" at bounding box center [784, 509] width 691 height 16
click at [746, 480] on link "The Trip to Broadford" at bounding box center [784, 476] width 160 height 12
click at [817, 495] on link "Tommy Bhetty’s Waltz" at bounding box center [784, 492] width 178 height 12
click at [793, 505] on link "Trip to Skye" at bounding box center [784, 508] width 57 height 12
drag, startPoint x: 799, startPoint y: 500, endPoint x: 802, endPoint y: 522, distance: 22.2
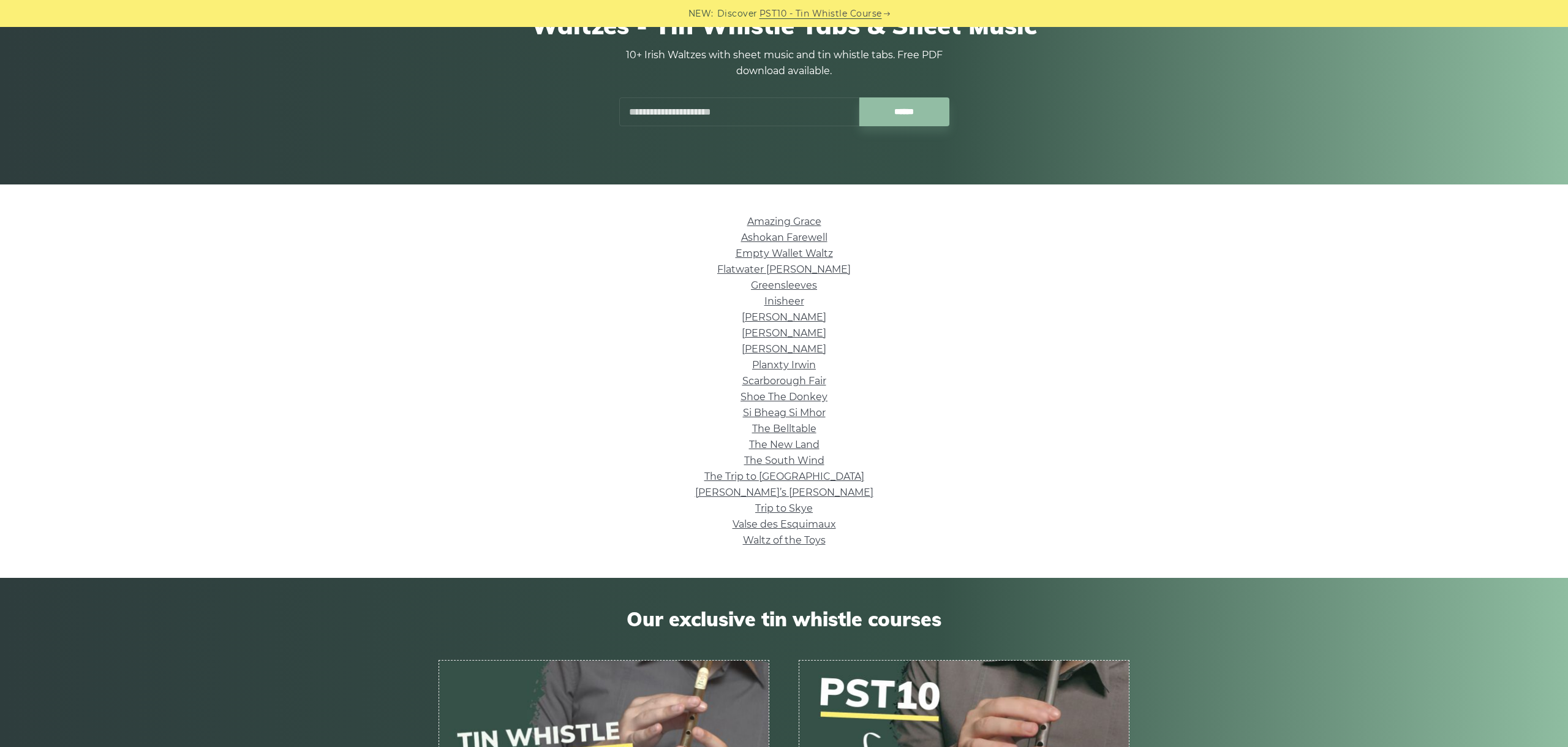
click at [895, 541] on li "Waltz of the Toys" at bounding box center [784, 540] width 691 height 16
click at [775, 530] on link "Valse des Esquimaux" at bounding box center [784, 524] width 103 height 12
click at [822, 535] on link "Waltz of the Toys" at bounding box center [784, 540] width 83 height 12
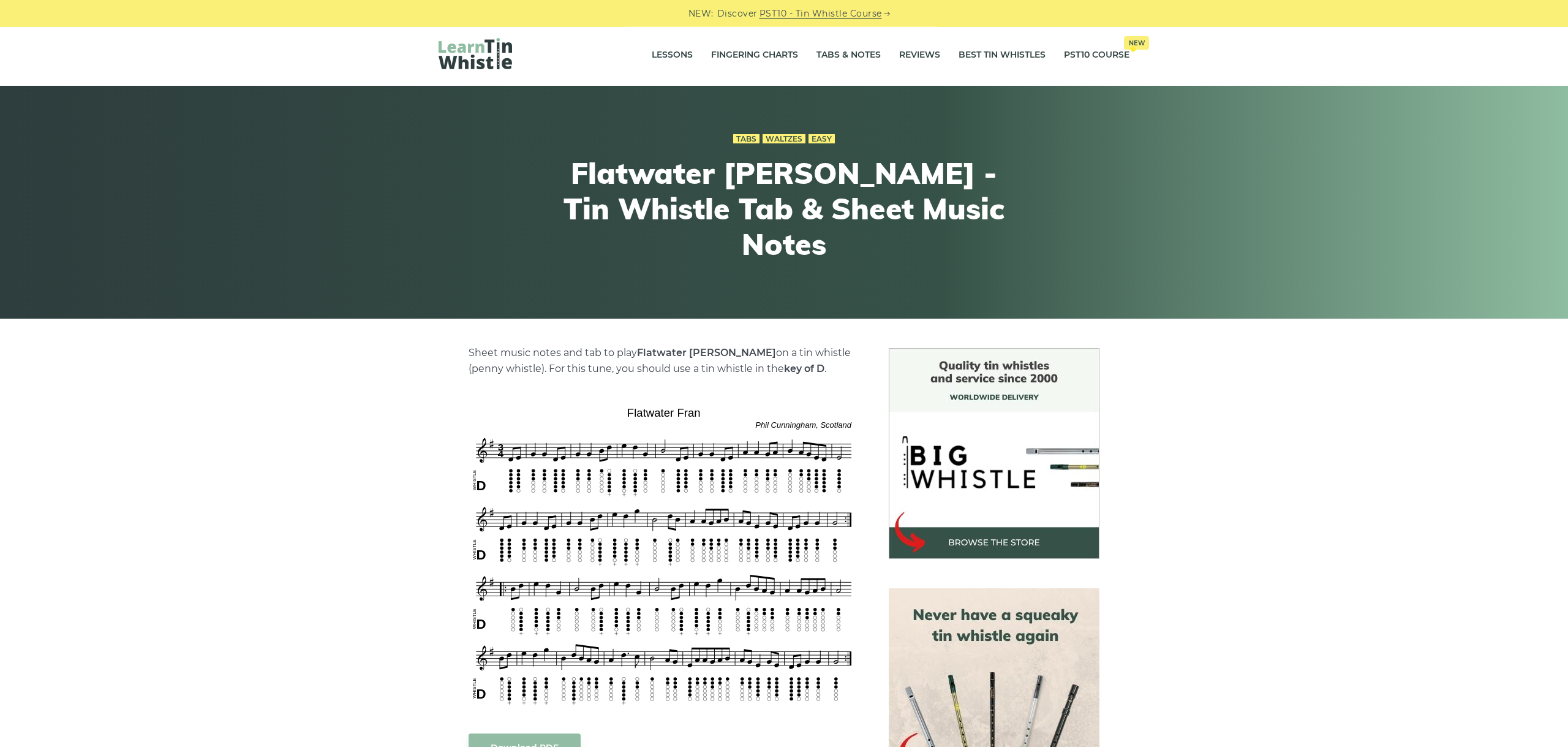
scroll to position [275, 0]
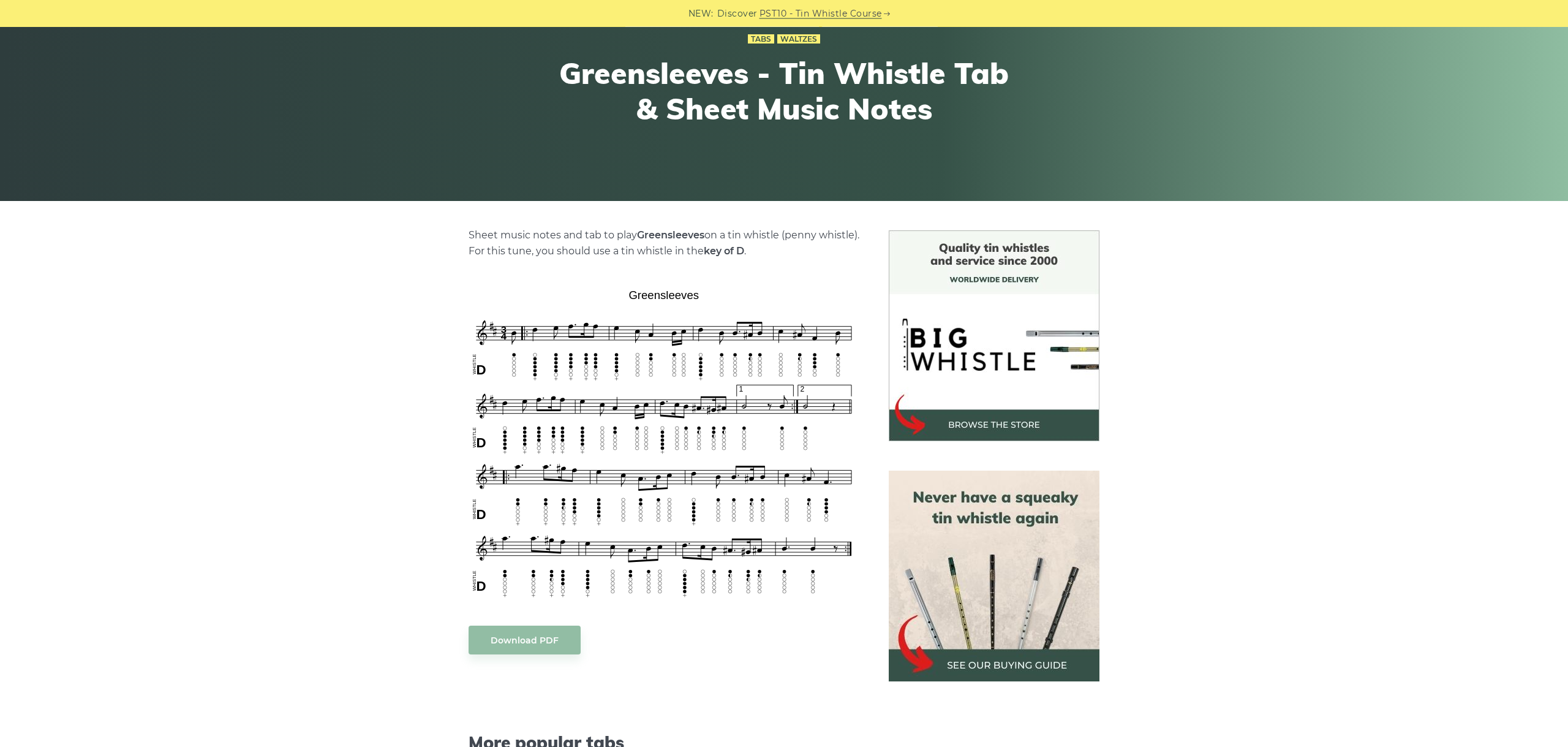
scroll to position [137, 0]
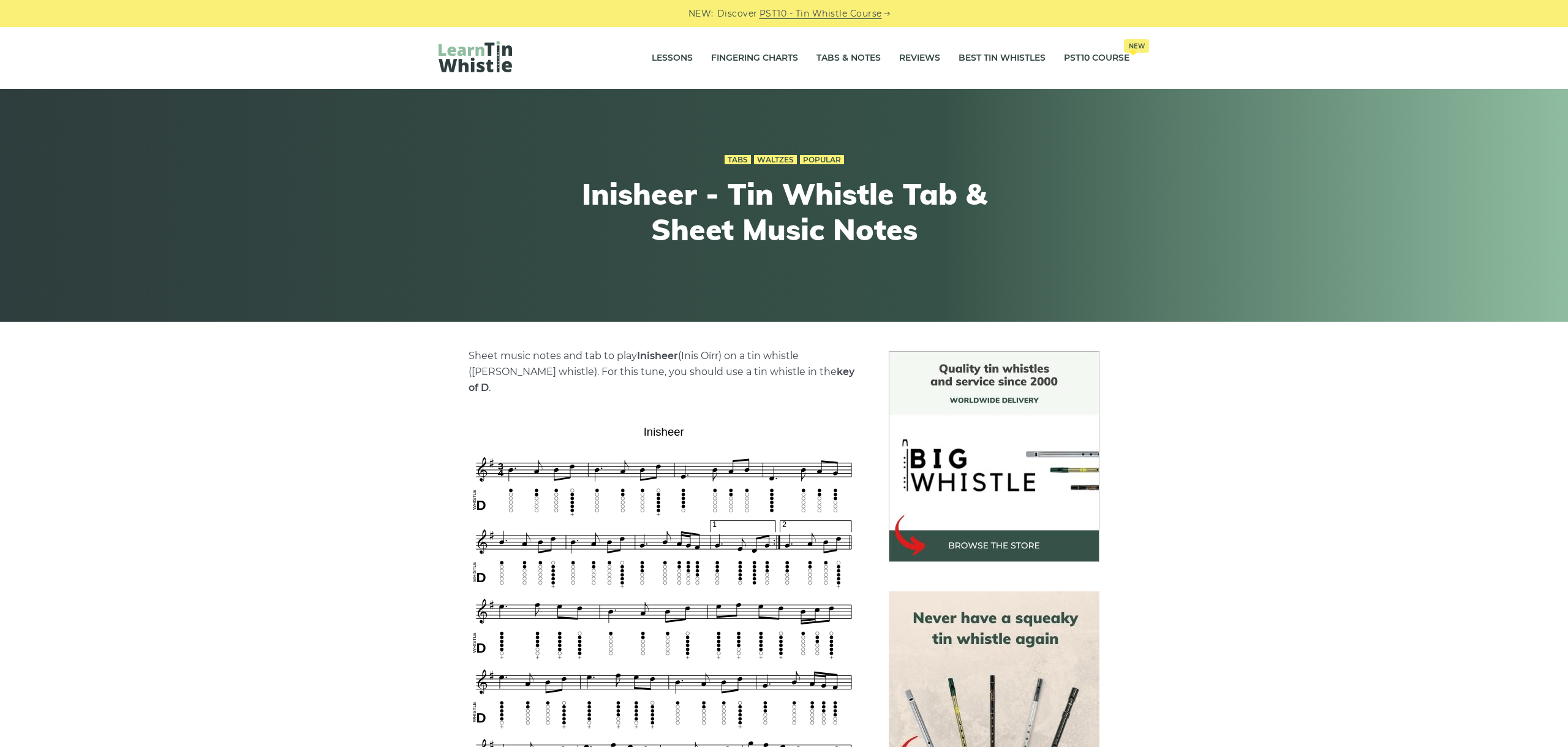
scroll to position [206, 0]
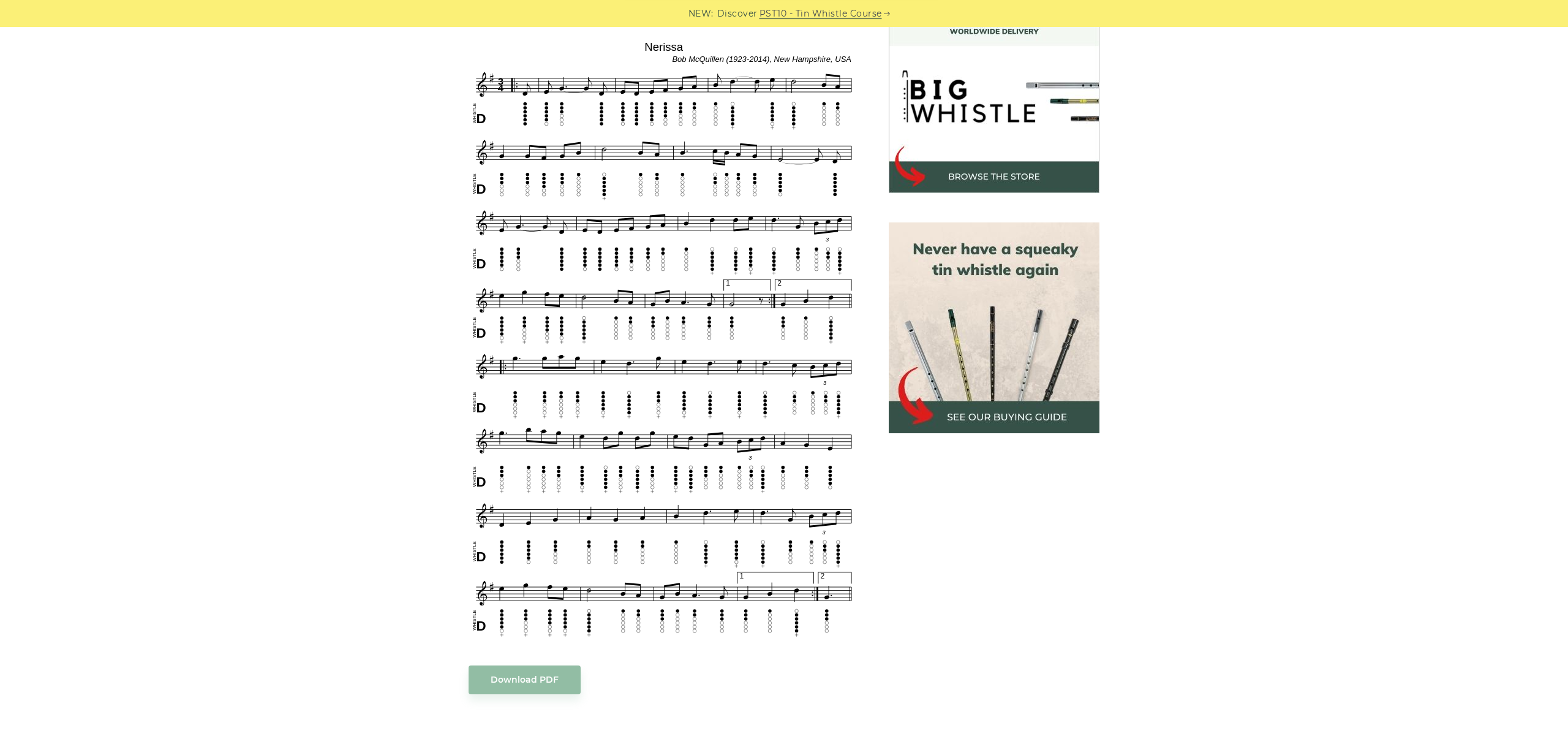
scroll to position [343, 0]
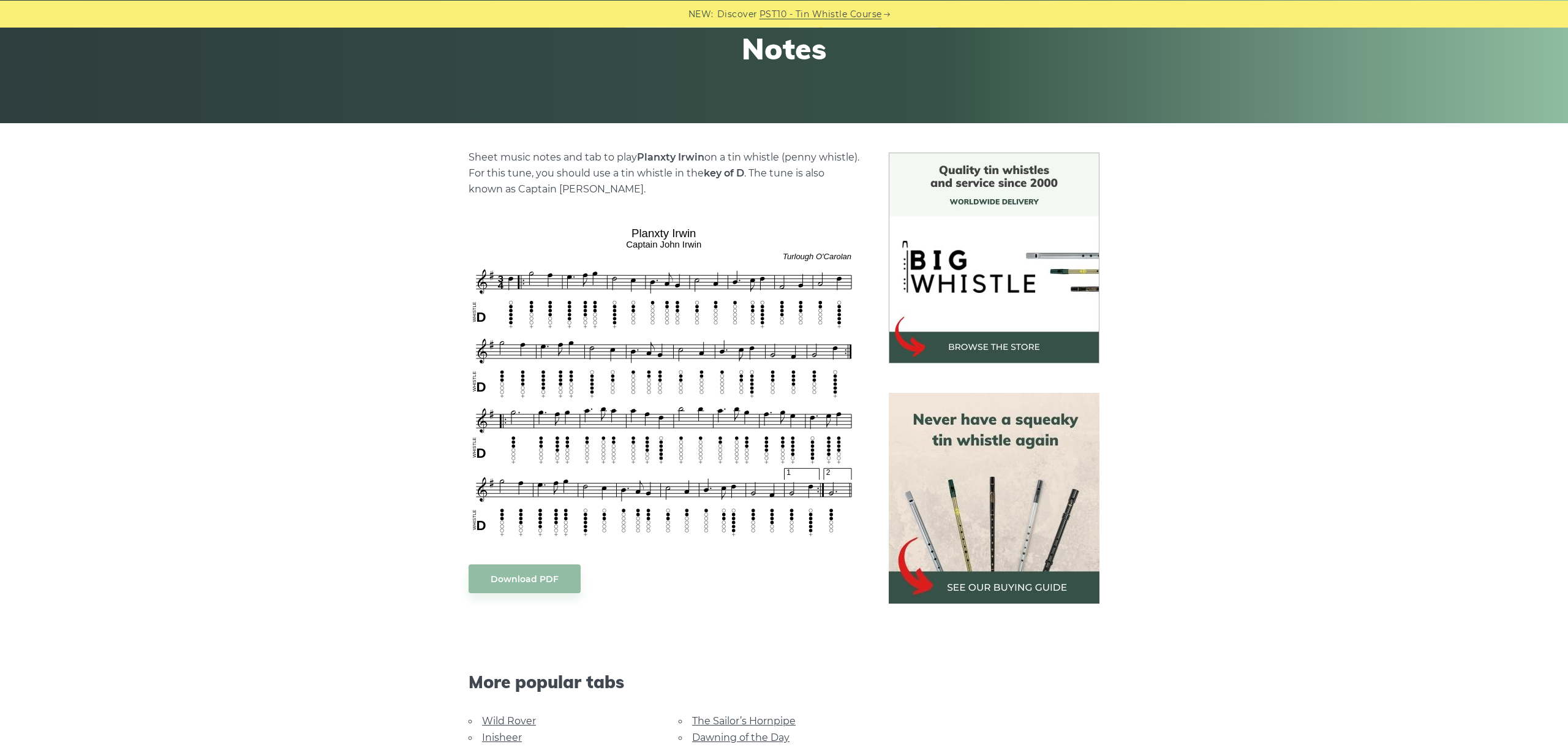
scroll to position [206, 0]
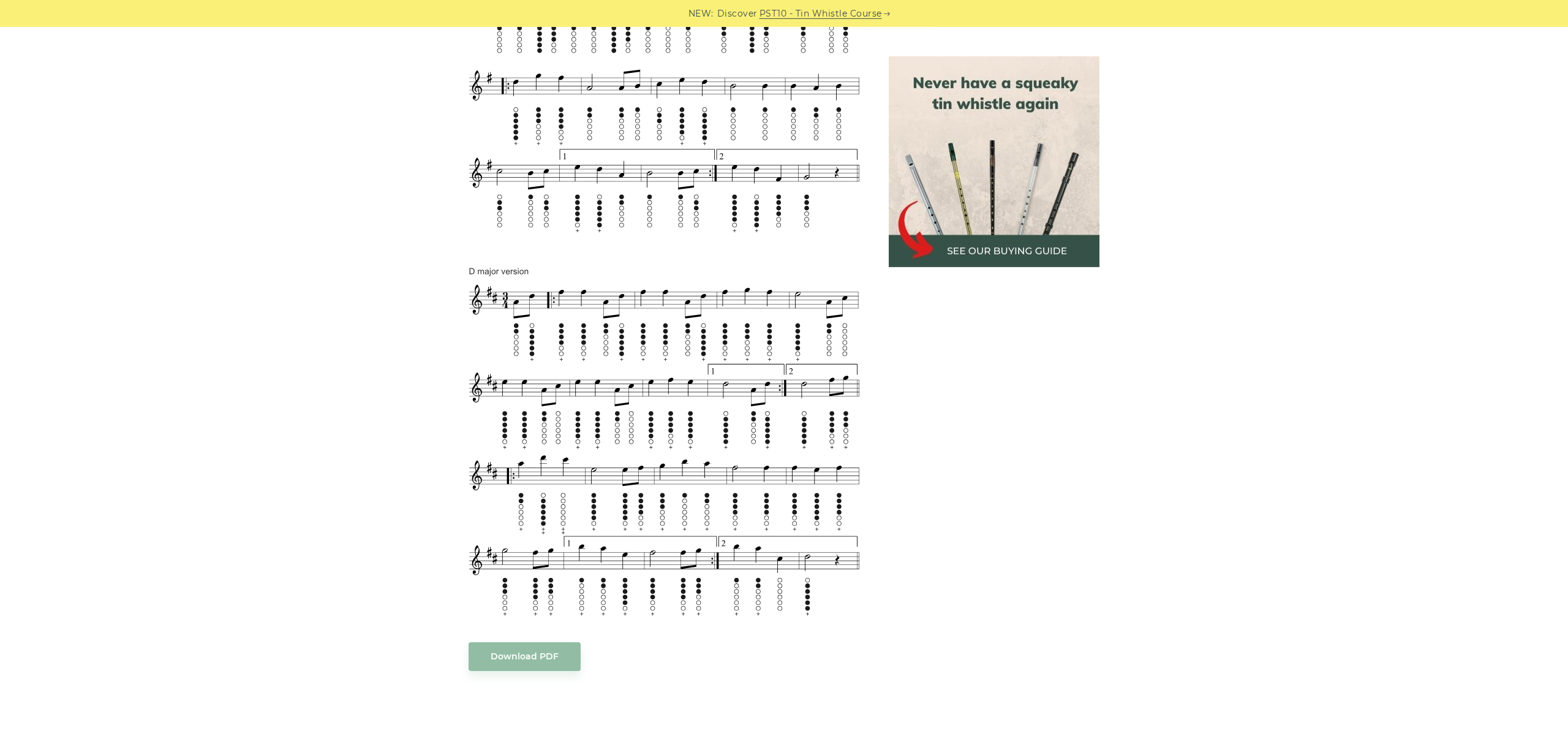
scroll to position [618, 0]
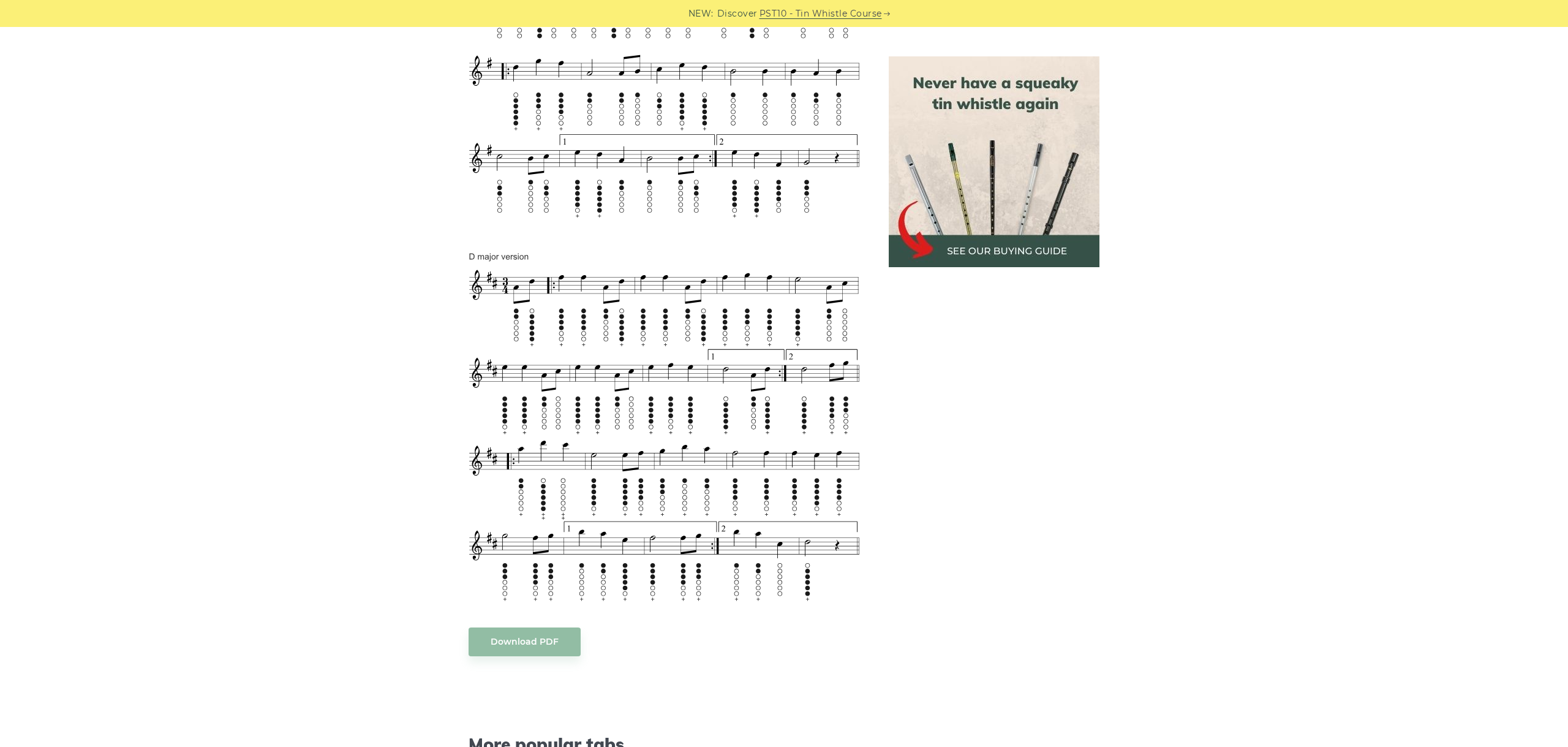
click at [289, 232] on div "Sheet music notes and tab to play Shoe The Donkey on a tin whistle (penny whist…" at bounding box center [784, 397] width 1568 height 1328
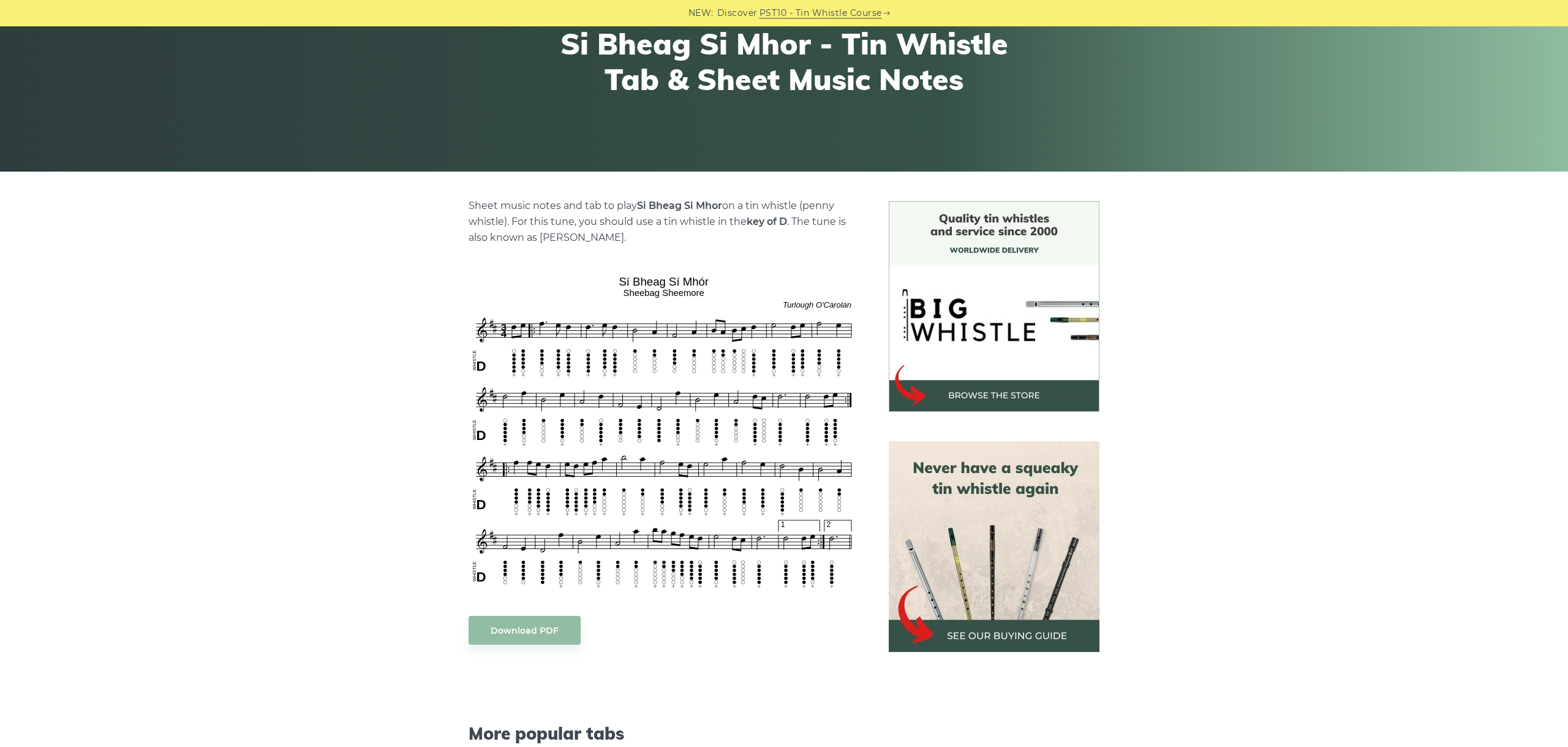
scroll to position [206, 0]
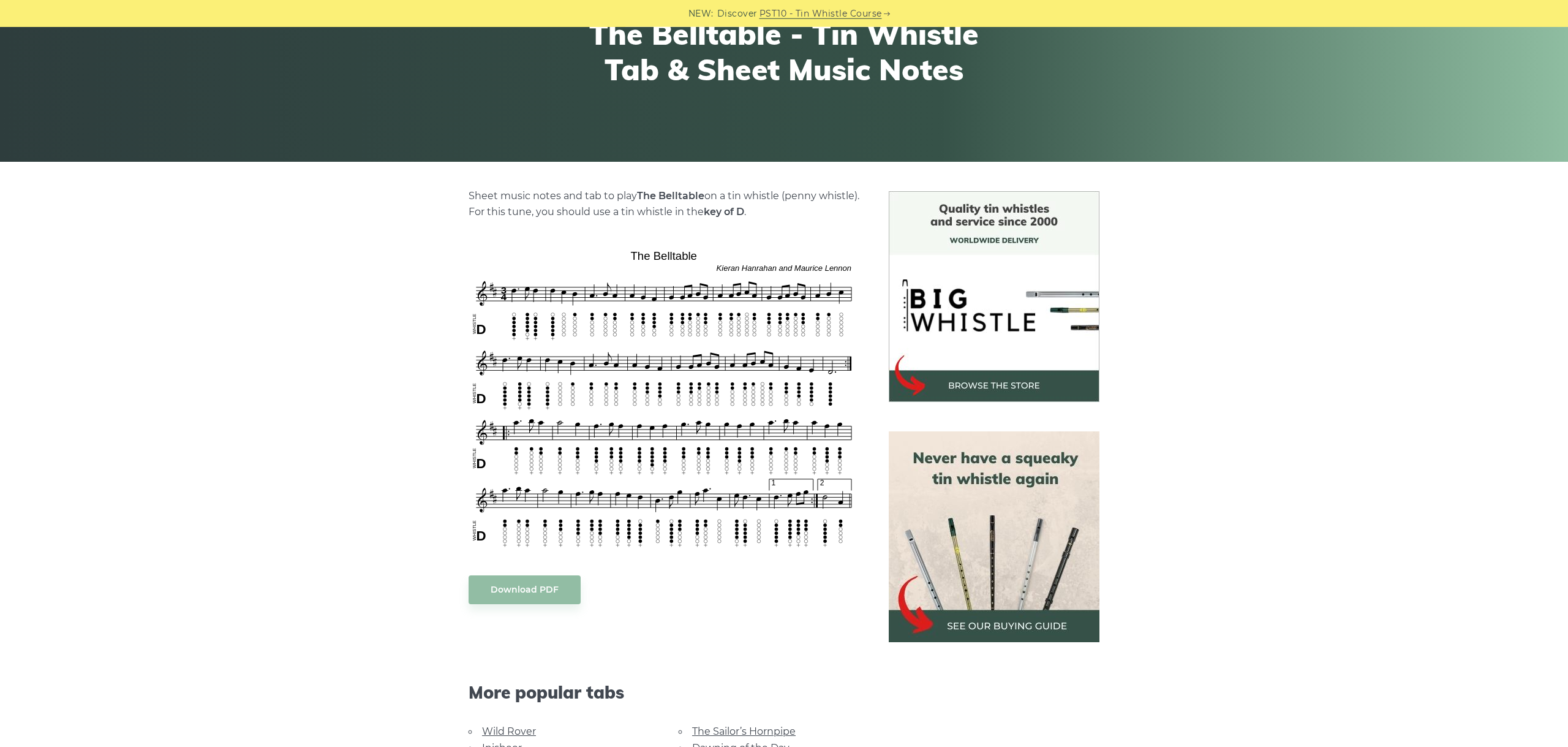
scroll to position [206, 0]
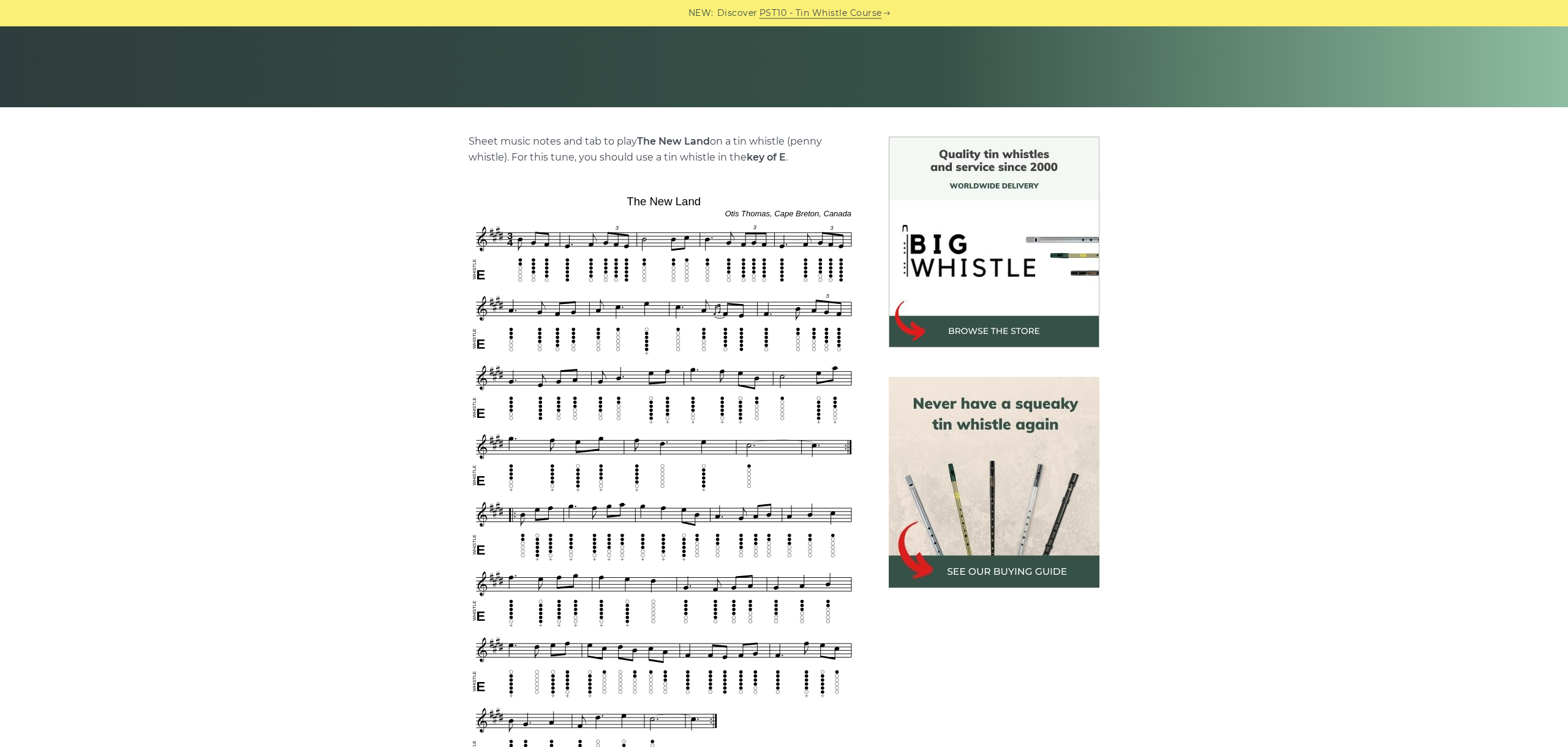
scroll to position [343, 0]
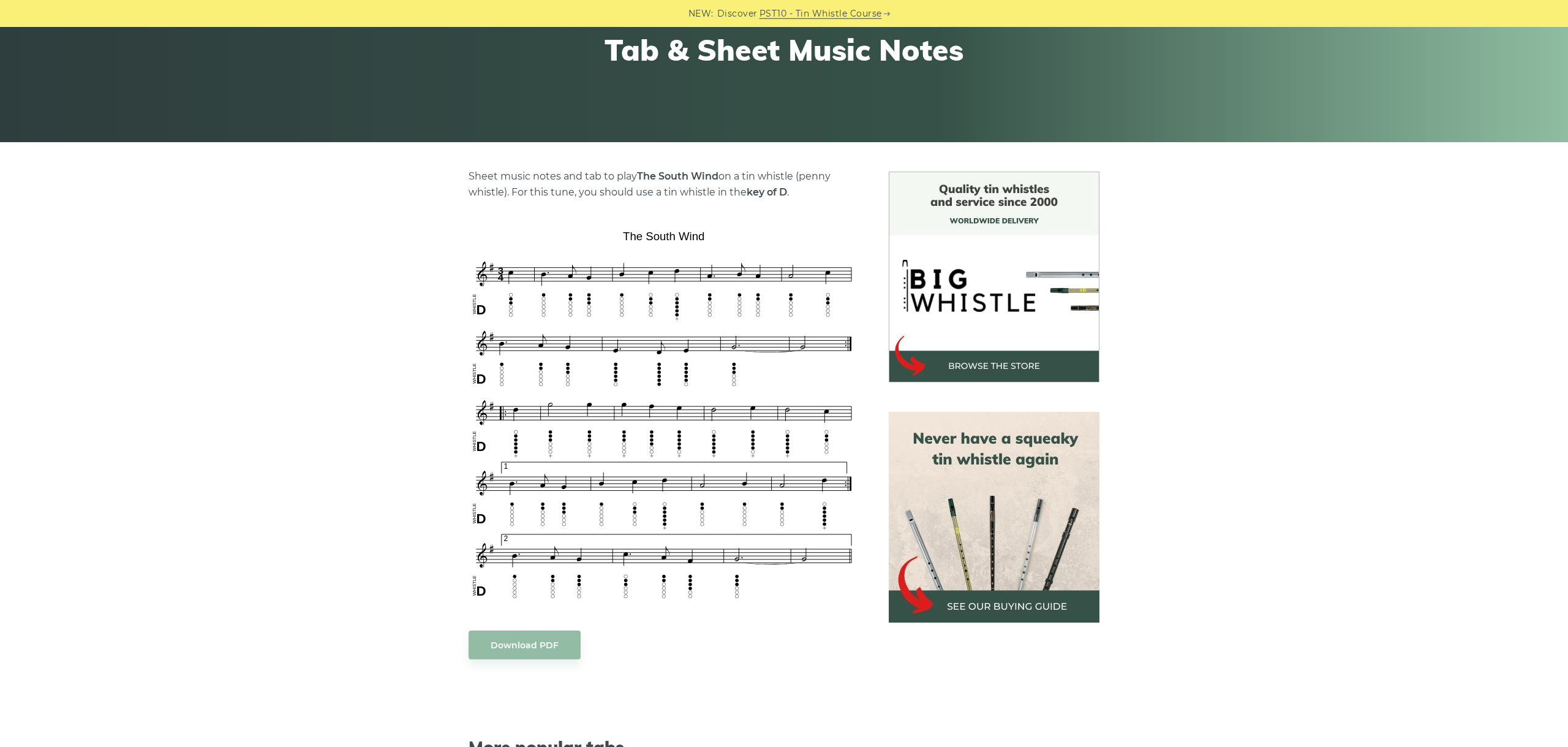
scroll to position [206, 0]
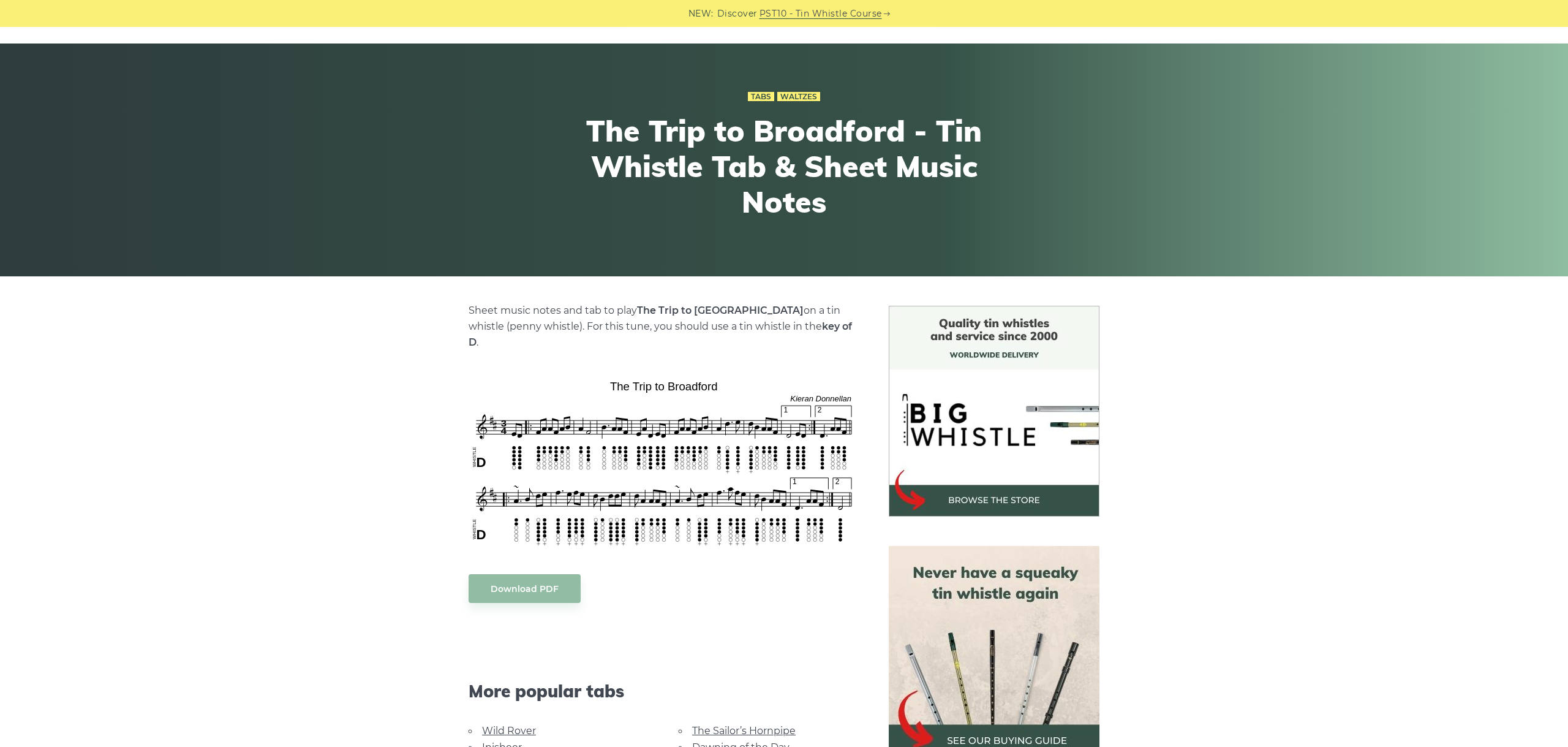
scroll to position [68, 0]
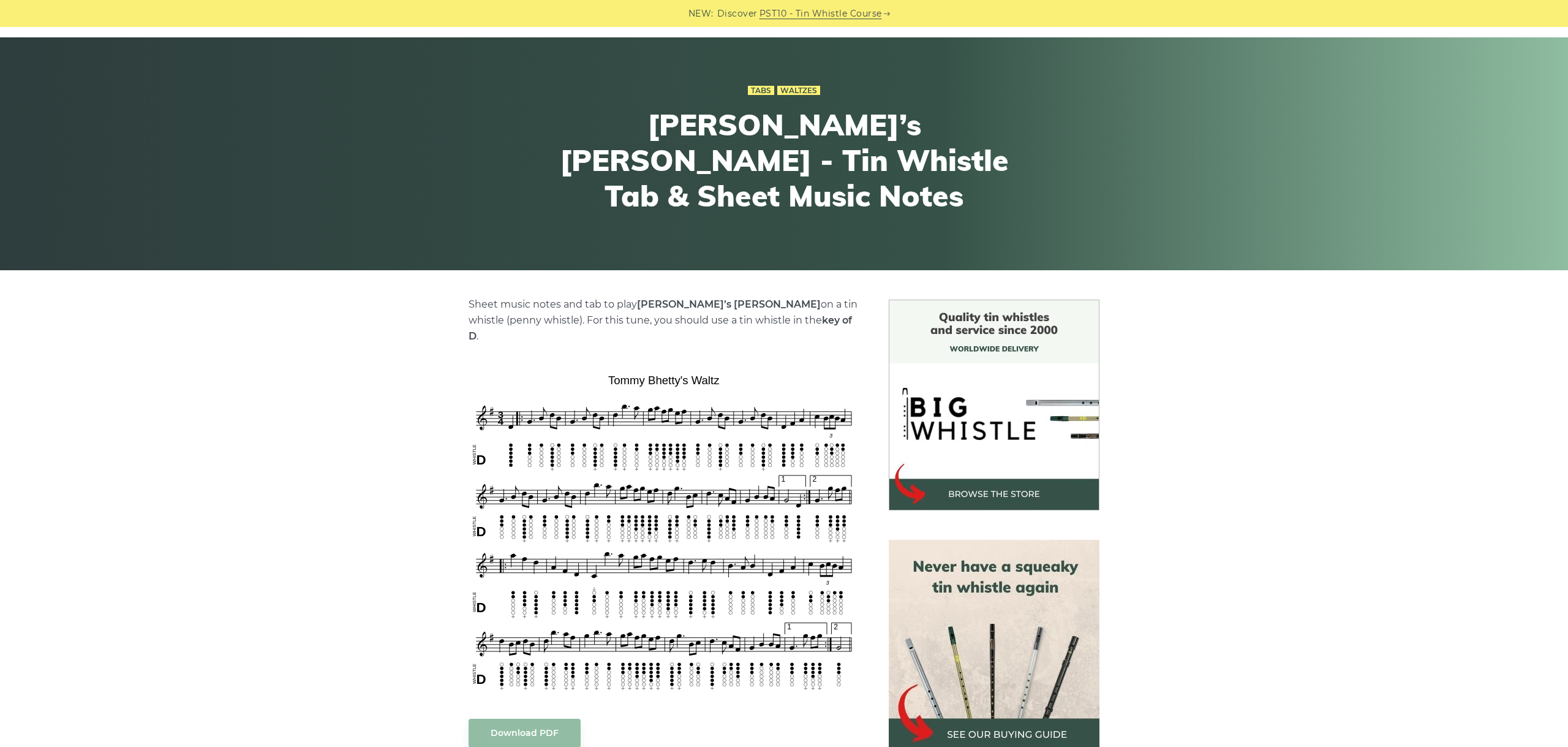
scroll to position [137, 0]
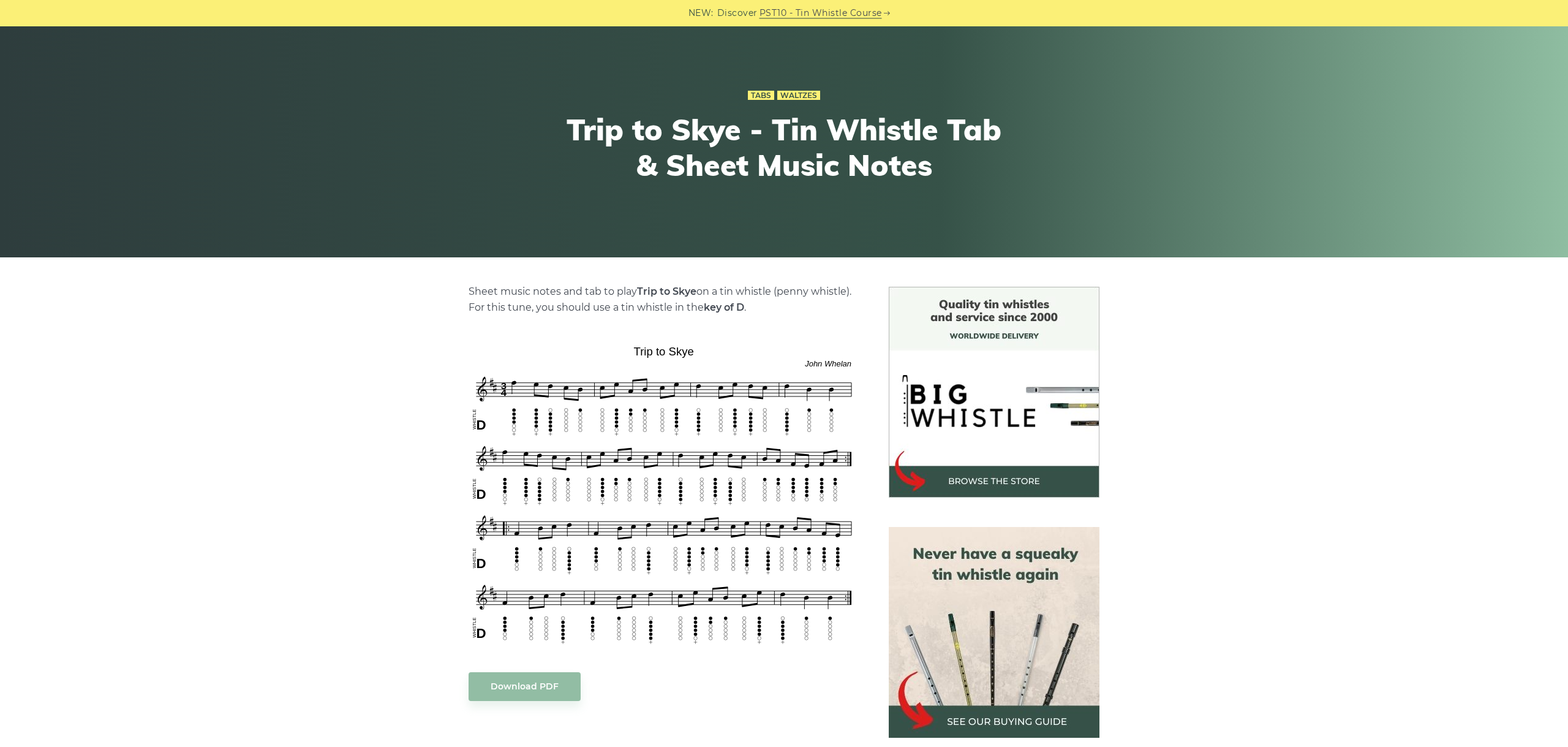
scroll to position [137, 0]
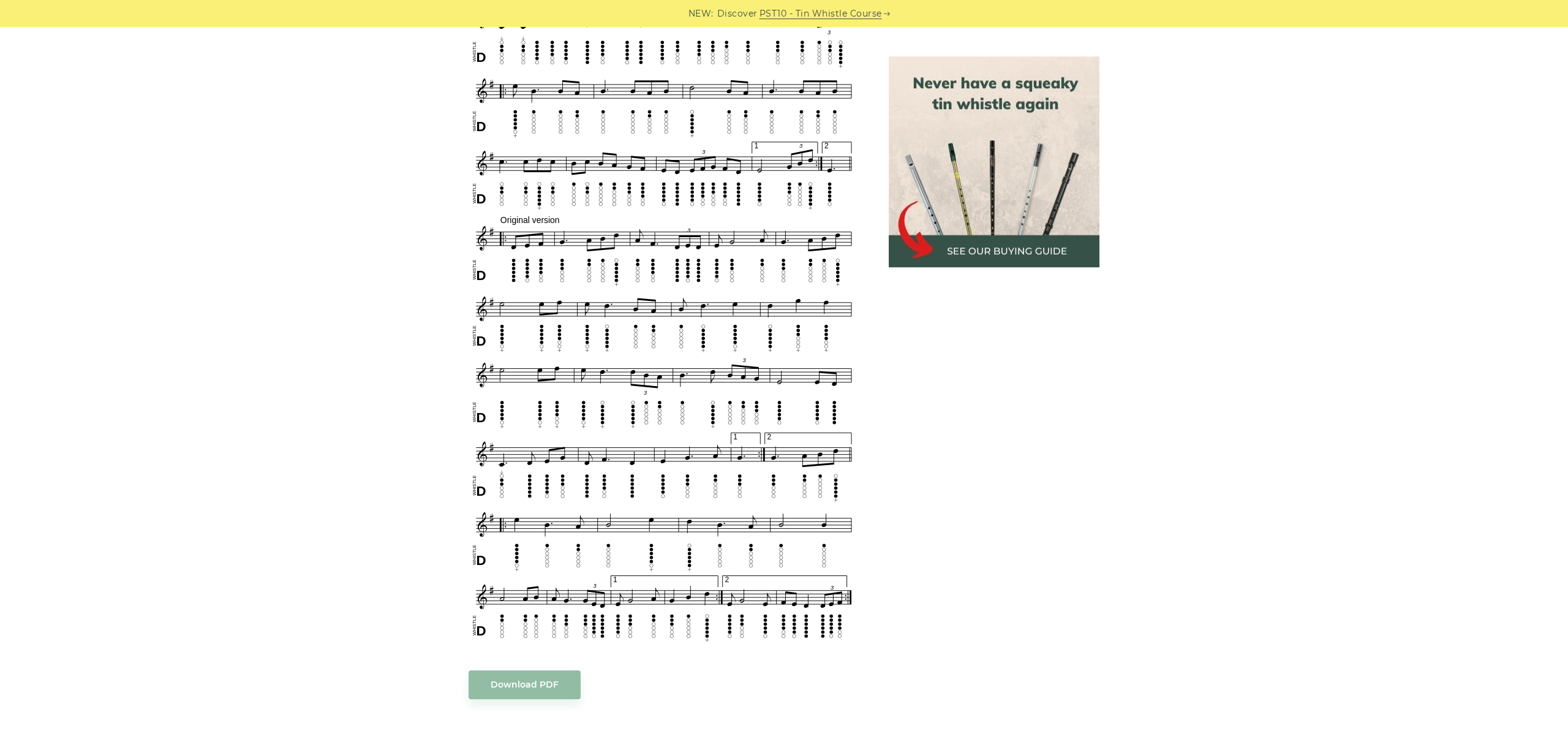
scroll to position [686, 0]
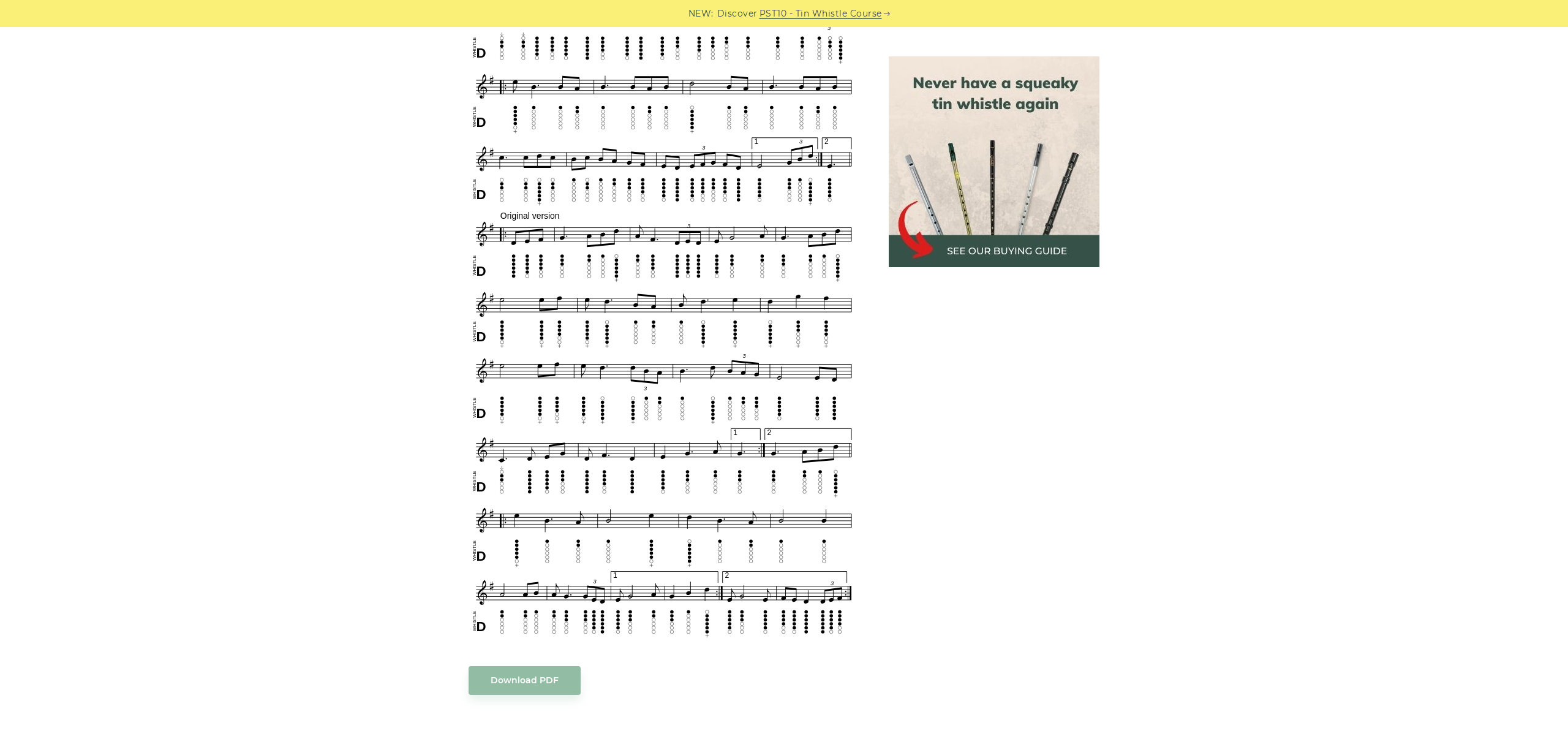
drag, startPoint x: 121, startPoint y: 295, endPoint x: 453, endPoint y: 426, distance: 356.9
click at [122, 293] on div "Sheet music notes and tab to play Valse des Esquimaux on a tin whistle (penny w…" at bounding box center [784, 382] width 1568 height 1435
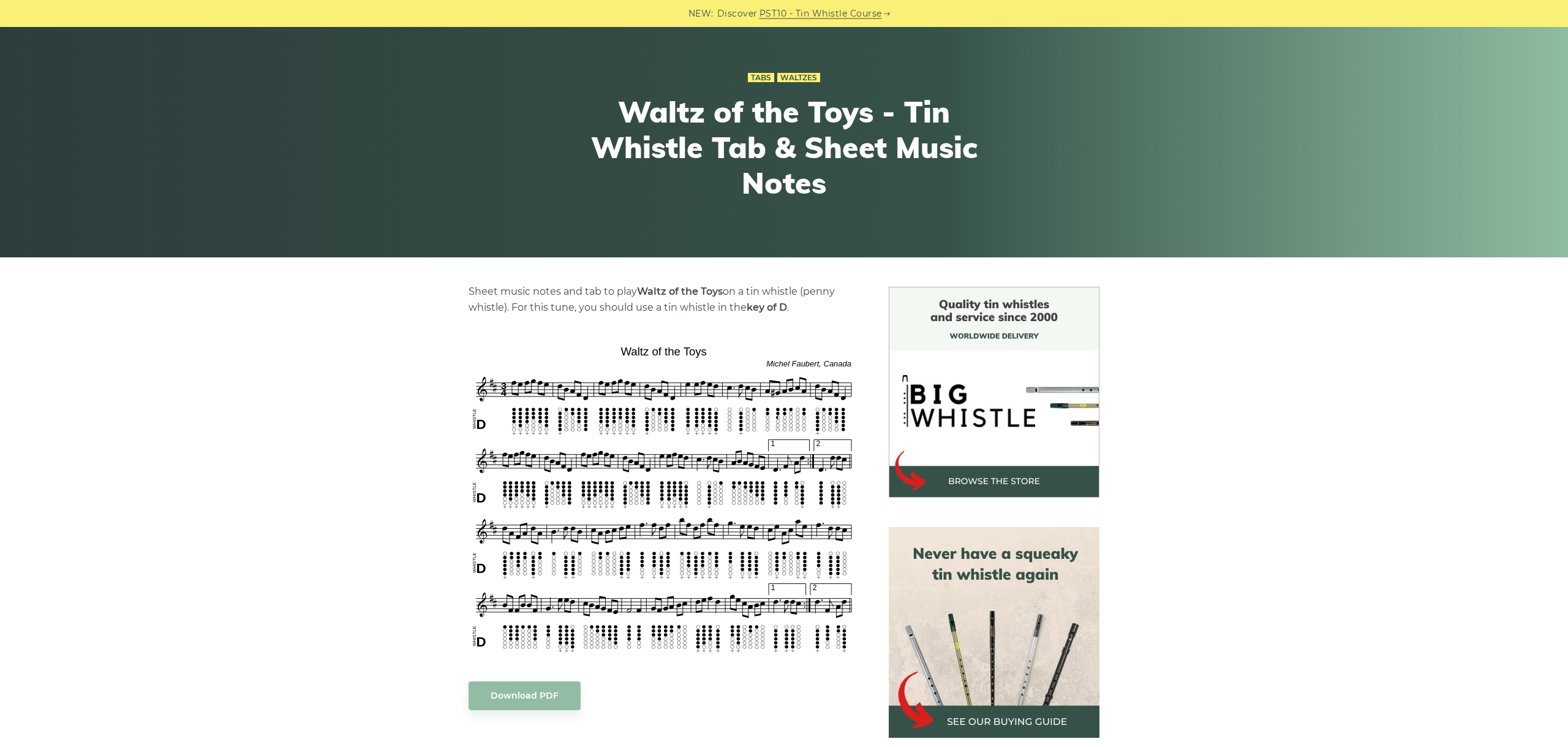
scroll to position [206, 0]
